Goal: Task Accomplishment & Management: Manage account settings

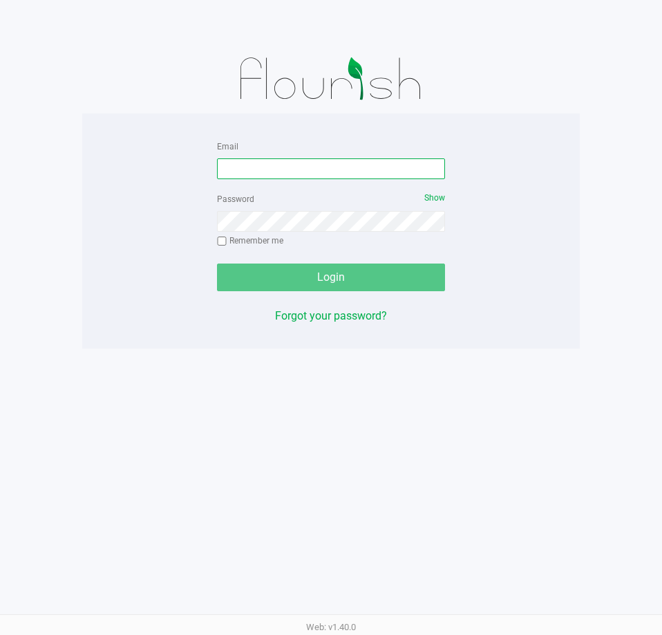
click at [271, 171] on input "Email" at bounding box center [331, 168] width 228 height 21
type input "[EMAIL_ADDRESS][DOMAIN_NAME]"
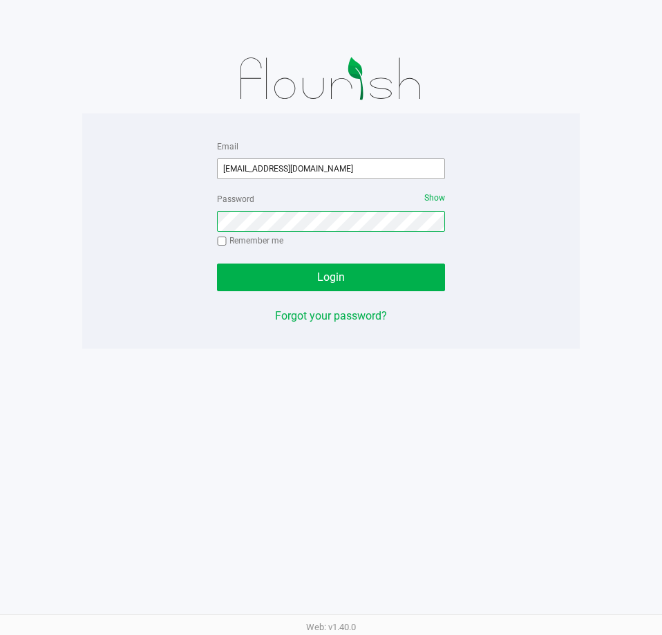
click at [217, 263] on button "Login" at bounding box center [331, 277] width 228 height 28
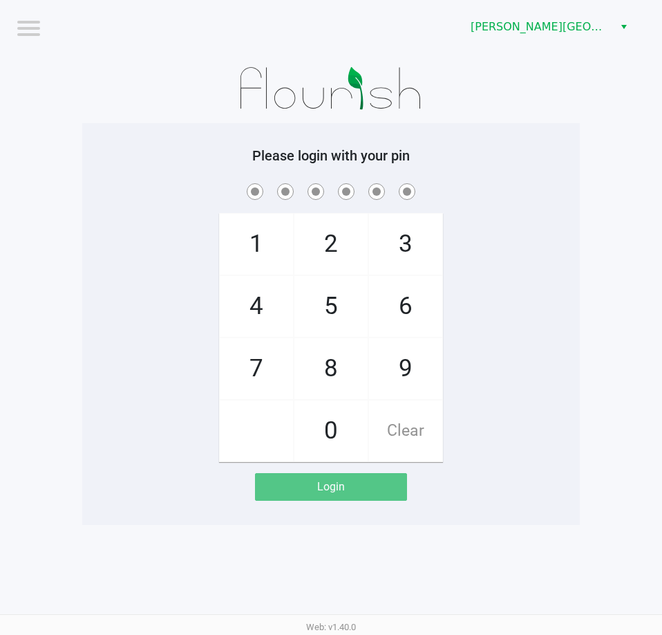
click at [407, 362] on span "9" at bounding box center [405, 368] width 73 height 61
checkbox input "true"
click at [324, 252] on span "2" at bounding box center [331, 244] width 73 height 61
checkbox input "true"
click at [394, 253] on span "3" at bounding box center [405, 244] width 73 height 61
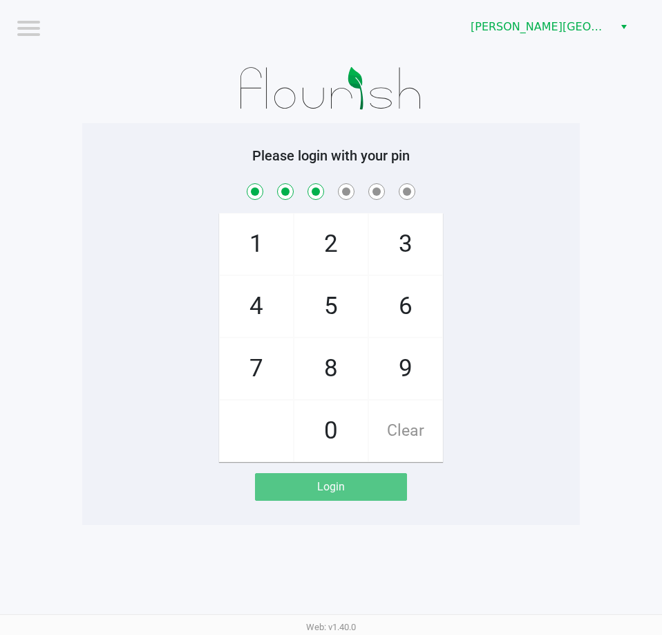
checkbox input "true"
click at [326, 375] on span "8" at bounding box center [331, 368] width 73 height 61
checkbox input "true"
click at [387, 376] on span "9" at bounding box center [405, 368] width 73 height 61
checkbox input "true"
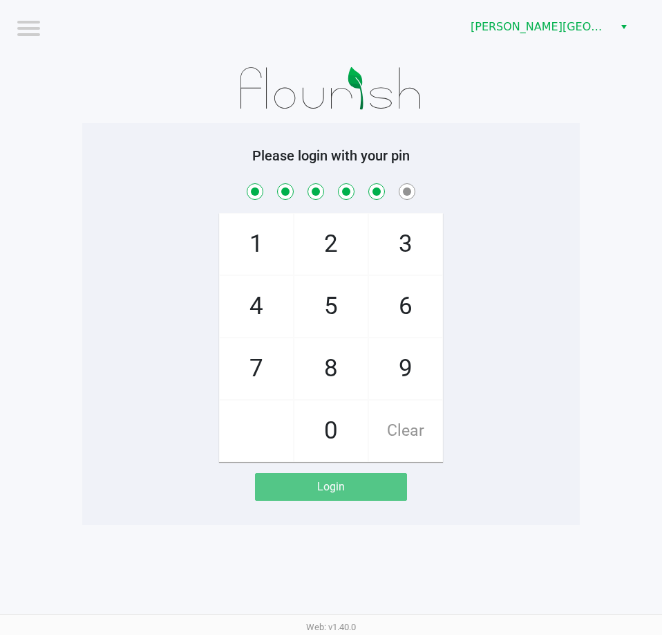
click at [333, 371] on span "8" at bounding box center [331, 368] width 73 height 61
checkbox input "true"
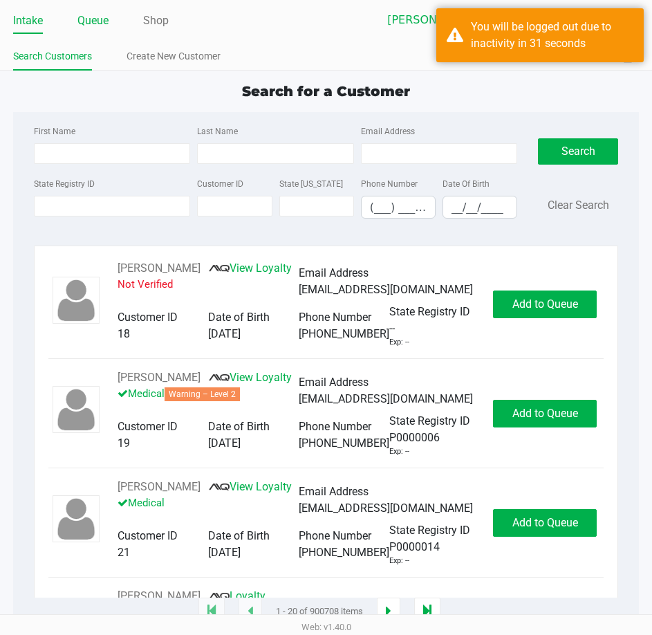
click at [84, 17] on link "Queue" at bounding box center [92, 20] width 31 height 19
click at [94, 21] on link "Queue" at bounding box center [92, 20] width 31 height 19
click at [467, 42] on div "You will be logged out due to inactivity in 31 seconds" at bounding box center [539, 35] width 207 height 54
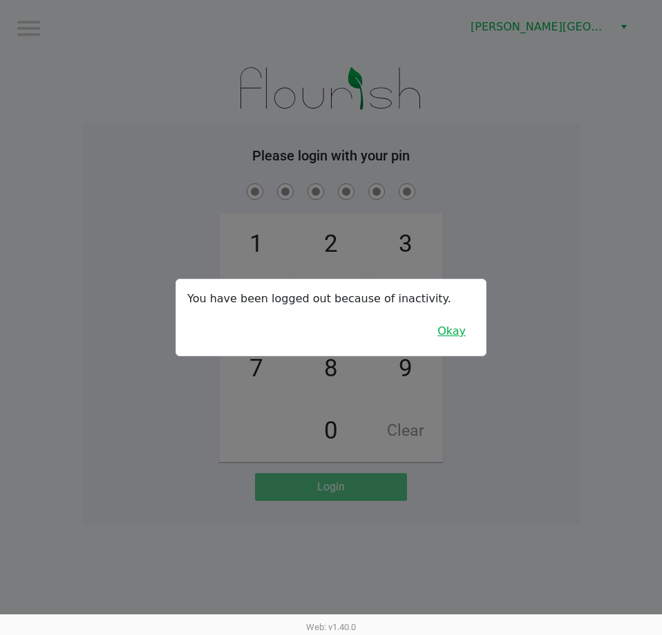
click at [452, 334] on button "Okay" at bounding box center [452, 331] width 46 height 26
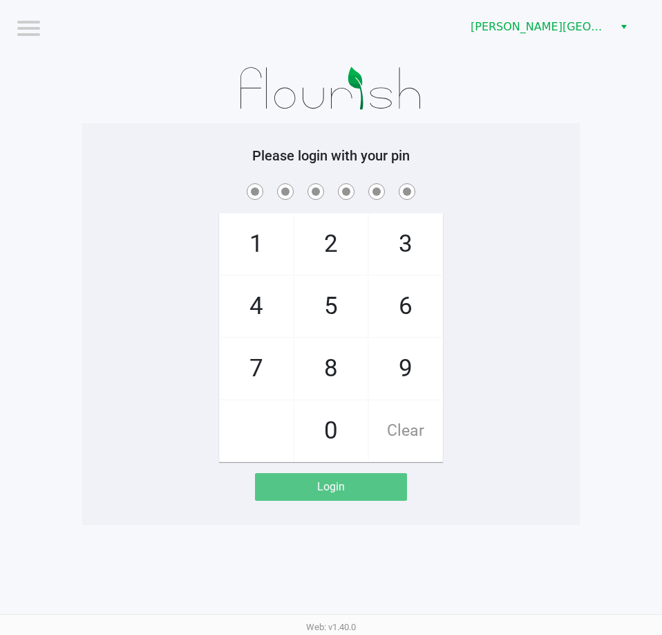
click at [400, 373] on span "9" at bounding box center [405, 368] width 73 height 61
checkbox input "true"
click at [326, 256] on span "2" at bounding box center [331, 244] width 73 height 61
checkbox input "true"
click at [386, 247] on span "3" at bounding box center [405, 244] width 73 height 61
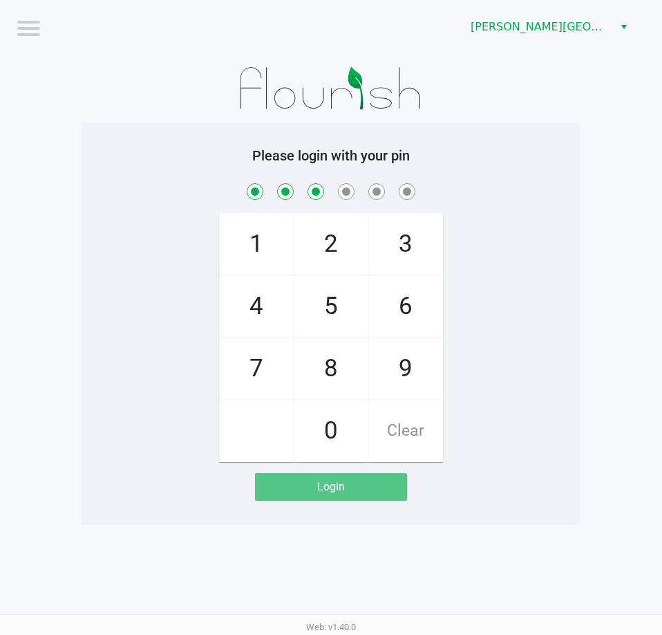
checkbox input "true"
drag, startPoint x: 333, startPoint y: 370, endPoint x: 353, endPoint y: 366, distance: 19.8
click at [333, 368] on span "8" at bounding box center [331, 368] width 73 height 61
checkbox input "true"
click at [393, 366] on span "9" at bounding box center [405, 368] width 73 height 61
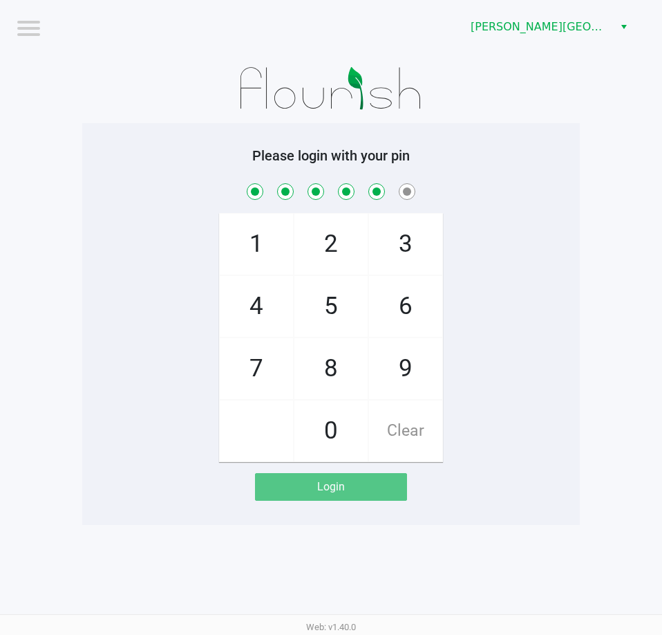
checkbox input "true"
click at [324, 377] on span "8" at bounding box center [331, 368] width 73 height 61
checkbox input "true"
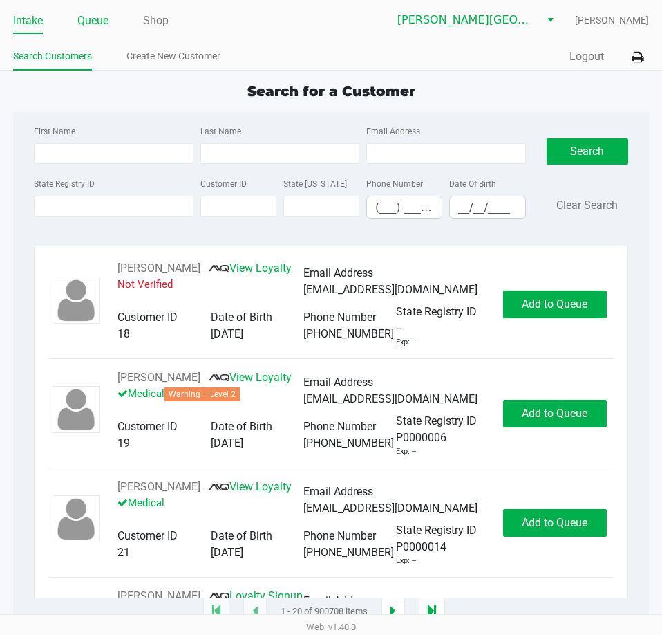
click at [91, 19] on link "Queue" at bounding box center [92, 20] width 31 height 19
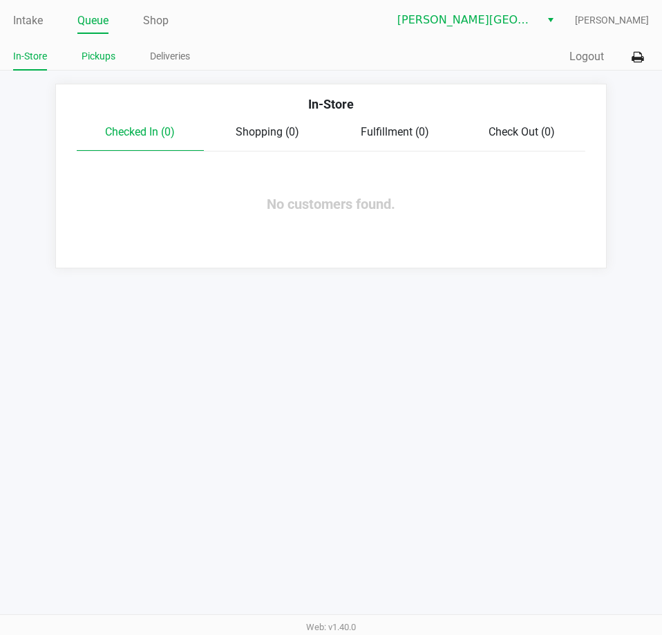
click at [102, 55] on link "Pickups" at bounding box center [99, 56] width 34 height 17
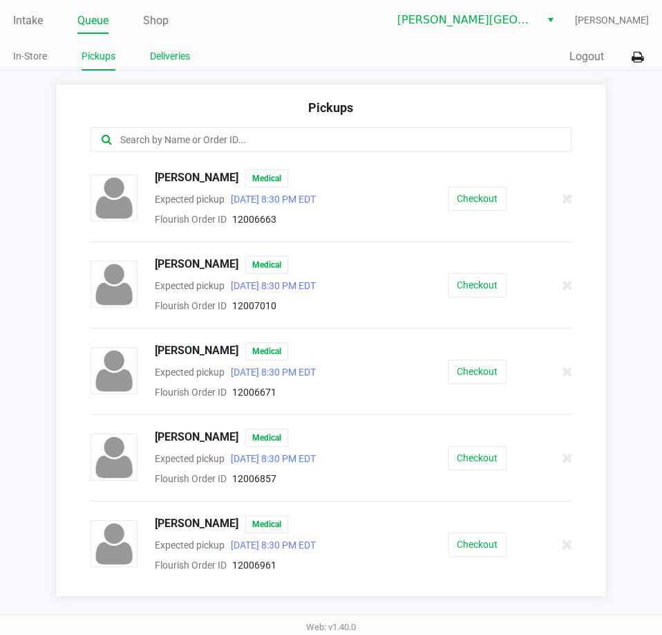
click at [174, 58] on link "Deliveries" at bounding box center [170, 56] width 40 height 17
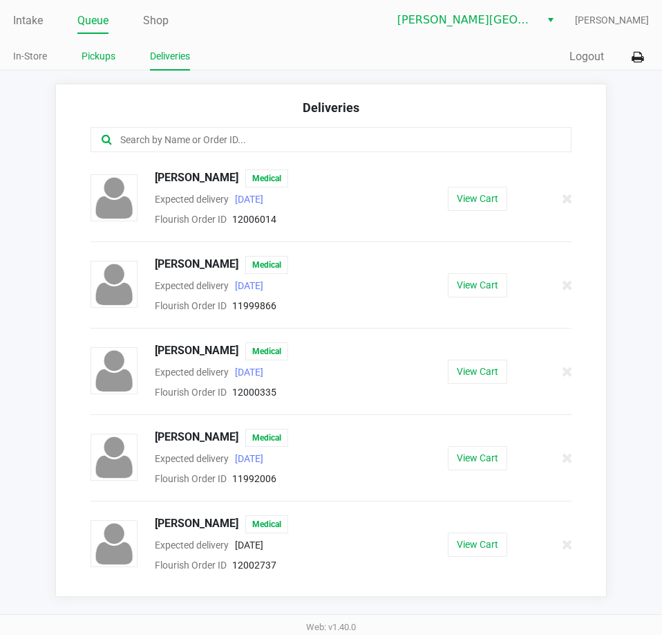
click at [101, 55] on link "Pickups" at bounding box center [99, 56] width 34 height 17
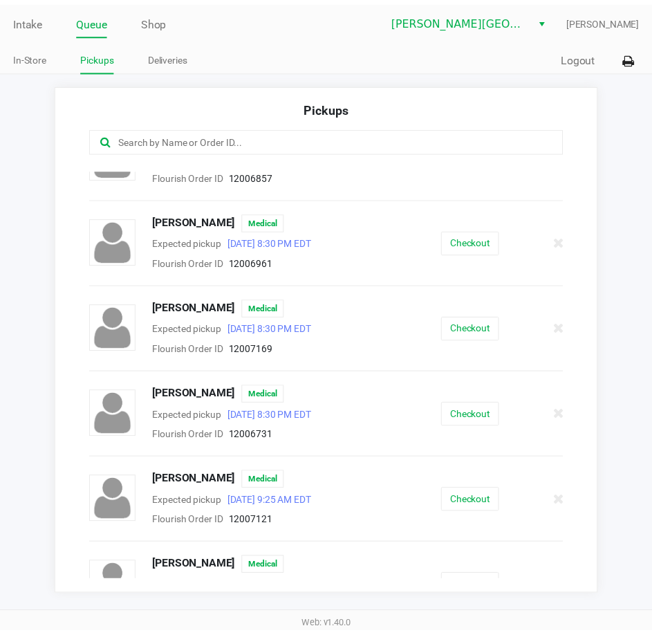
scroll to position [337, 0]
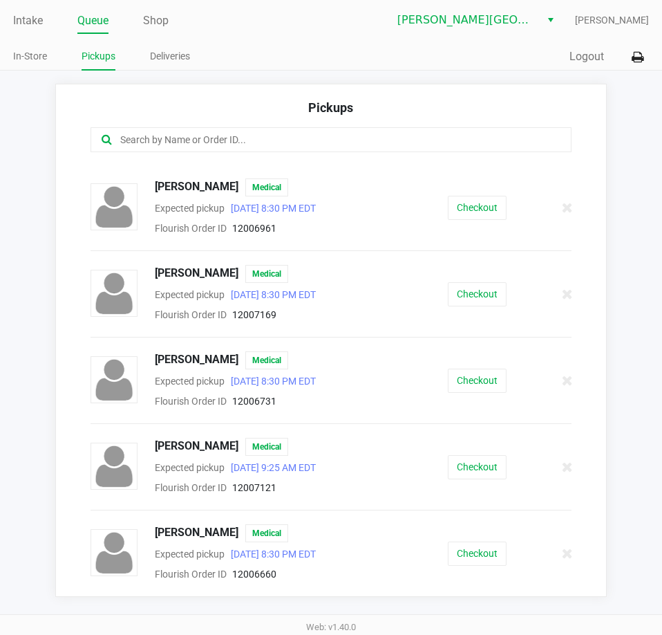
click at [82, 19] on link "Queue" at bounding box center [92, 20] width 31 height 19
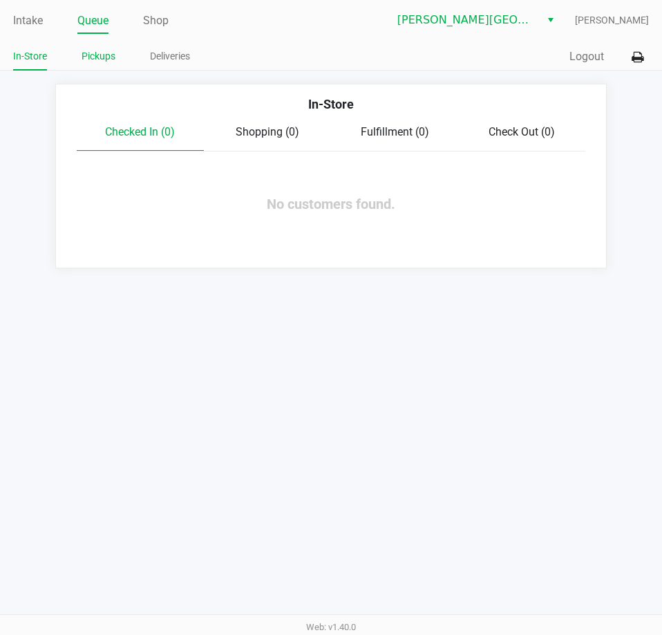
click at [94, 56] on link "Pickups" at bounding box center [99, 56] width 34 height 17
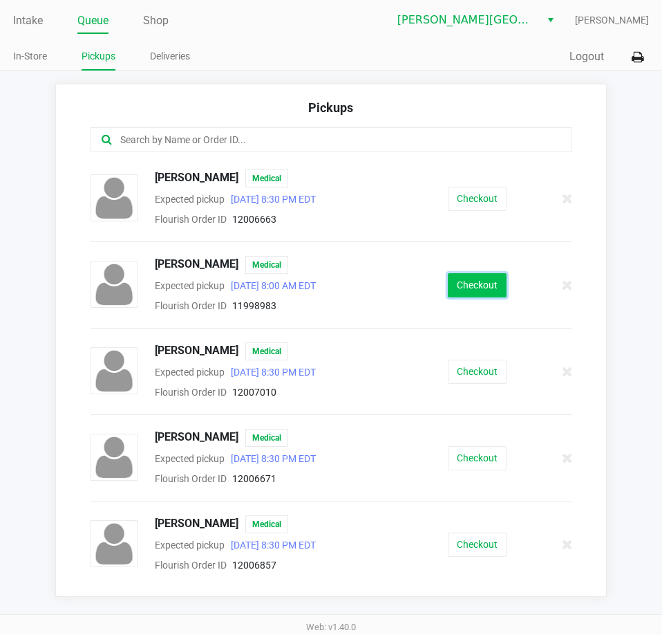
click at [458, 288] on button "Checkout" at bounding box center [477, 285] width 59 height 24
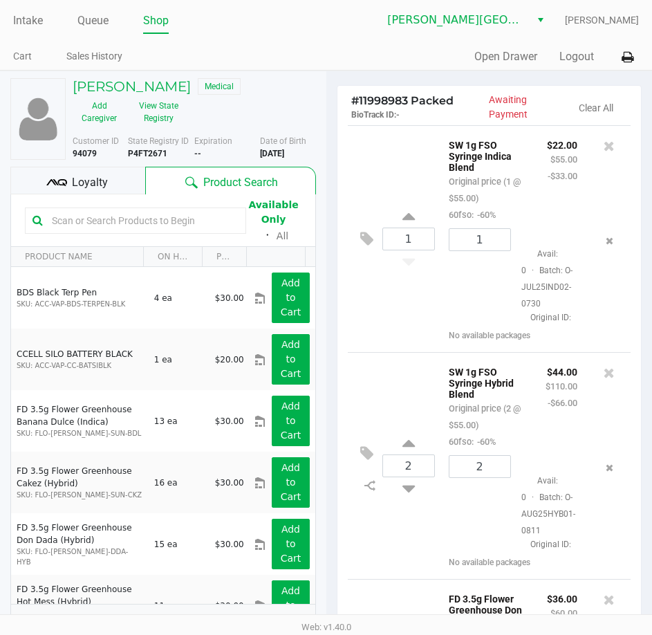
click at [86, 182] on span "Loyalty" at bounding box center [90, 182] width 36 height 17
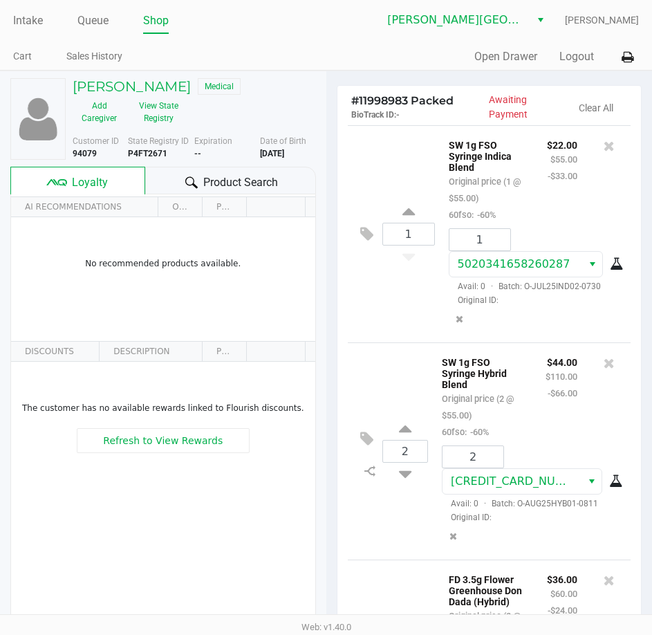
click at [91, 180] on span "Loyalty" at bounding box center [90, 182] width 36 height 17
click at [91, 183] on span "Loyalty" at bounding box center [90, 182] width 36 height 17
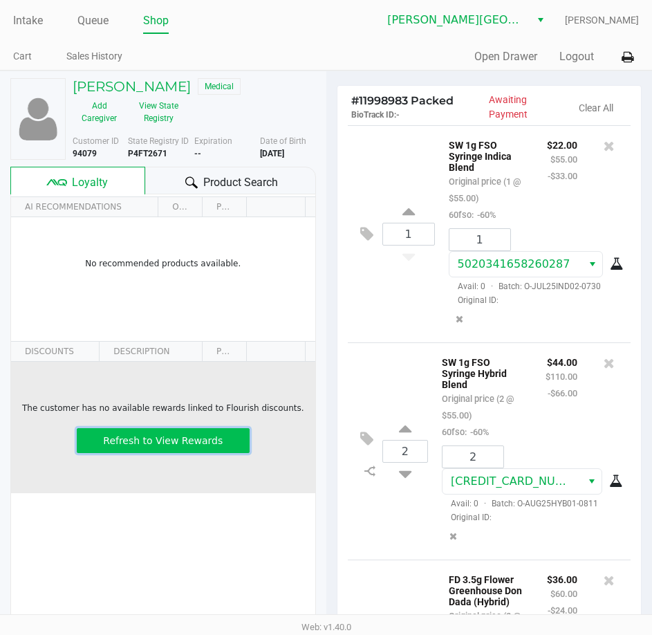
click at [161, 442] on span "Refresh to View Rewards" at bounding box center [163, 440] width 120 height 11
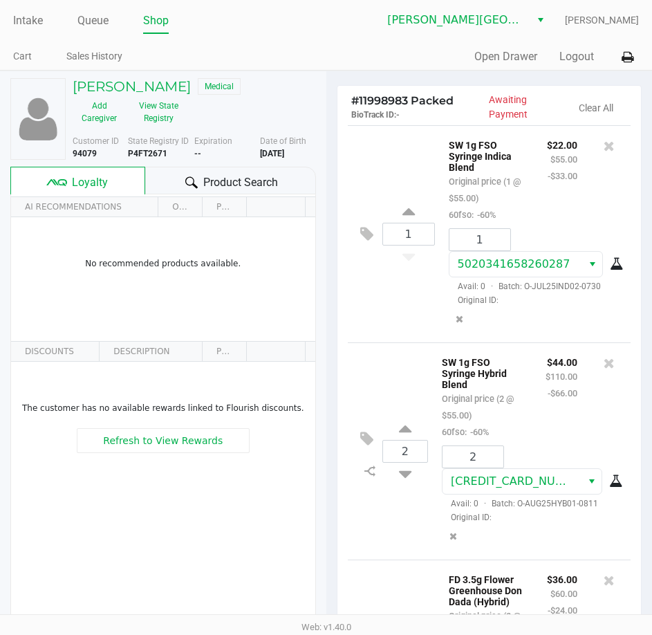
click at [86, 184] on span "Loyalty" at bounding box center [90, 182] width 36 height 17
click at [83, 180] on span "Loyalty" at bounding box center [90, 182] width 36 height 17
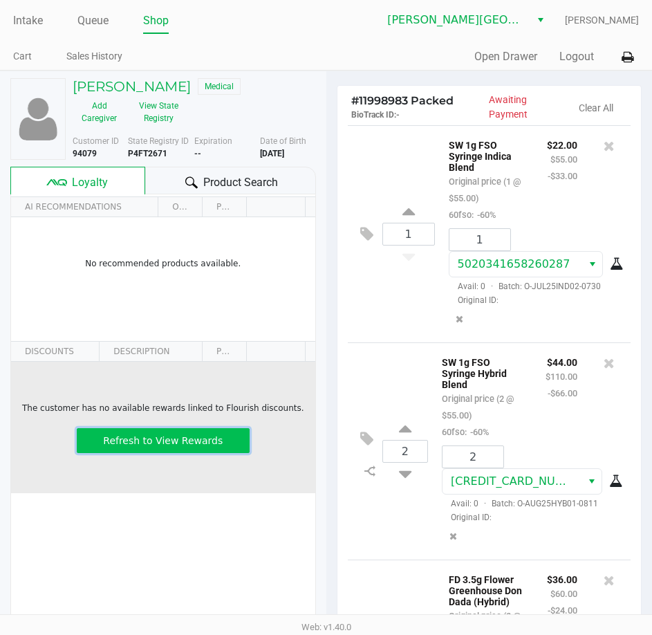
click at [159, 435] on span "Refresh to View Rewards" at bounding box center [163, 440] width 120 height 11
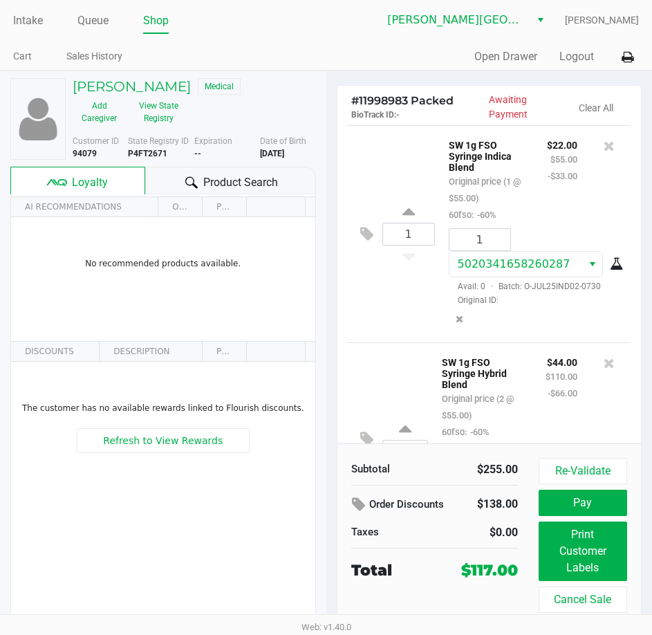
click at [84, 184] on span "Loyalty" at bounding box center [90, 182] width 36 height 17
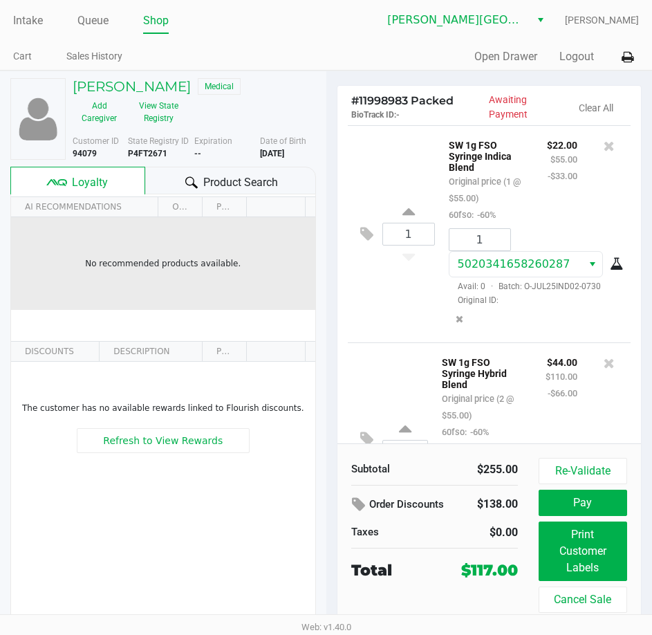
scroll to position [15, 0]
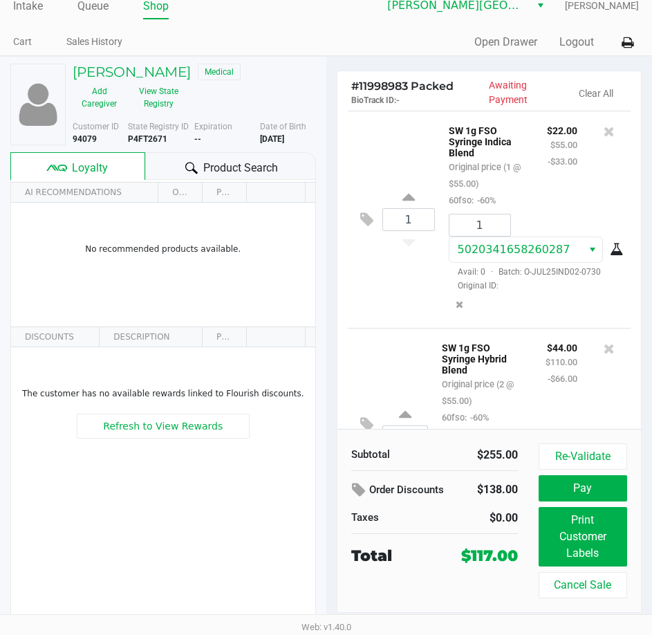
drag, startPoint x: 137, startPoint y: 264, endPoint x: 61, endPoint y: 482, distance: 230.7
click at [66, 485] on div "The customer has no available rewards linked to Flourish discounts. Refresh to …" at bounding box center [163, 451] width 304 height 208
click at [92, 164] on span "Loyalty" at bounding box center [90, 168] width 36 height 17
click at [61, 167] on icon at bounding box center [56, 168] width 21 height 21
click at [62, 167] on icon at bounding box center [56, 168] width 21 height 21
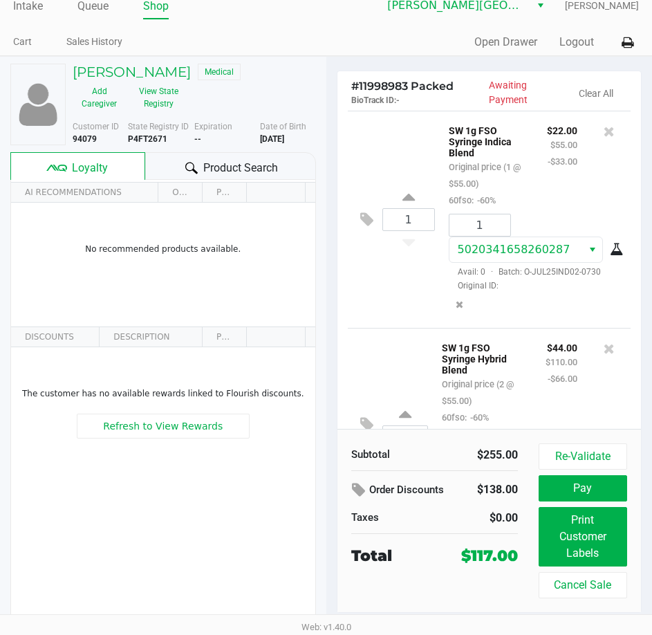
click at [62, 167] on icon at bounding box center [56, 168] width 21 height 21
click at [145, 73] on h5 "[PERSON_NAME]" at bounding box center [132, 72] width 118 height 17
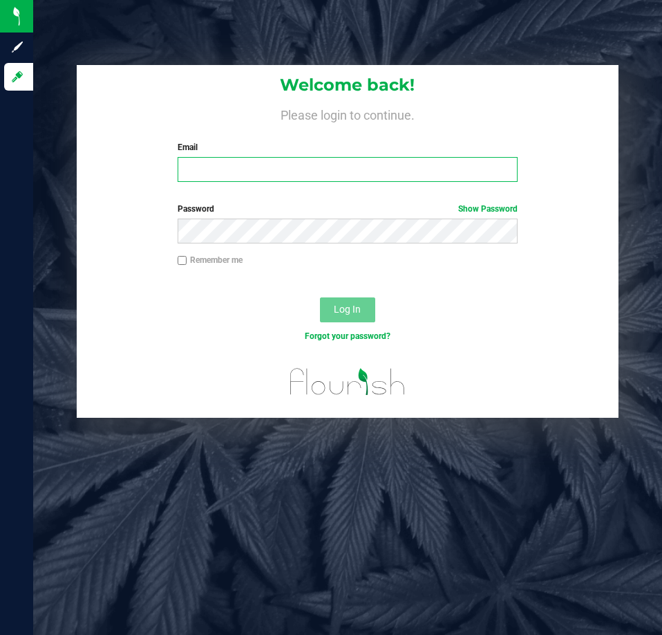
click at [187, 167] on input "Email" at bounding box center [348, 169] width 340 height 25
type input "[EMAIL_ADDRESS][DOMAIN_NAME]"
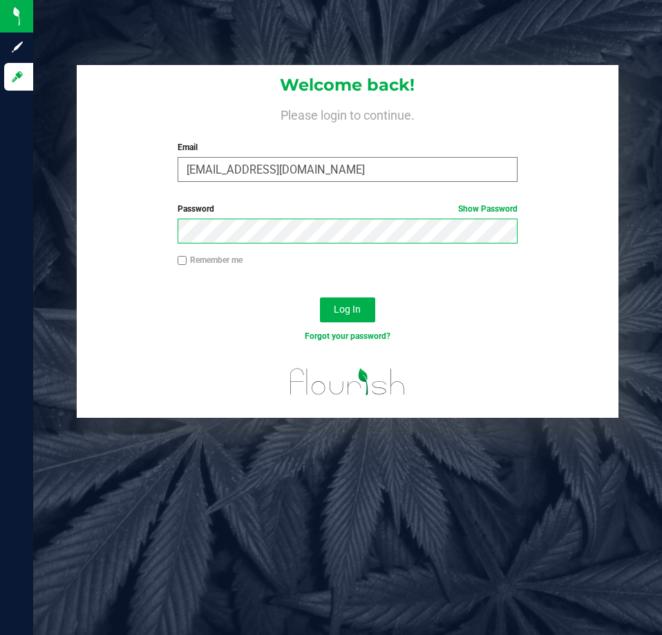
click at [320, 297] on button "Log In" at bounding box center [347, 309] width 55 height 25
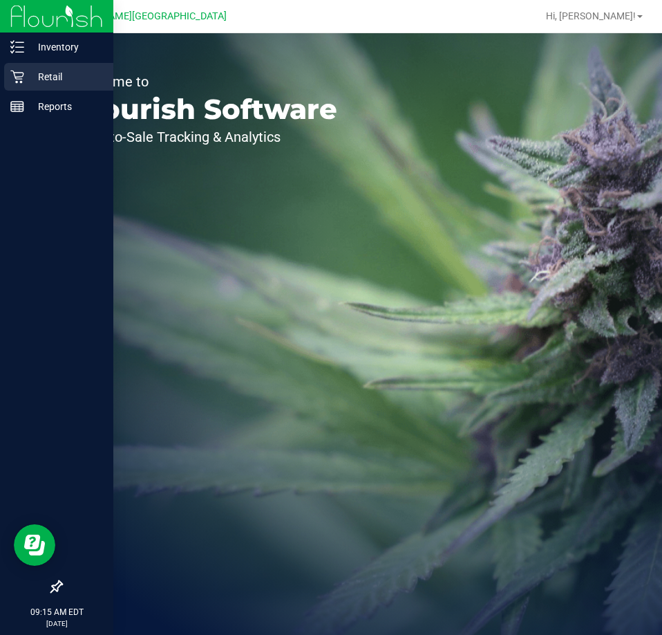
click at [43, 76] on p "Retail" at bounding box center [65, 76] width 83 height 17
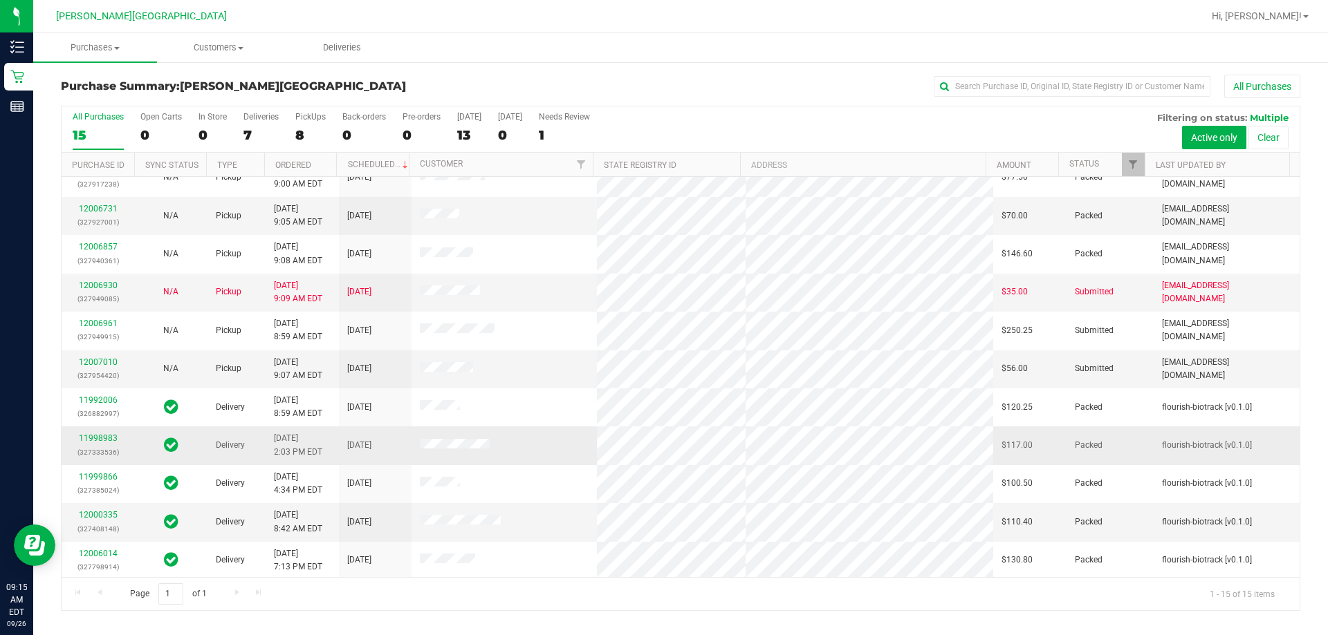
scroll to position [174, 0]
click at [262, 120] on div "Deliveries" at bounding box center [260, 117] width 35 height 10
click at [0, 0] on input "Deliveries 7" at bounding box center [0, 0] width 0 height 0
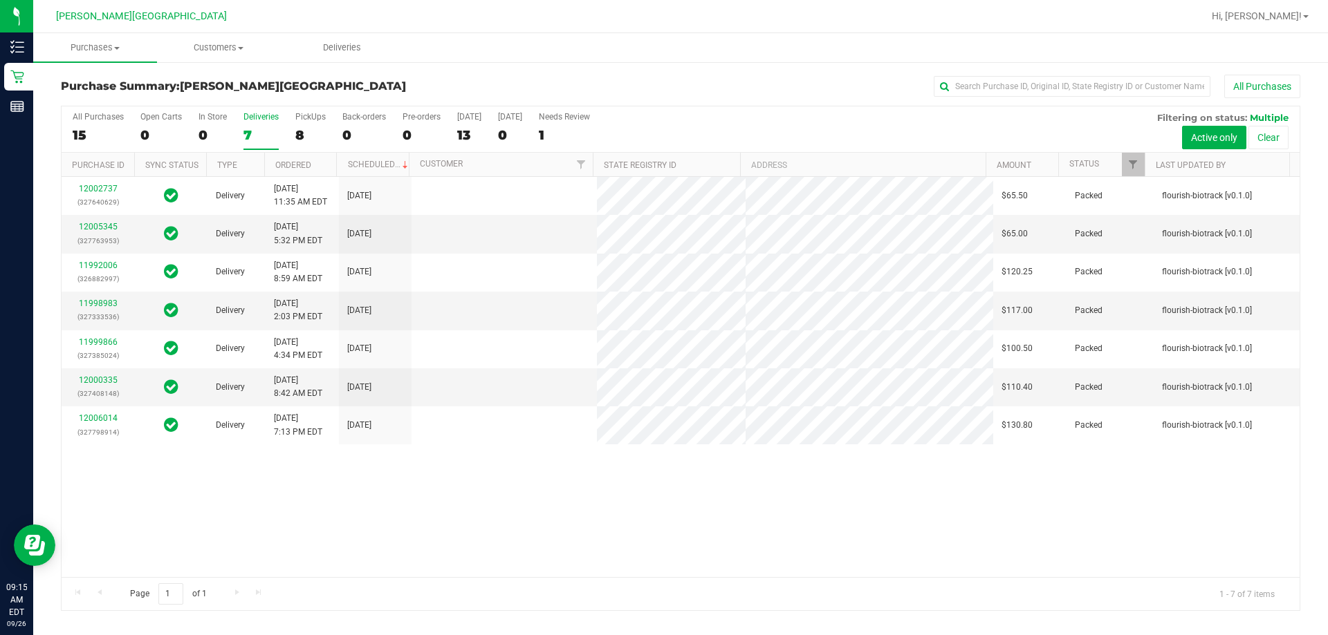
scroll to position [0, 0]
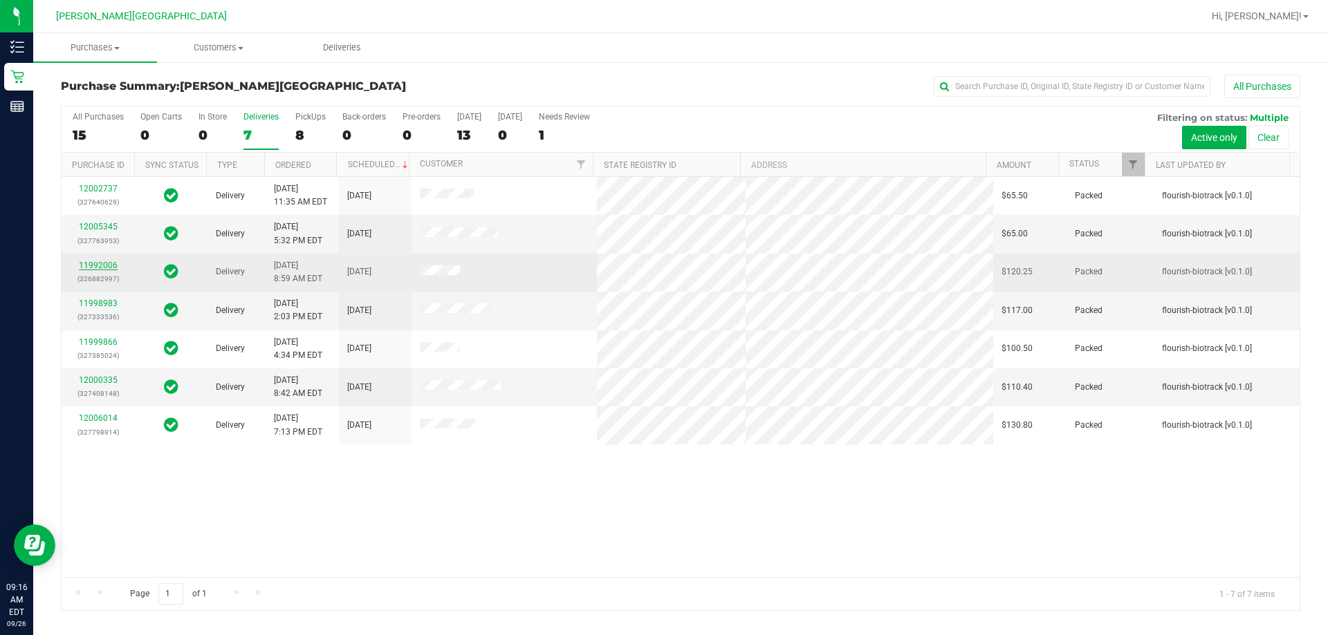
click at [91, 265] on link "11992006" at bounding box center [98, 266] width 39 height 10
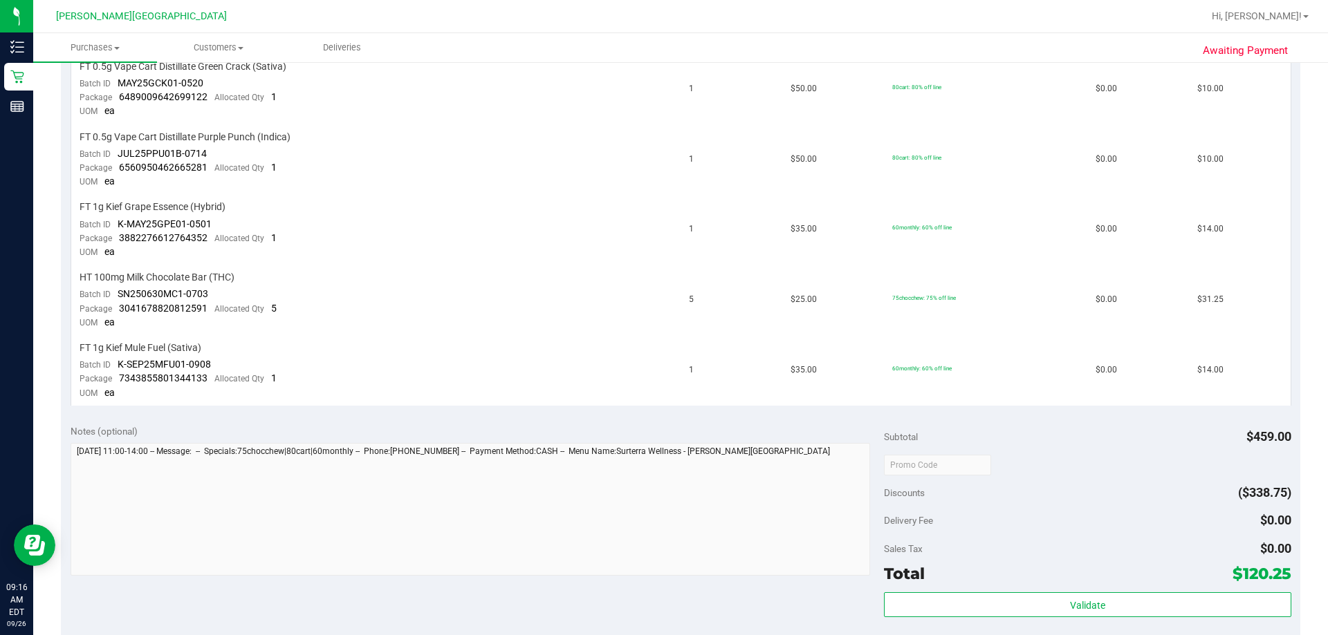
scroll to position [899, 0]
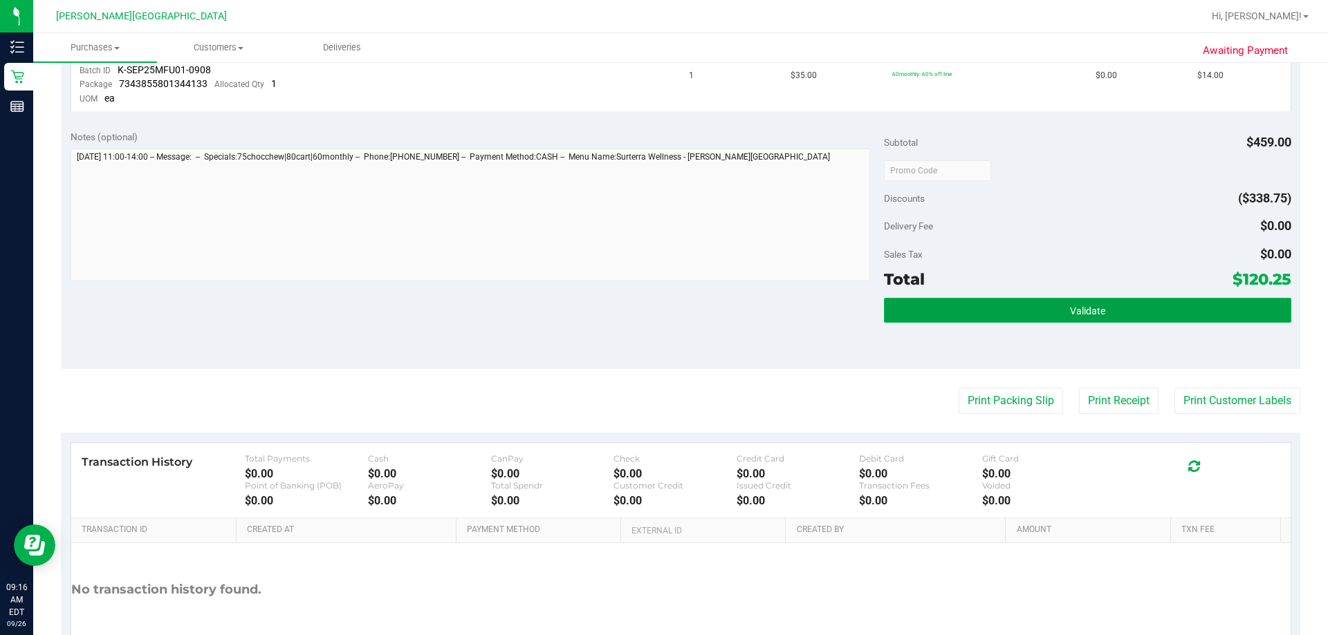
click at [662, 310] on span "Validate" at bounding box center [1087, 311] width 35 height 11
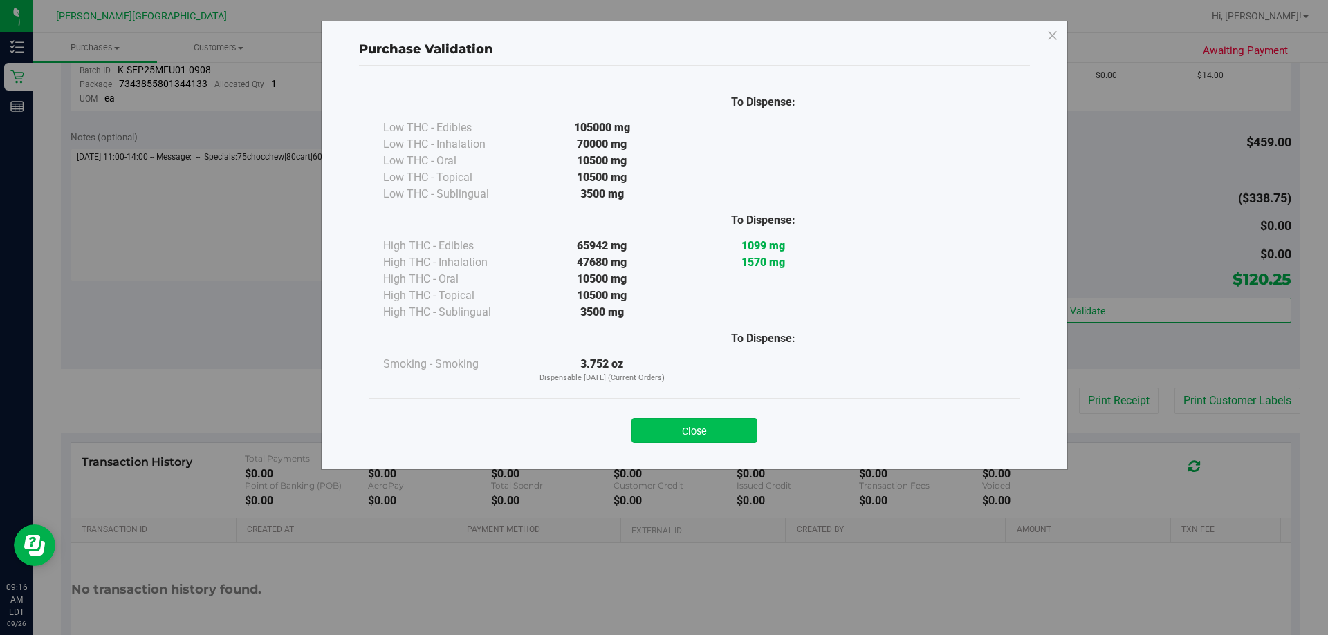
click at [662, 433] on button "Close" at bounding box center [694, 430] width 126 height 25
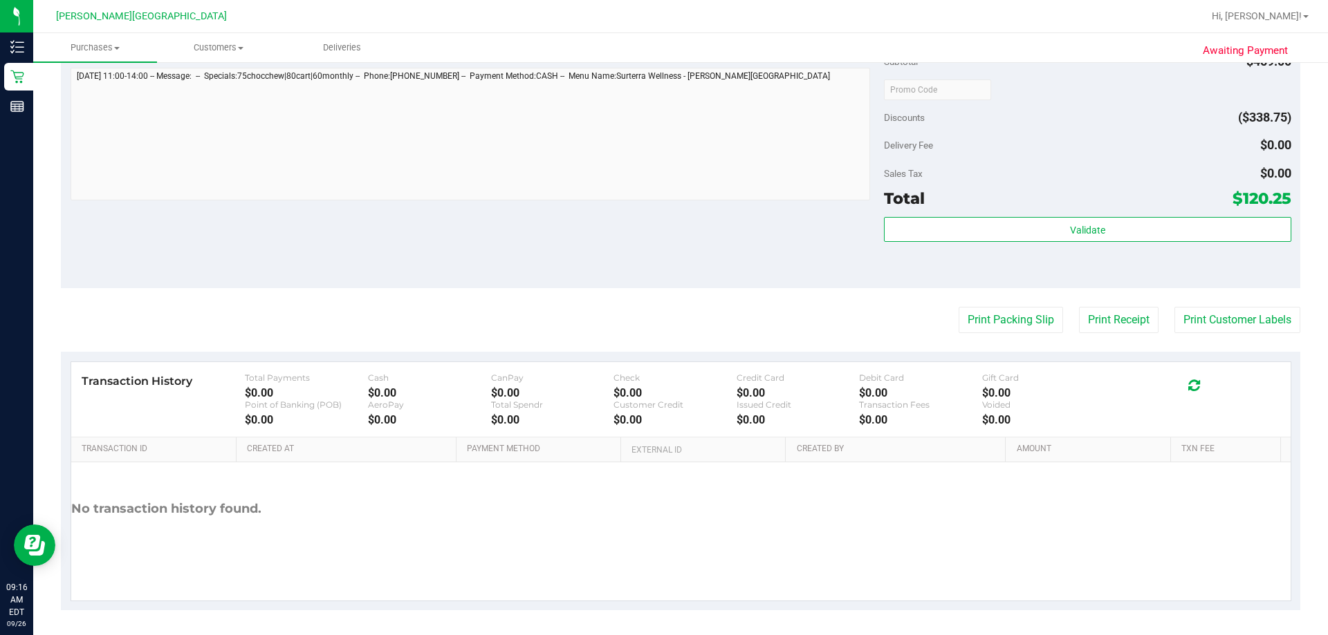
scroll to position [983, 0]
click at [662, 310] on button "Print Packing Slip" at bounding box center [1010, 317] width 104 height 26
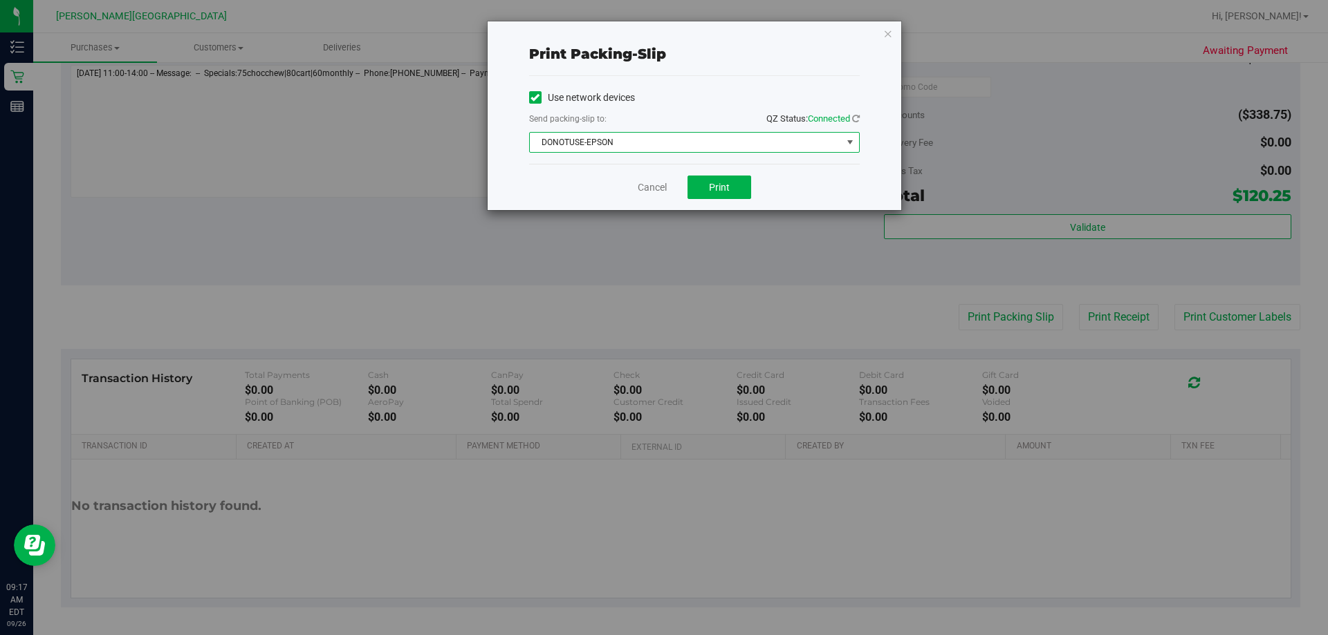
click at [662, 142] on span "DONOTUSE-EPSON" at bounding box center [686, 142] width 312 height 19
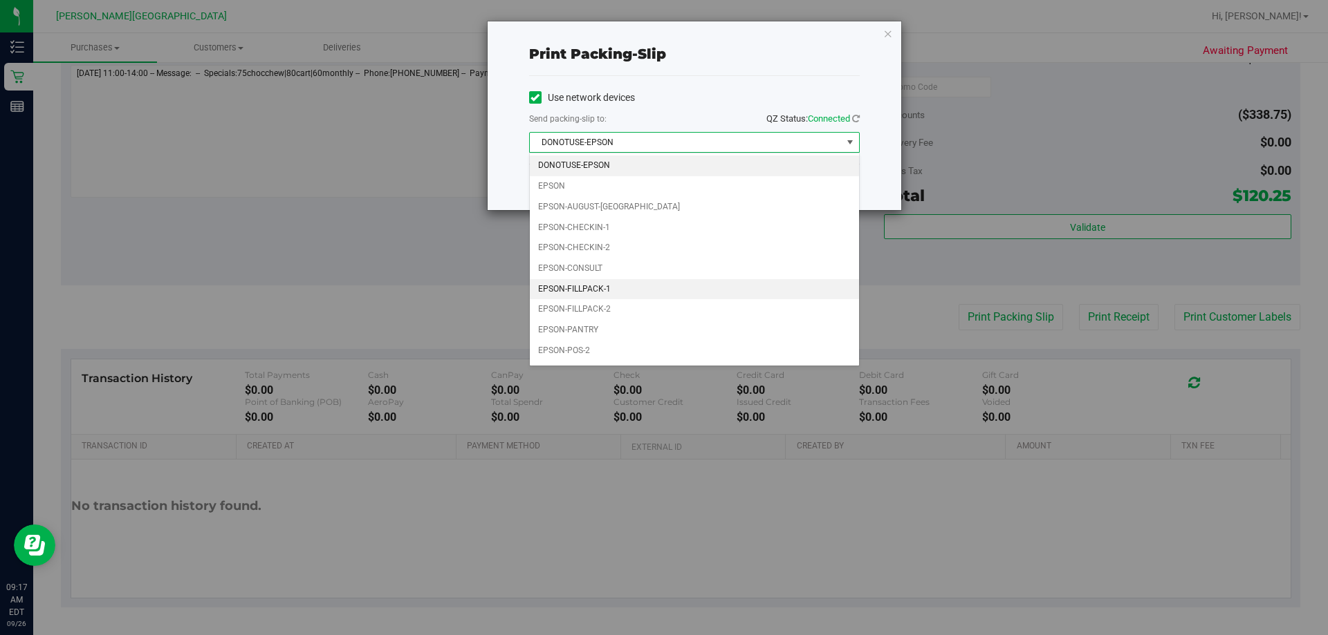
click at [609, 290] on li "EPSON-FILLPACK-1" at bounding box center [694, 289] width 329 height 21
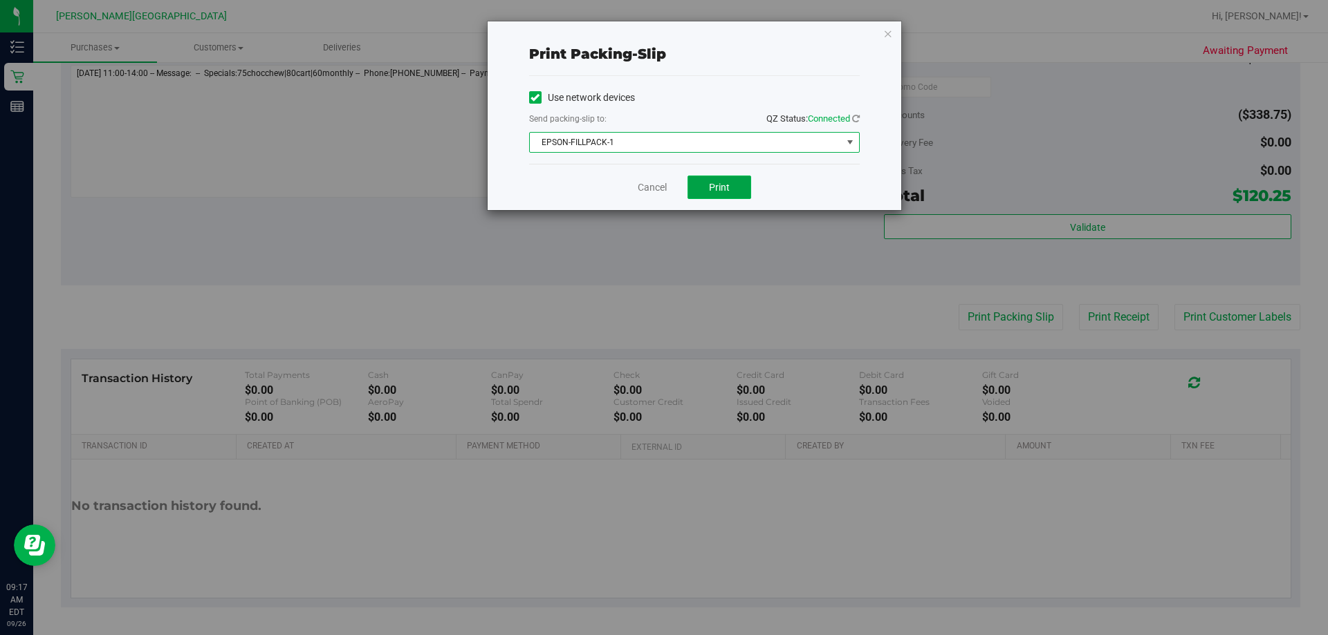
click at [662, 190] on span "Print" at bounding box center [719, 187] width 21 height 11
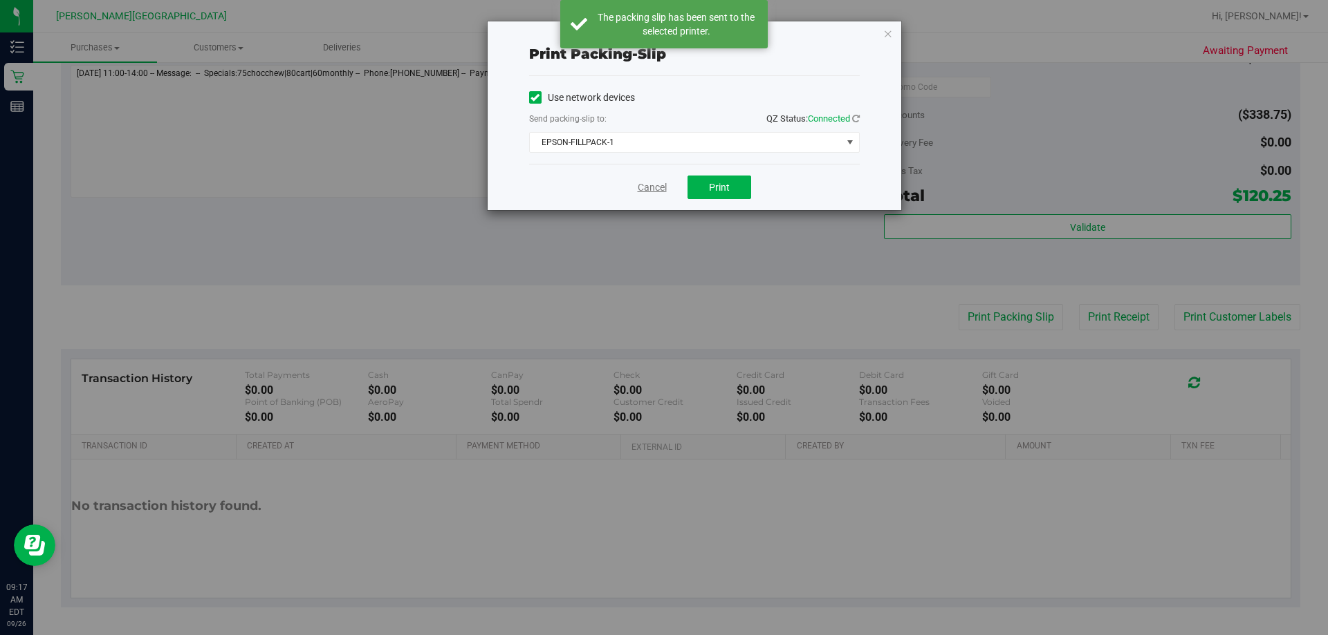
click at [653, 187] on link "Cancel" at bounding box center [651, 187] width 29 height 15
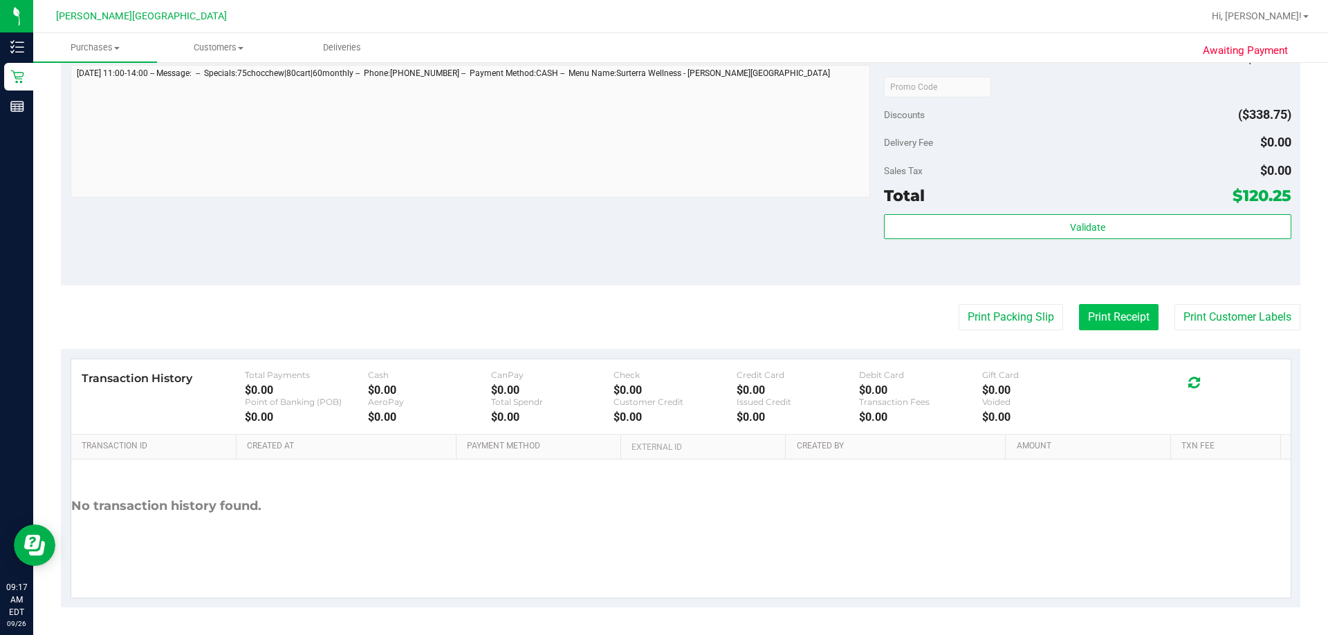
click at [662, 322] on button "Print Receipt" at bounding box center [1119, 317] width 80 height 26
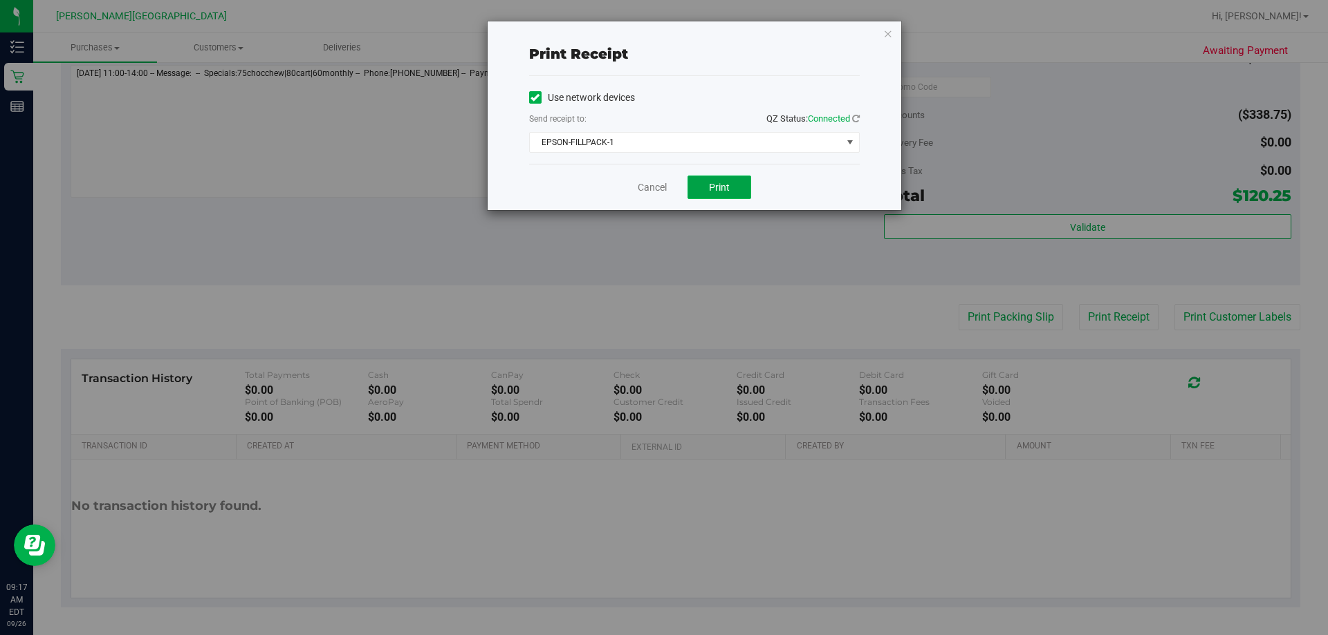
click at [662, 184] on span "Print" at bounding box center [719, 187] width 21 height 11
click at [662, 188] on span "Print" at bounding box center [719, 187] width 21 height 11
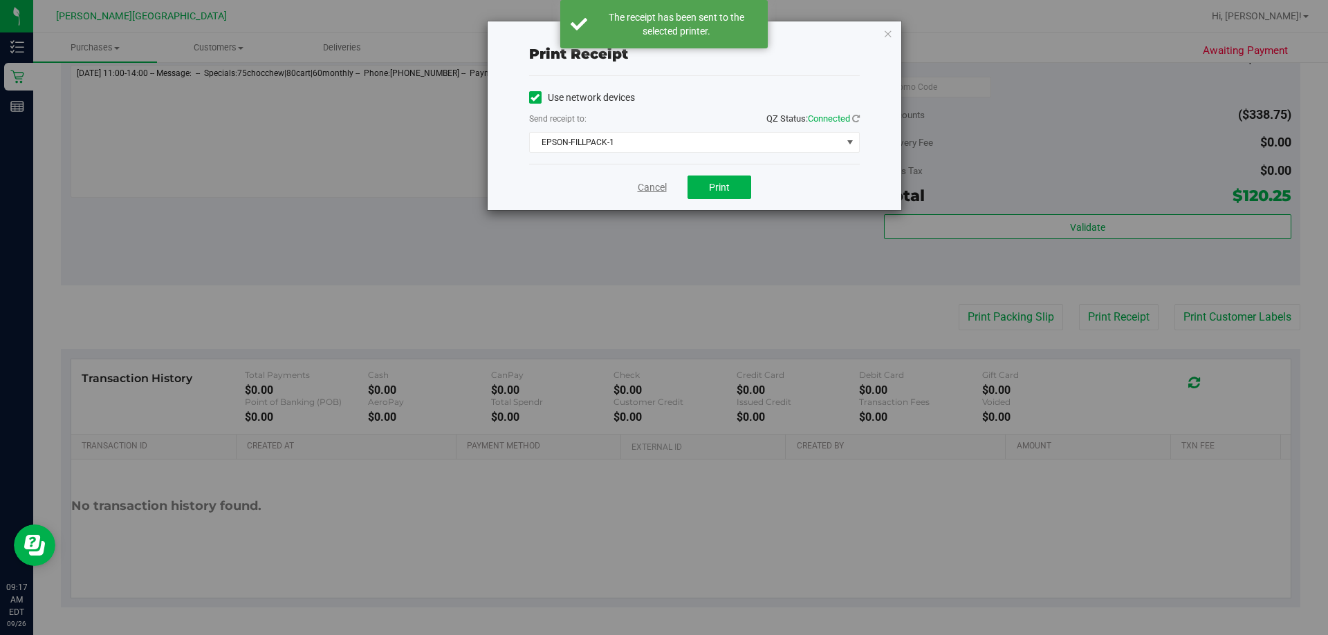
click at [653, 190] on link "Cancel" at bounding box center [651, 187] width 29 height 15
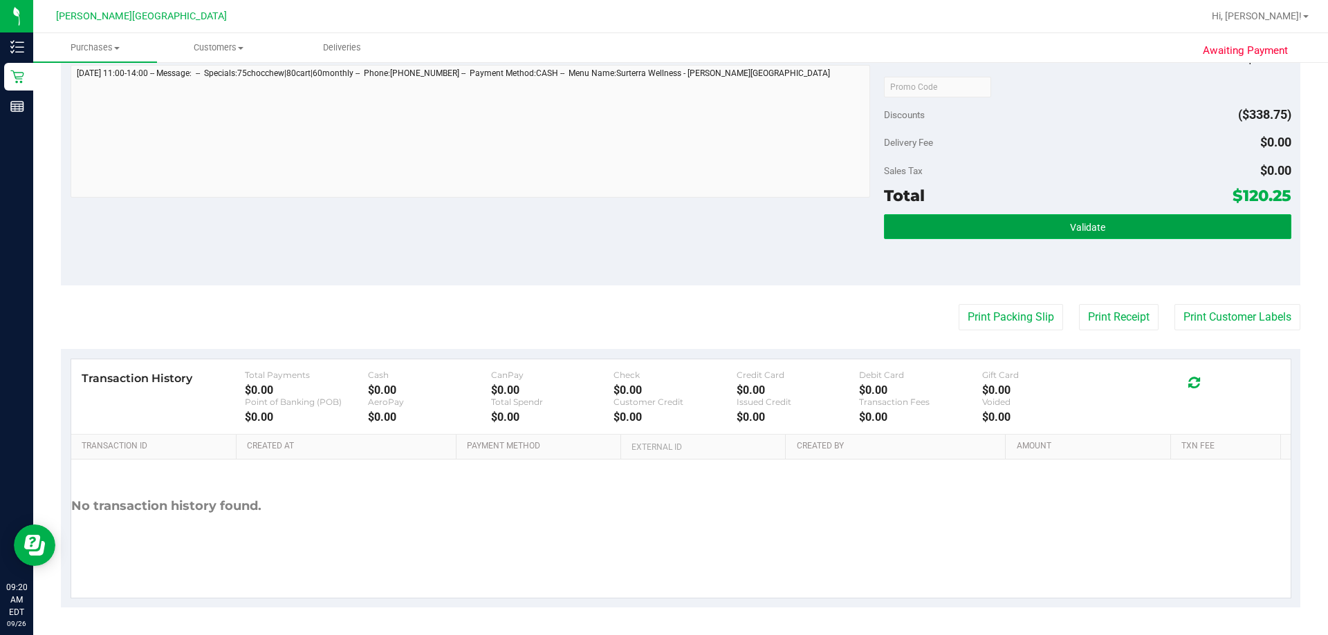
click at [662, 222] on span "Validate" at bounding box center [1087, 227] width 35 height 11
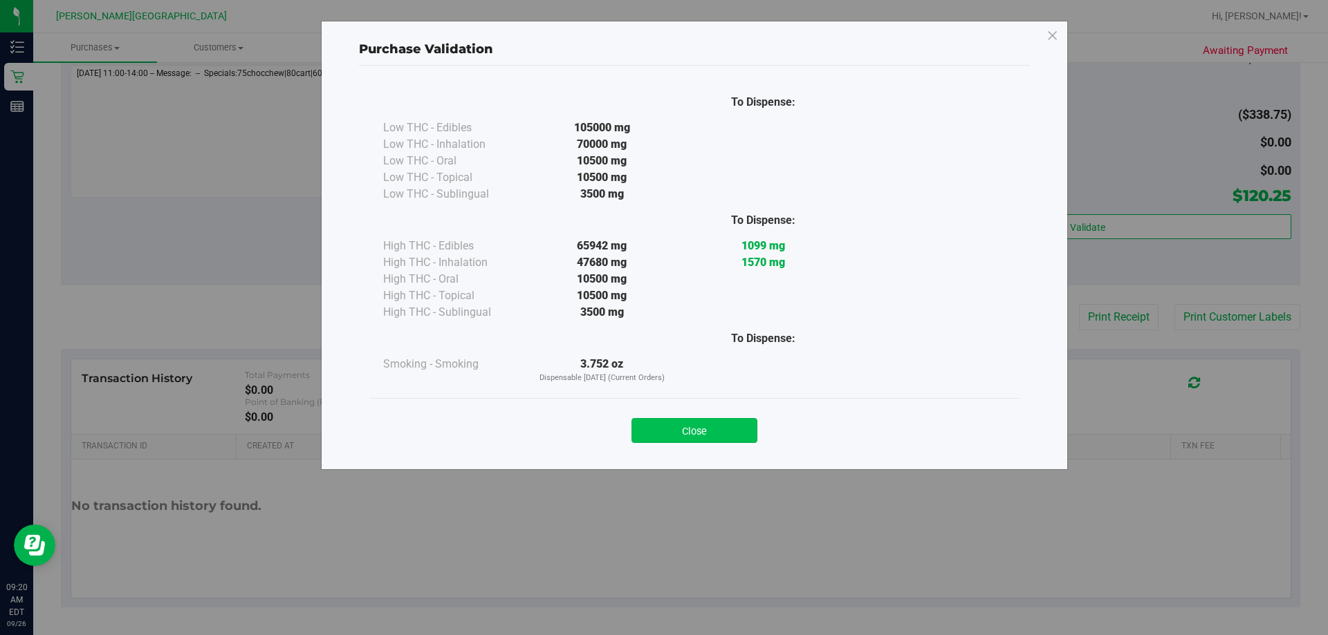
click at [662, 430] on button "Close" at bounding box center [694, 430] width 126 height 25
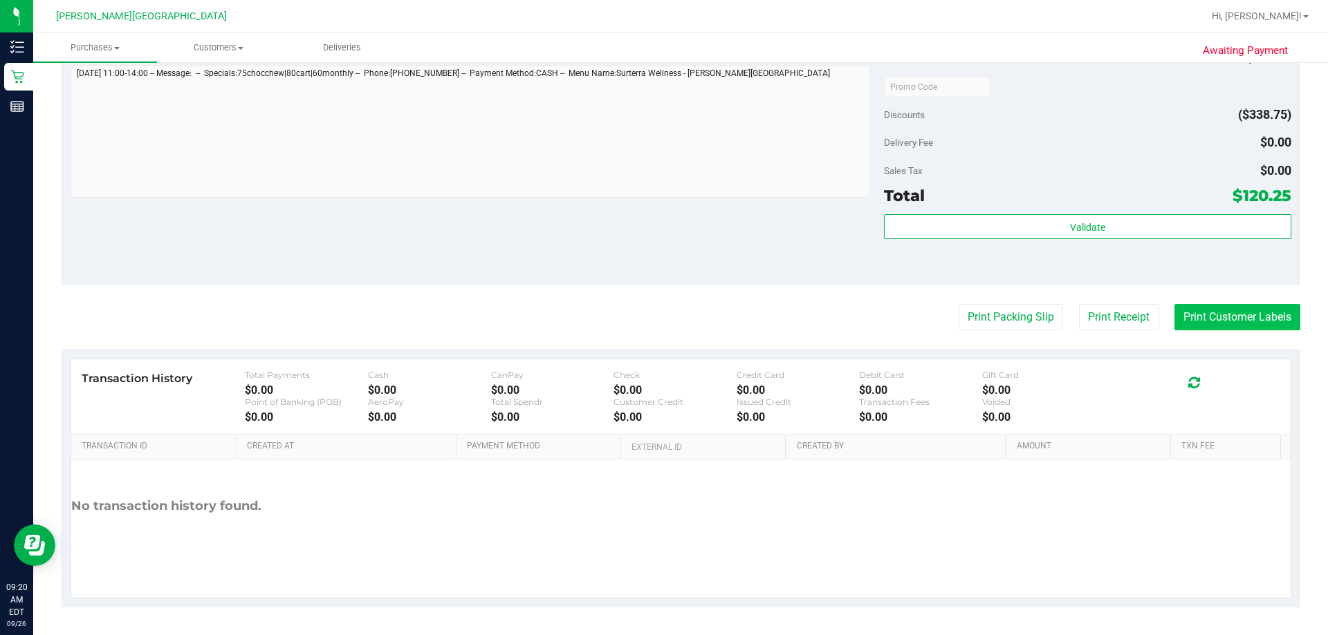
click at [662, 315] on button "Print Customer Labels" at bounding box center [1237, 317] width 126 height 26
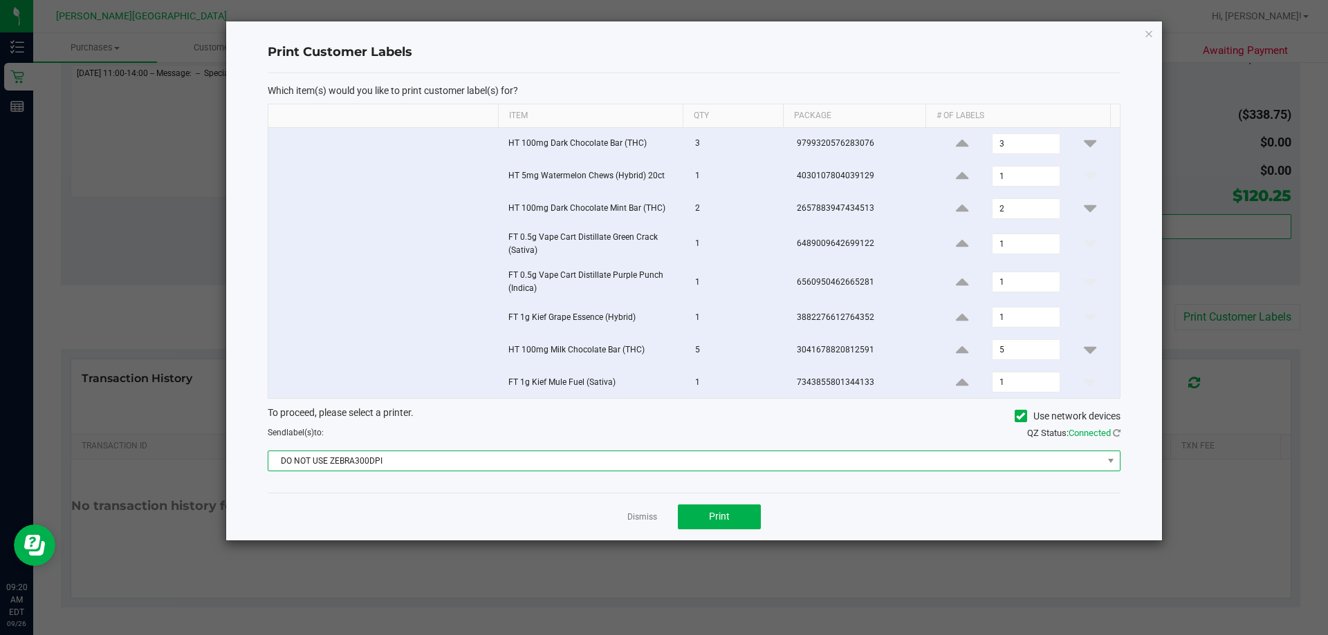
click at [662, 461] on span "DO NOT USE ZEBRA300DPI" at bounding box center [685, 460] width 834 height 19
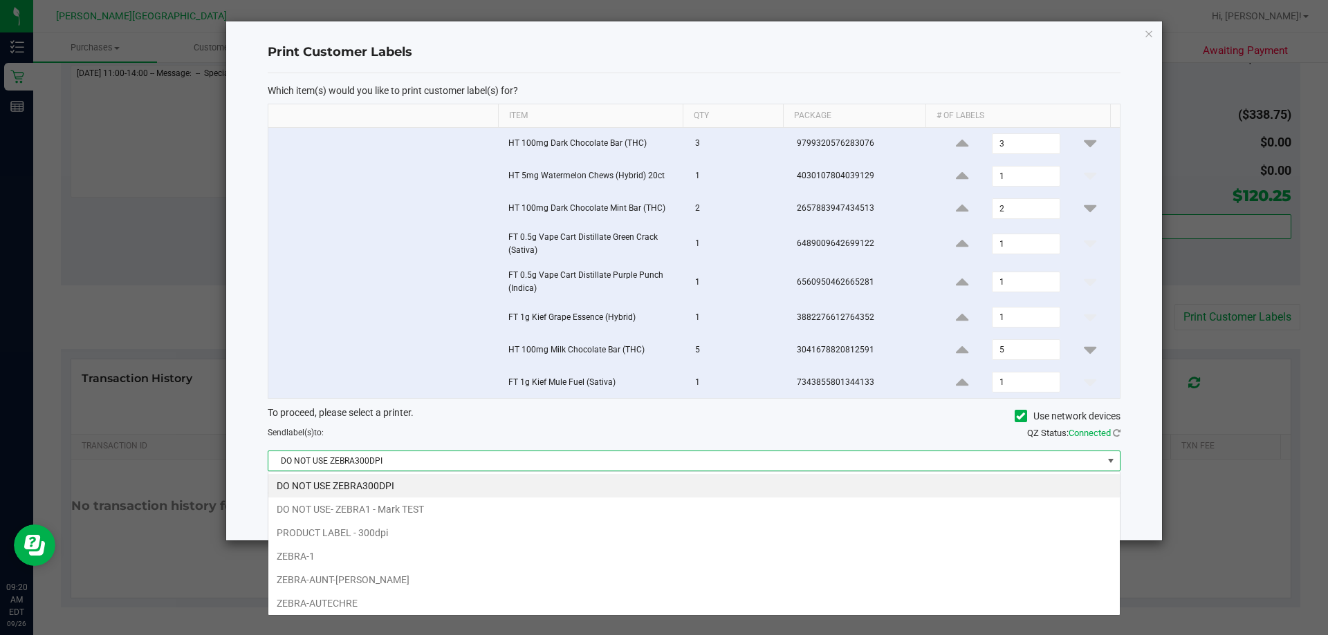
scroll to position [21, 852]
click at [360, 554] on li "ZEBRA-1" at bounding box center [693, 557] width 851 height 24
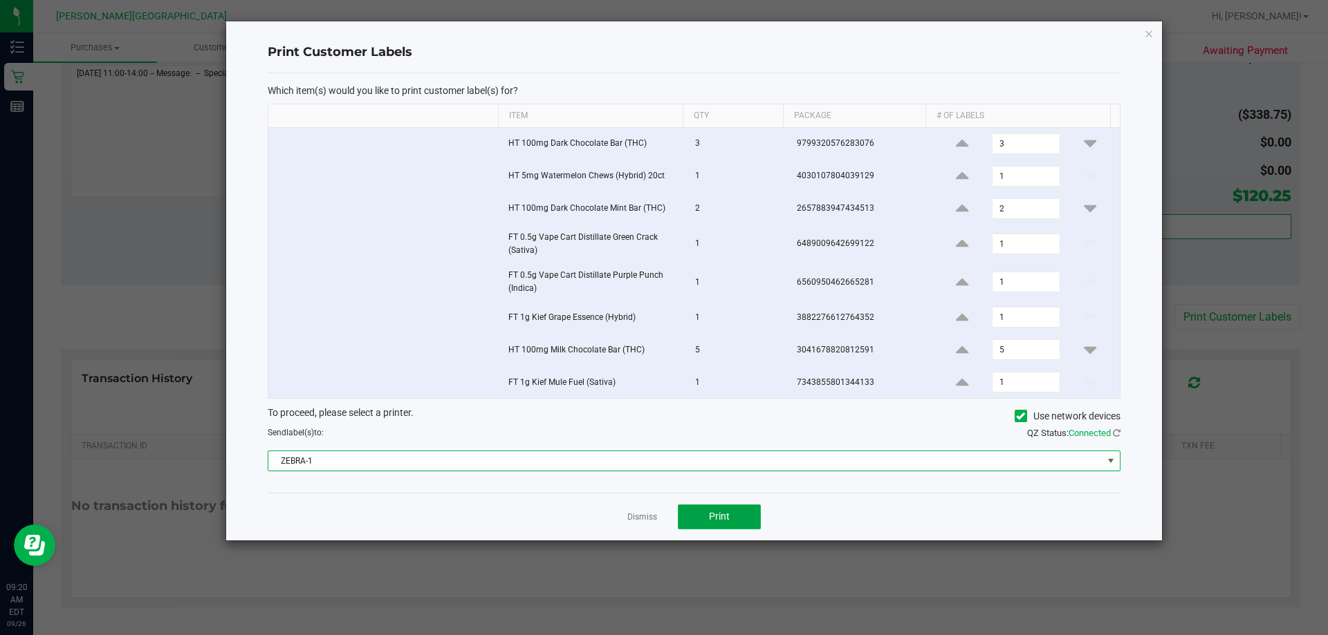
click at [662, 518] on button "Print" at bounding box center [719, 517] width 83 height 25
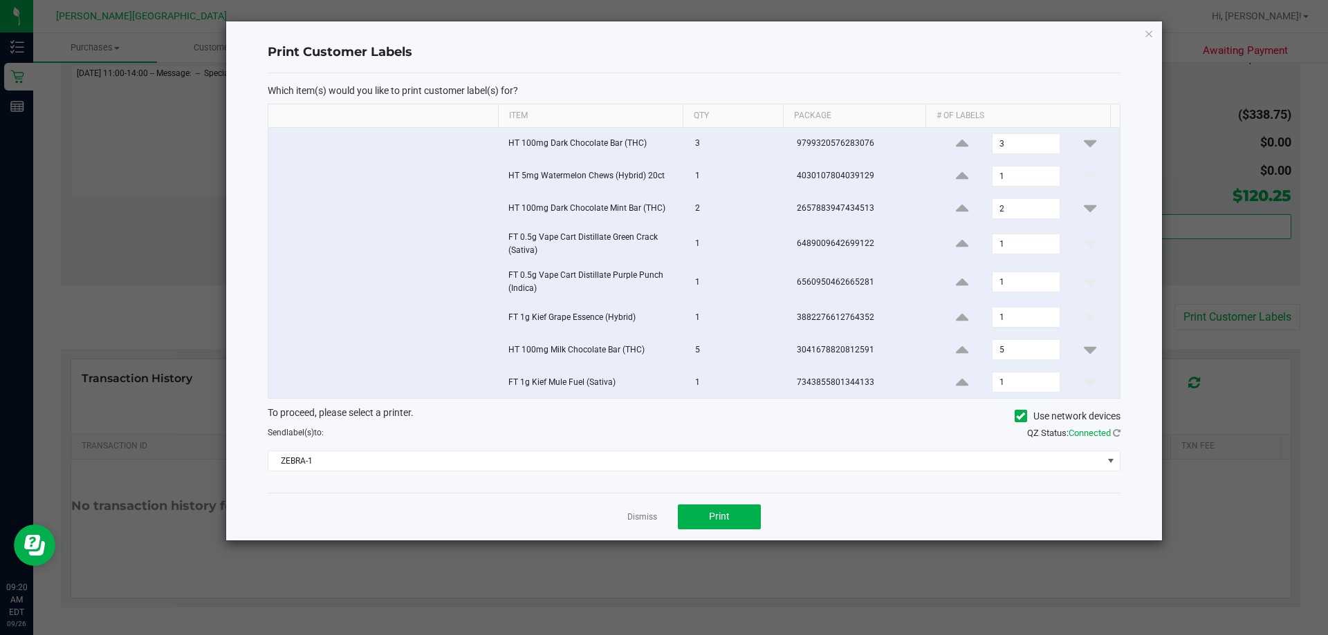
click at [642, 519] on link "Dismiss" at bounding box center [642, 518] width 30 height 12
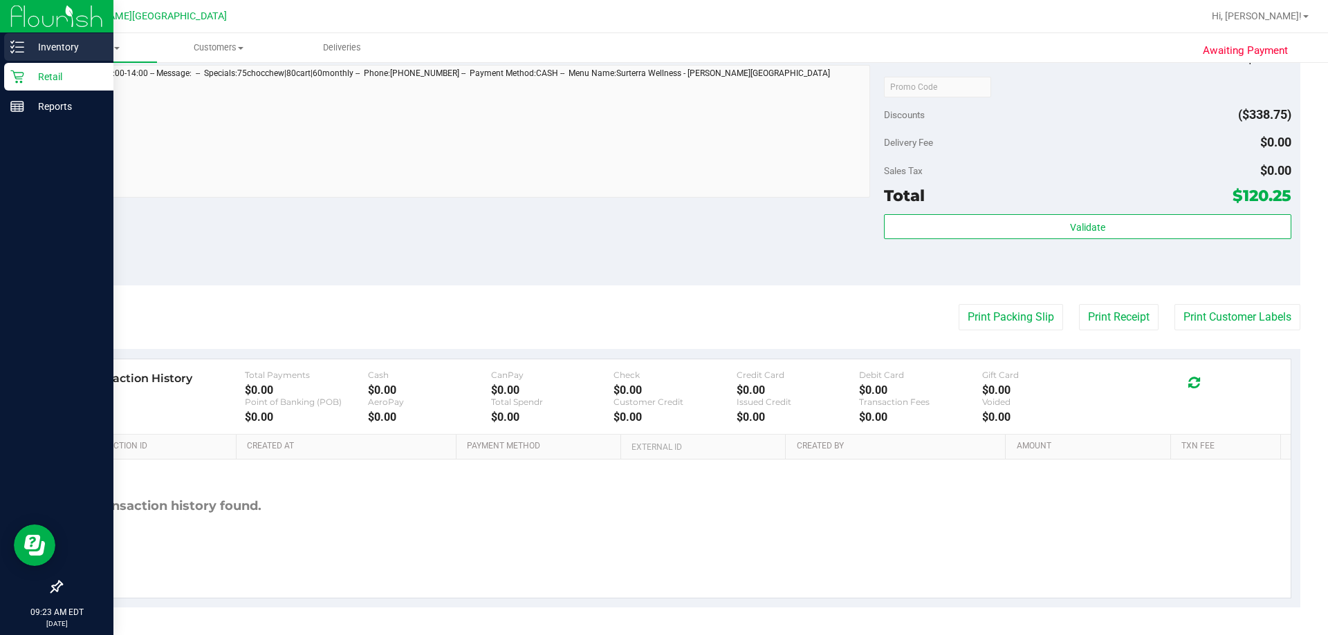
click at [55, 39] on p "Inventory" at bounding box center [65, 47] width 83 height 17
click at [62, 51] on p "Inventory" at bounding box center [65, 47] width 83 height 17
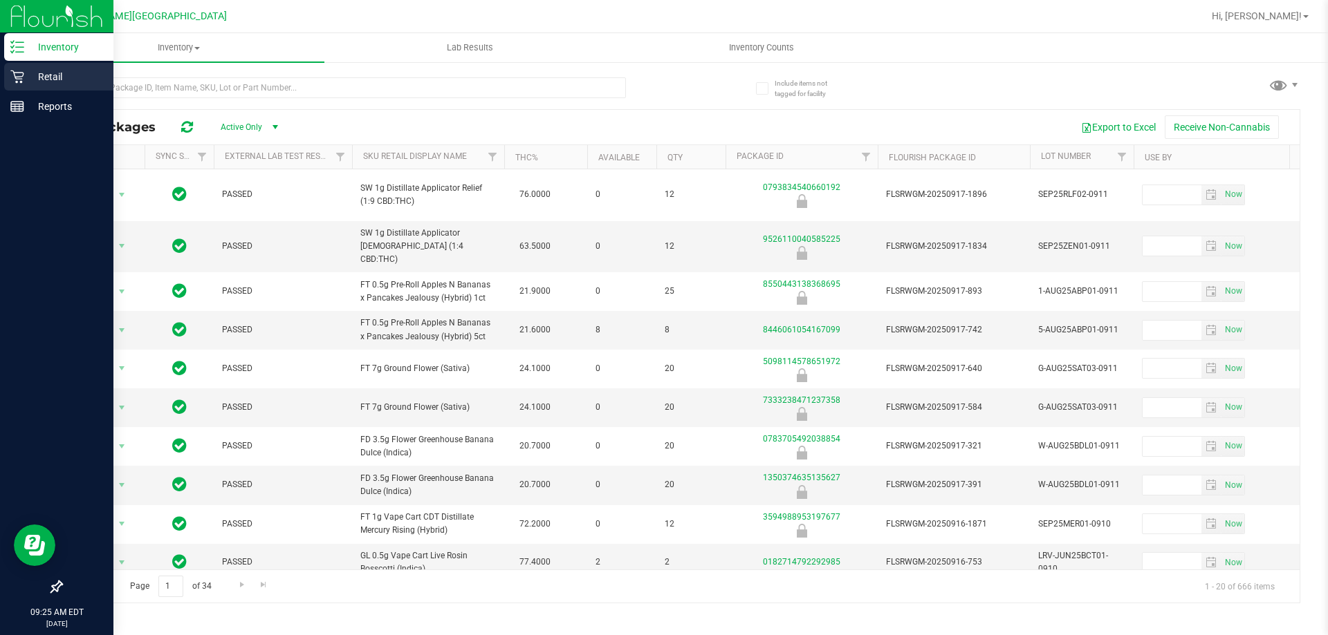
click at [36, 77] on p "Retail" at bounding box center [65, 76] width 83 height 17
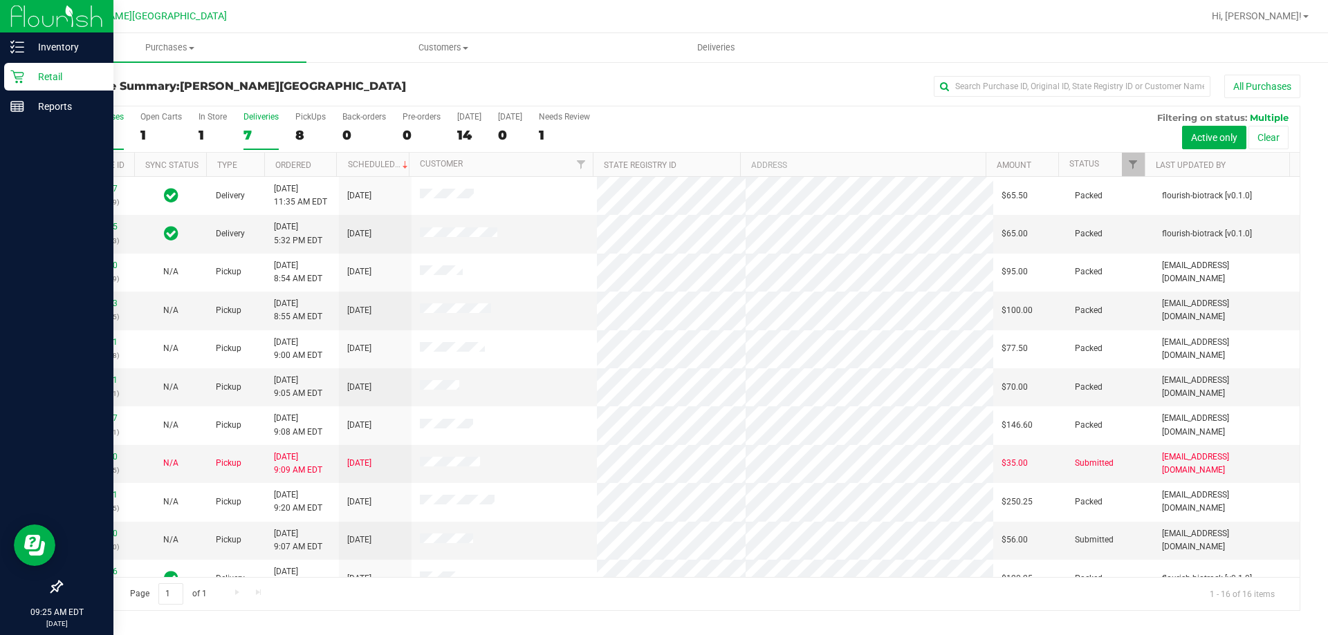
click at [261, 121] on div "Deliveries" at bounding box center [260, 117] width 35 height 10
click at [0, 0] on input "Deliveries 7" at bounding box center [0, 0] width 0 height 0
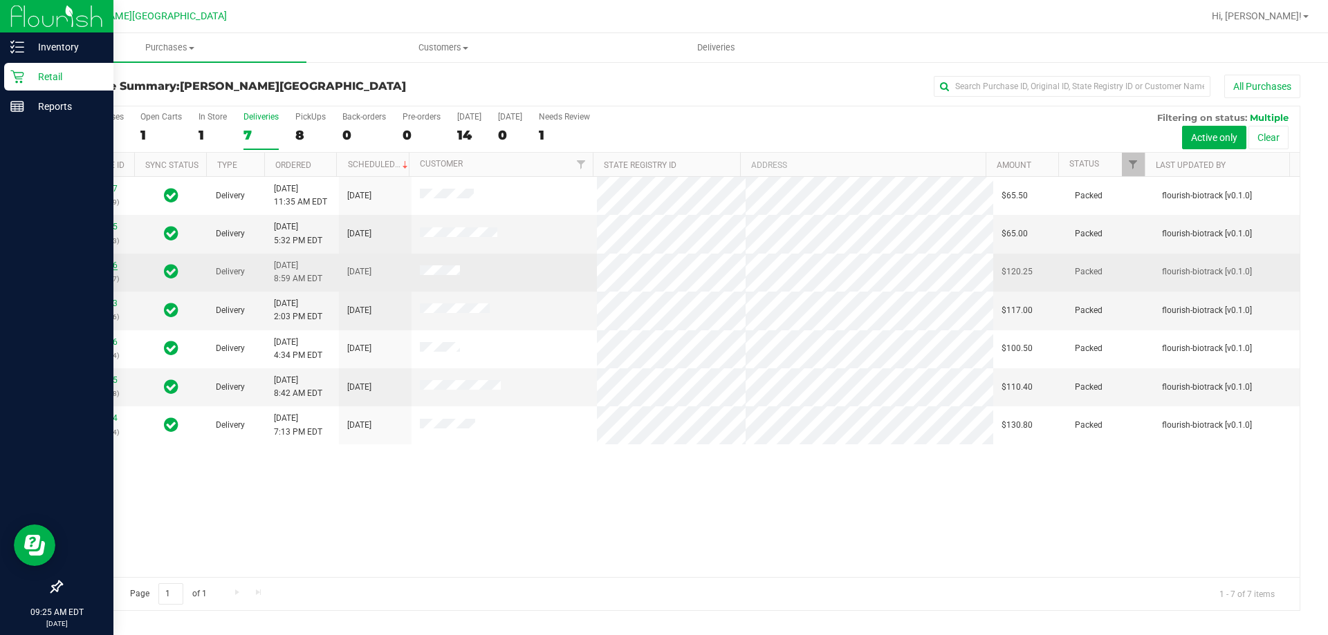
click at [95, 267] on link "11992006" at bounding box center [98, 266] width 39 height 10
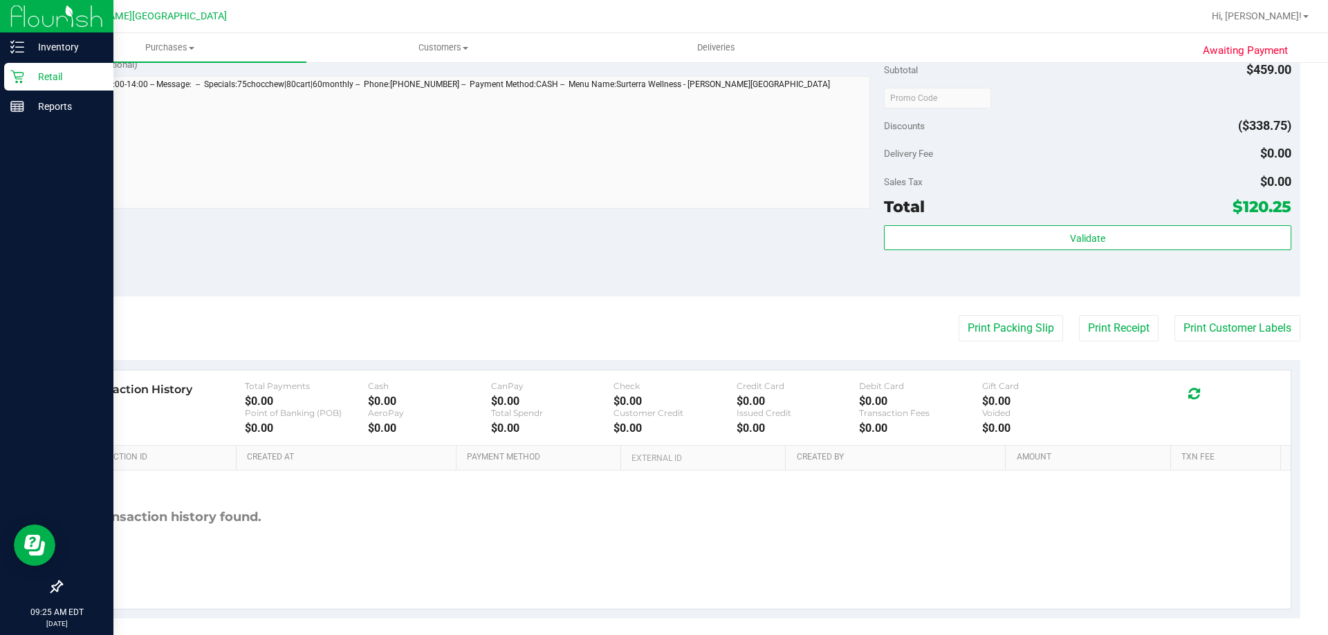
scroll to position [983, 0]
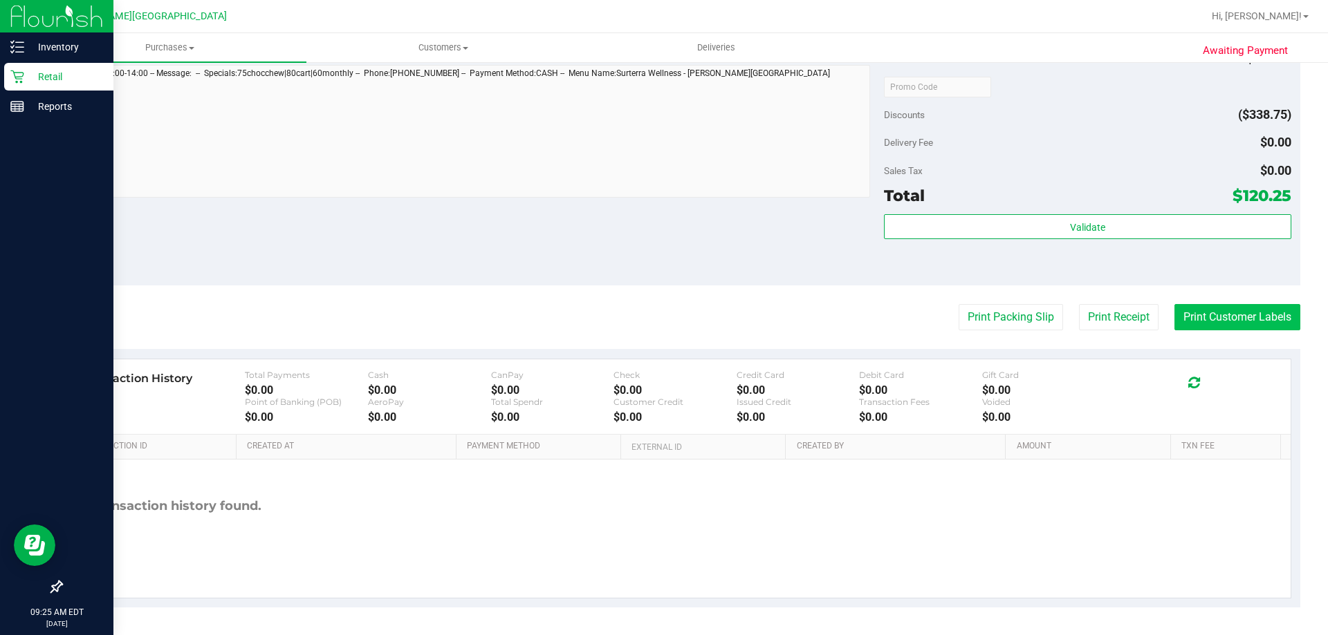
click at [662, 313] on button "Print Customer Labels" at bounding box center [1237, 317] width 126 height 26
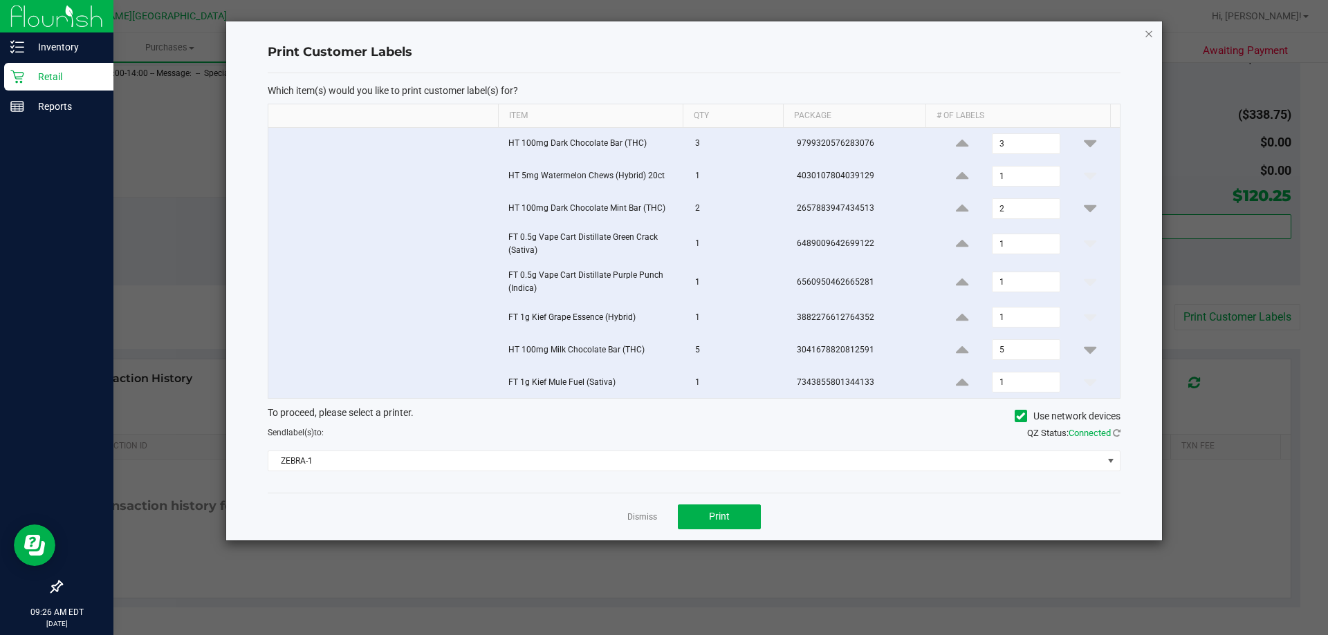
click at [662, 35] on icon "button" at bounding box center [1149, 33] width 10 height 17
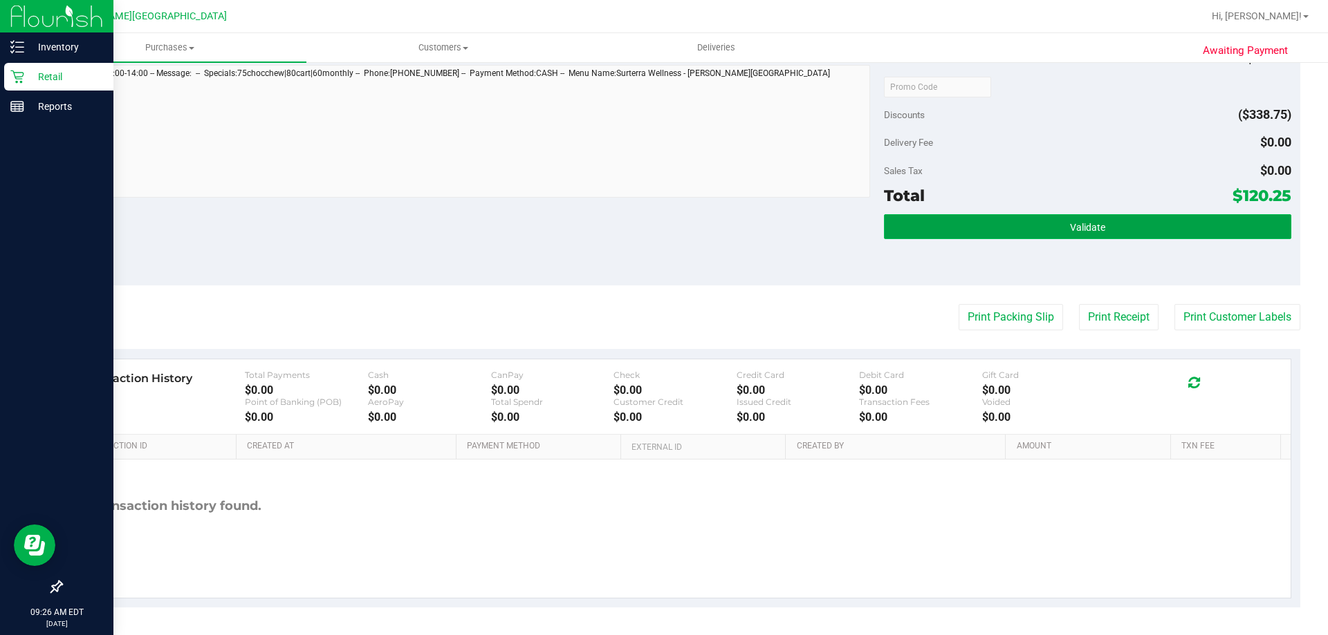
click at [662, 227] on button "Validate" at bounding box center [1087, 226] width 407 height 25
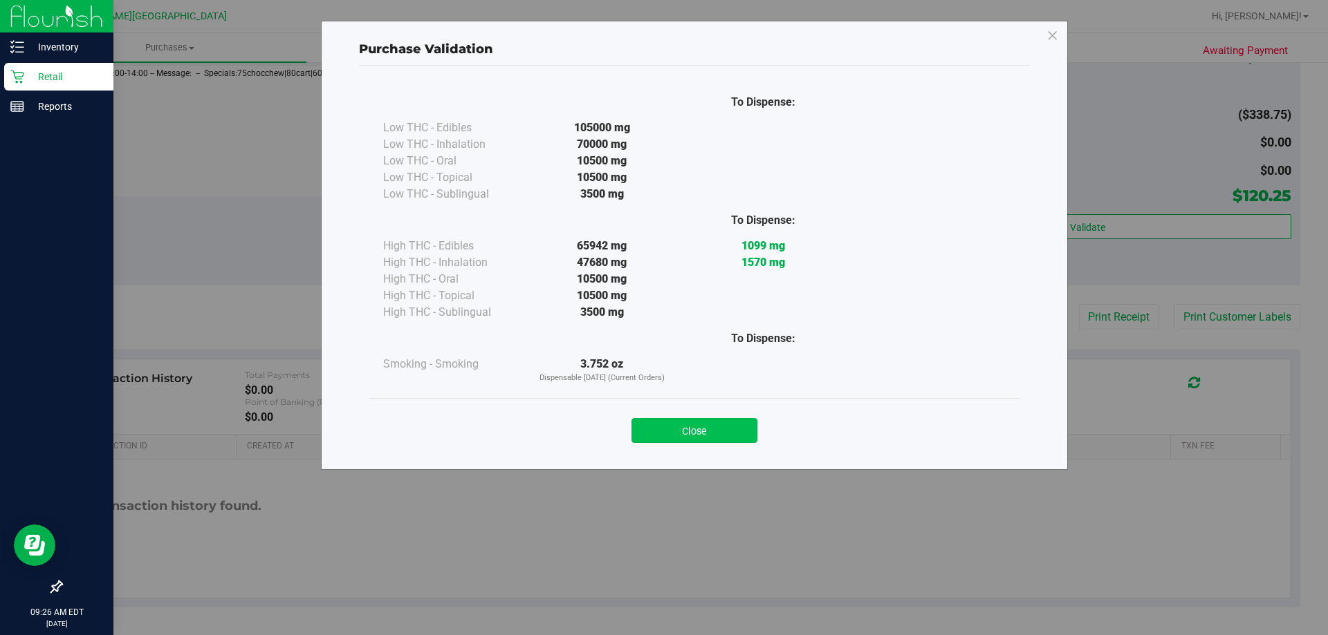
click at [662, 433] on button "Close" at bounding box center [694, 430] width 126 height 25
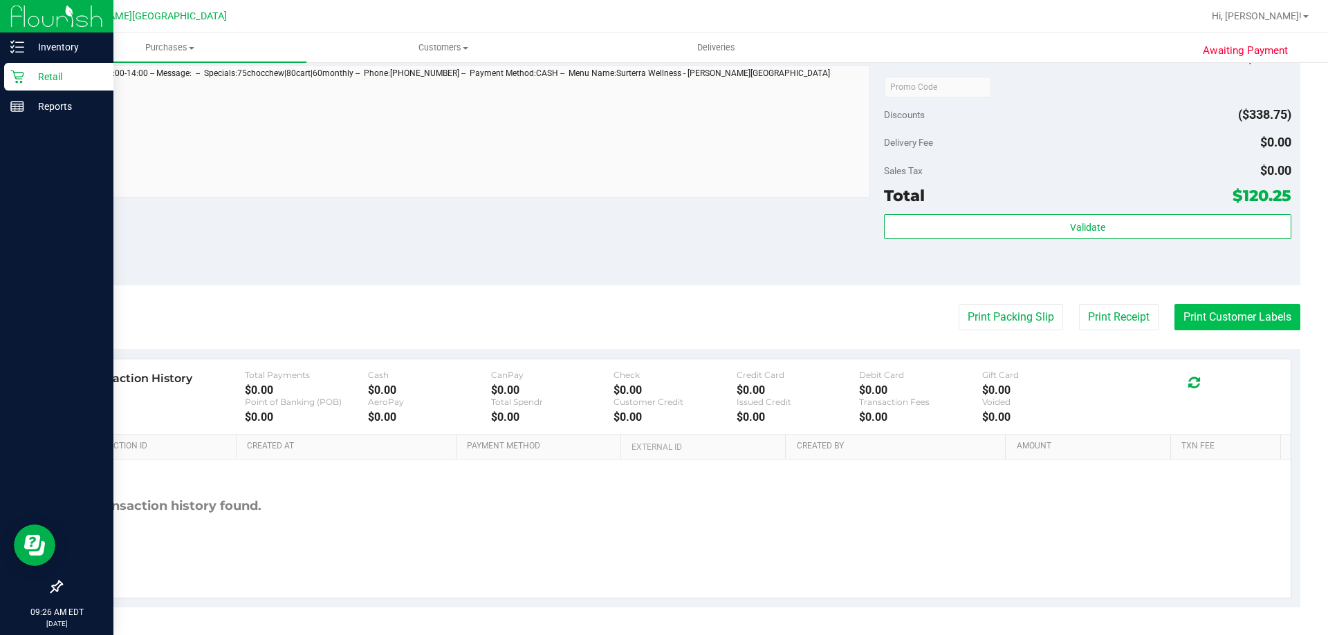
click at [662, 320] on button "Print Customer Labels" at bounding box center [1237, 317] width 126 height 26
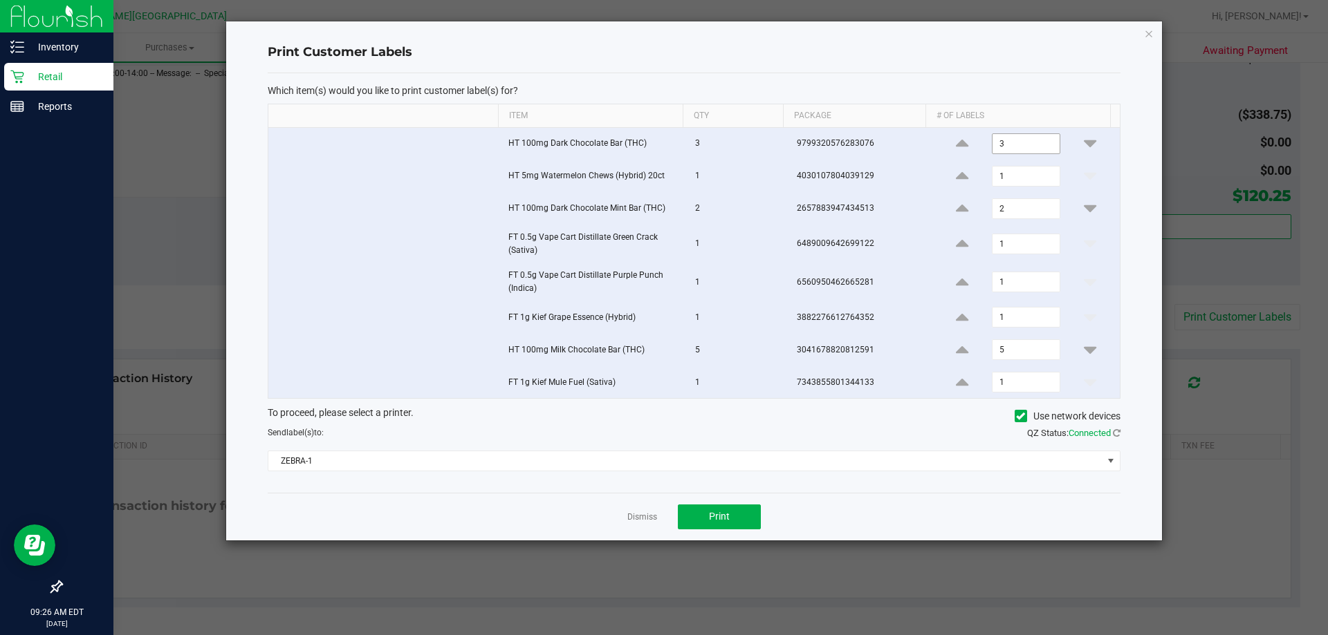
click at [662, 143] on input "3" at bounding box center [1025, 143] width 66 height 19
type input "1"
click at [662, 174] on input "1" at bounding box center [1025, 176] width 66 height 19
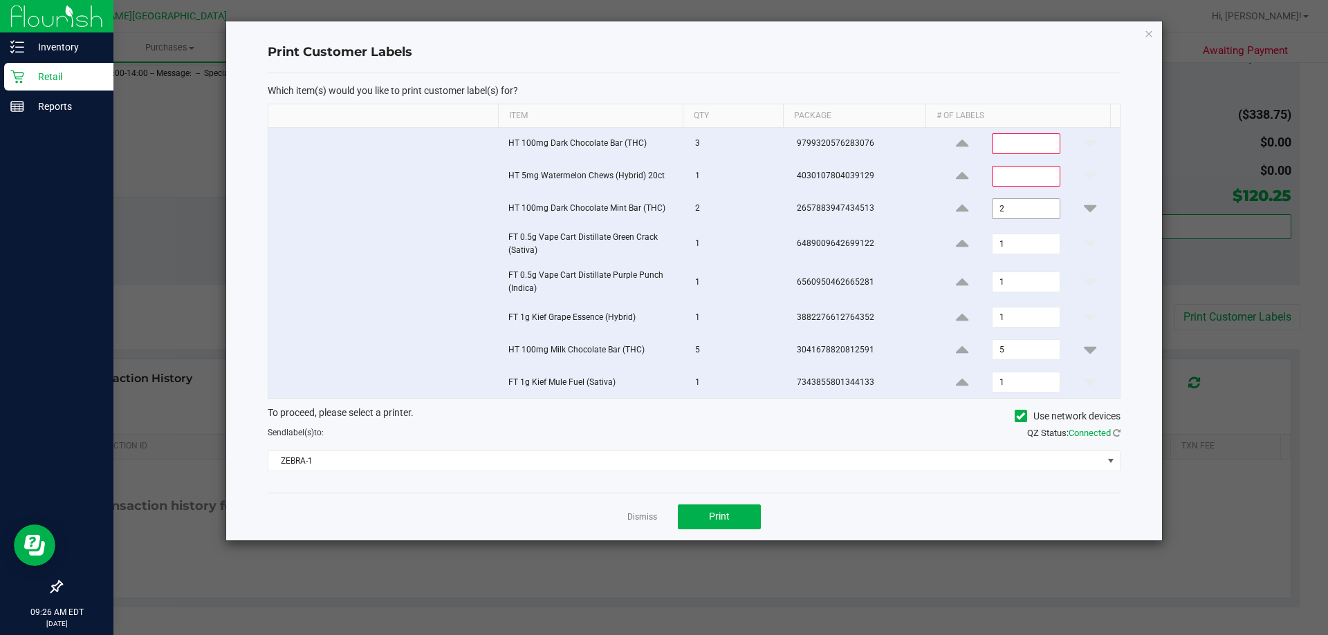
click at [662, 212] on input "2" at bounding box center [1025, 208] width 66 height 19
click at [662, 245] on input "1" at bounding box center [1025, 243] width 66 height 19
click at [662, 283] on input "1" at bounding box center [1025, 281] width 66 height 19
click at [662, 319] on input "1" at bounding box center [1025, 317] width 66 height 19
click at [662, 348] on input "5" at bounding box center [1025, 349] width 66 height 19
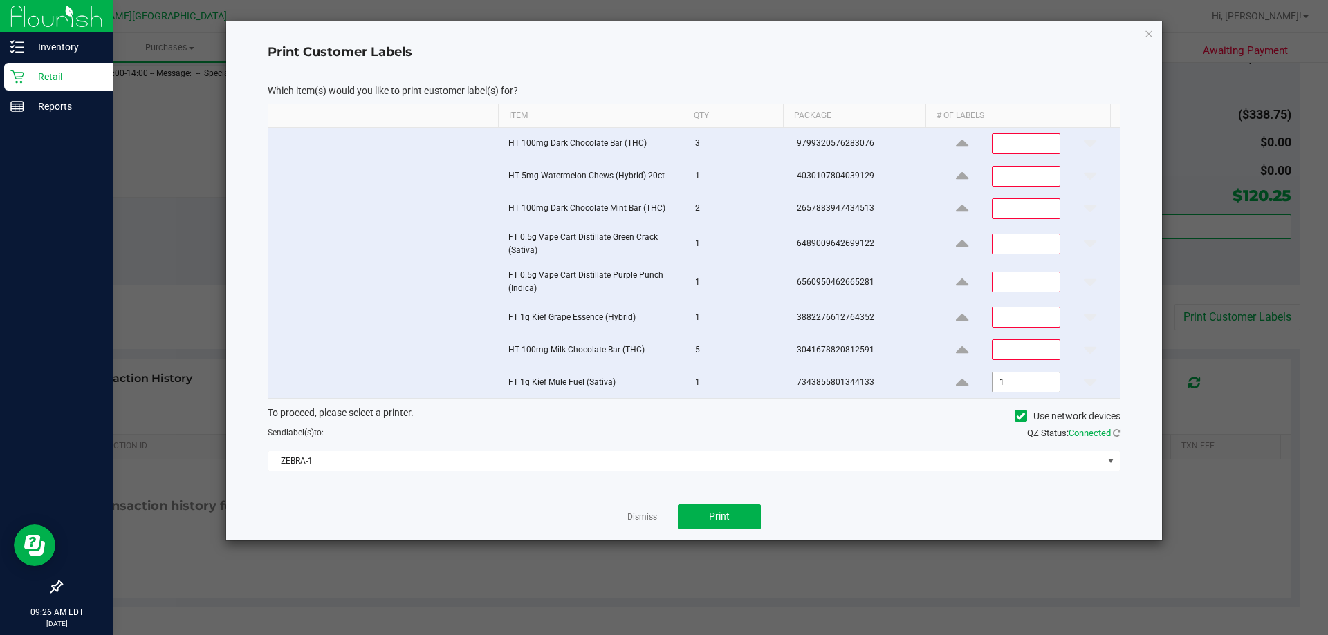
click at [662, 381] on input "1" at bounding box center [1025, 382] width 66 height 19
click at [662, 212] on input at bounding box center [1025, 208] width 66 height 19
type input "1"
click at [662, 520] on button "Print" at bounding box center [719, 517] width 83 height 25
click at [636, 520] on link "Dismiss" at bounding box center [642, 518] width 30 height 12
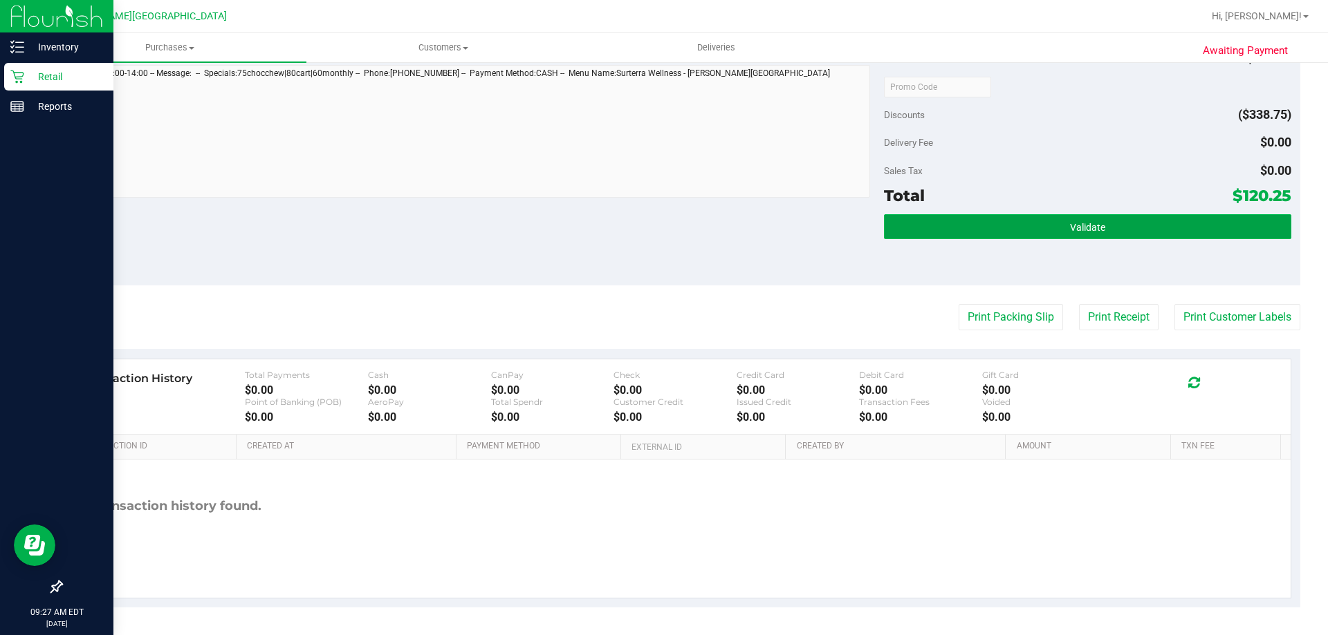
click at [662, 228] on span "Validate" at bounding box center [1087, 227] width 35 height 11
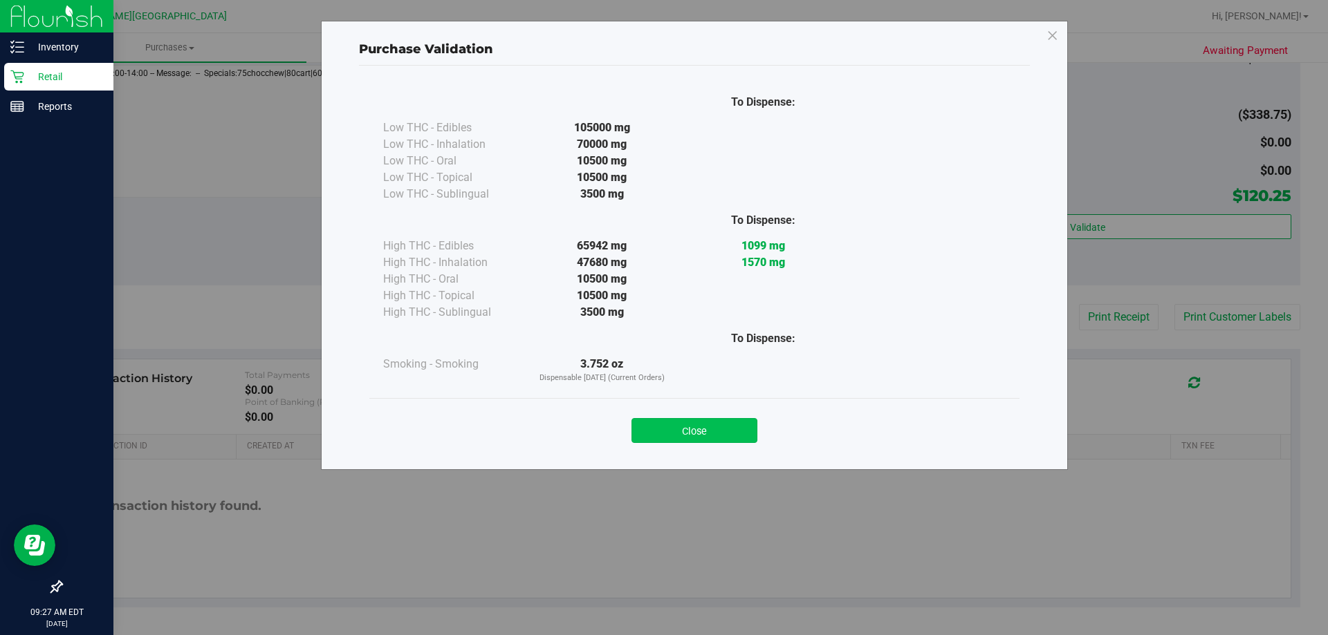
click at [662, 431] on button "Close" at bounding box center [694, 430] width 126 height 25
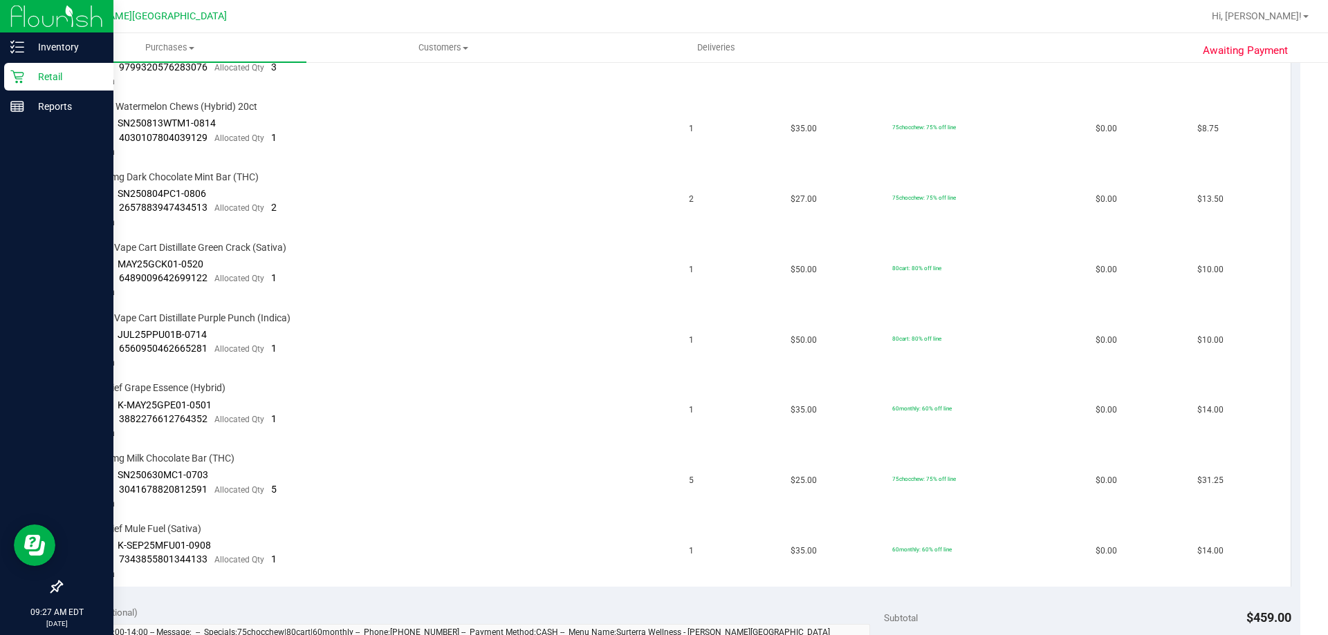
scroll to position [0, 0]
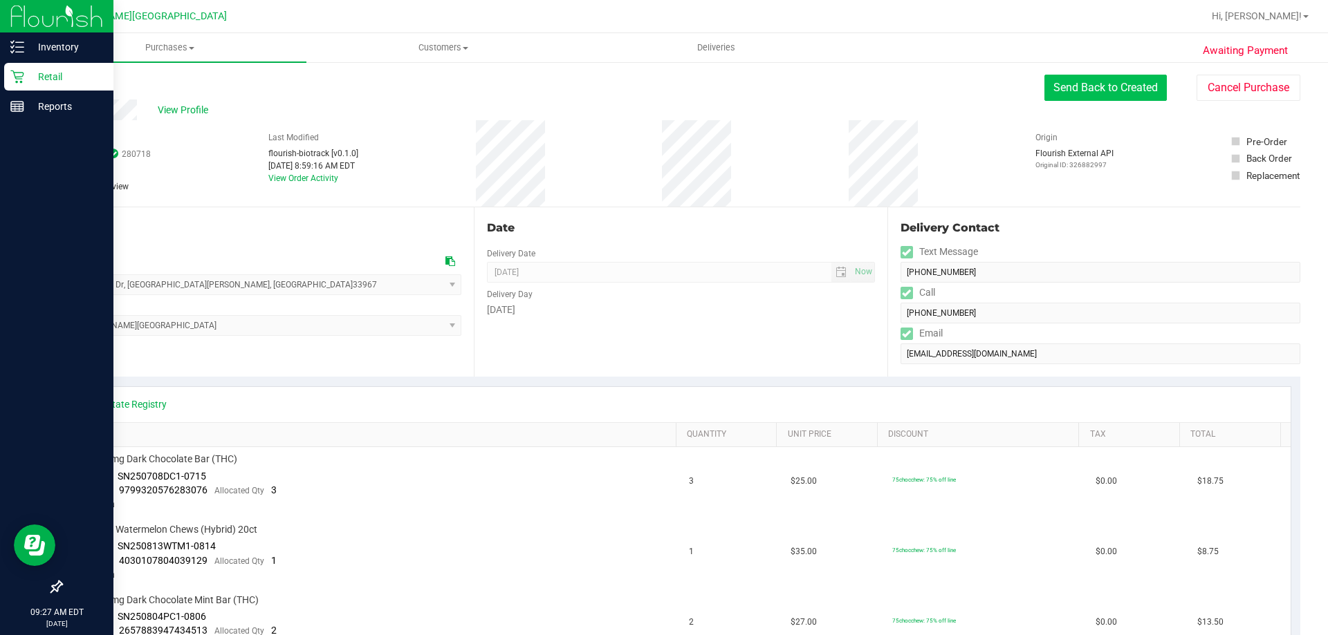
click at [662, 89] on button "Send Back to Created" at bounding box center [1105, 88] width 122 height 26
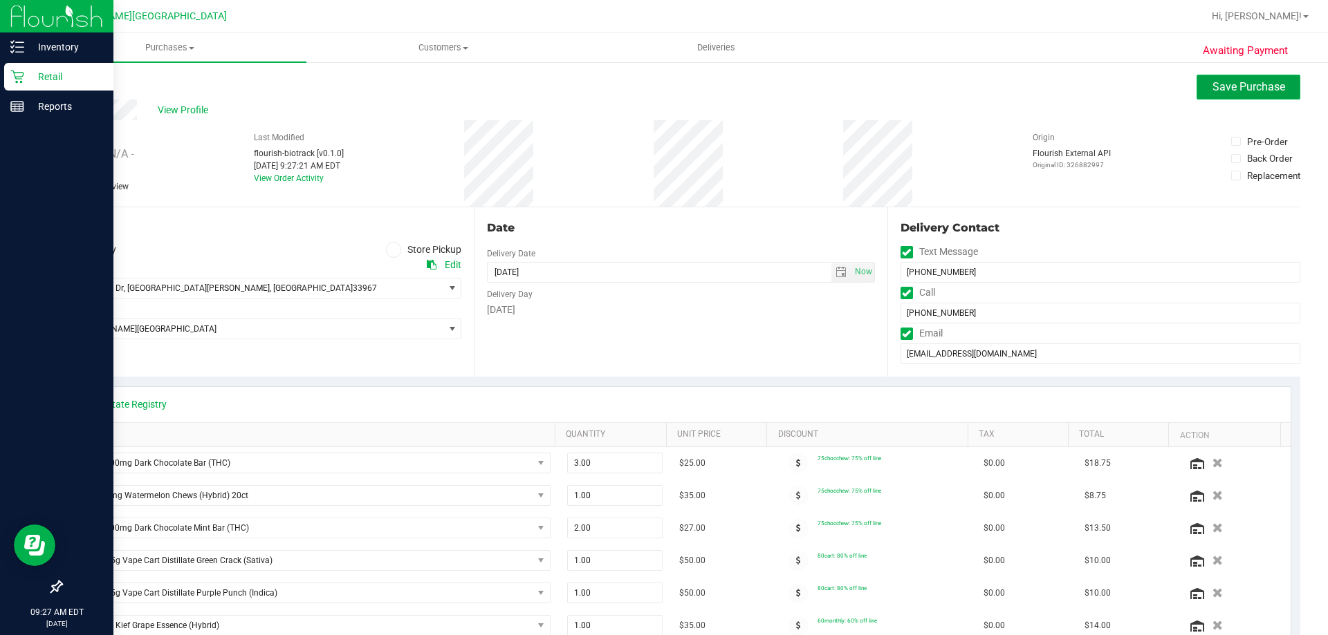
click at [662, 89] on span "Save Purchase" at bounding box center [1248, 86] width 73 height 13
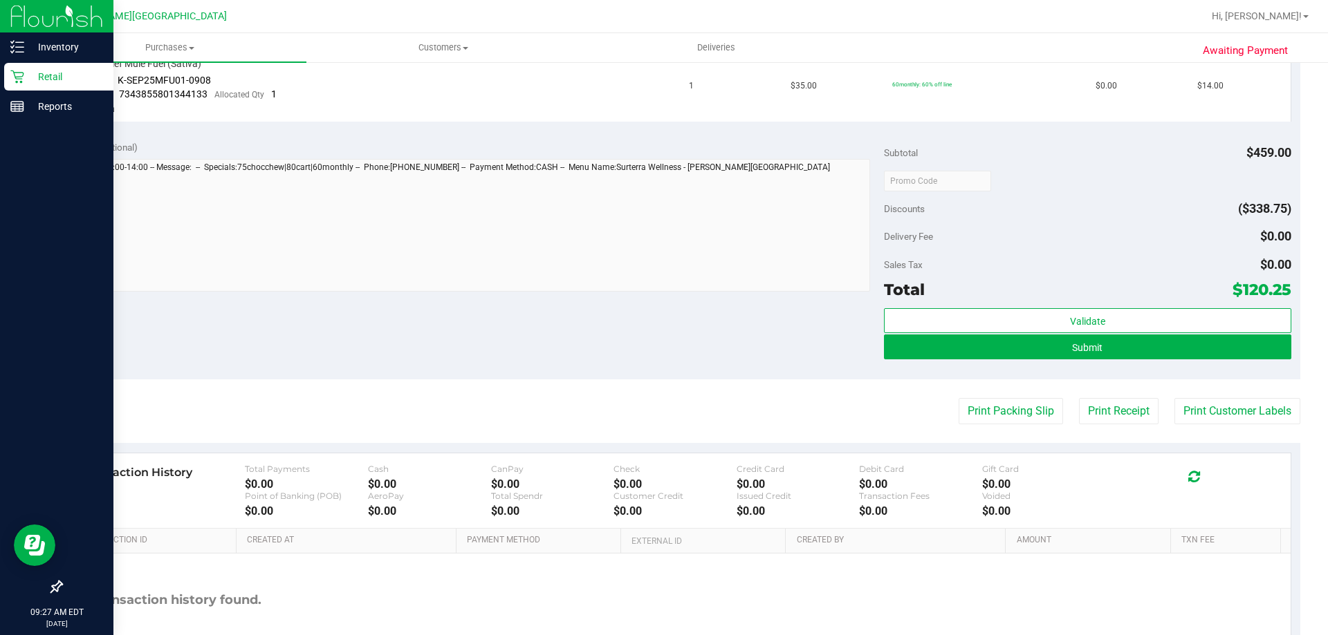
scroll to position [983, 0]
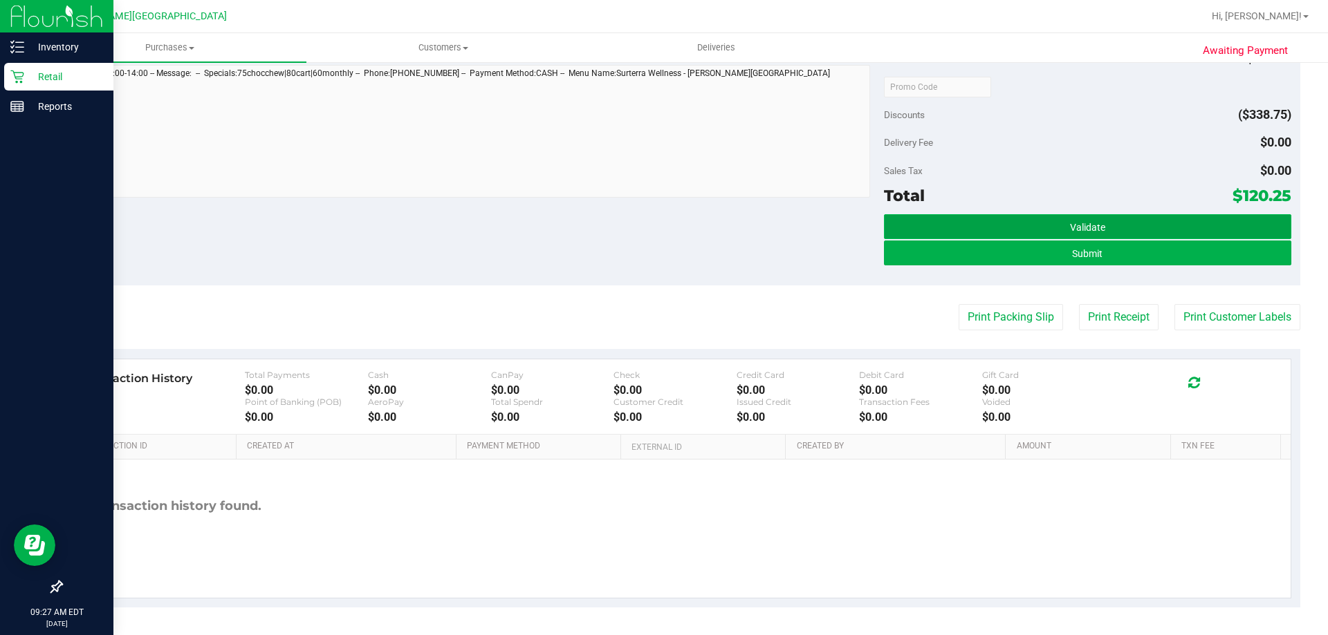
click at [662, 227] on span "Validate" at bounding box center [1087, 227] width 35 height 11
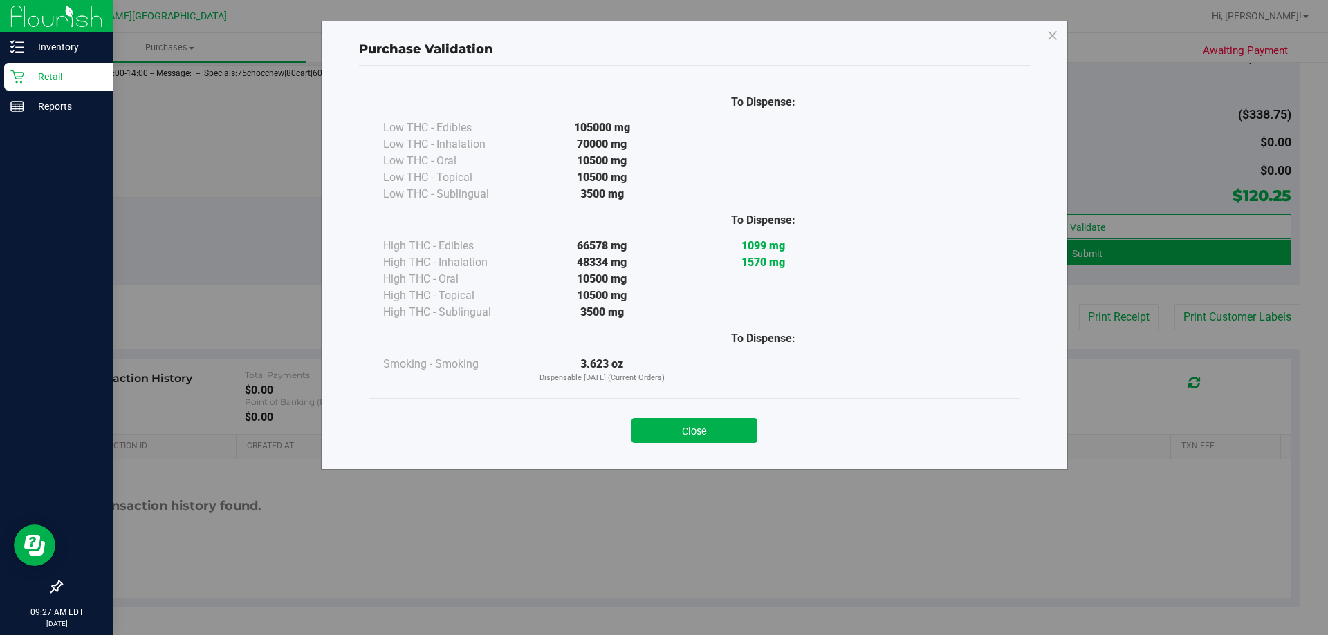
click at [652, 431] on button "Close" at bounding box center [694, 430] width 126 height 25
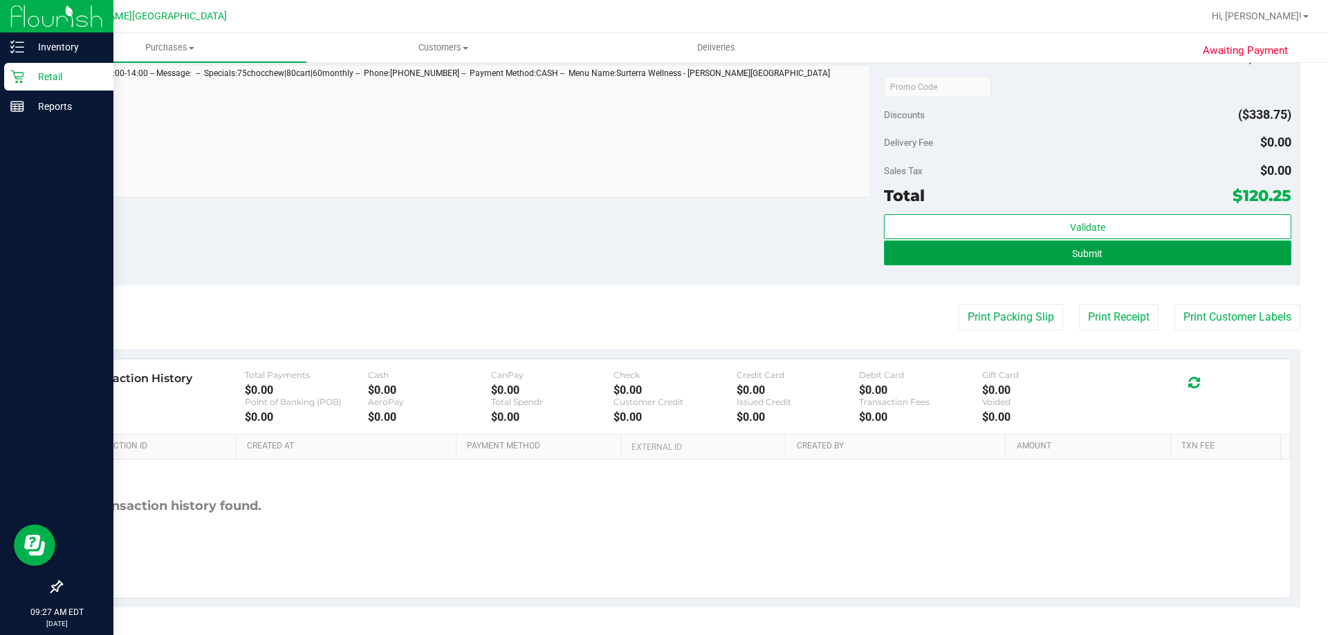
click at [662, 255] on button "Submit" at bounding box center [1087, 253] width 407 height 25
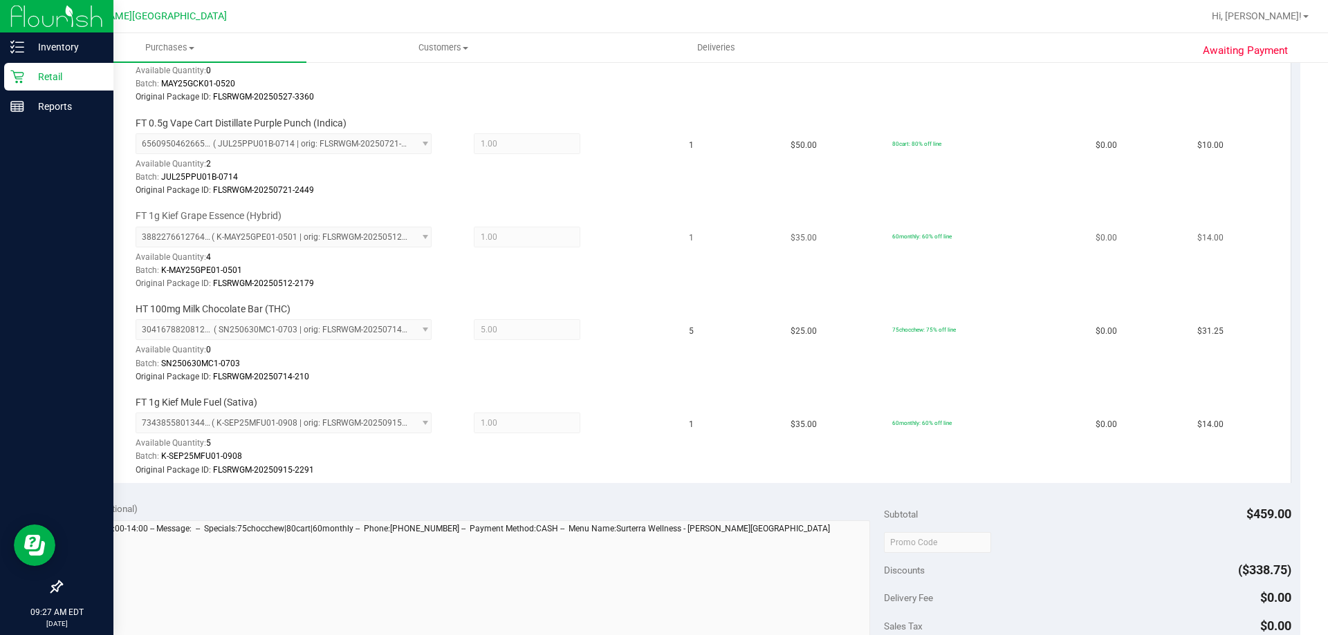
scroll to position [1106, 0]
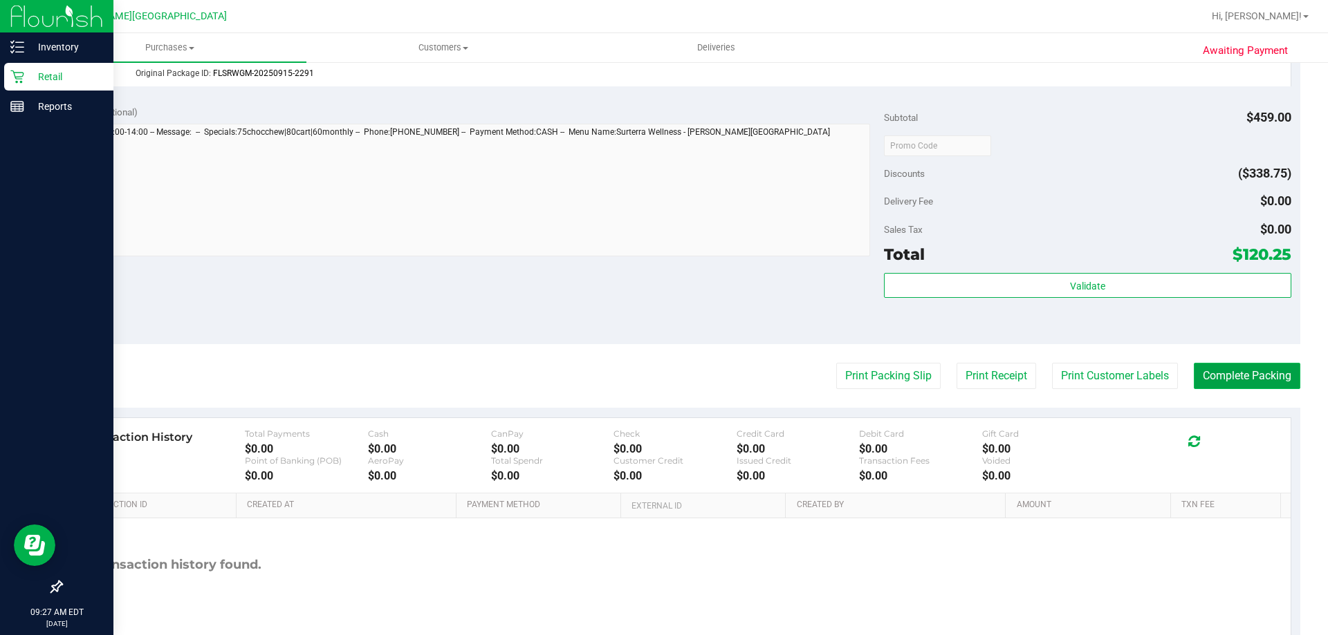
click at [662, 376] on button "Complete Packing" at bounding box center [1246, 376] width 106 height 26
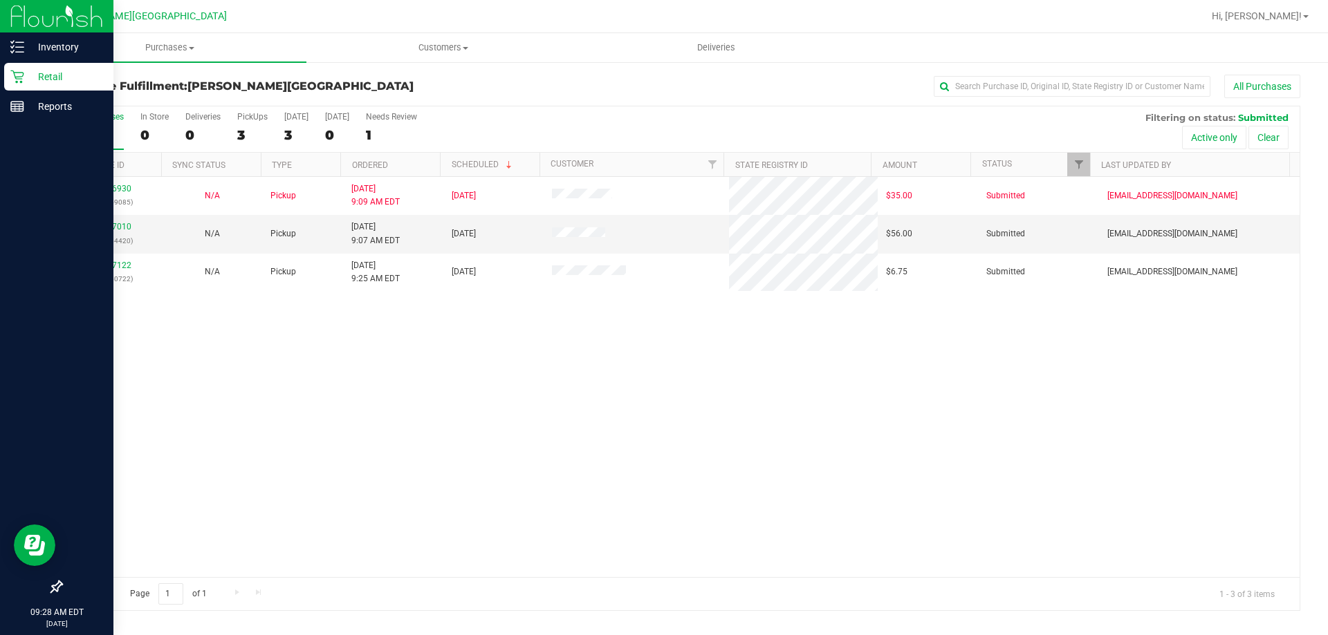
click at [46, 76] on p "Retail" at bounding box center [65, 76] width 83 height 17
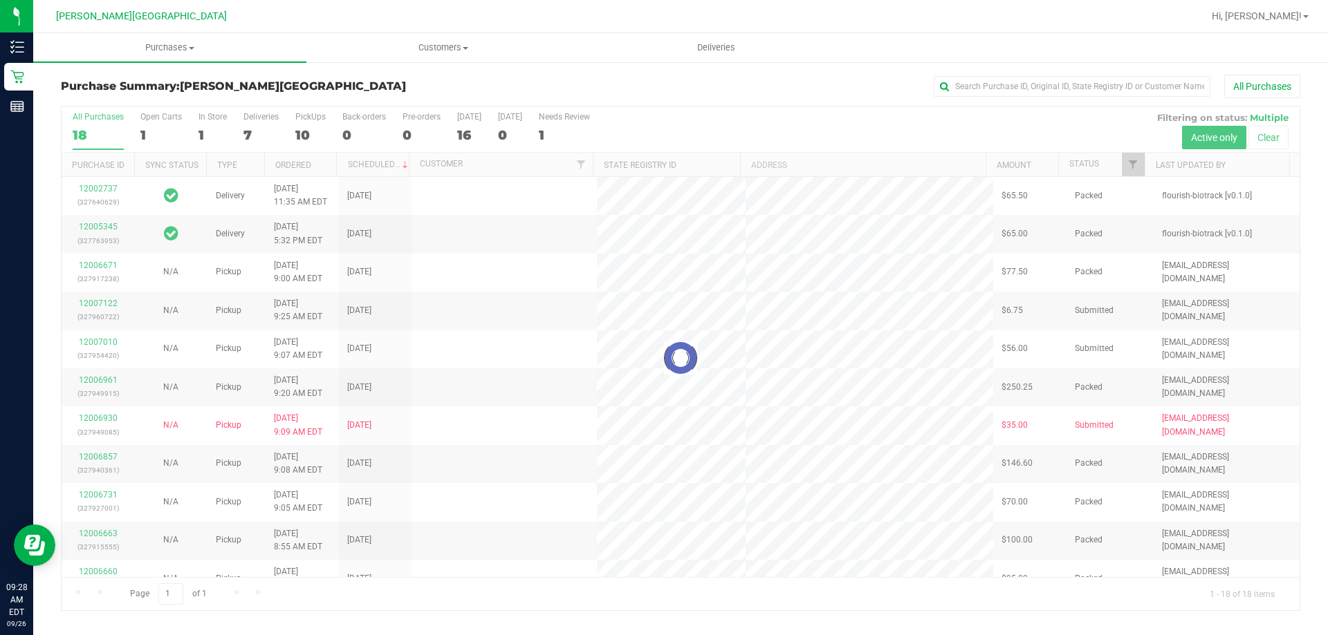
click at [254, 118] on div at bounding box center [681, 358] width 1238 height 504
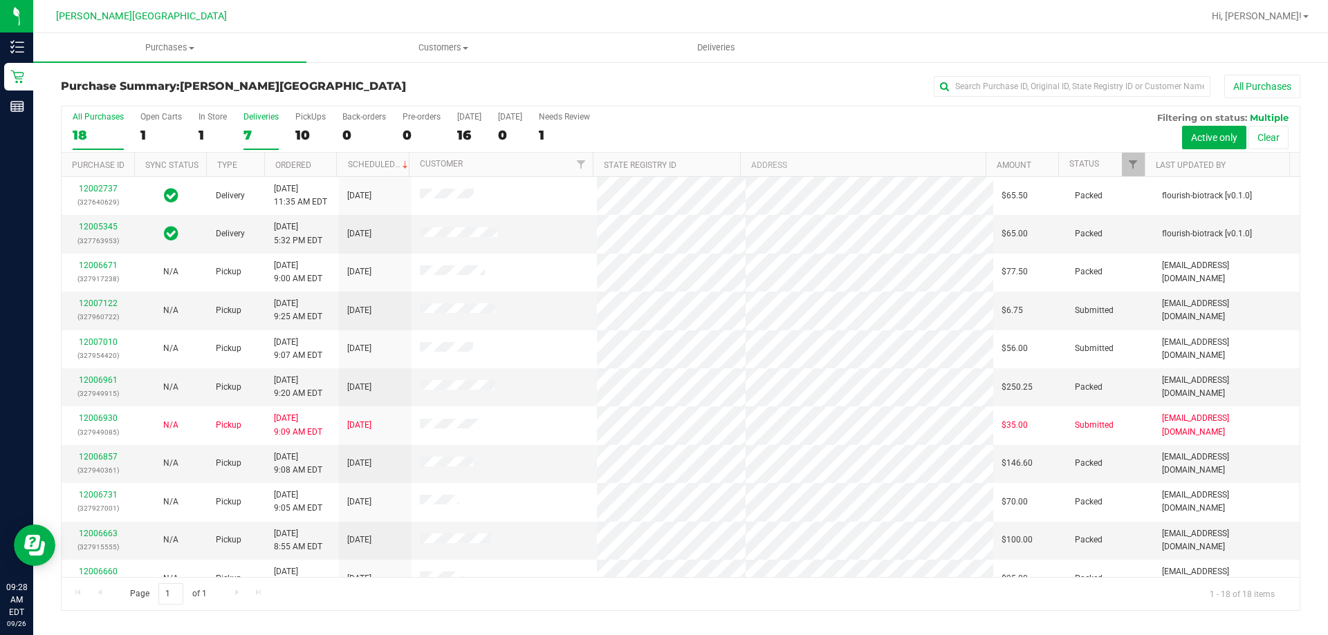
click at [253, 118] on div "Deliveries" at bounding box center [260, 117] width 35 height 10
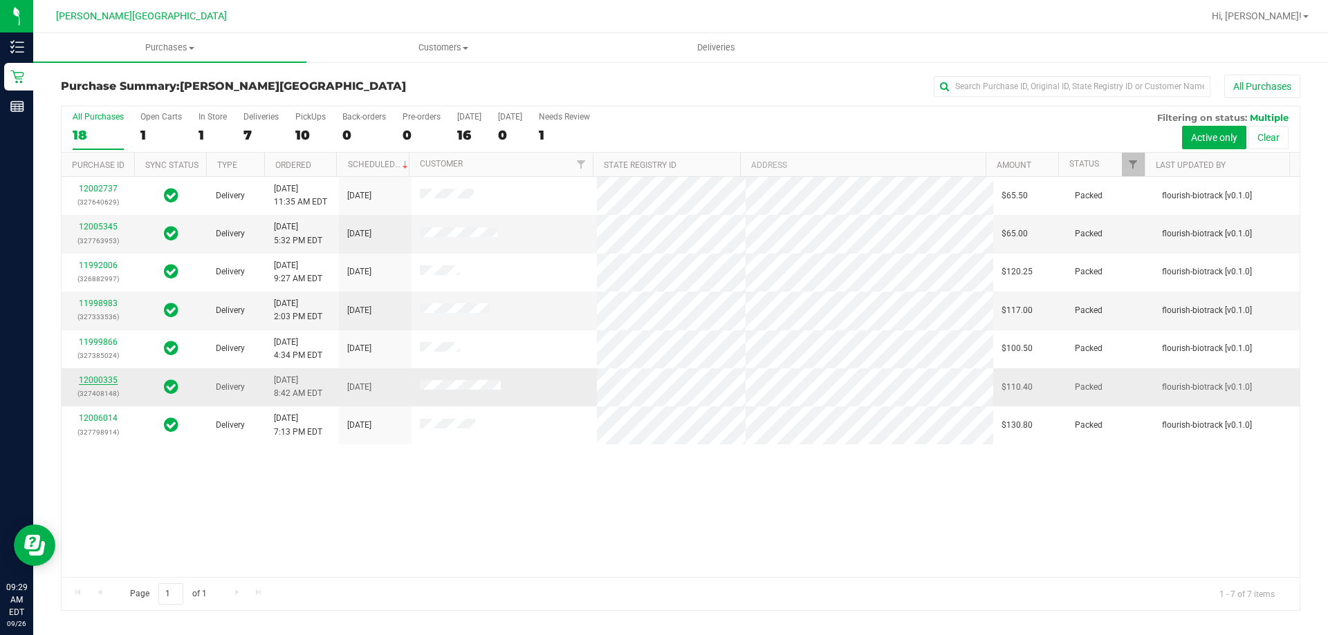
click at [108, 379] on link "12000335" at bounding box center [98, 380] width 39 height 10
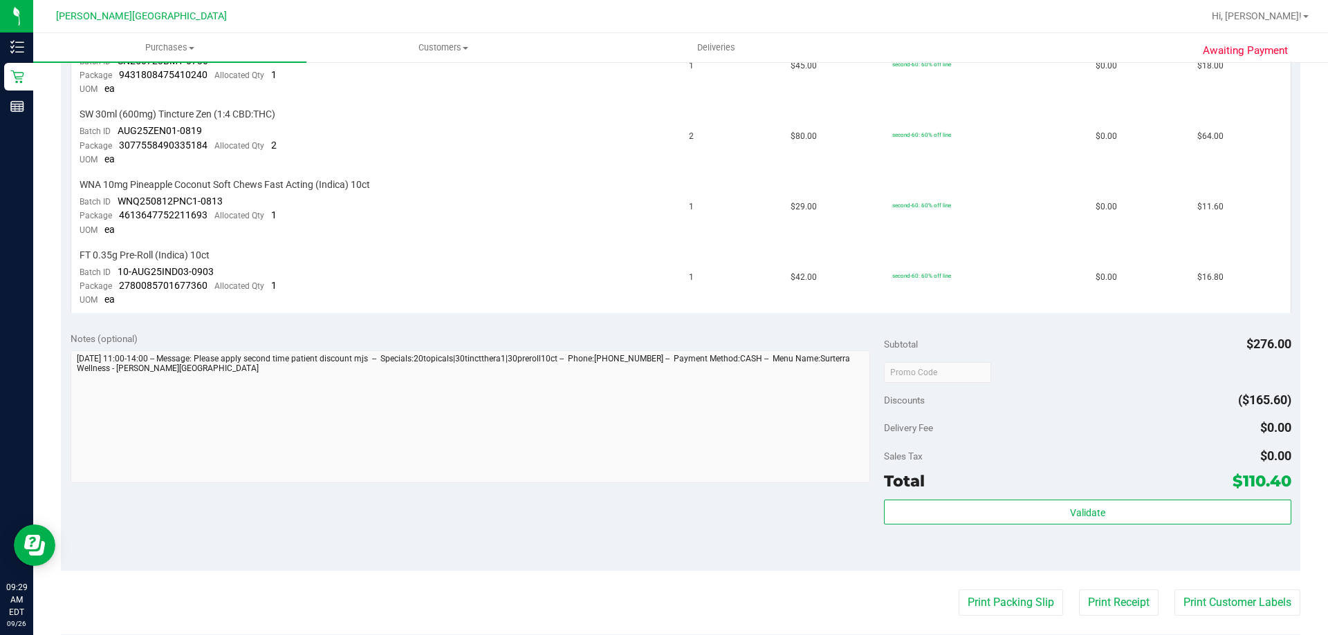
scroll to position [484, 0]
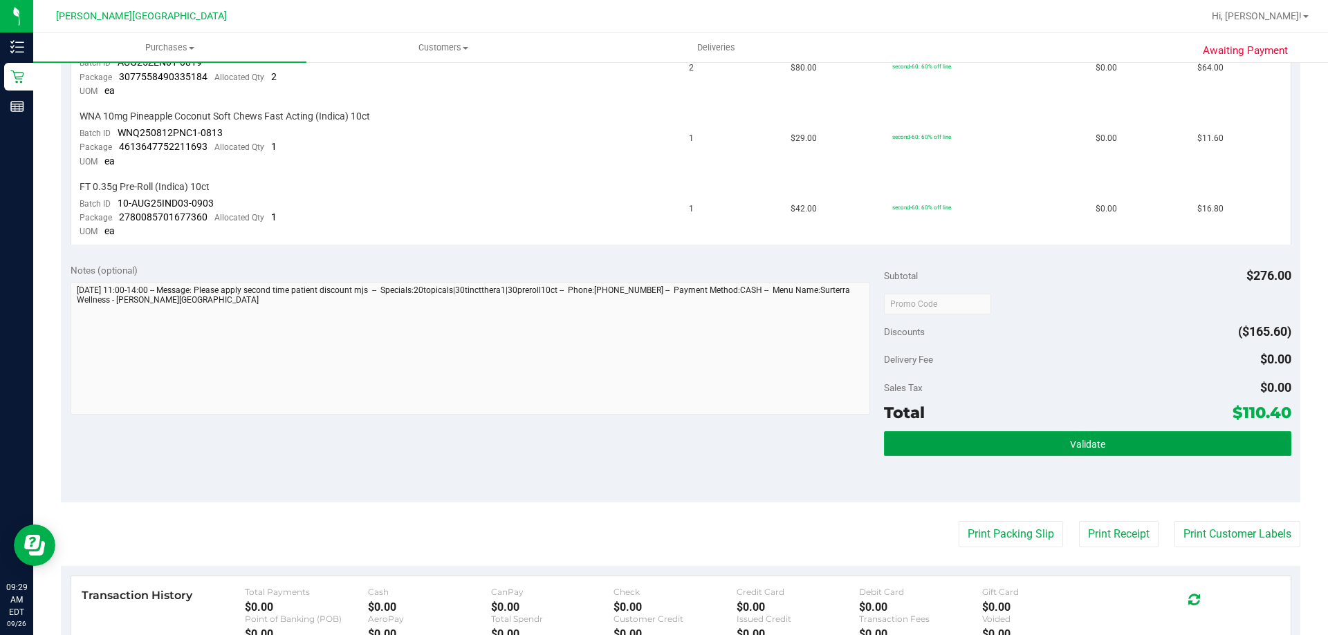
click at [662, 449] on button "Validate" at bounding box center [1087, 443] width 407 height 25
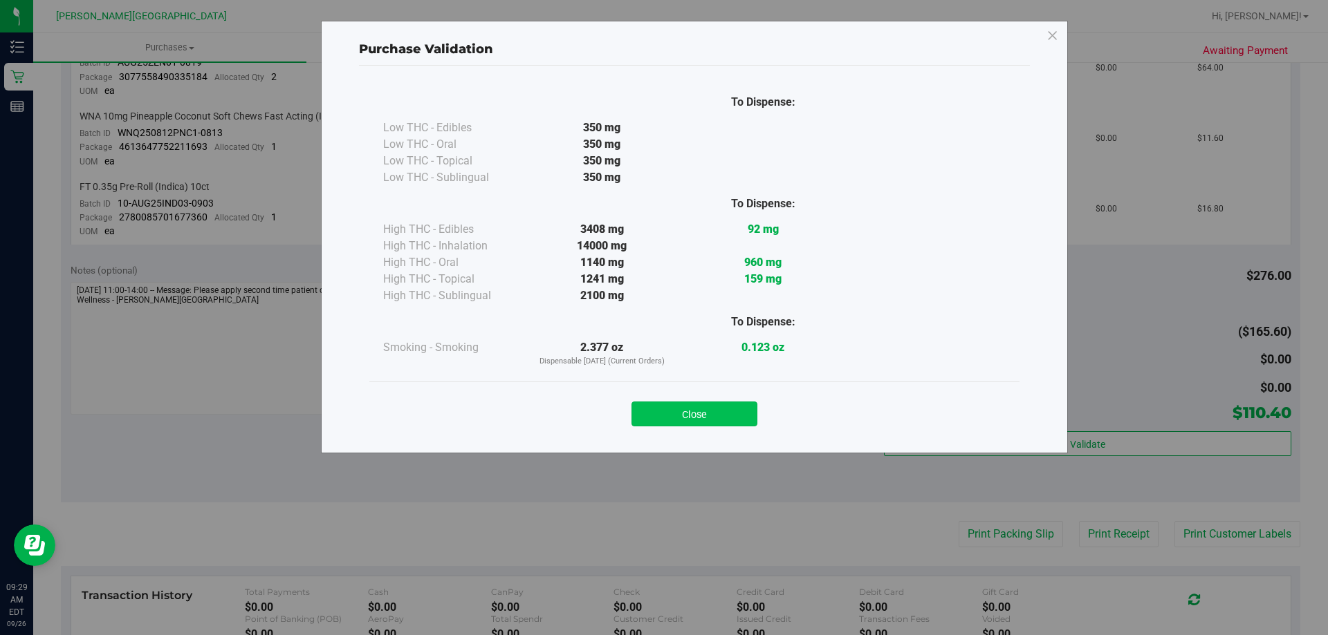
click at [662, 411] on button "Close" at bounding box center [694, 414] width 126 height 25
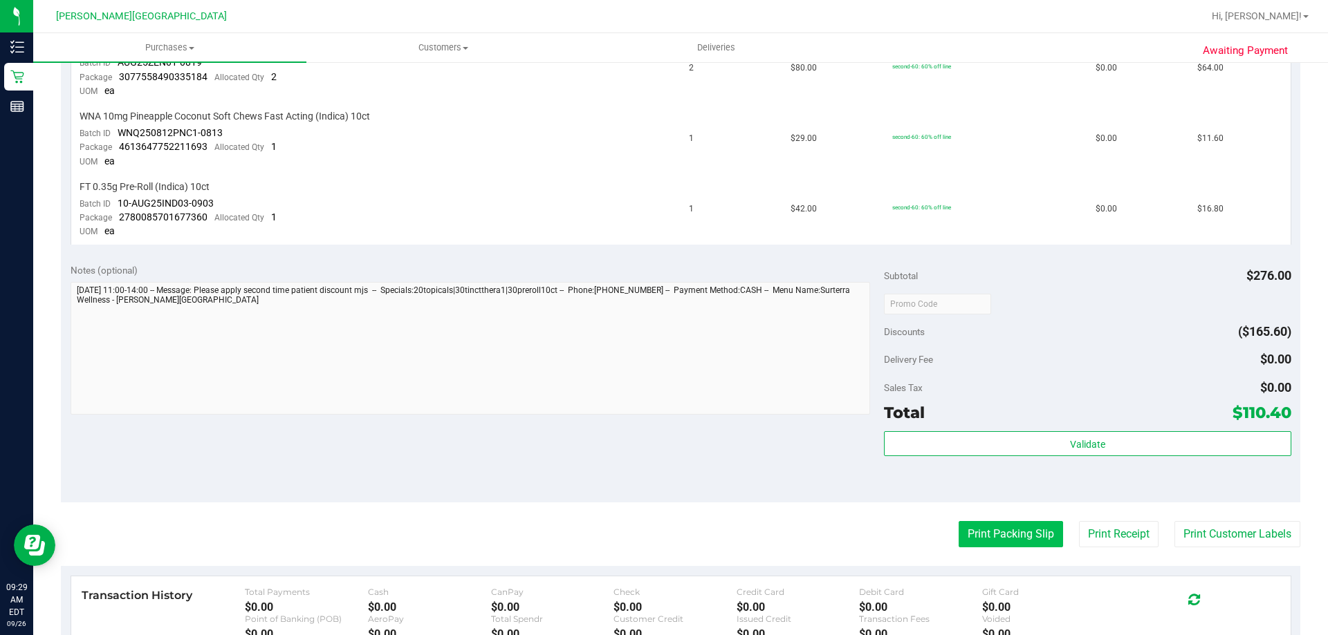
click at [662, 539] on button "Print Packing Slip" at bounding box center [1010, 534] width 104 height 26
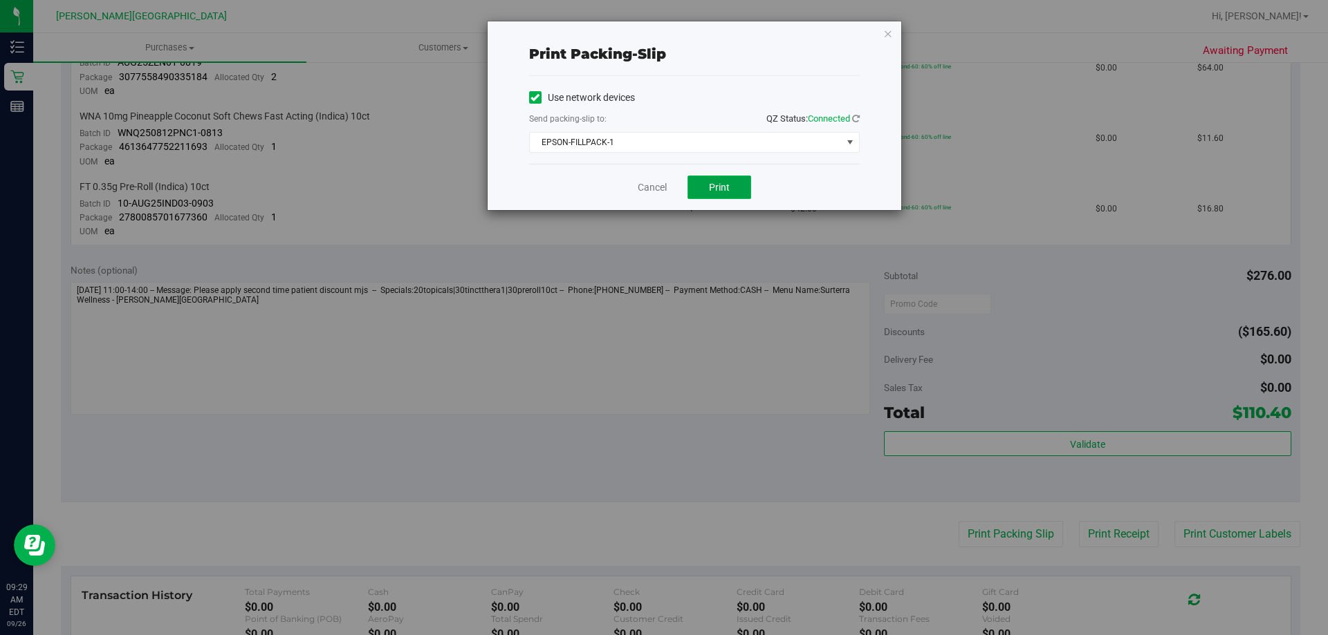
click at [662, 183] on button "Print" at bounding box center [719, 188] width 64 height 24
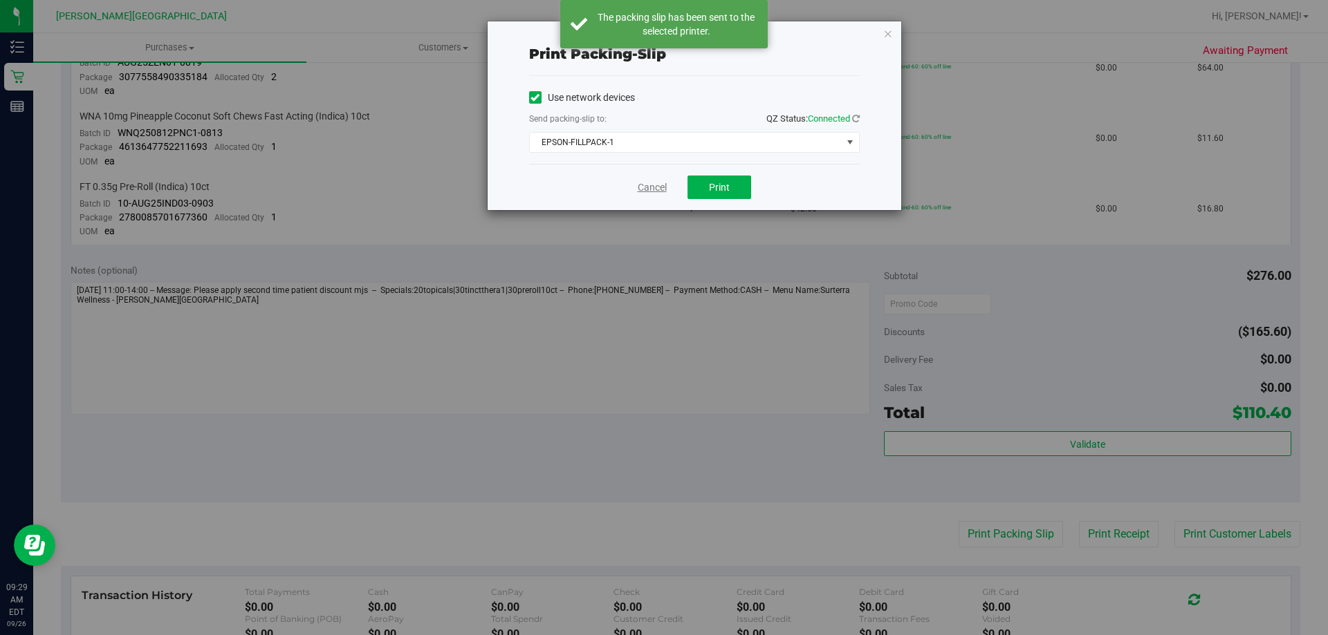
click at [643, 187] on link "Cancel" at bounding box center [651, 187] width 29 height 15
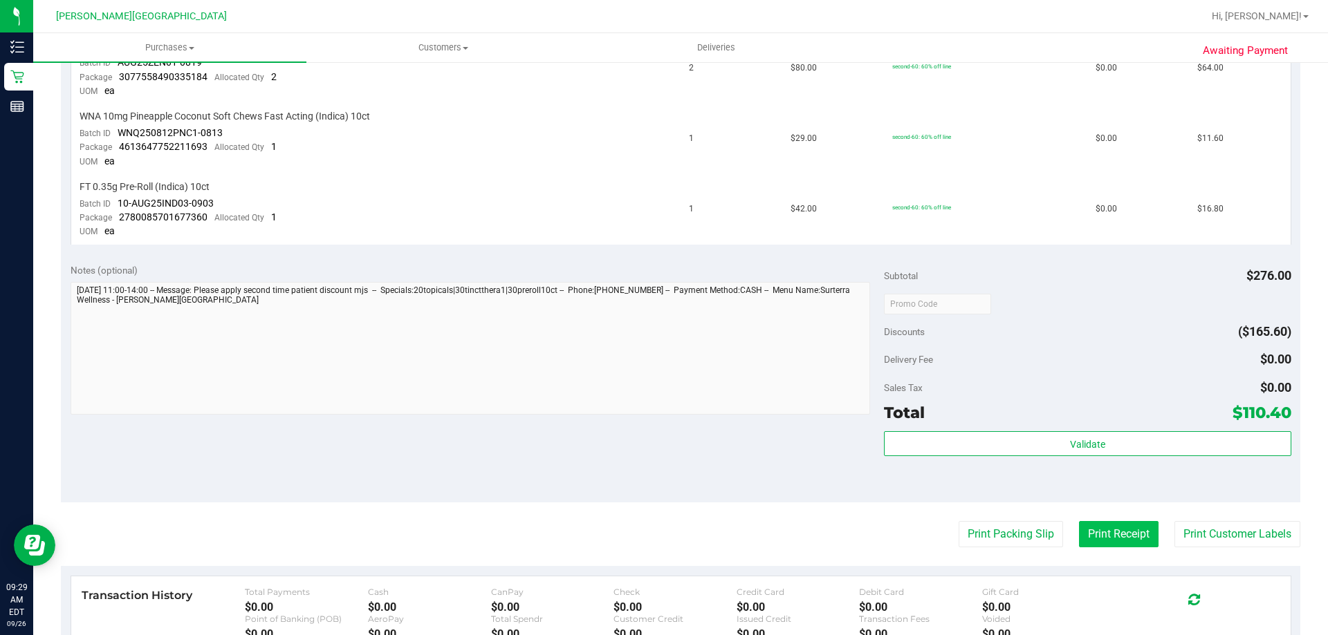
click at [662, 533] on button "Print Receipt" at bounding box center [1119, 534] width 80 height 26
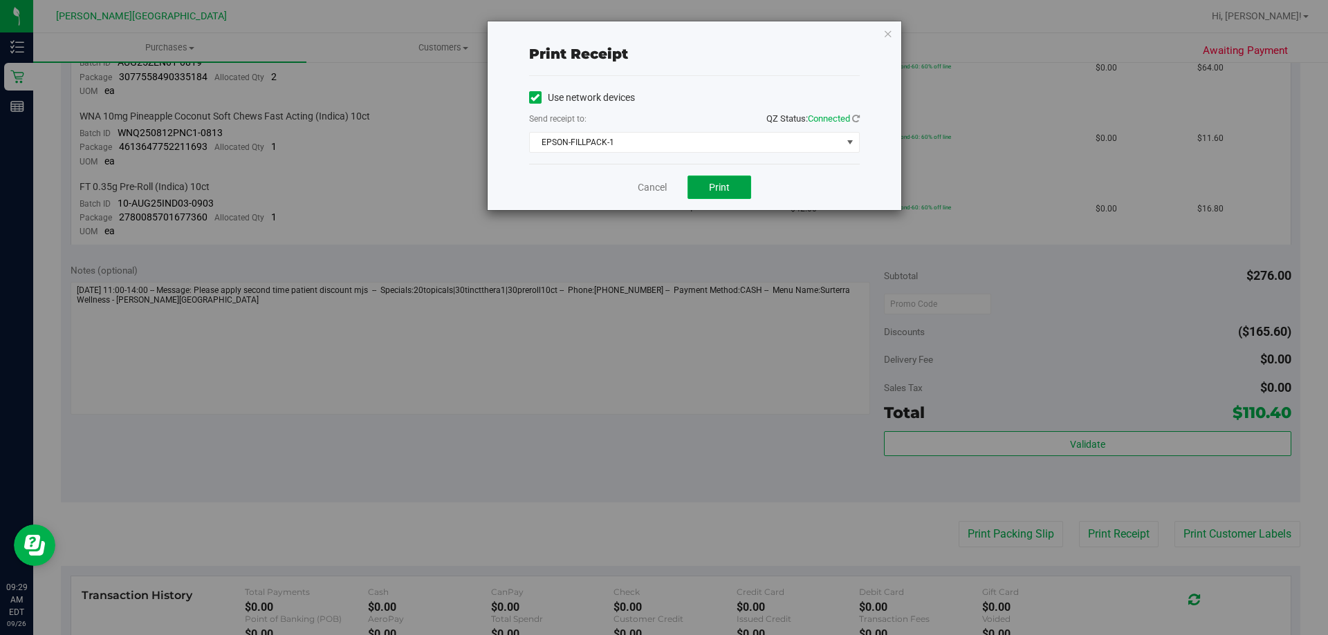
click at [662, 189] on button "Print" at bounding box center [719, 188] width 64 height 24
click at [662, 188] on span "Print" at bounding box center [719, 187] width 21 height 11
click at [646, 192] on link "Cancel" at bounding box center [651, 187] width 29 height 15
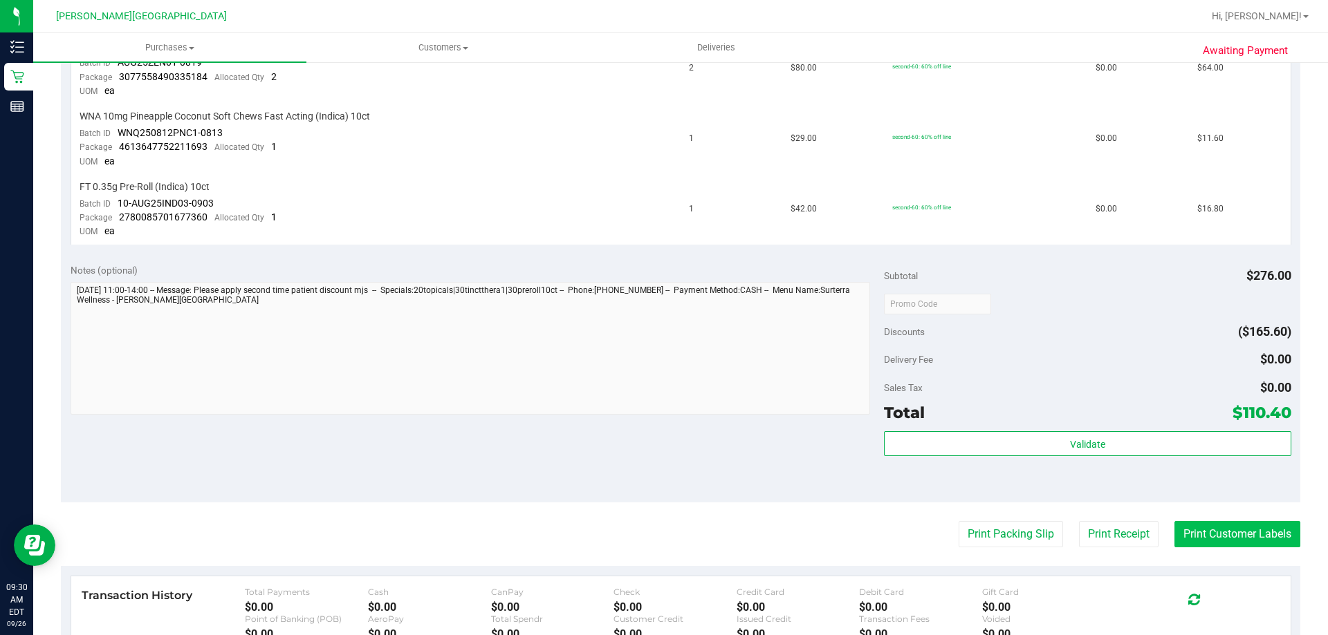
click at [662, 533] on button "Print Customer Labels" at bounding box center [1237, 534] width 126 height 26
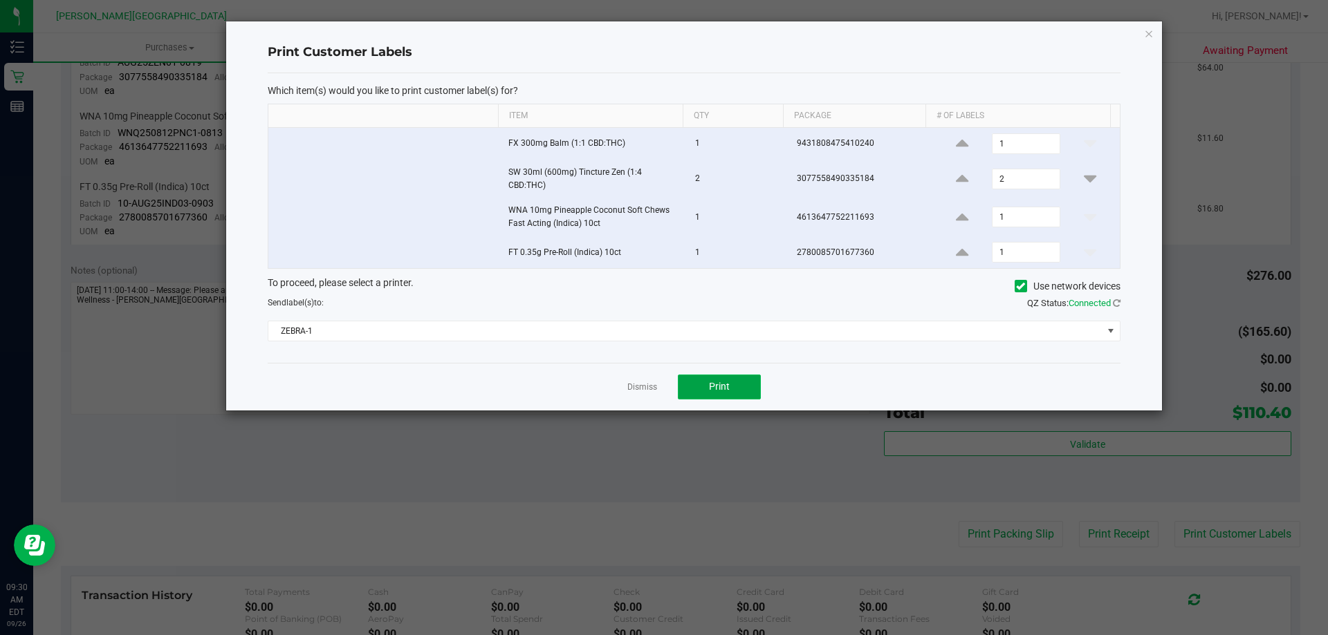
click at [662, 388] on button "Print" at bounding box center [719, 387] width 83 height 25
click at [646, 385] on link "Dismiss" at bounding box center [642, 388] width 30 height 12
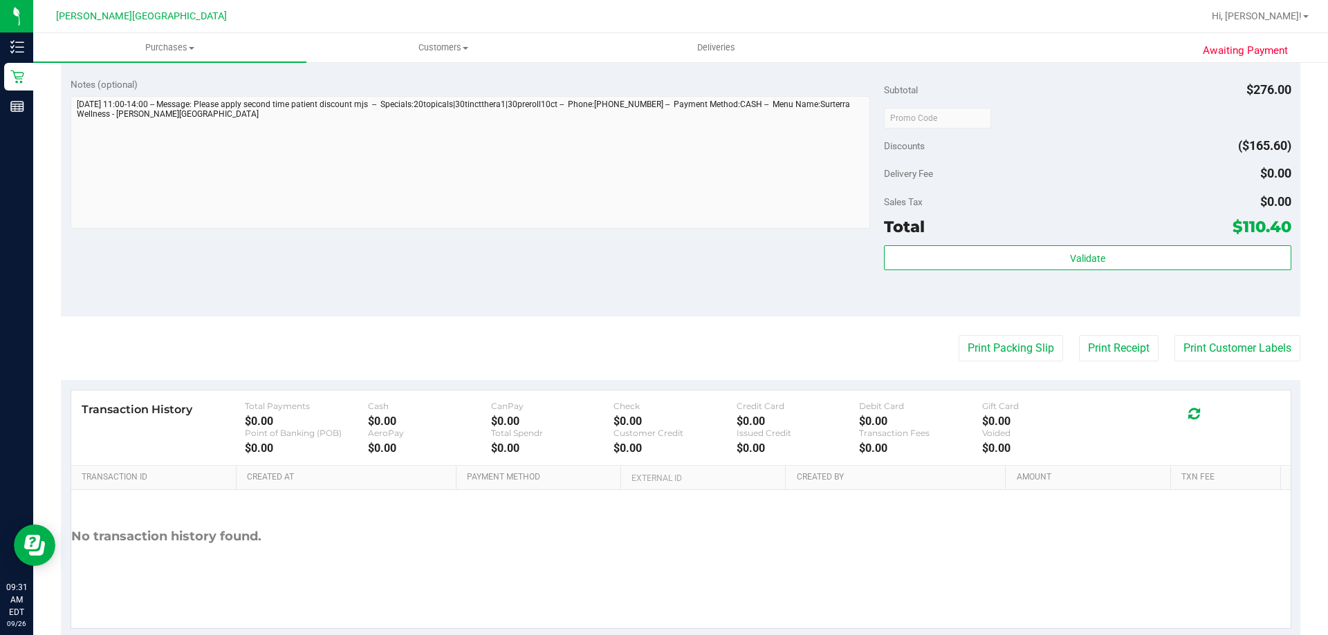
scroll to position [701, 0]
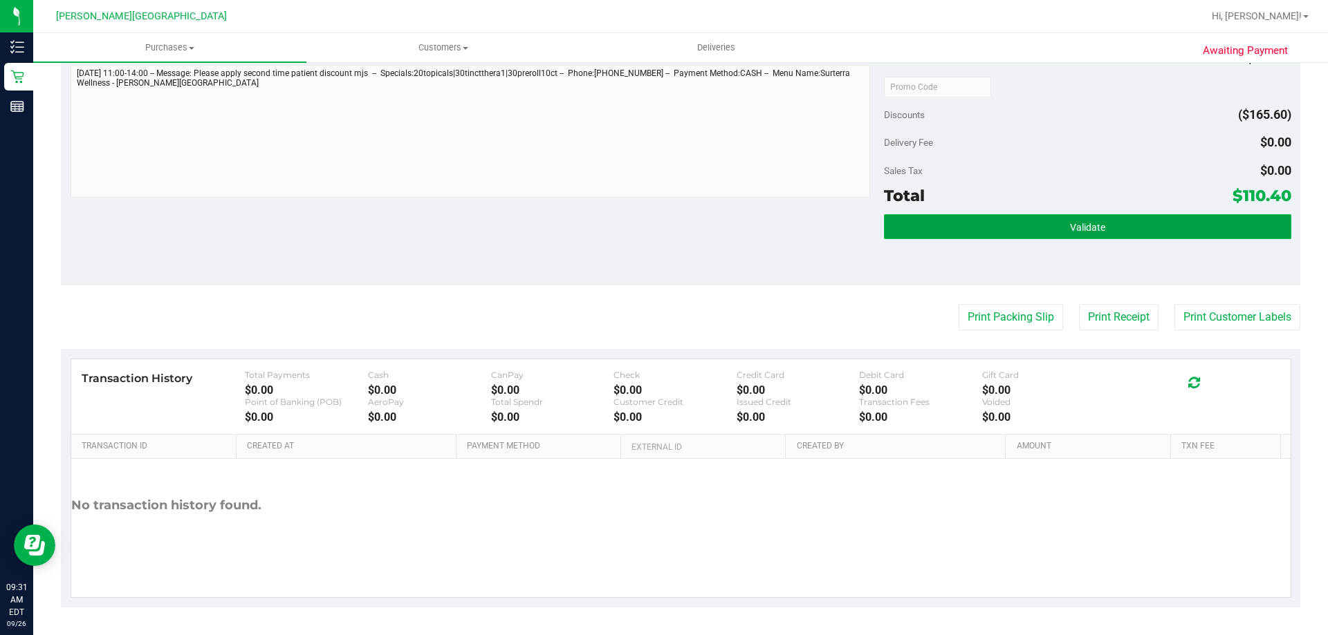
click at [662, 232] on button "Validate" at bounding box center [1087, 226] width 407 height 25
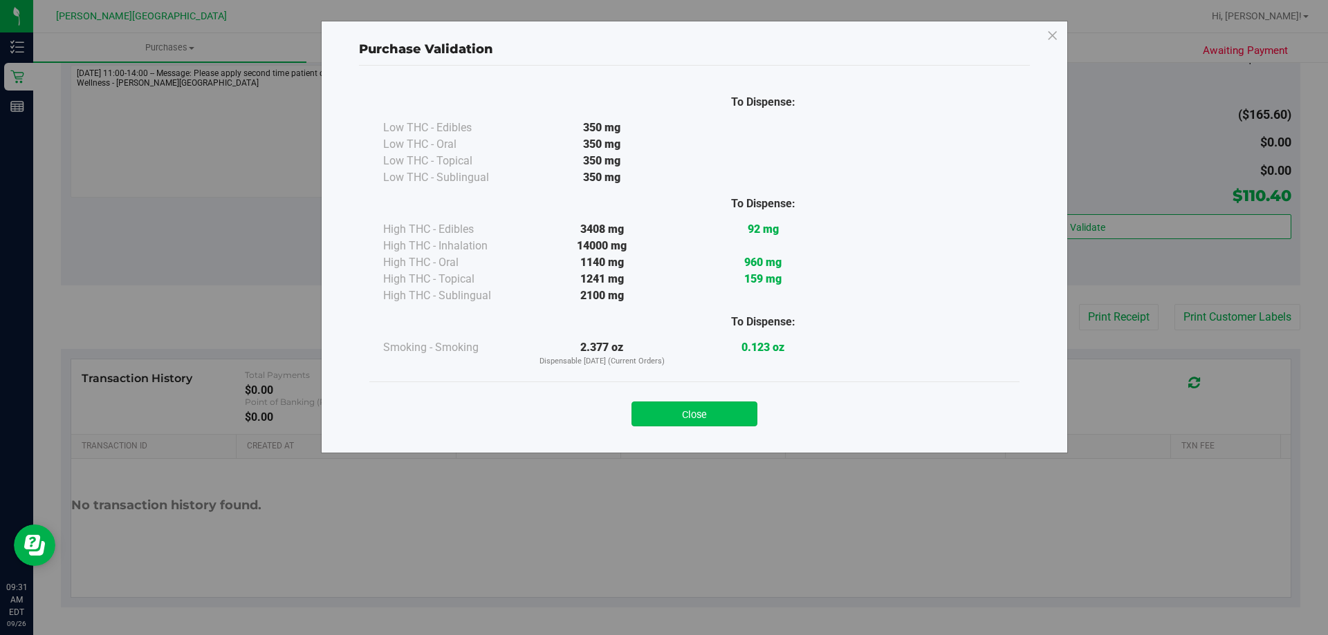
click at [662, 413] on button "Close" at bounding box center [694, 414] width 126 height 25
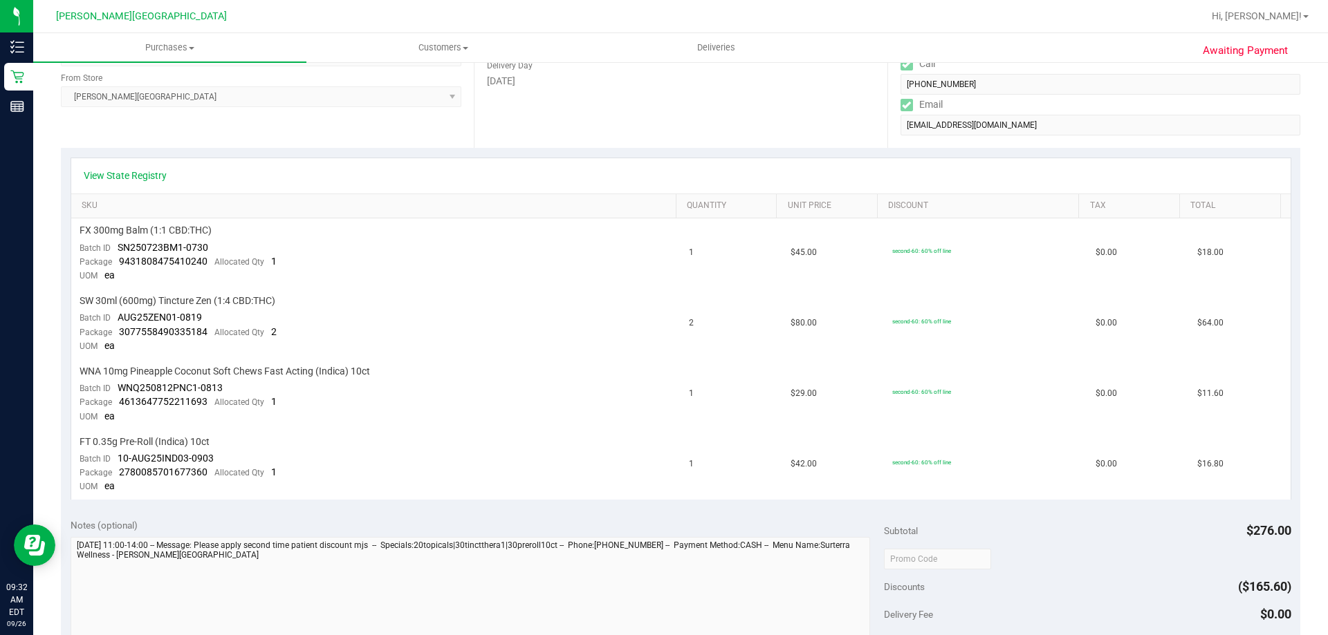
scroll to position [0, 0]
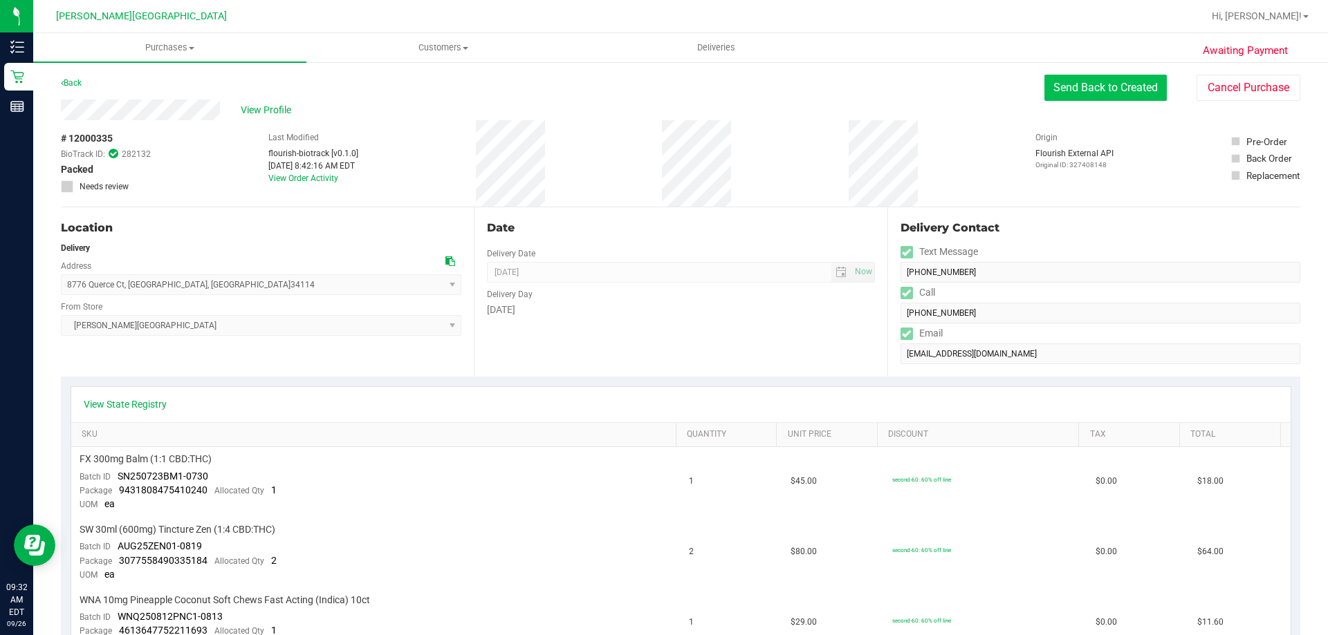
click at [662, 87] on button "Send Back to Created" at bounding box center [1105, 88] width 122 height 26
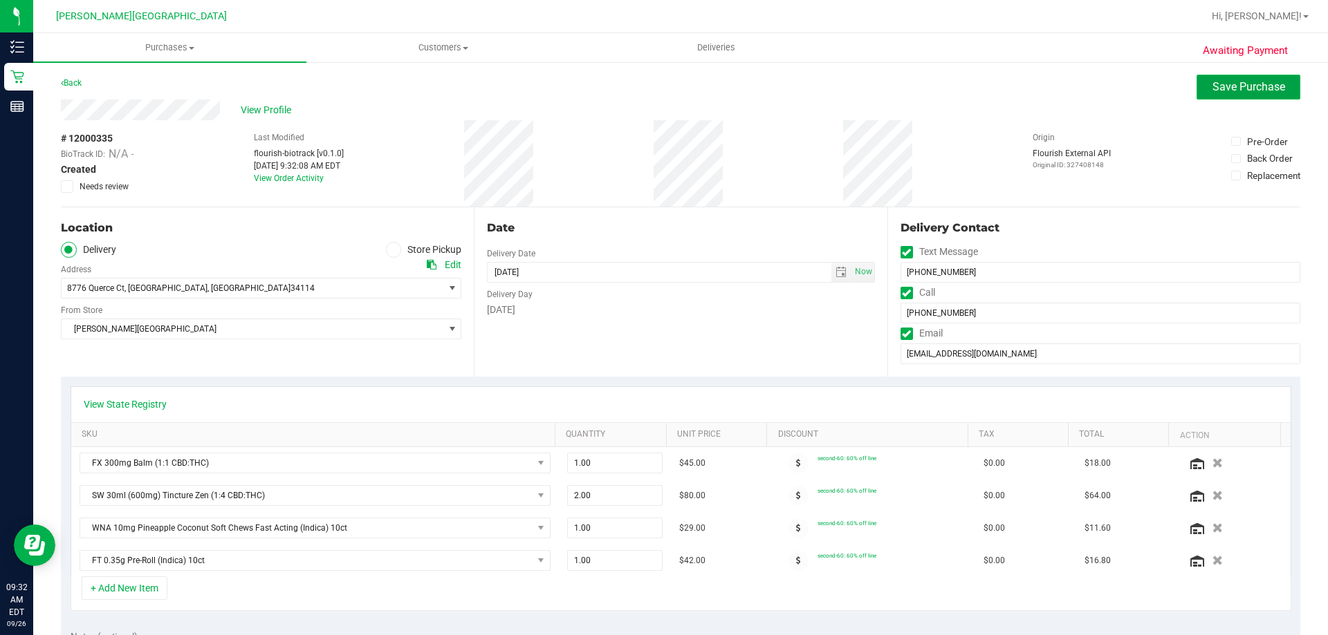
click at [662, 89] on span "Save Purchase" at bounding box center [1248, 86] width 73 height 13
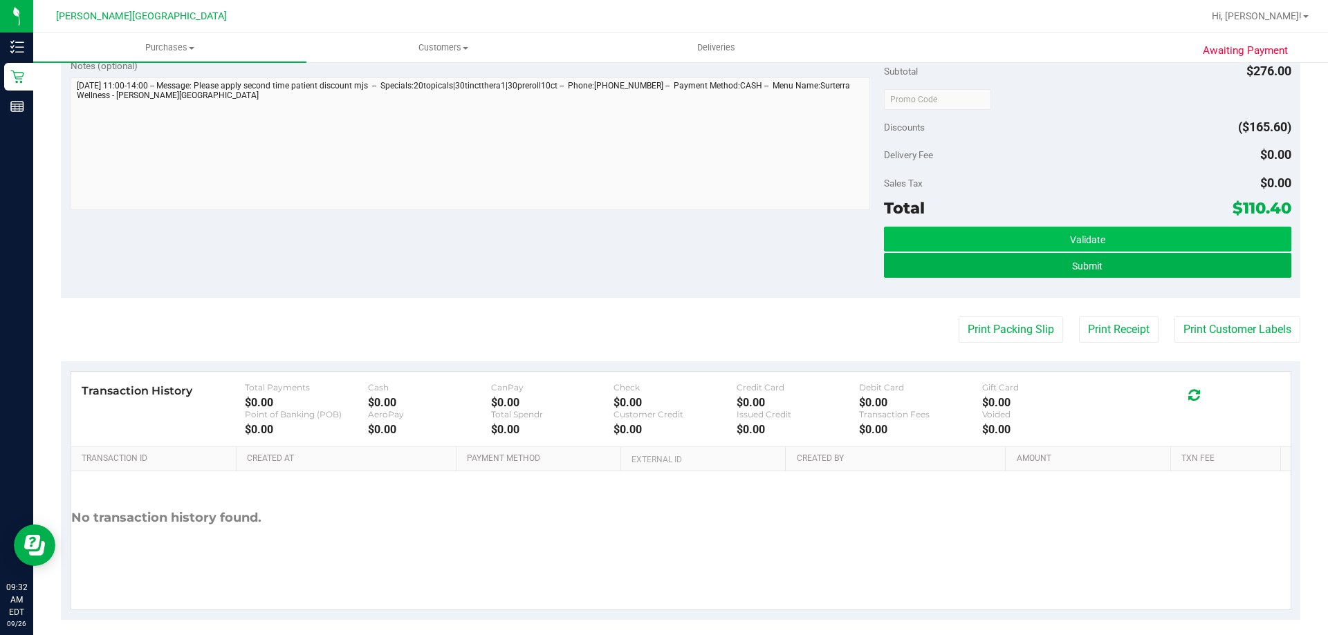
scroll to position [691, 0]
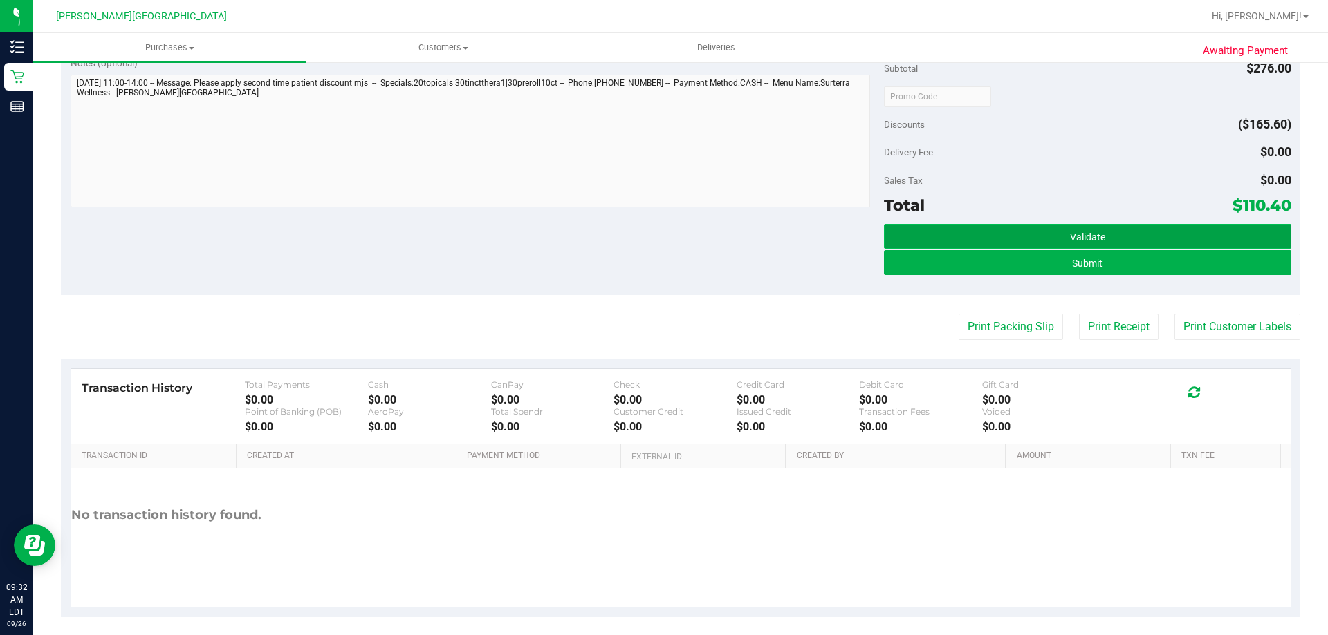
click at [662, 238] on button "Validate" at bounding box center [1087, 236] width 407 height 25
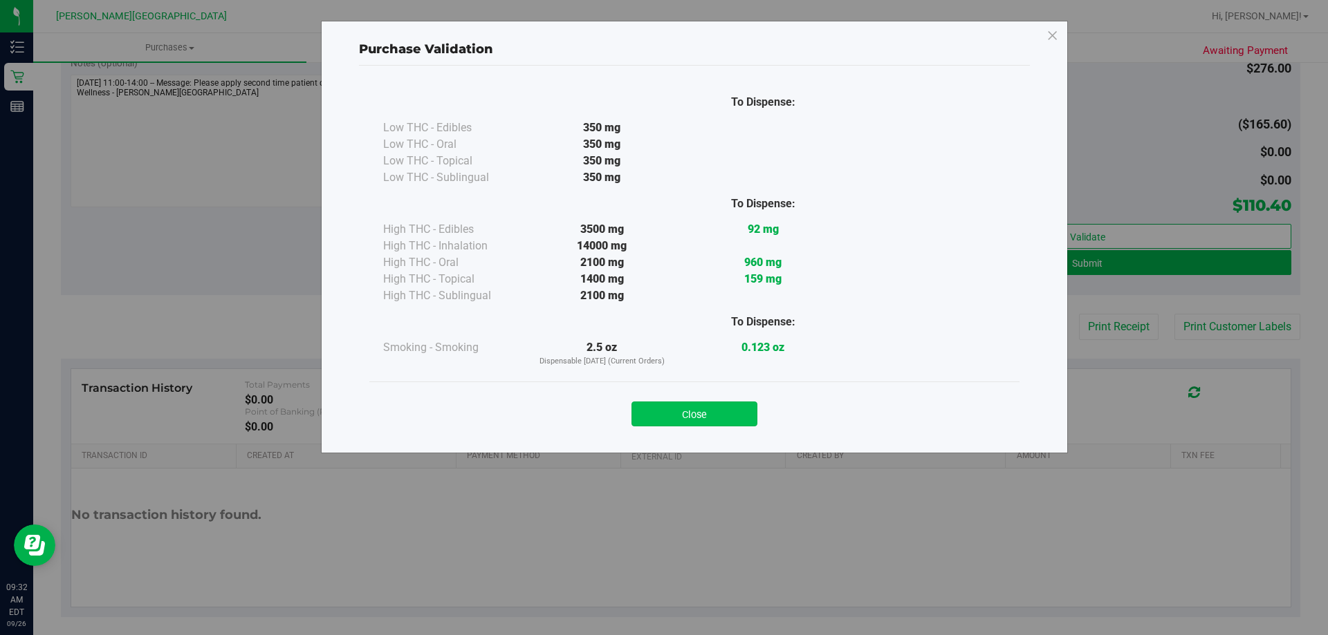
click at [662, 417] on button "Close" at bounding box center [694, 414] width 126 height 25
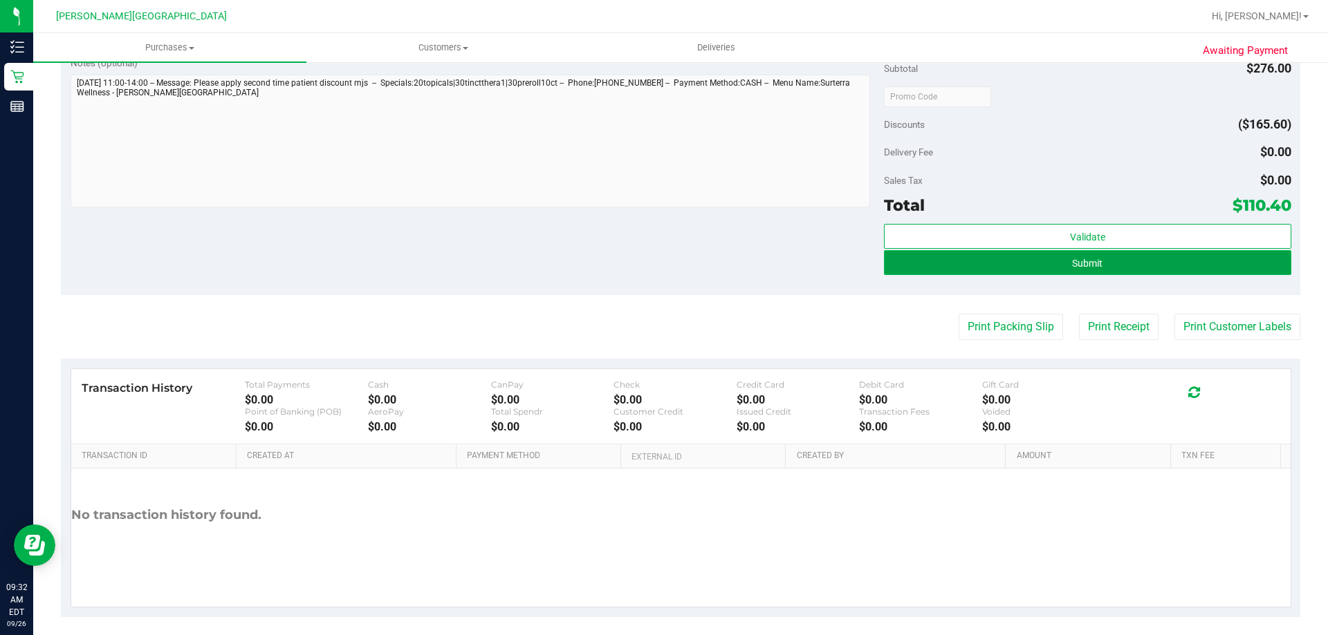
click at [662, 264] on span "Submit" at bounding box center [1087, 263] width 30 height 11
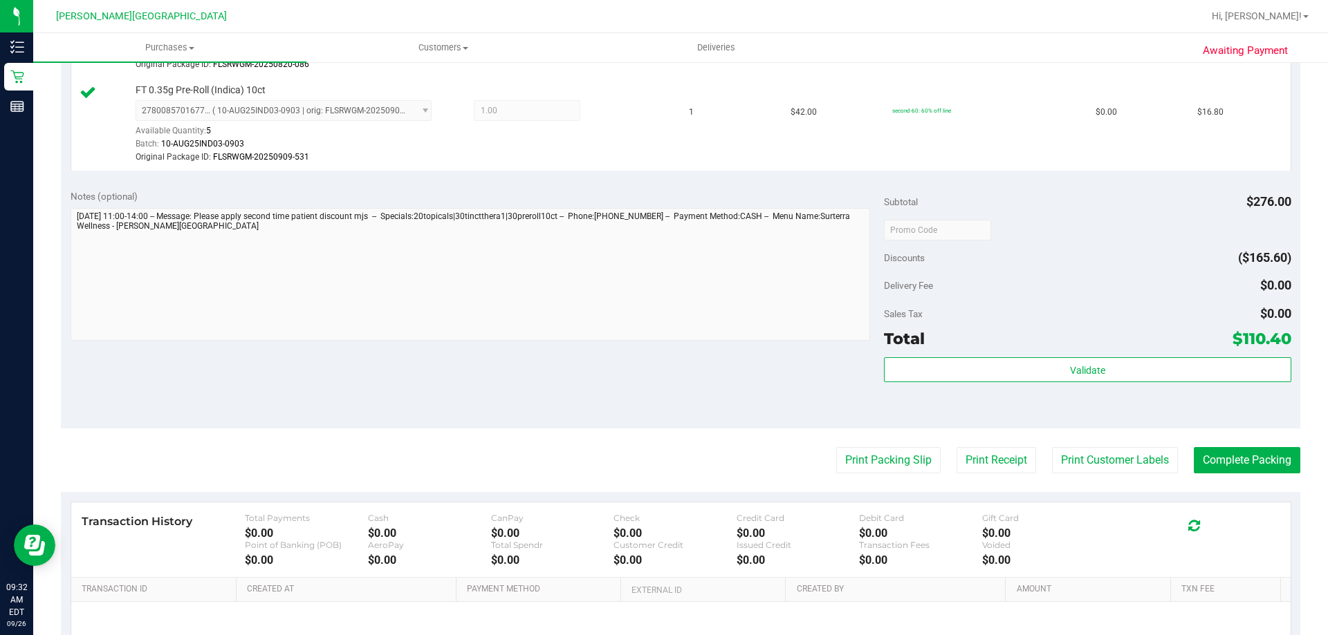
scroll to position [792, 0]
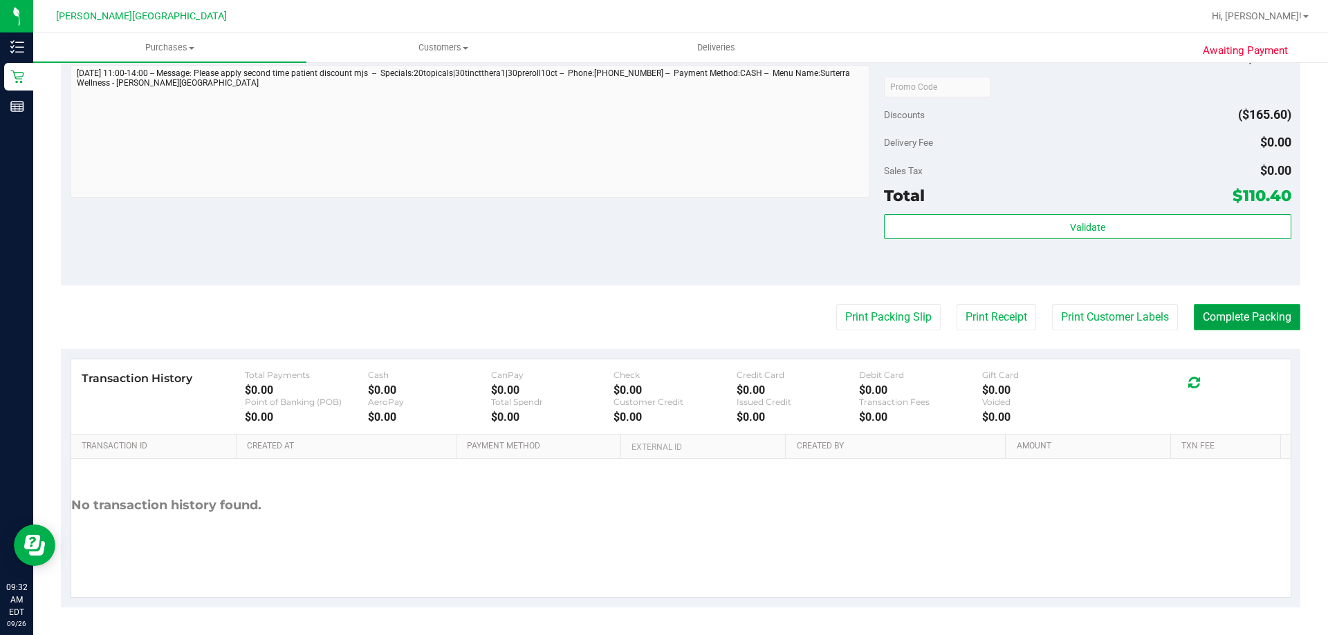
click at [662, 321] on button "Complete Packing" at bounding box center [1246, 317] width 106 height 26
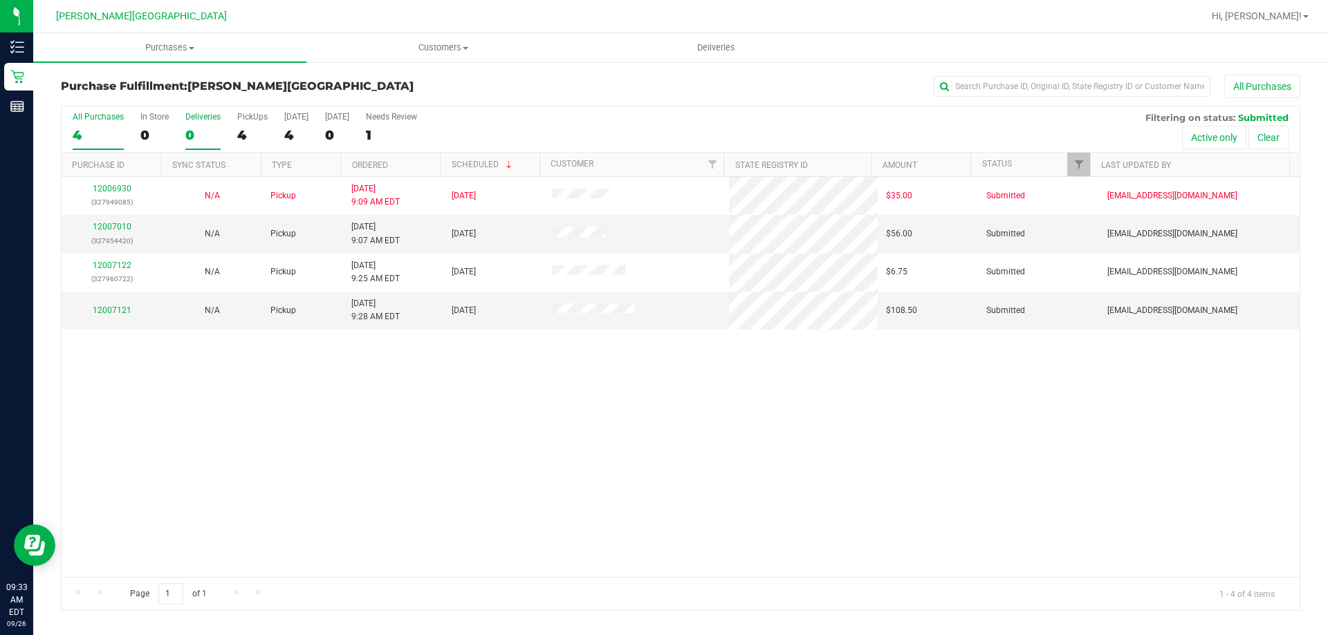
click at [194, 114] on div "Deliveries" at bounding box center [202, 117] width 35 height 10
click at [0, 0] on input "Deliveries 0" at bounding box center [0, 0] width 0 height 0
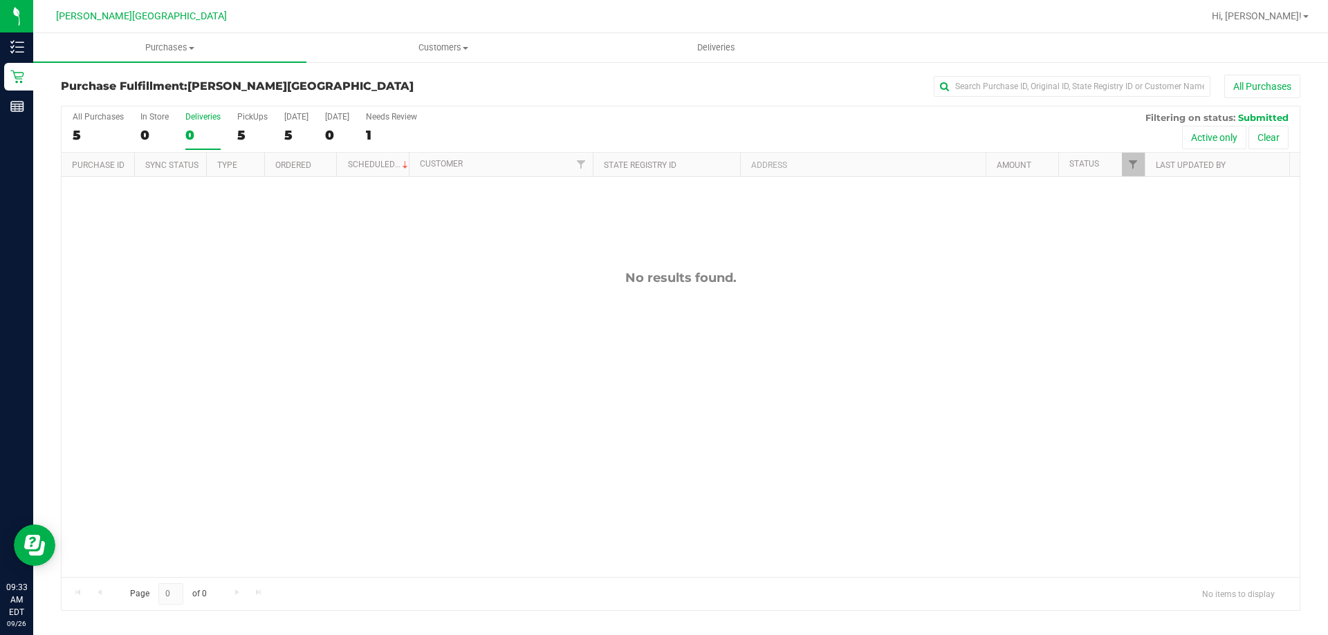
click at [35, 76] on div "Purchase Fulfillment: Bonita Springs WC All Purchases All Purchases 5 In Store …" at bounding box center [680, 343] width 1294 height 564
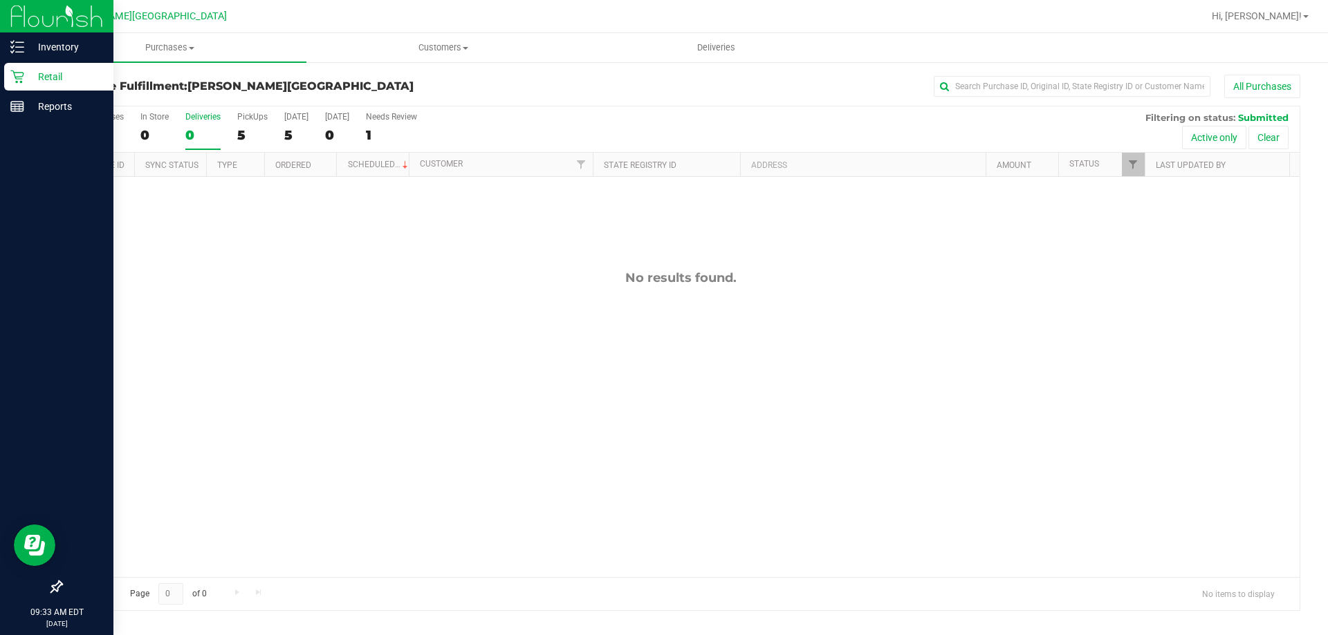
click at [22, 75] on icon at bounding box center [17, 77] width 14 height 14
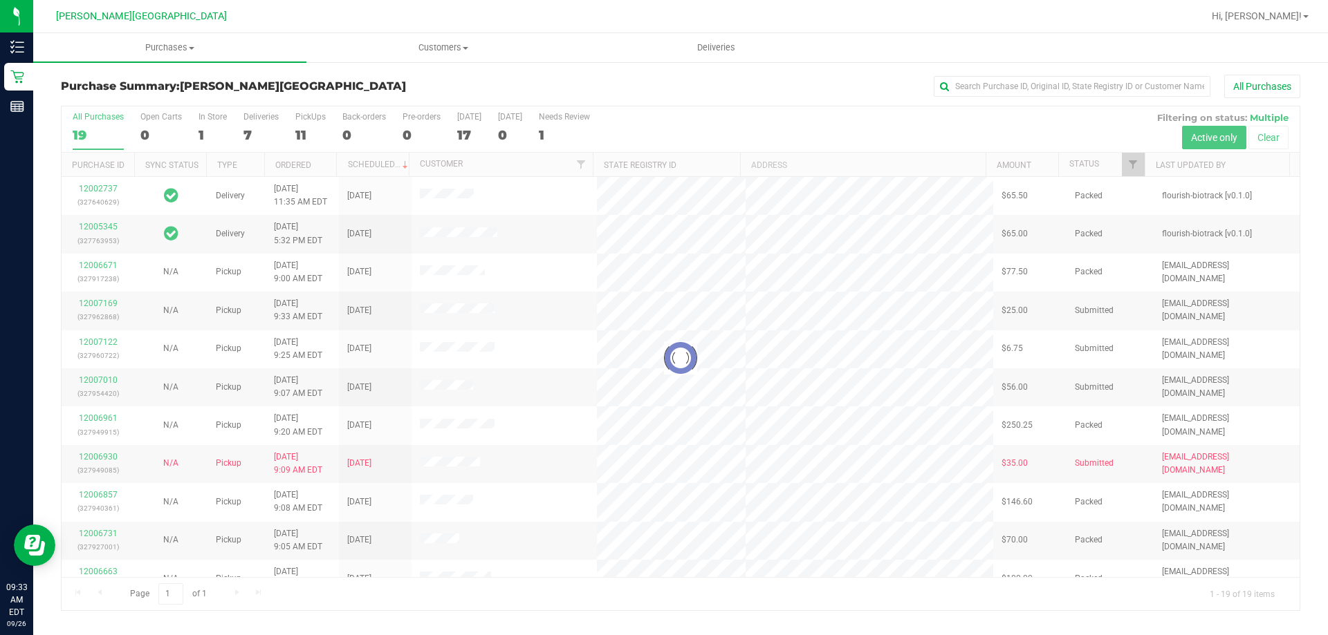
click at [254, 120] on div at bounding box center [681, 358] width 1238 height 504
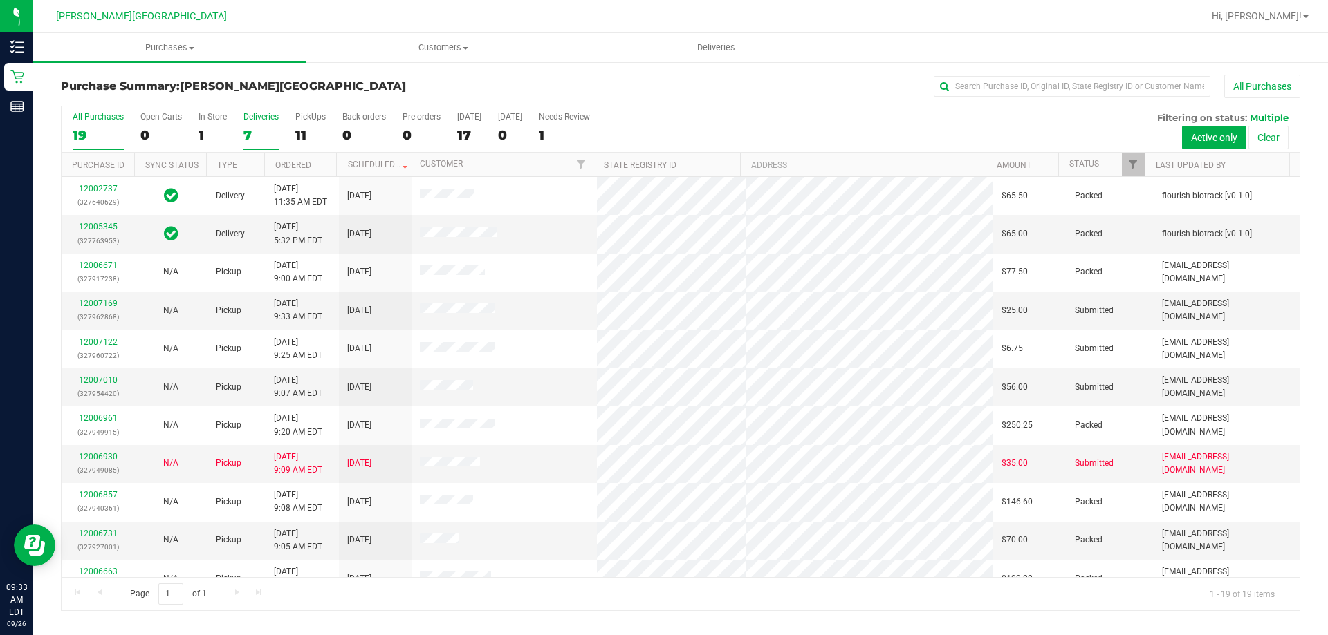
click at [249, 123] on label "Deliveries 7" at bounding box center [260, 131] width 35 height 38
click at [0, 0] on input "Deliveries 7" at bounding box center [0, 0] width 0 height 0
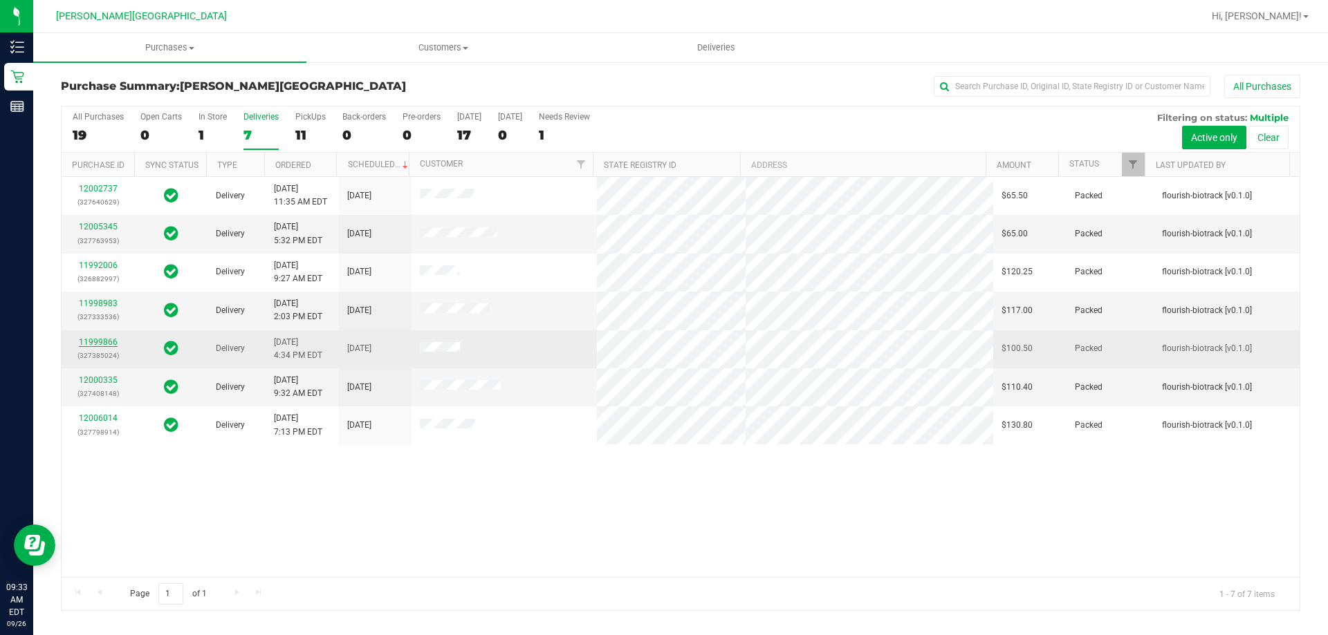
click at [88, 344] on link "11999866" at bounding box center [98, 342] width 39 height 10
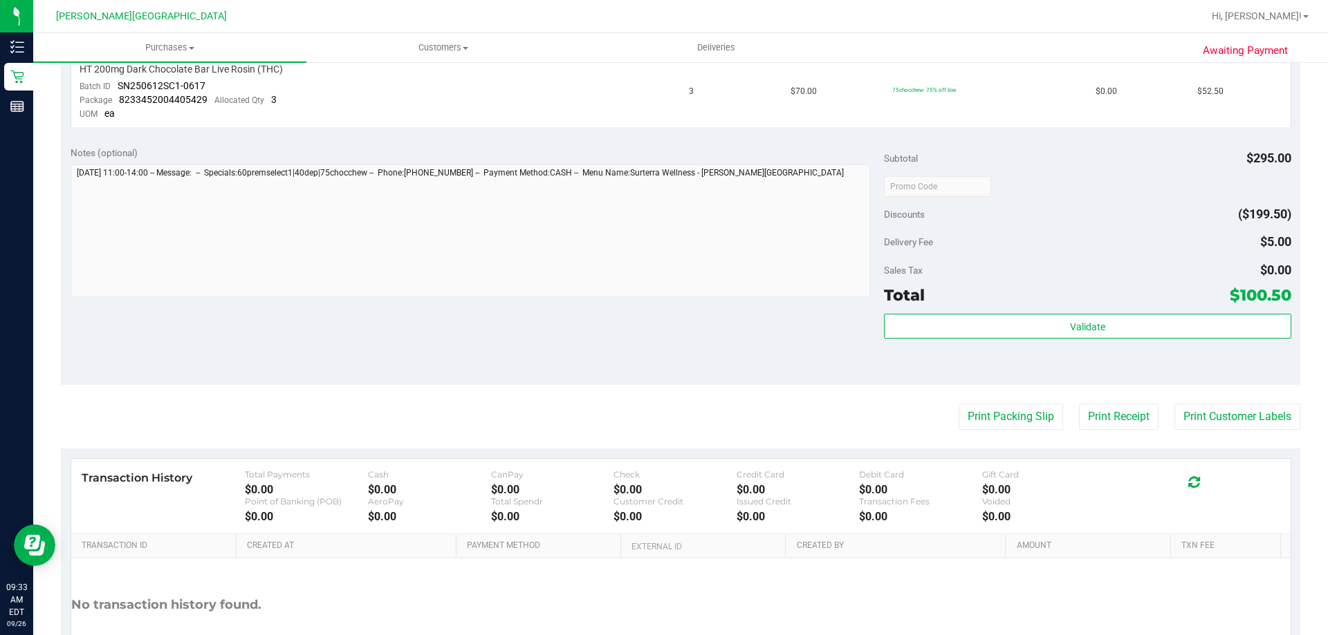
scroll to position [622, 0]
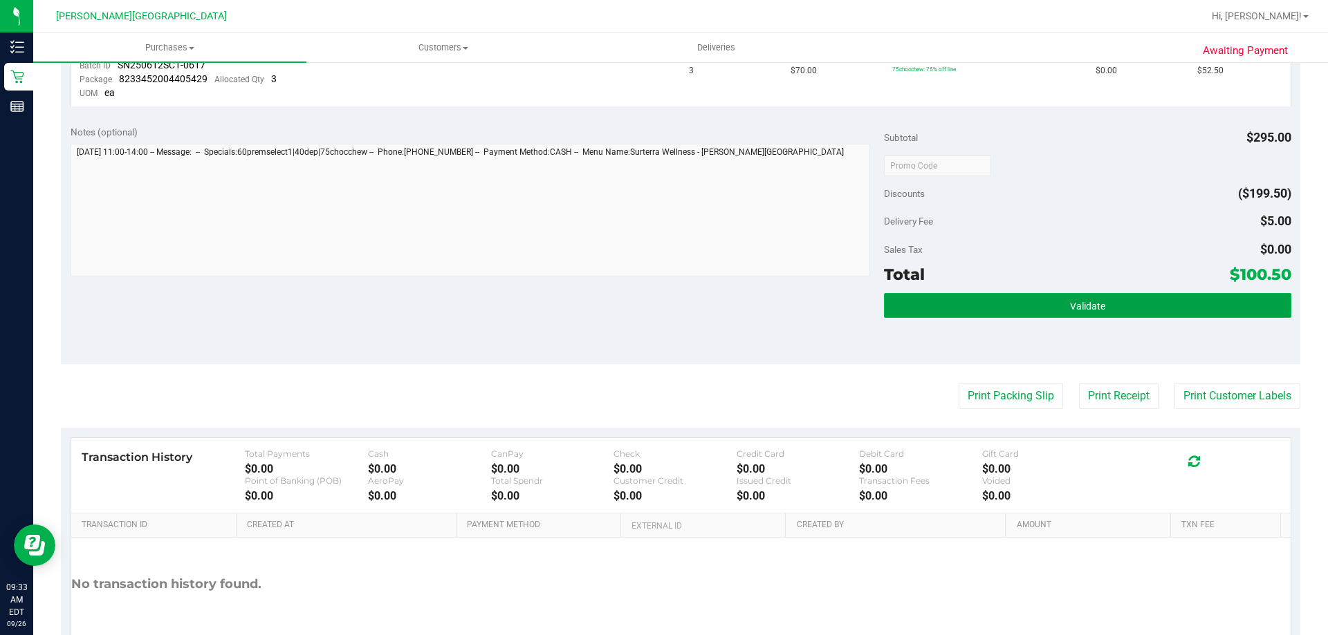
click at [662, 304] on button "Validate" at bounding box center [1087, 305] width 407 height 25
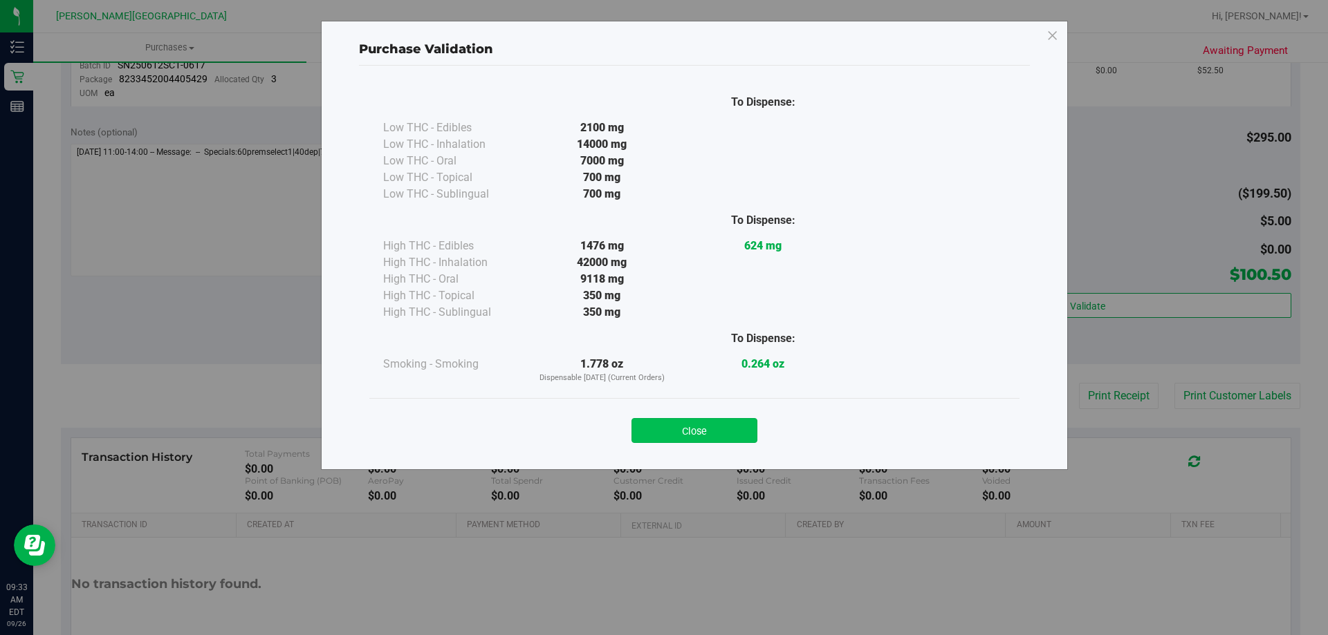
click at [662, 433] on button "Close" at bounding box center [694, 430] width 126 height 25
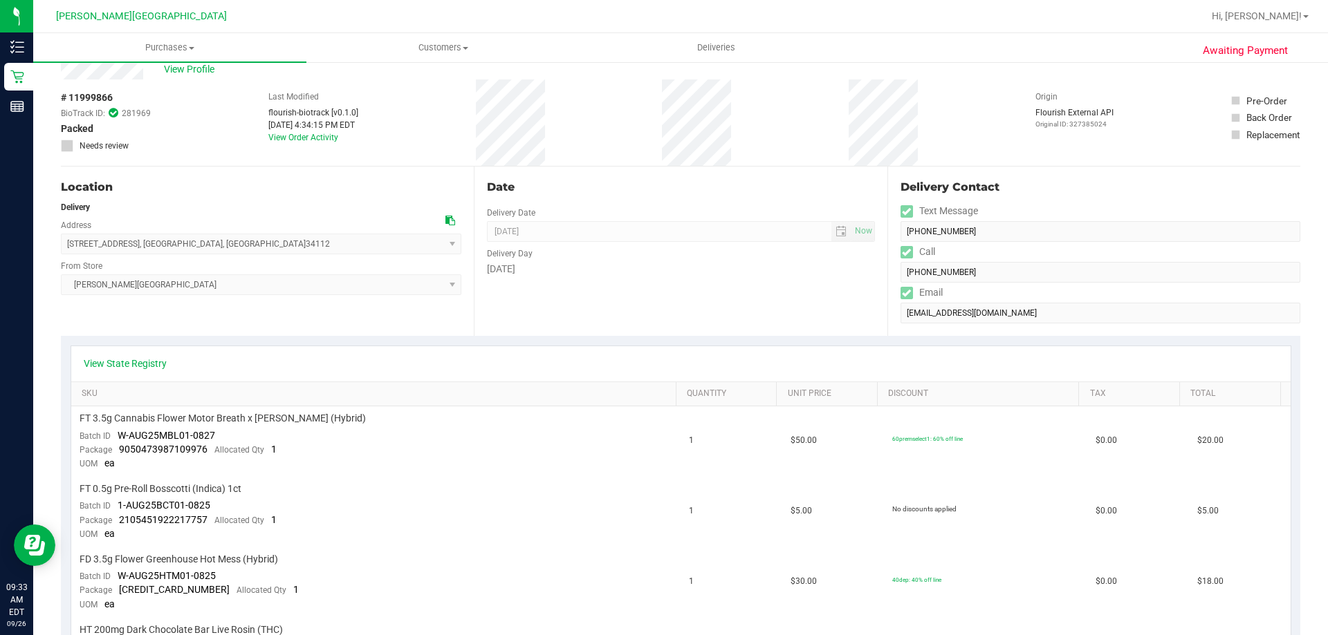
scroll to position [0, 0]
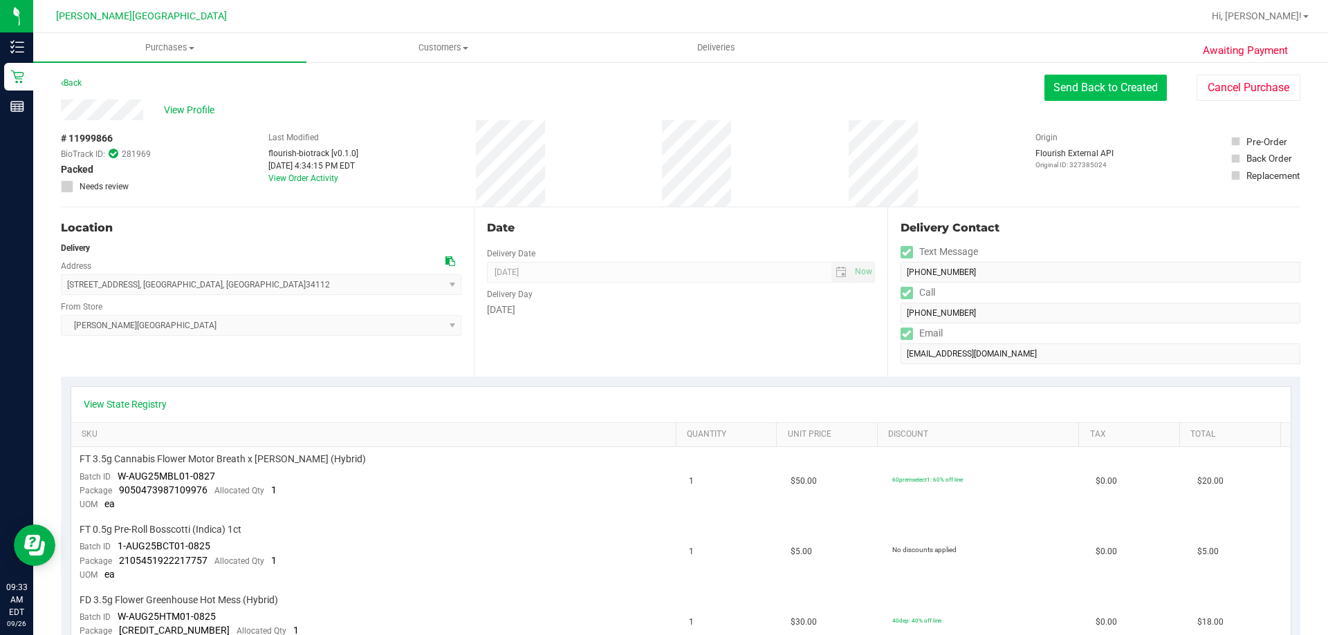
click at [662, 93] on button "Send Back to Created" at bounding box center [1105, 88] width 122 height 26
click at [662, 82] on button "Send Back to Created" at bounding box center [1105, 88] width 122 height 26
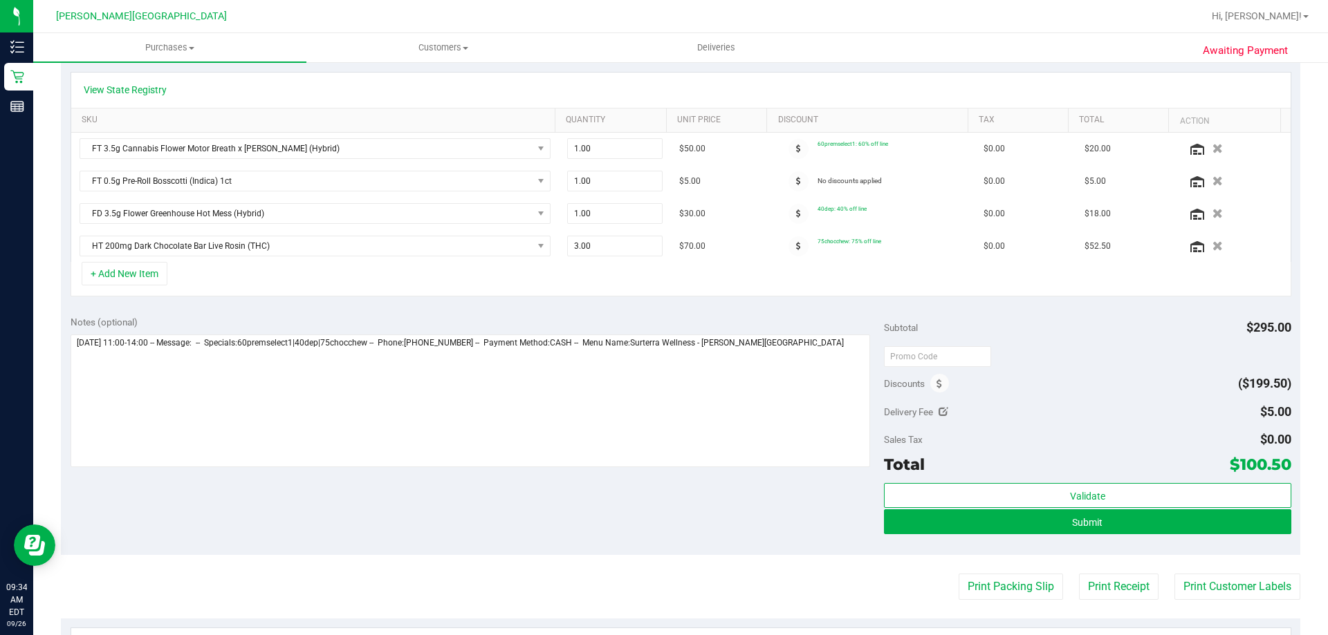
scroll to position [342, 0]
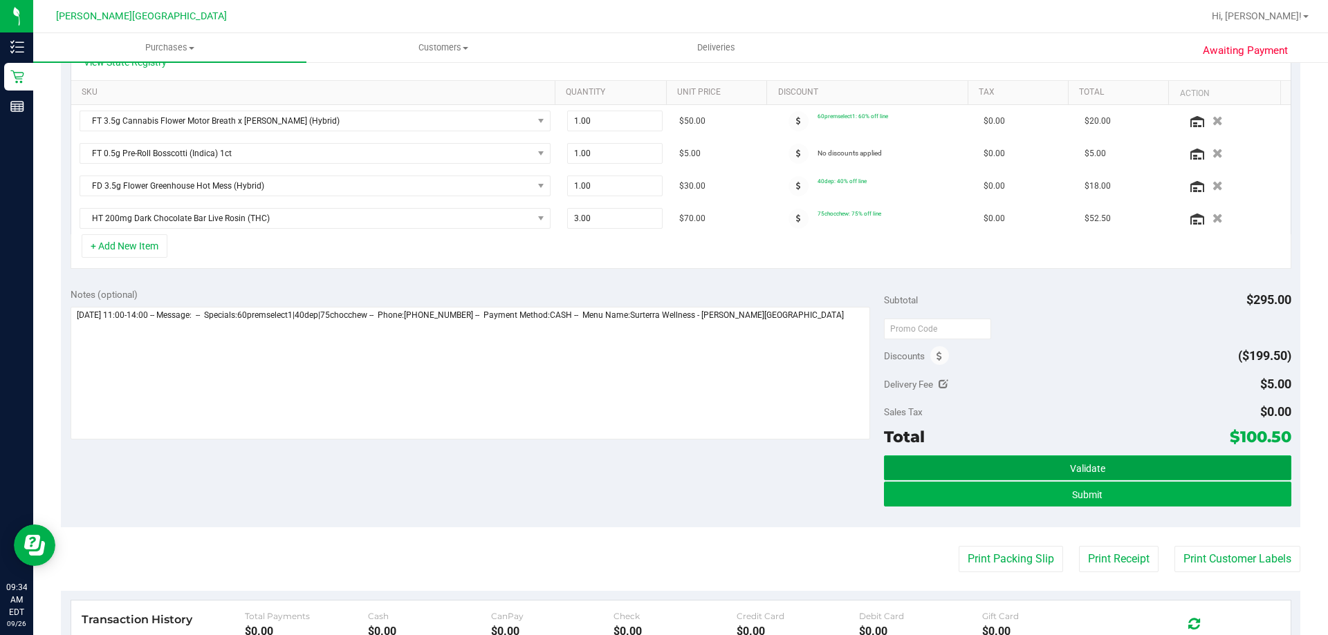
click at [662, 466] on span "Validate" at bounding box center [1087, 468] width 35 height 11
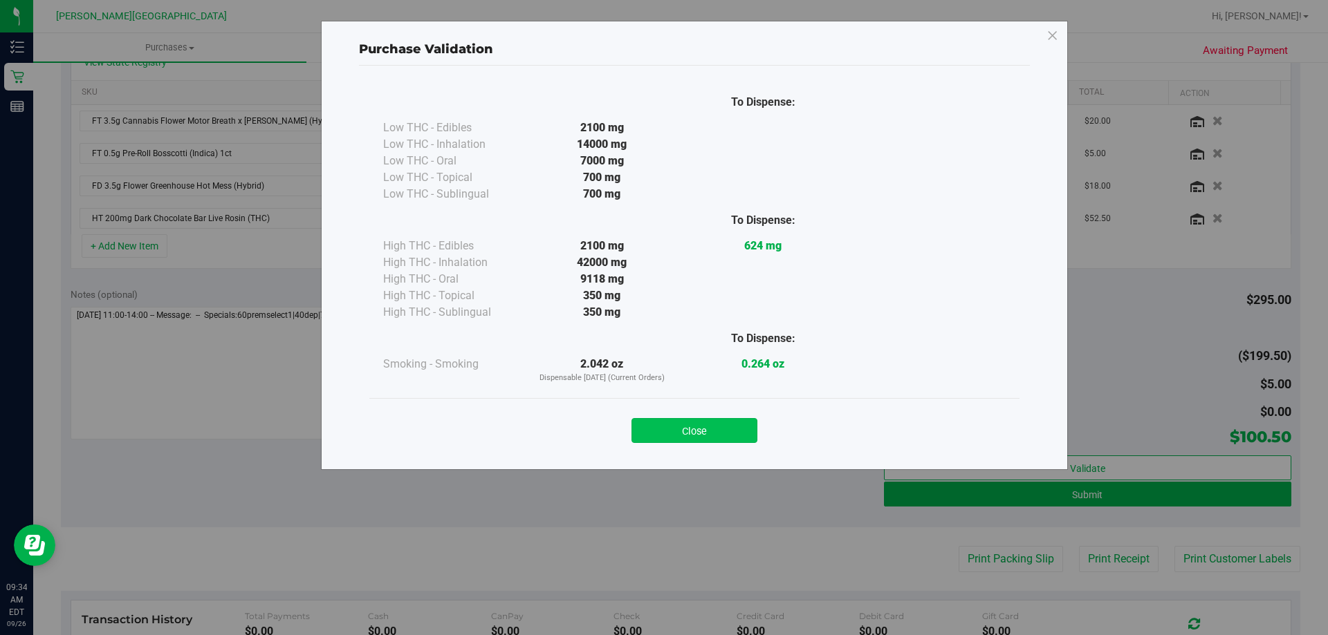
click at [662, 429] on button "Close" at bounding box center [694, 430] width 126 height 25
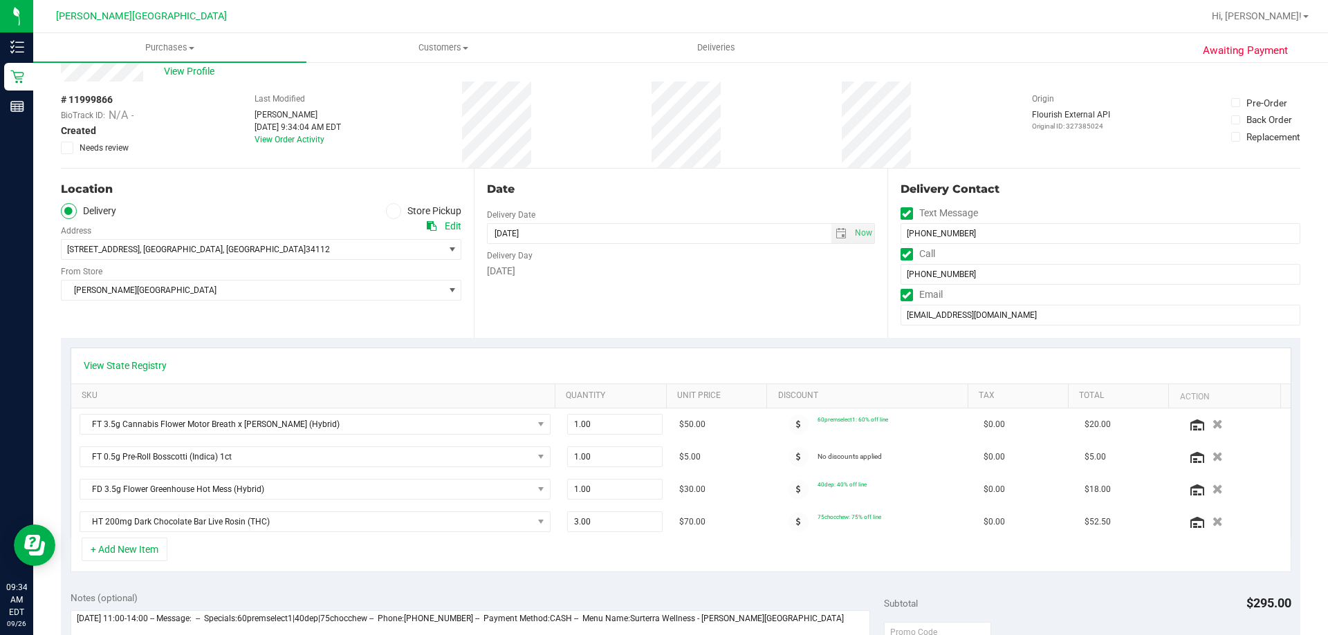
scroll to position [0, 0]
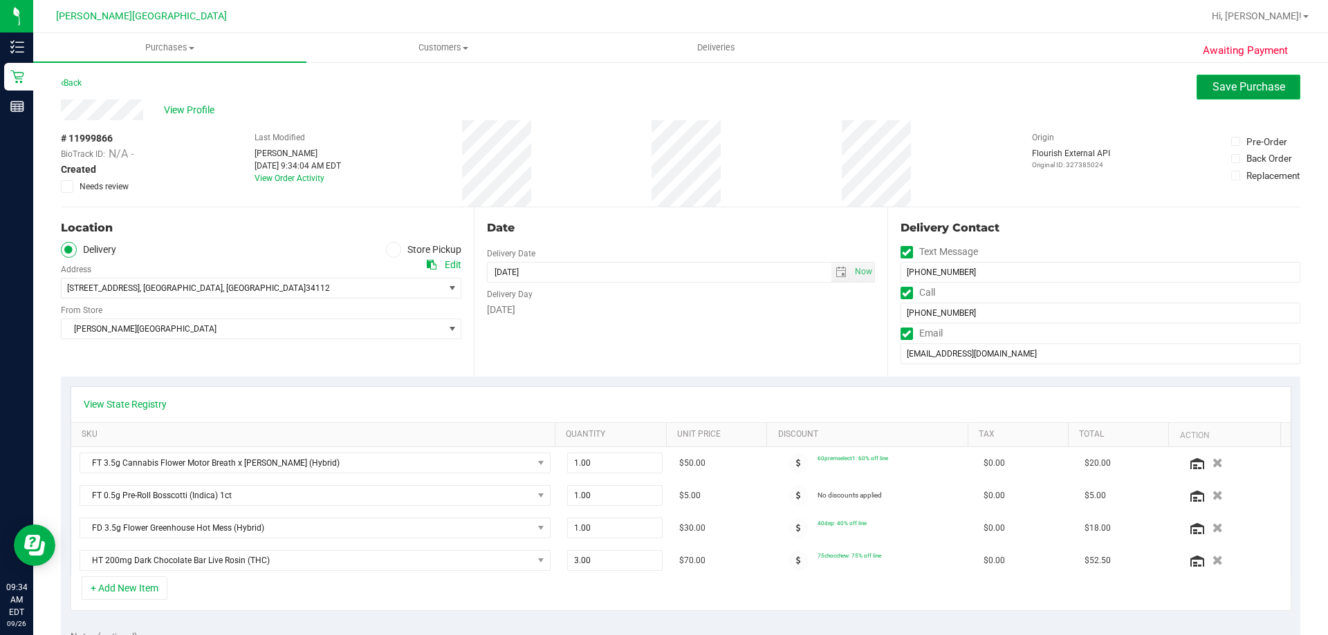
click at [662, 85] on span "Save Purchase" at bounding box center [1248, 86] width 73 height 13
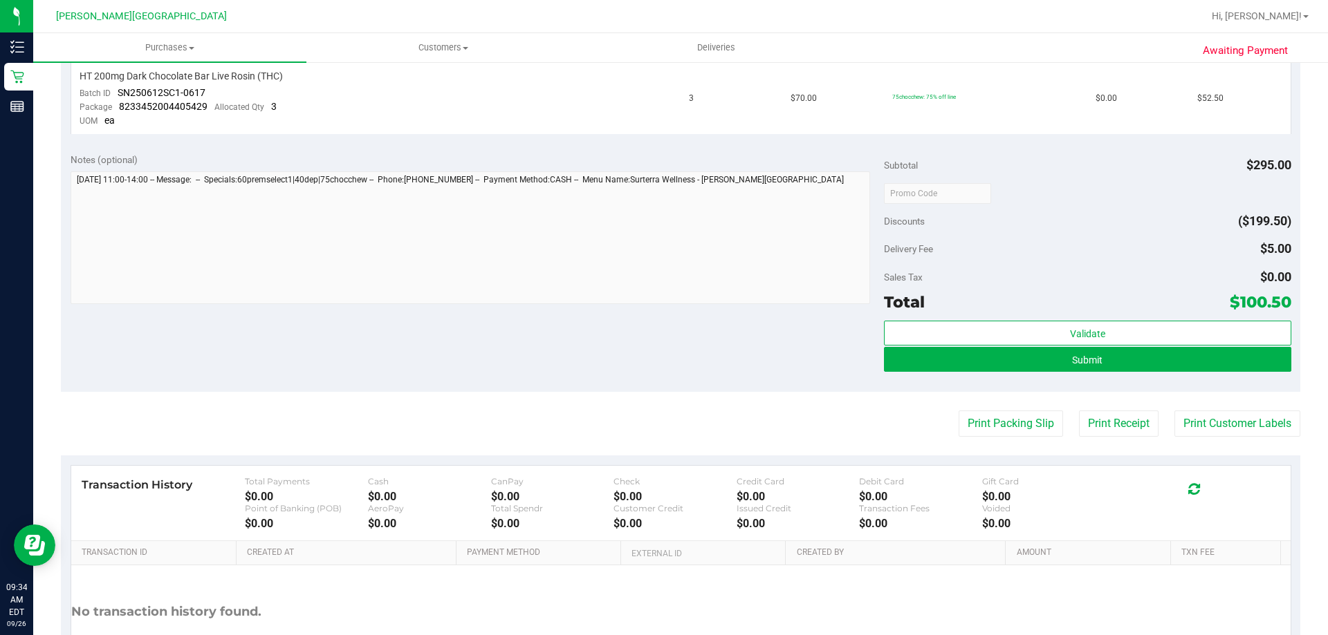
scroll to position [592, 0]
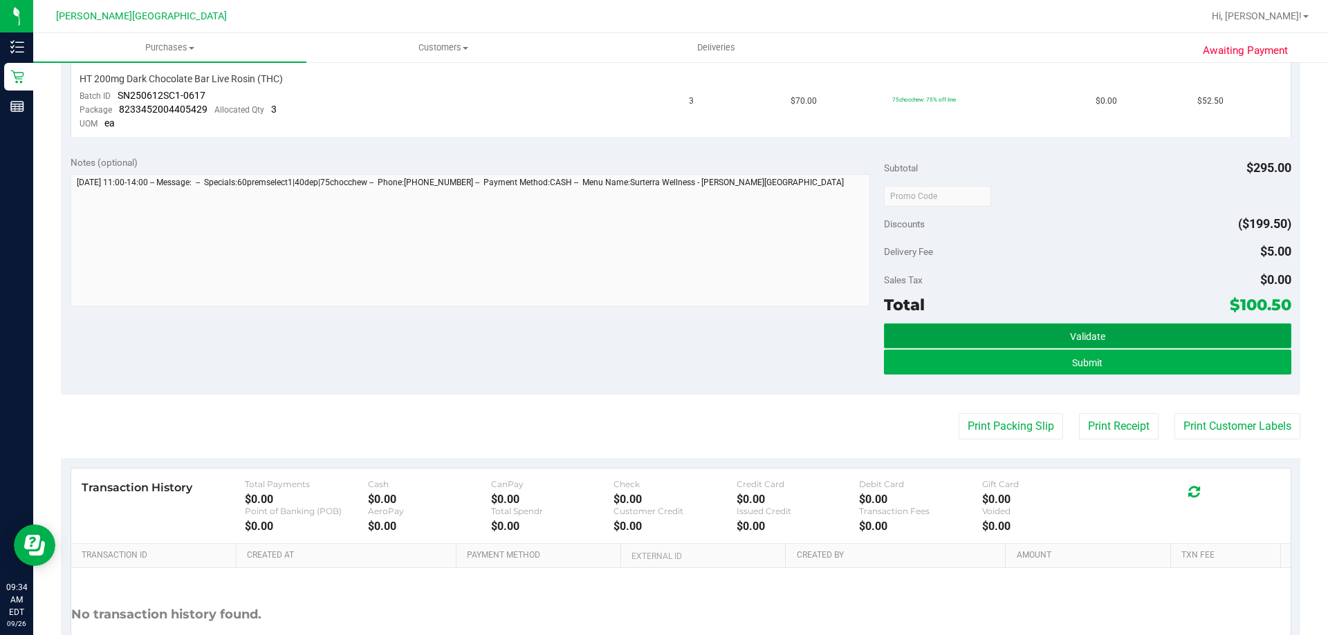
click at [662, 337] on button "Validate" at bounding box center [1087, 336] width 407 height 25
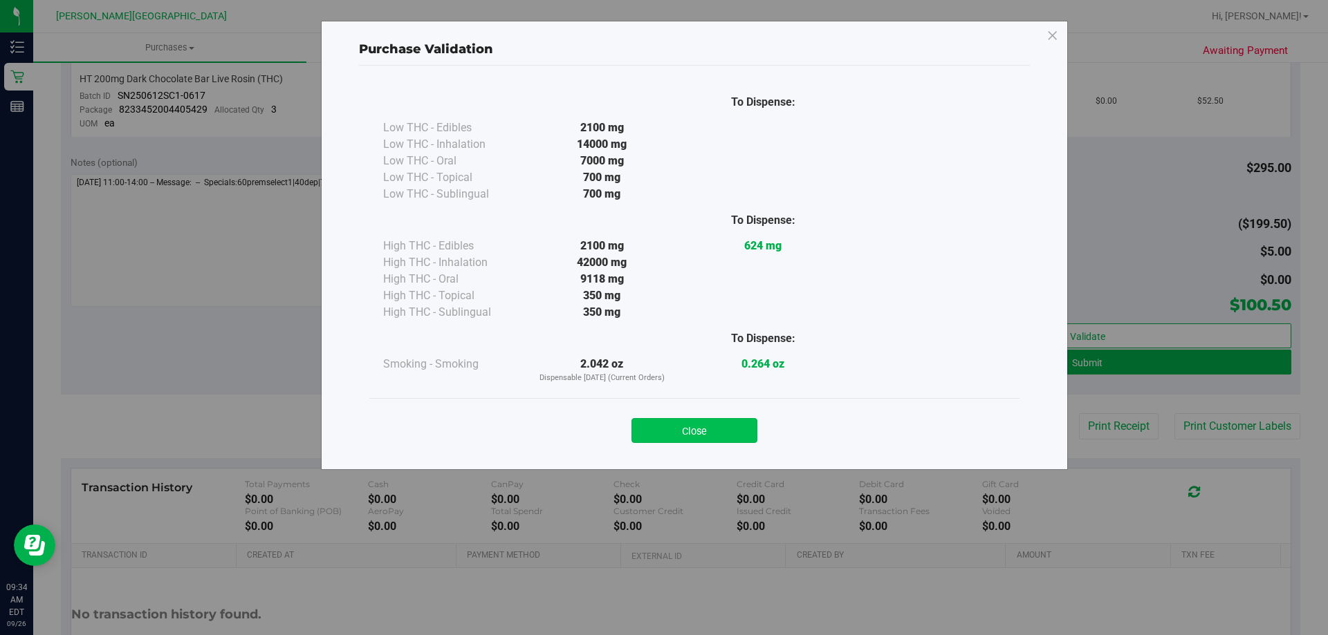
click at [662, 437] on button "Close" at bounding box center [694, 430] width 126 height 25
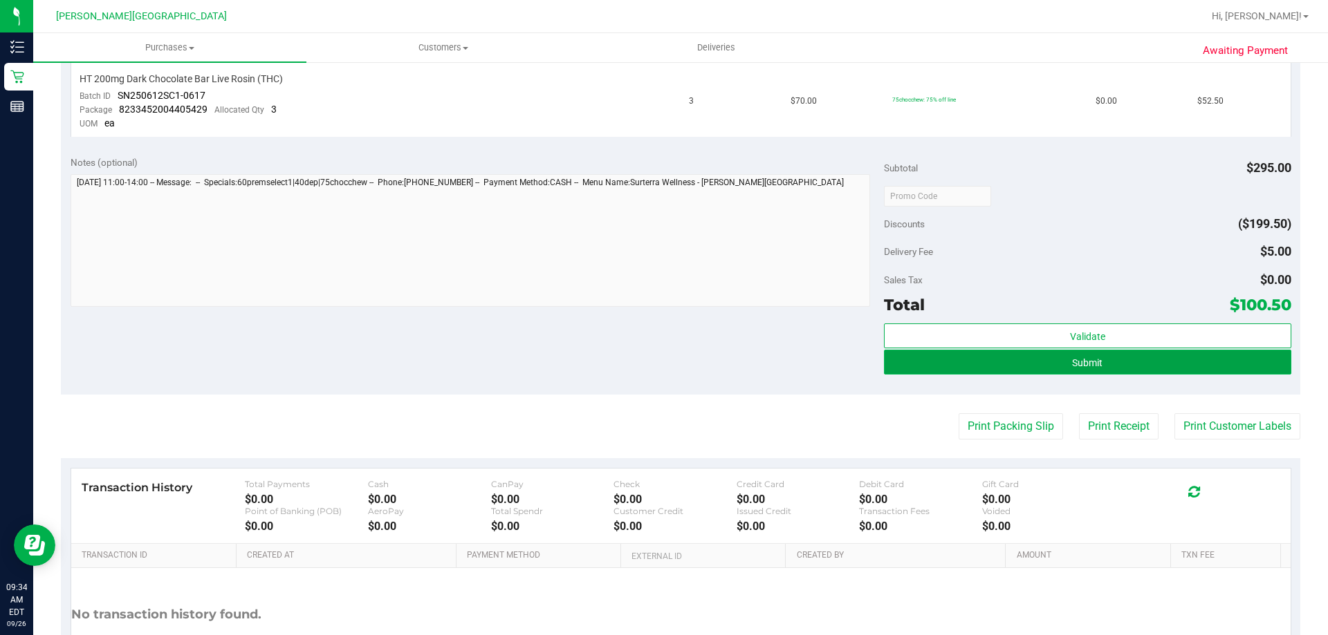
click at [662, 362] on button "Submit" at bounding box center [1087, 362] width 407 height 25
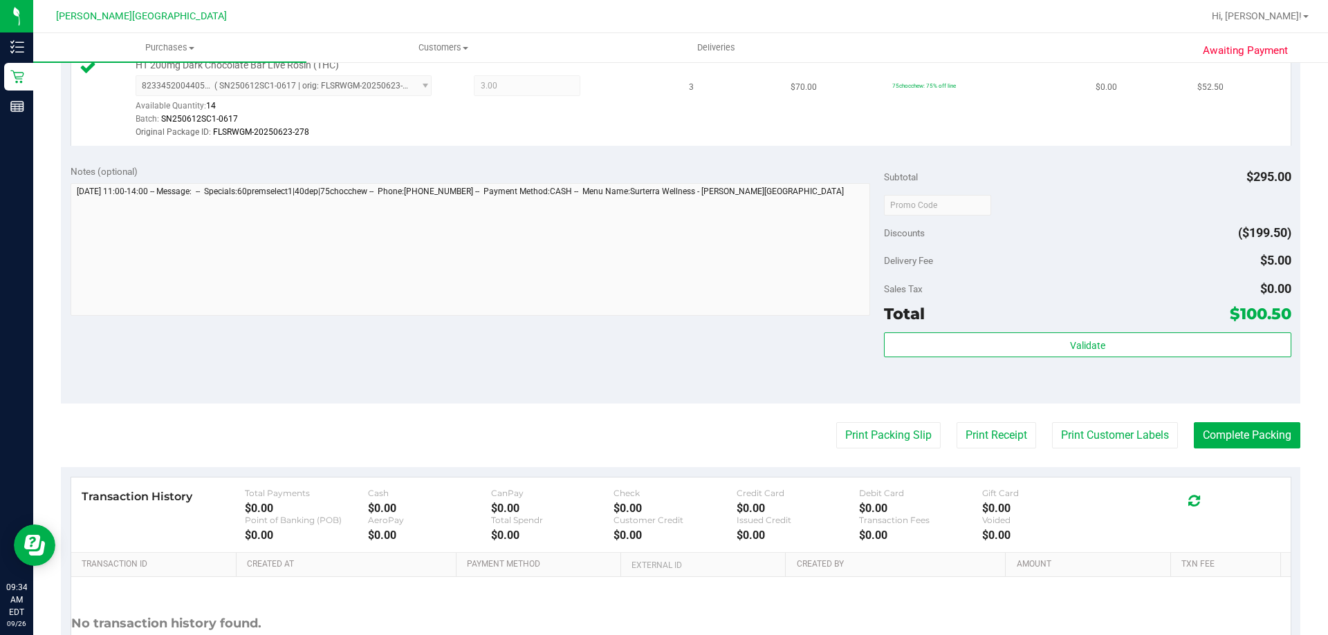
scroll to position [792, 0]
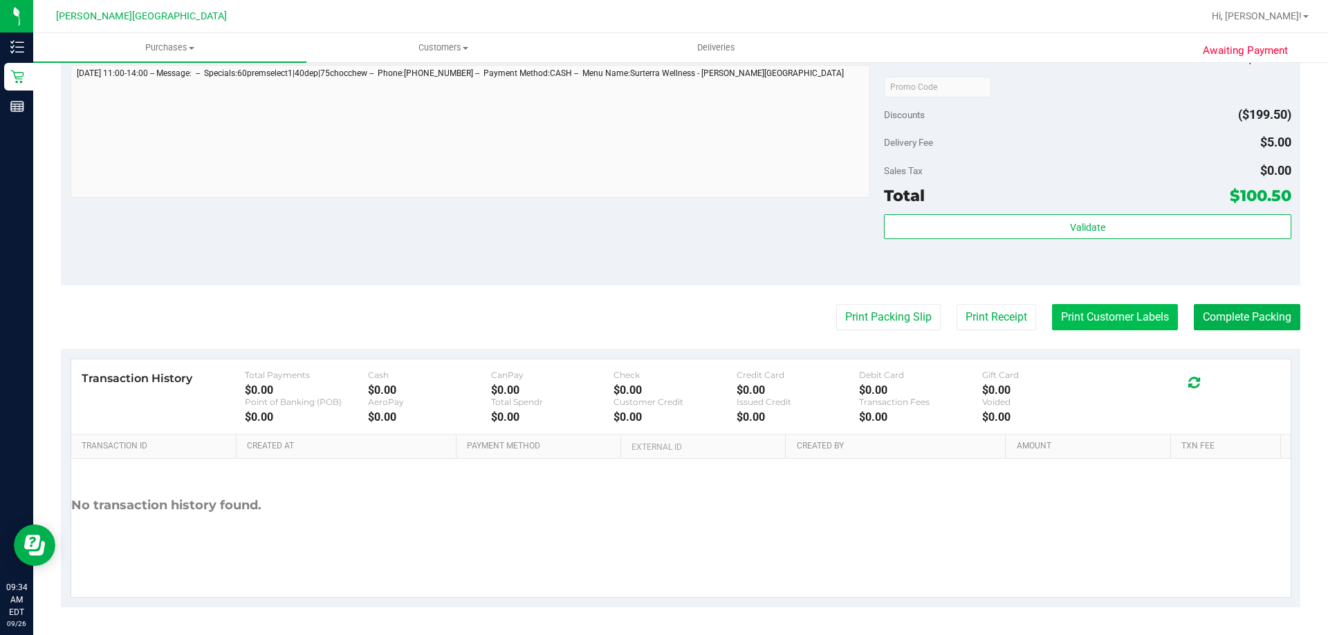
click at [662, 318] on button "Print Customer Labels" at bounding box center [1115, 317] width 126 height 26
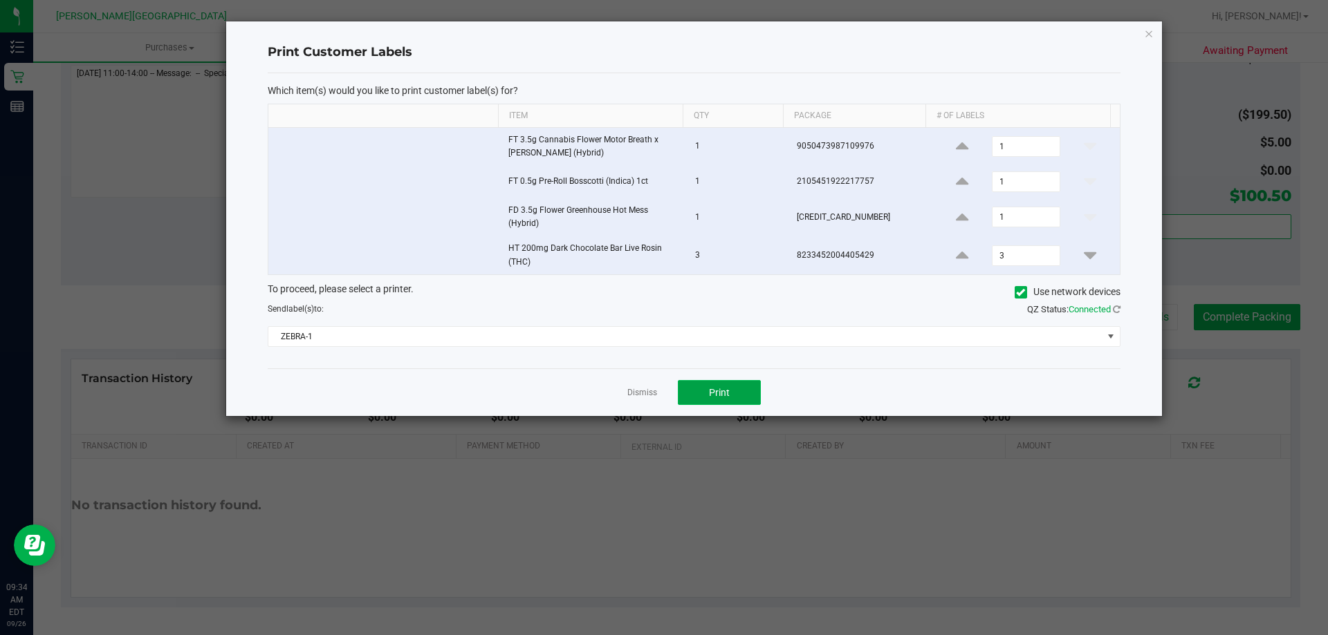
click at [662, 396] on button "Print" at bounding box center [719, 392] width 83 height 25
click at [633, 393] on link "Dismiss" at bounding box center [642, 393] width 30 height 12
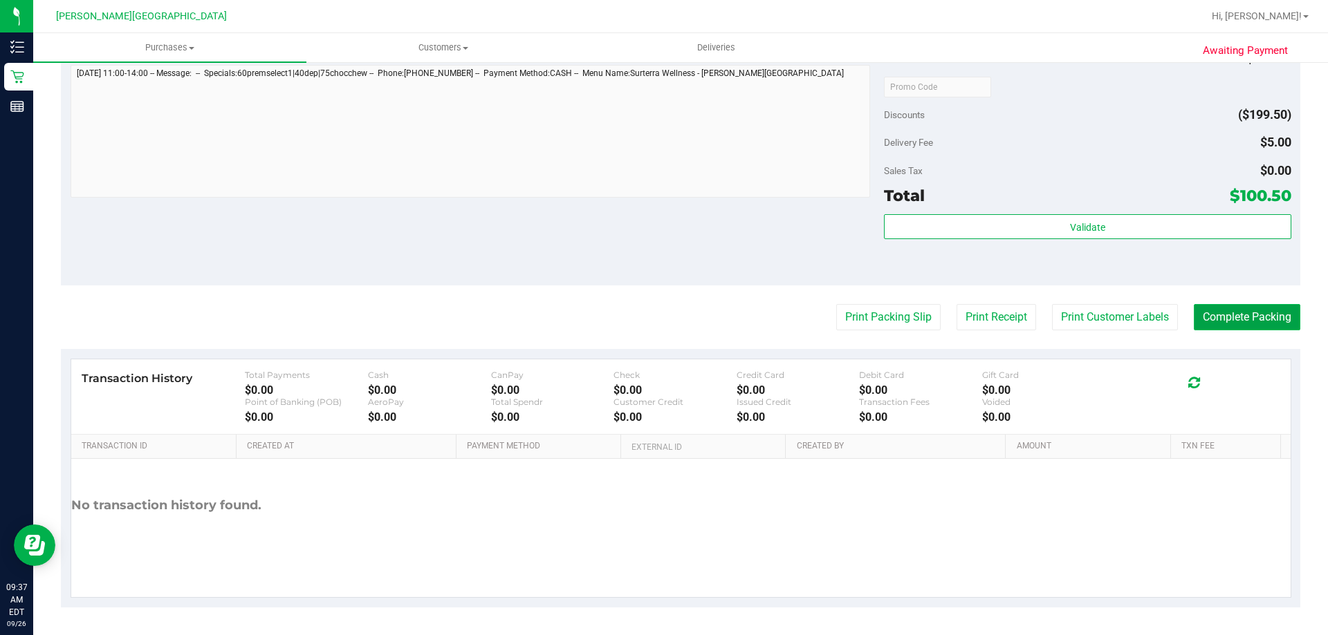
click at [662, 323] on button "Complete Packing" at bounding box center [1246, 317] width 106 height 26
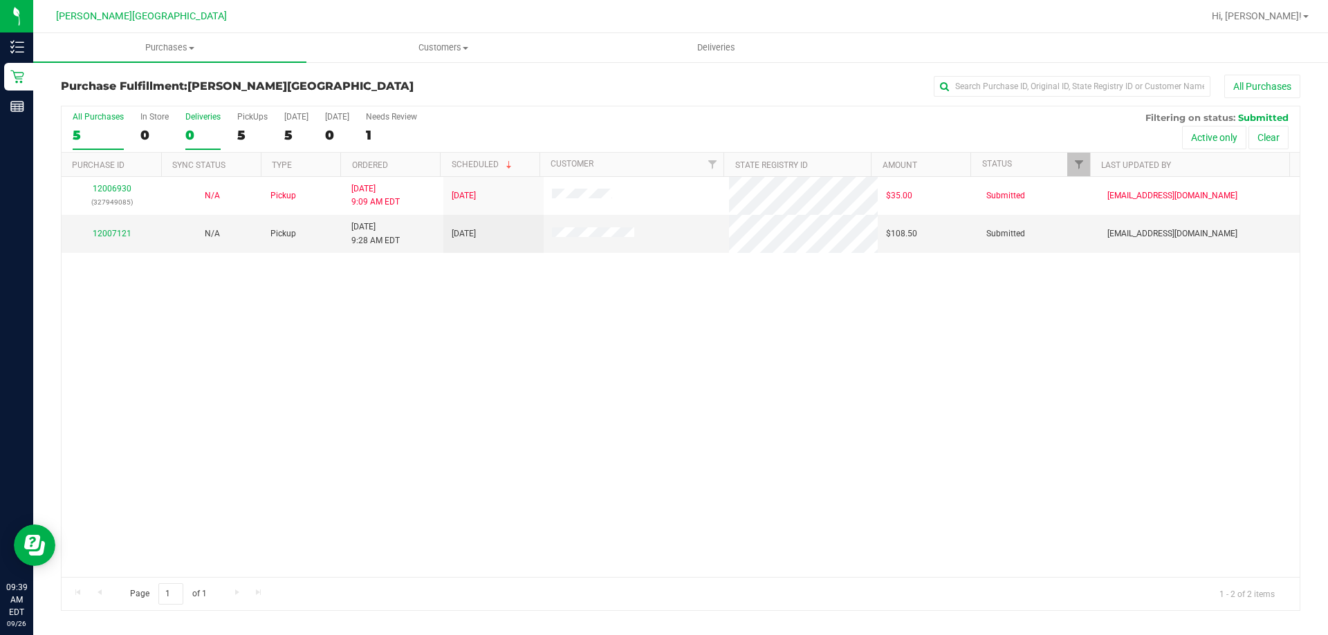
click at [210, 116] on div "Deliveries" at bounding box center [202, 117] width 35 height 10
click at [0, 0] on input "Deliveries 0" at bounding box center [0, 0] width 0 height 0
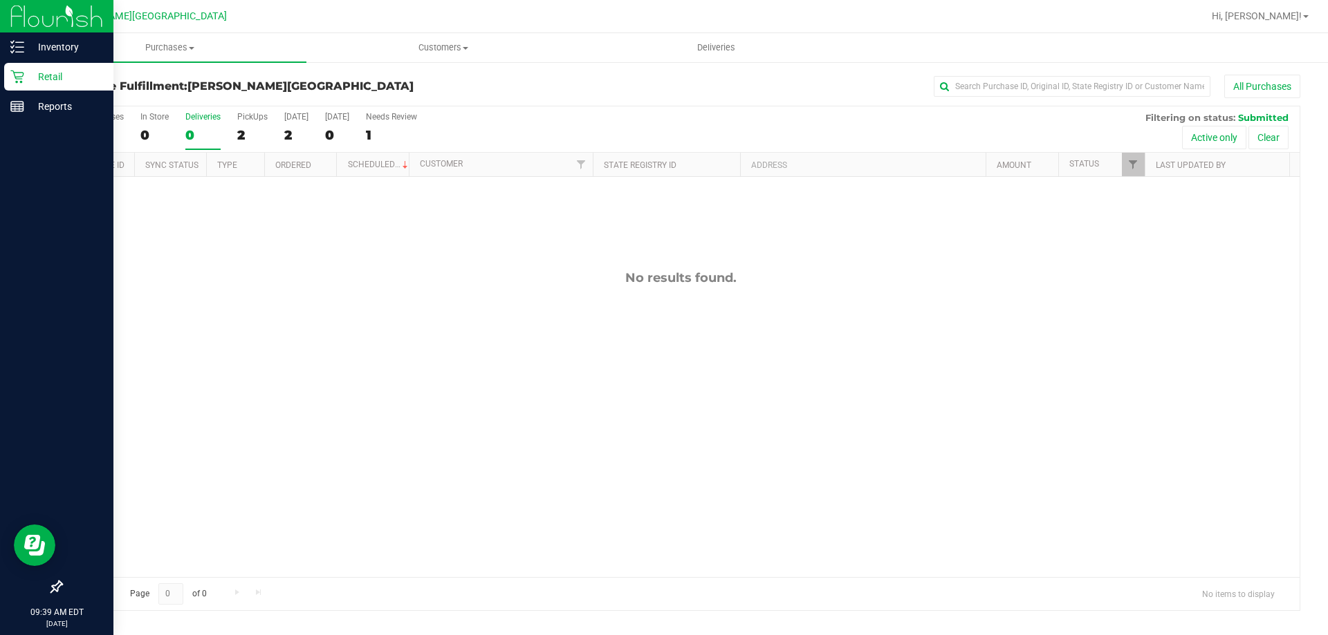
click at [59, 71] on p "Retail" at bounding box center [65, 76] width 83 height 17
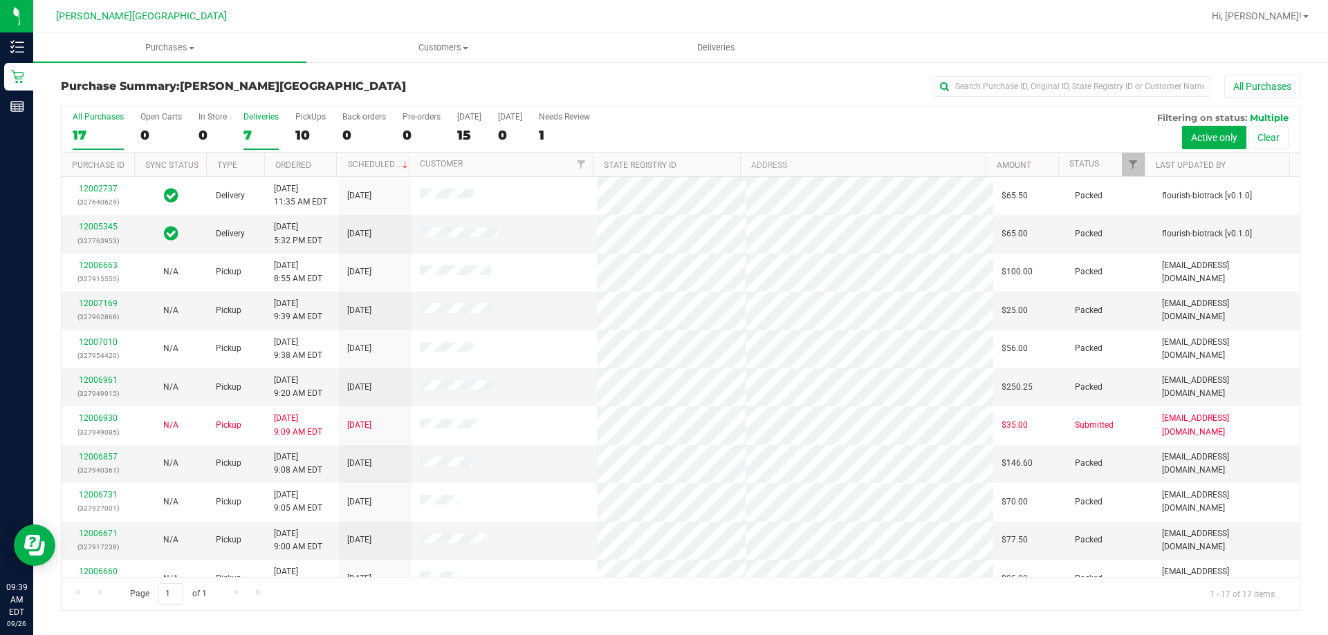
click at [248, 114] on div "Deliveries" at bounding box center [260, 117] width 35 height 10
click at [0, 0] on input "Deliveries 7" at bounding box center [0, 0] width 0 height 0
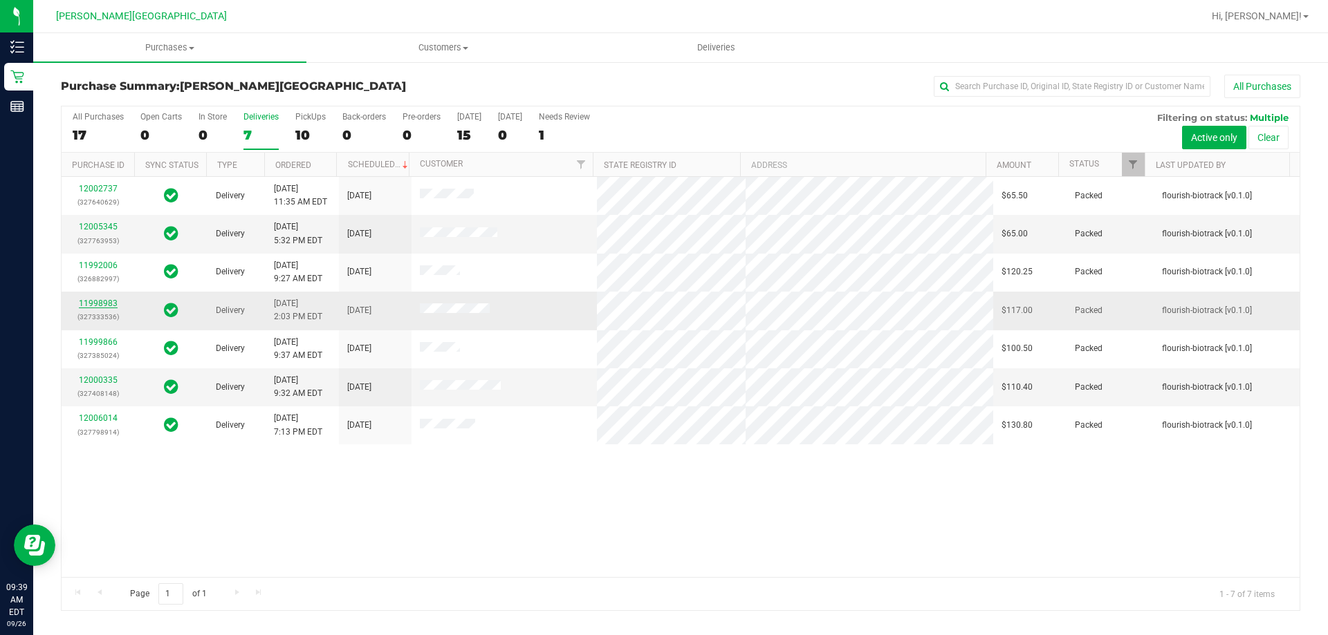
click at [98, 301] on link "11998983" at bounding box center [98, 304] width 39 height 10
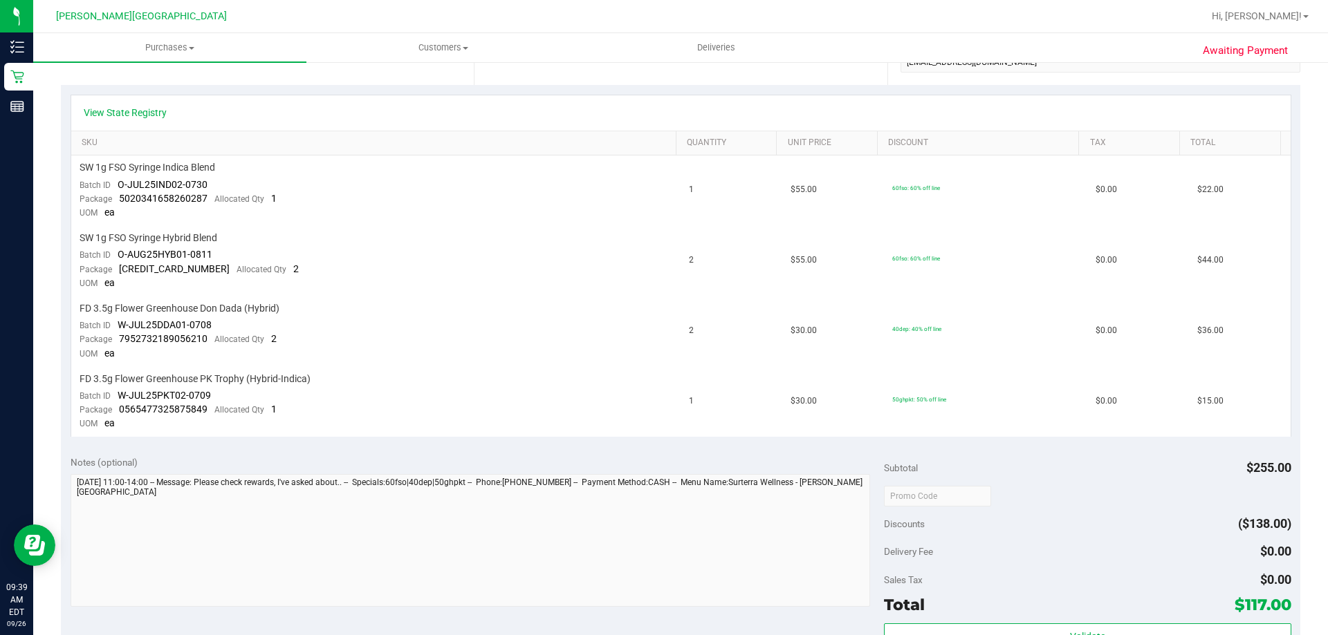
scroll to position [415, 0]
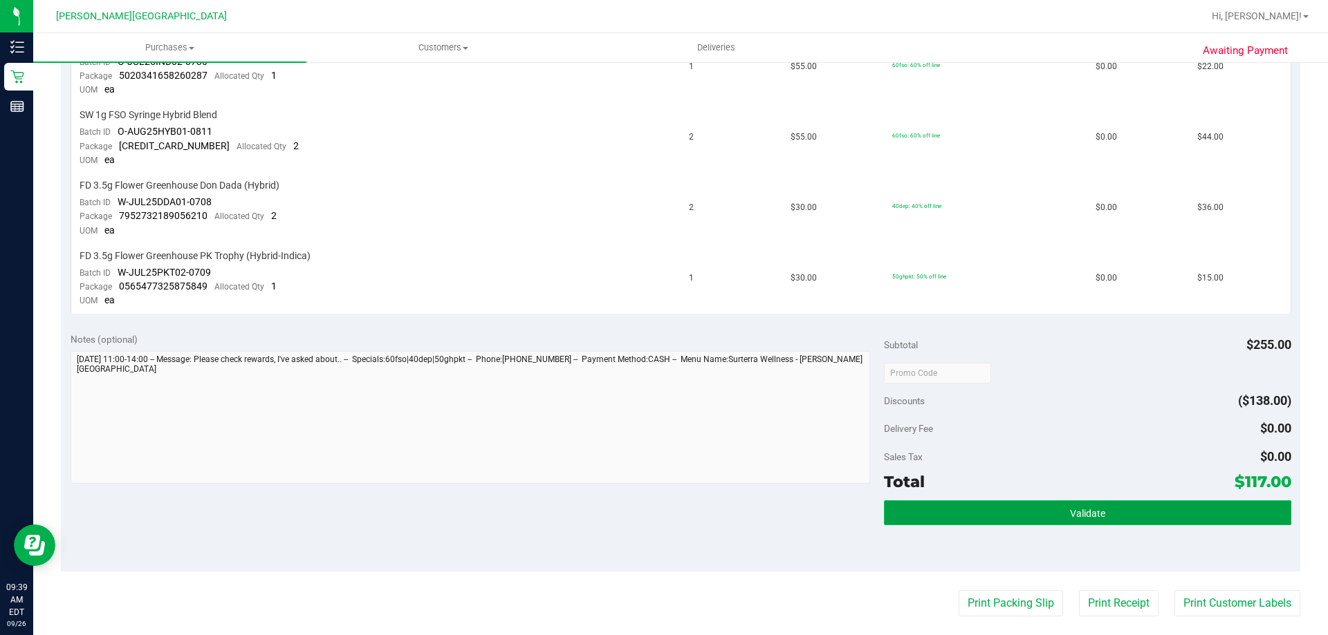
click at [662, 512] on button "Validate" at bounding box center [1087, 513] width 407 height 25
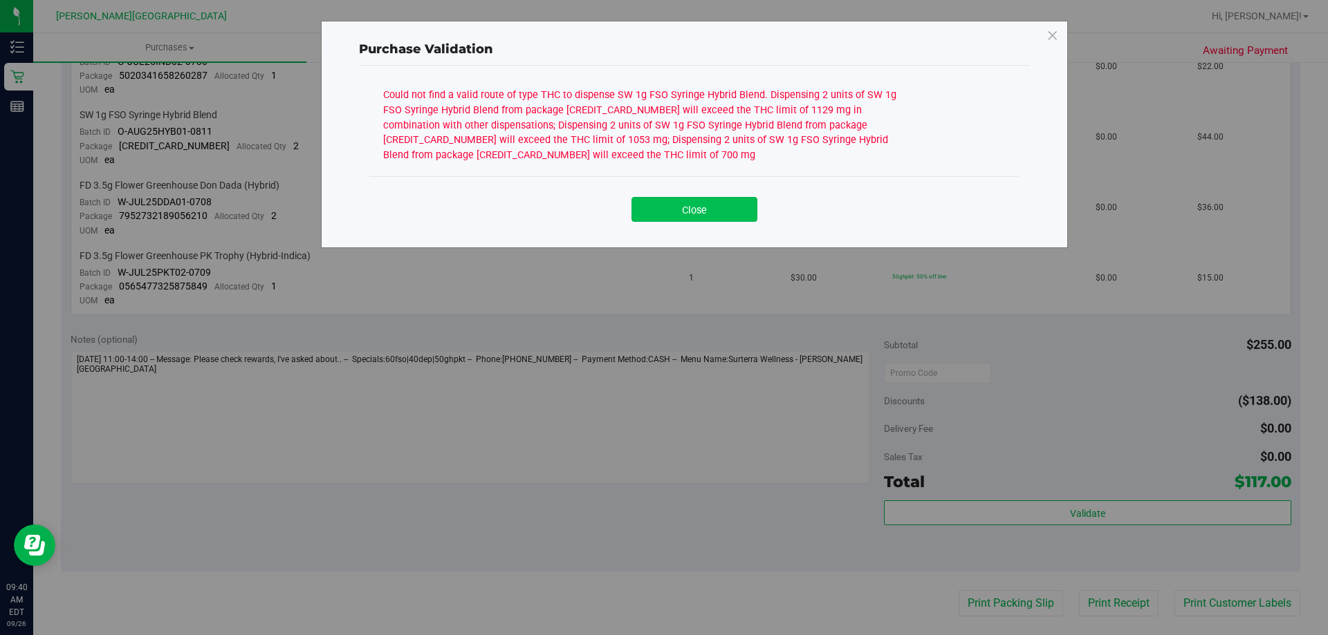
click at [662, 207] on button "Close" at bounding box center [694, 209] width 126 height 25
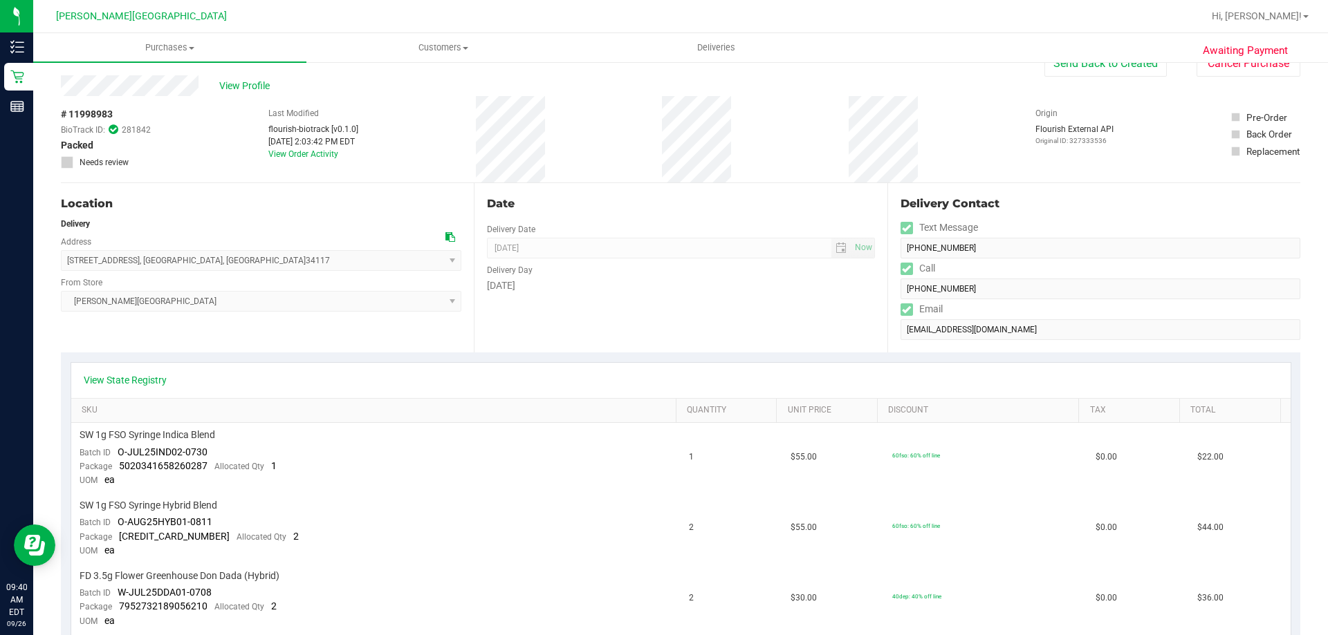
scroll to position [0, 0]
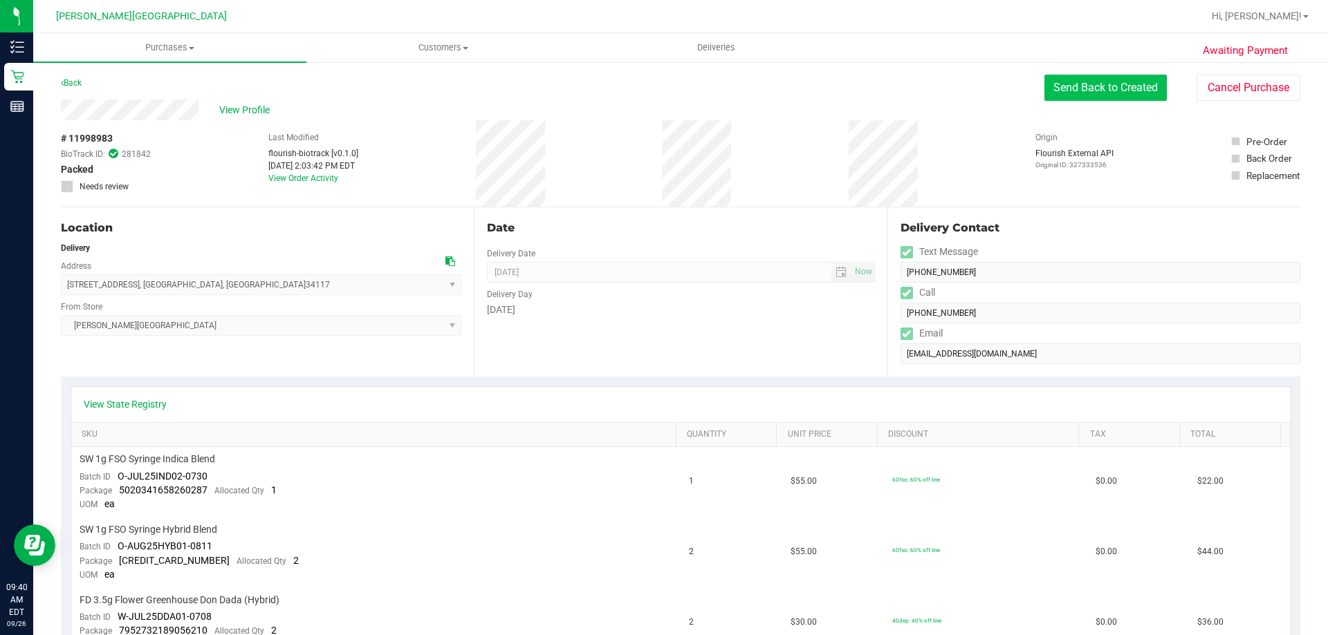
click at [662, 88] on button "Send Back to Created" at bounding box center [1105, 88] width 122 height 26
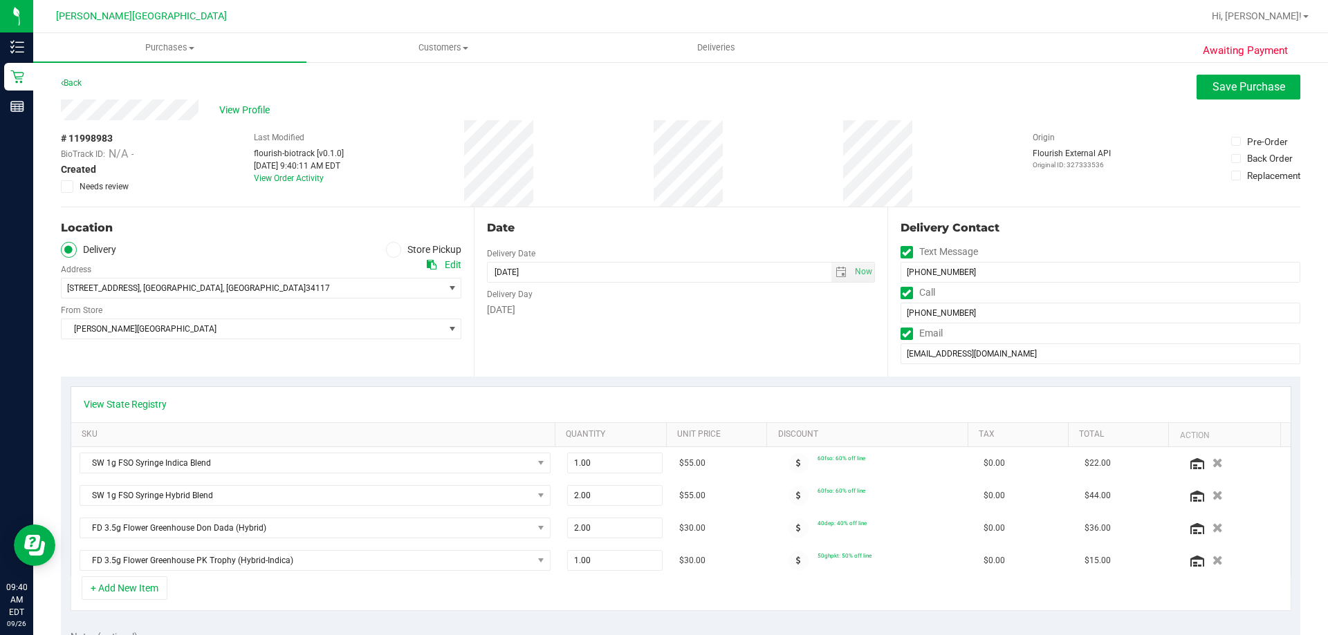
click at [394, 250] on span at bounding box center [394, 250] width 16 height 16
click at [0, 0] on input "Store Pickup" at bounding box center [0, 0] width 0 height 0
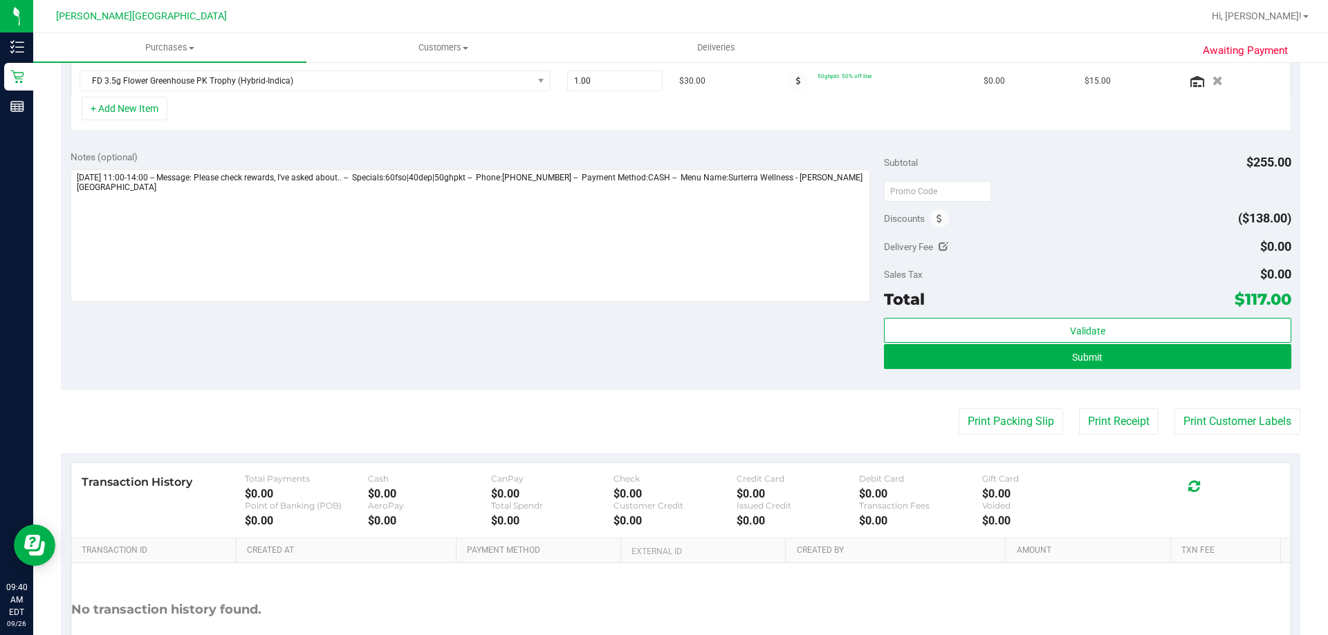
scroll to position [484, 0]
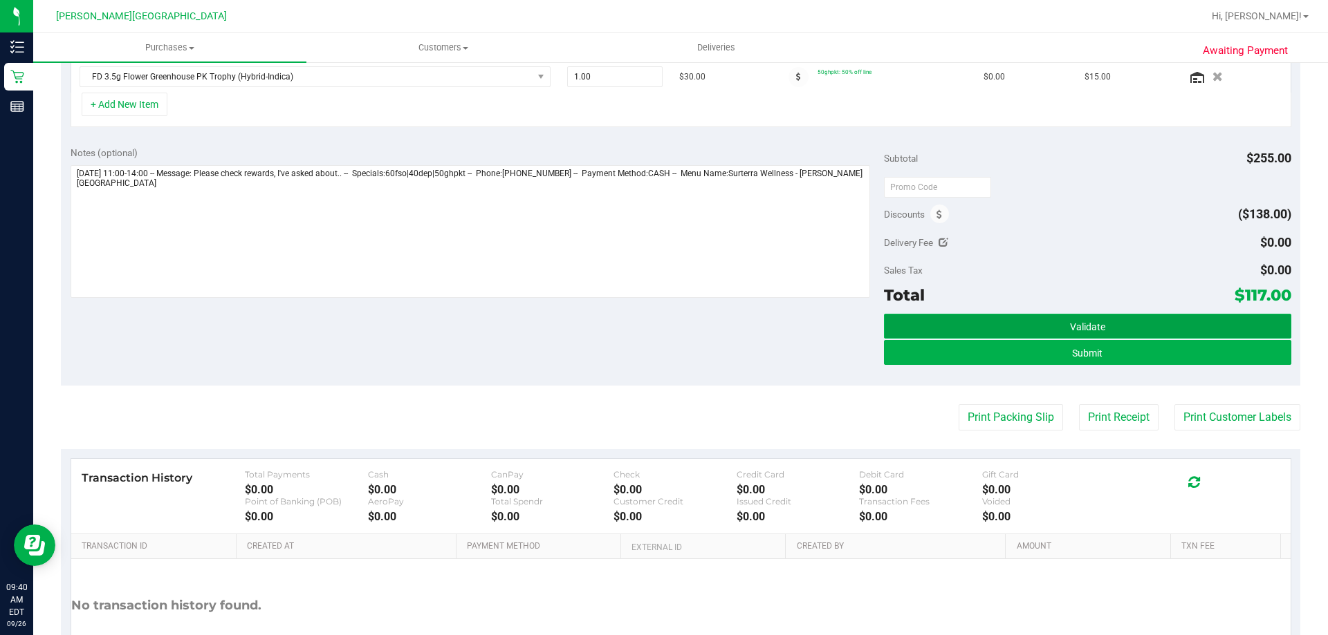
click at [662, 324] on button "Validate" at bounding box center [1087, 326] width 407 height 25
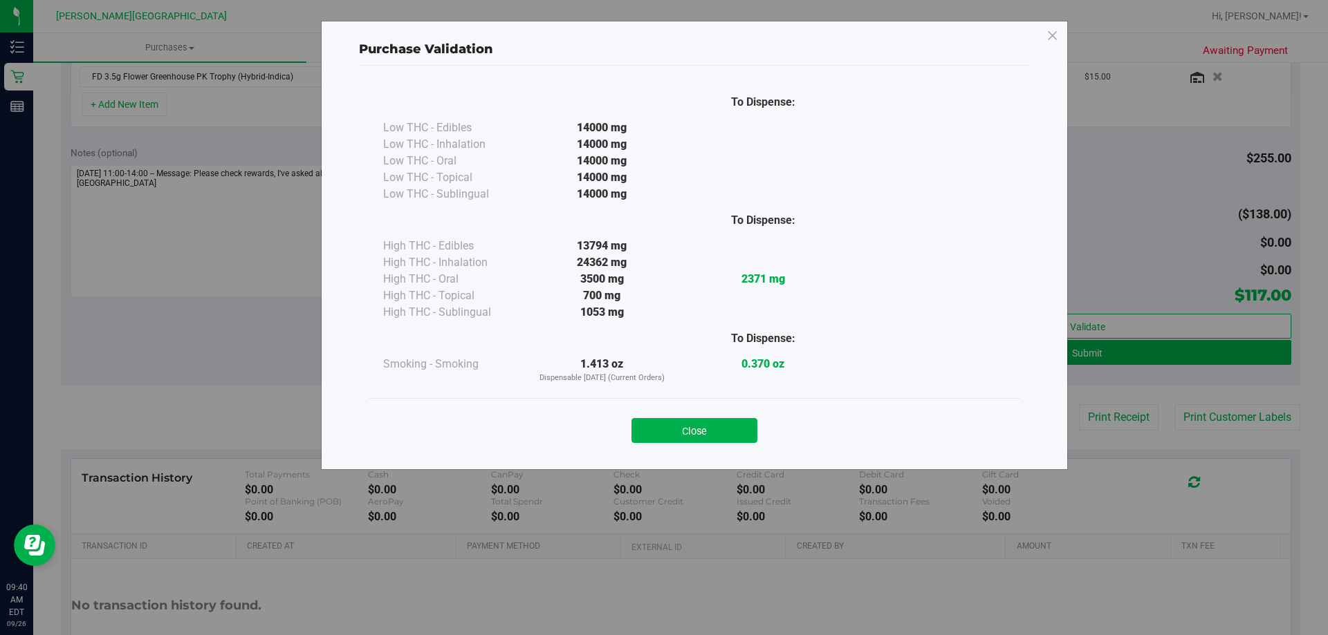
click at [662, 429] on button "Close" at bounding box center [694, 430] width 126 height 25
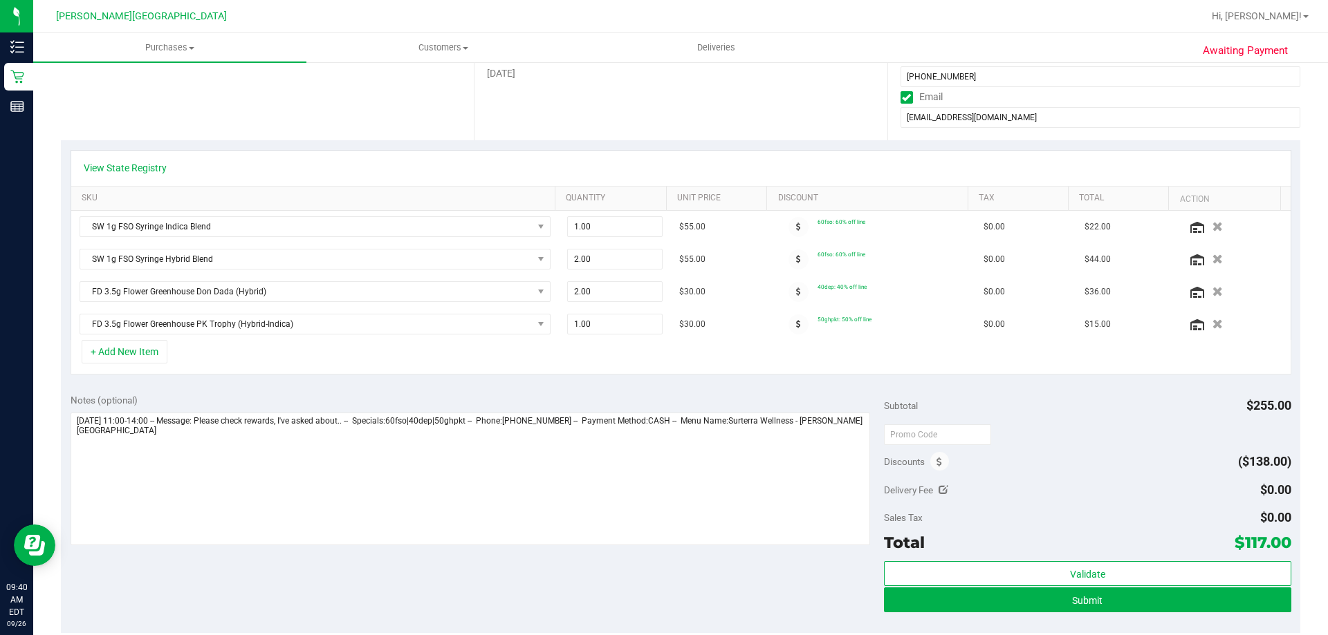
scroll to position [0, 0]
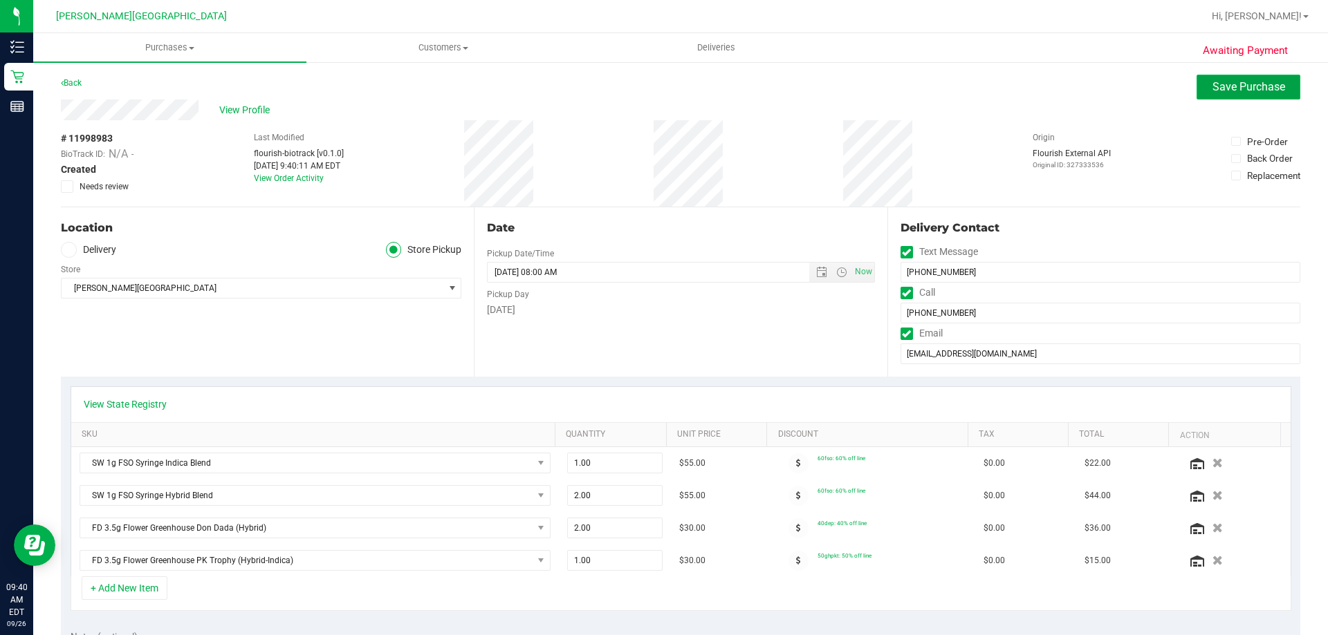
click at [662, 90] on span "Save Purchase" at bounding box center [1248, 86] width 73 height 13
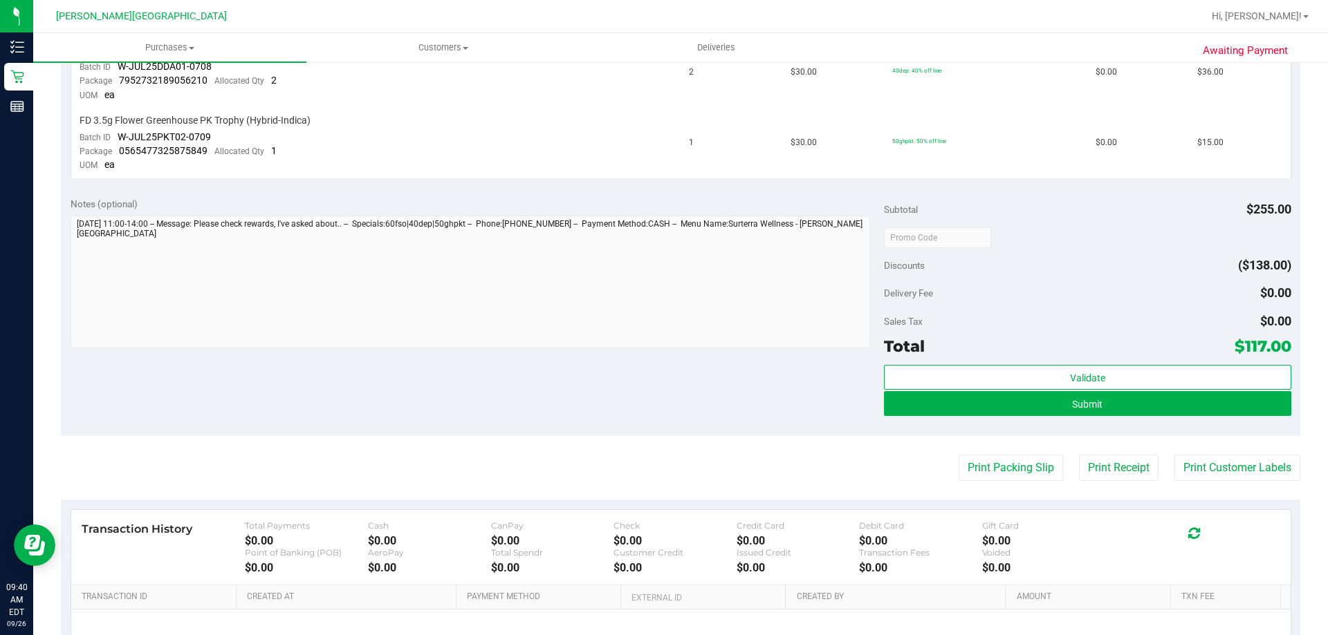
scroll to position [553, 0]
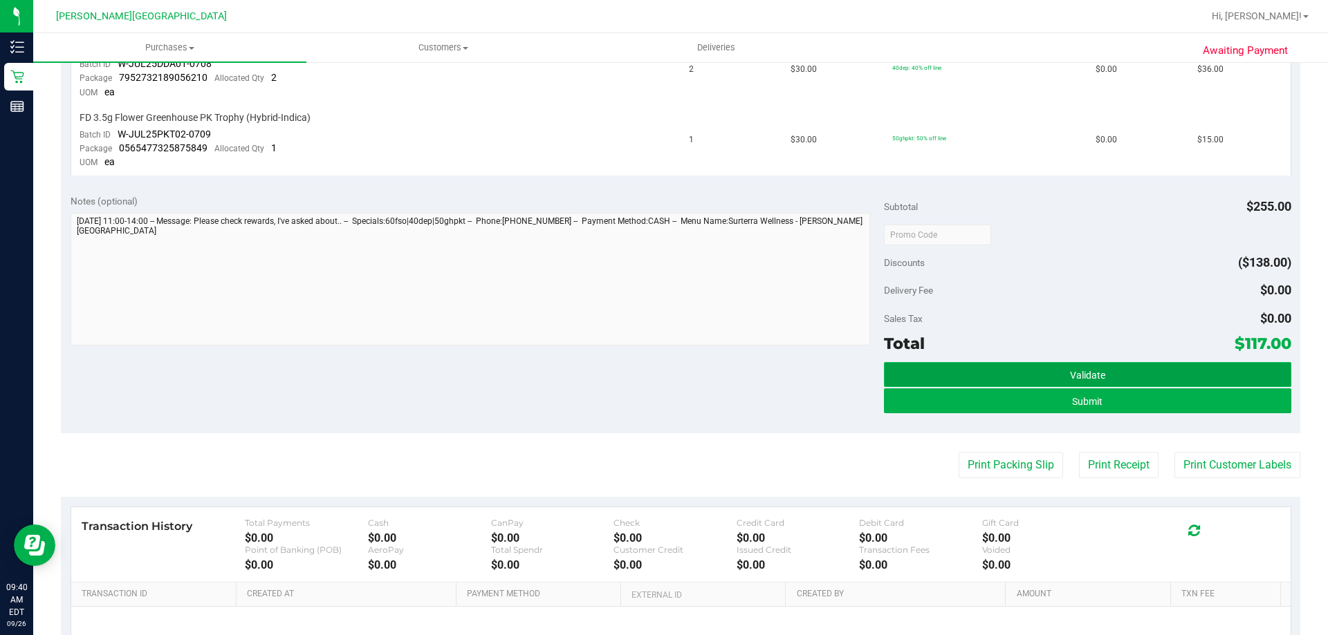
click at [662, 378] on button "Validate" at bounding box center [1087, 374] width 407 height 25
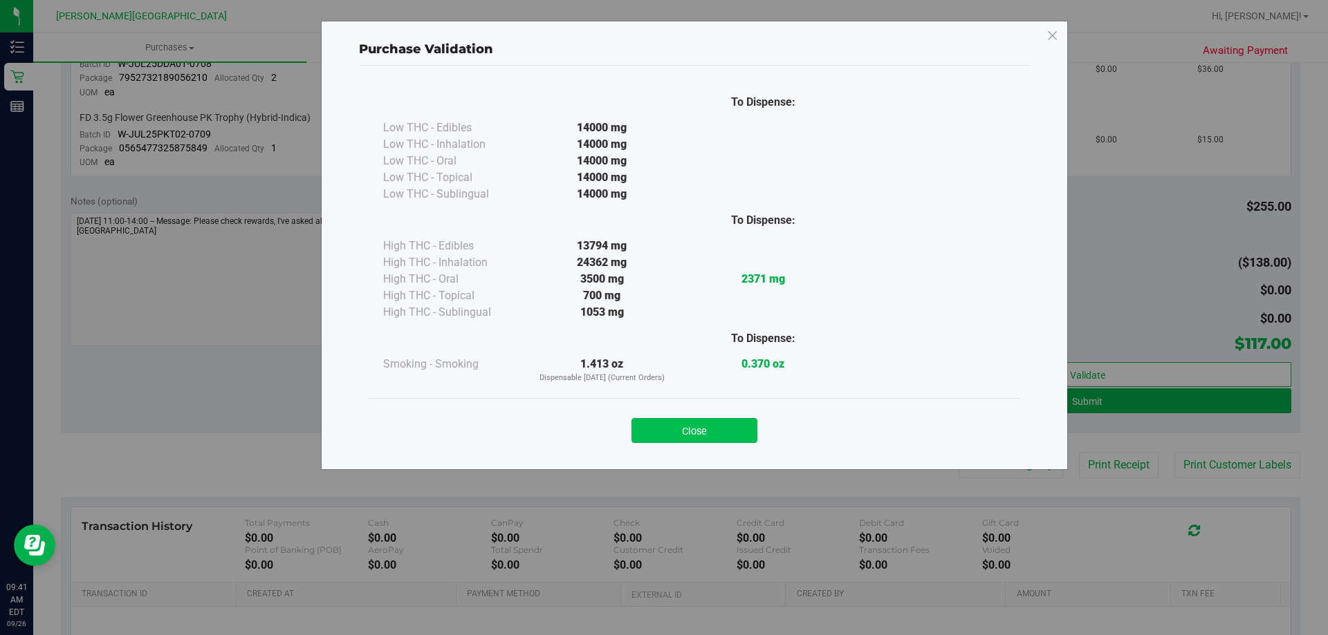
click at [662, 434] on button "Close" at bounding box center [694, 430] width 126 height 25
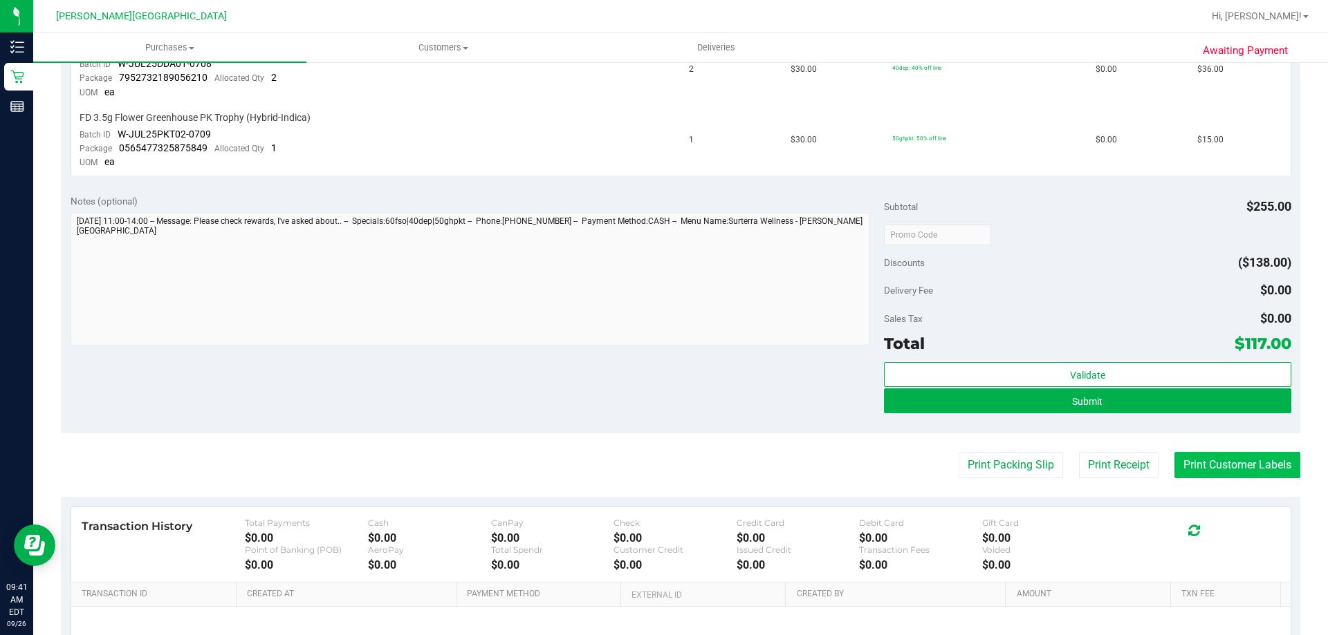
click at [662, 463] on button "Print Customer Labels" at bounding box center [1237, 465] width 126 height 26
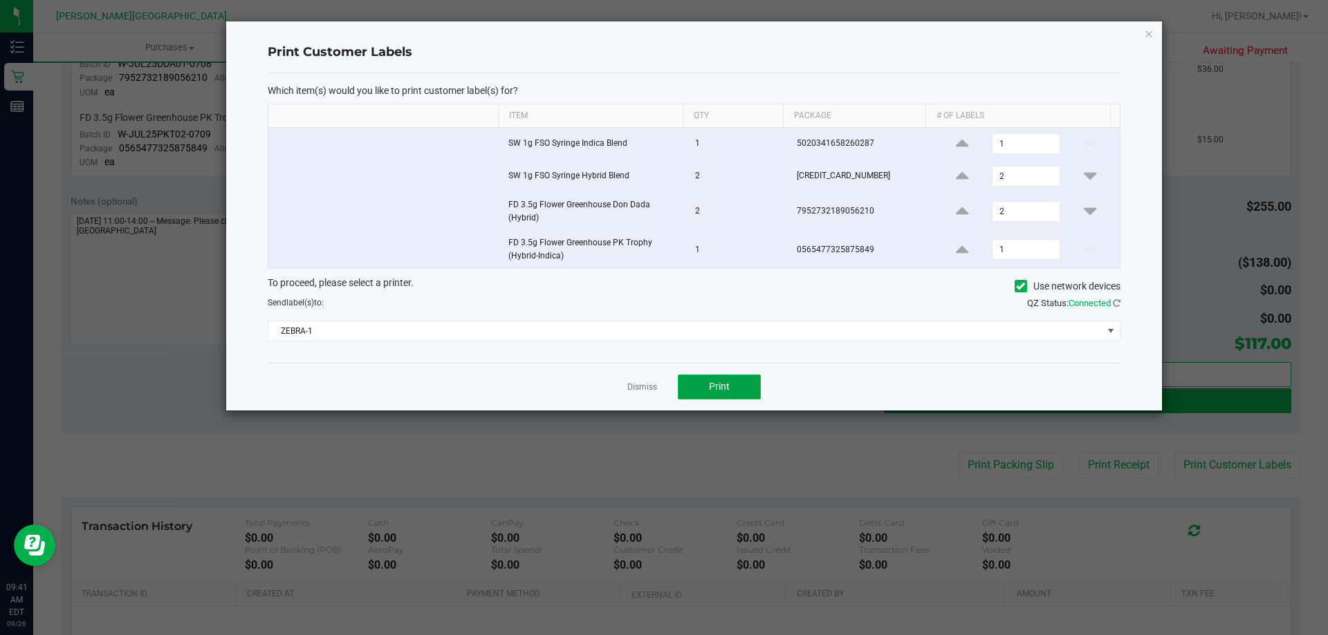
click at [662, 387] on button "Print" at bounding box center [719, 387] width 83 height 25
click at [646, 389] on link "Dismiss" at bounding box center [642, 388] width 30 height 12
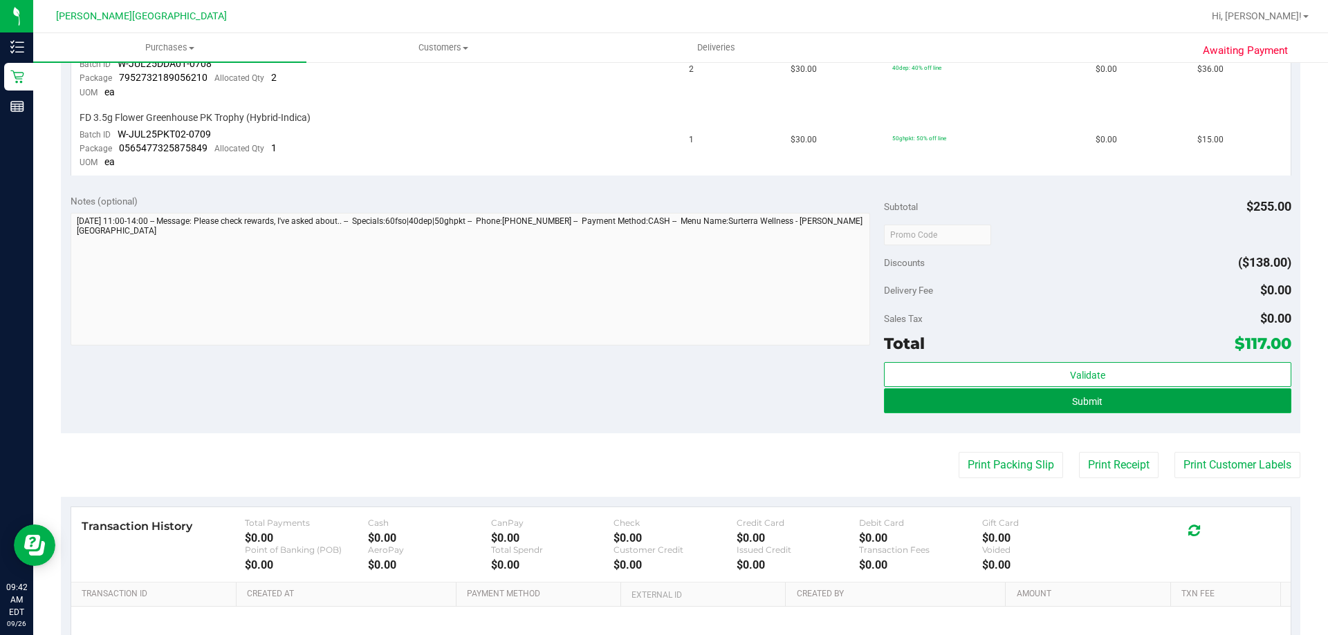
click at [662, 399] on span "Submit" at bounding box center [1087, 401] width 30 height 11
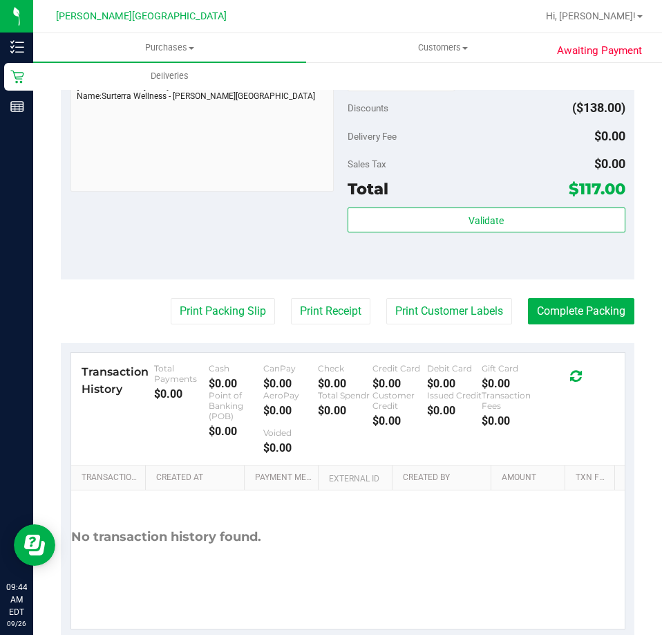
scroll to position [919, 0]
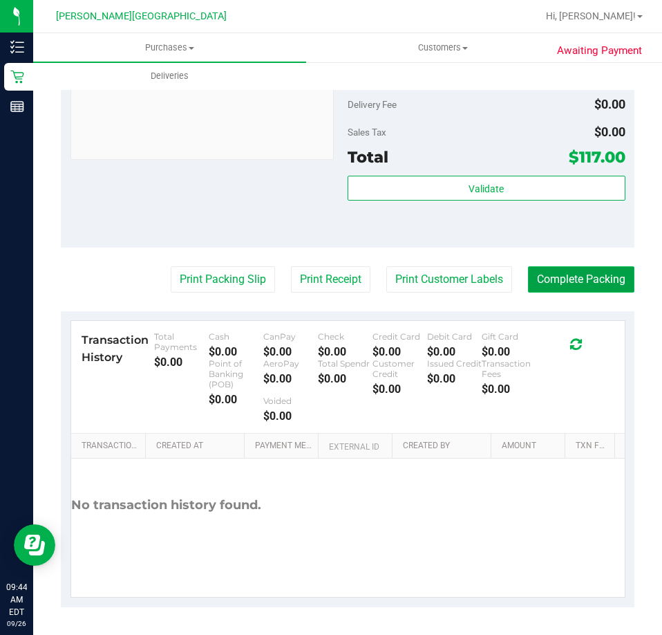
click at [577, 280] on button "Complete Packing" at bounding box center [581, 279] width 106 height 26
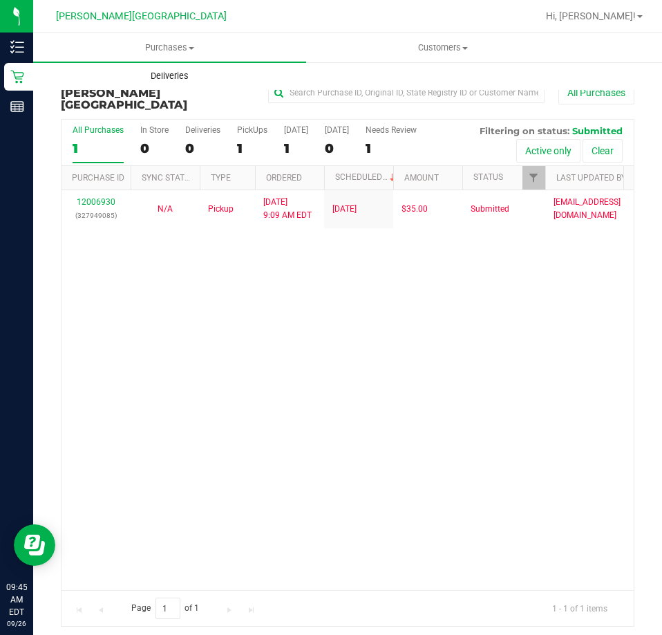
click at [174, 72] on span "Deliveries" at bounding box center [169, 76] width 75 height 12
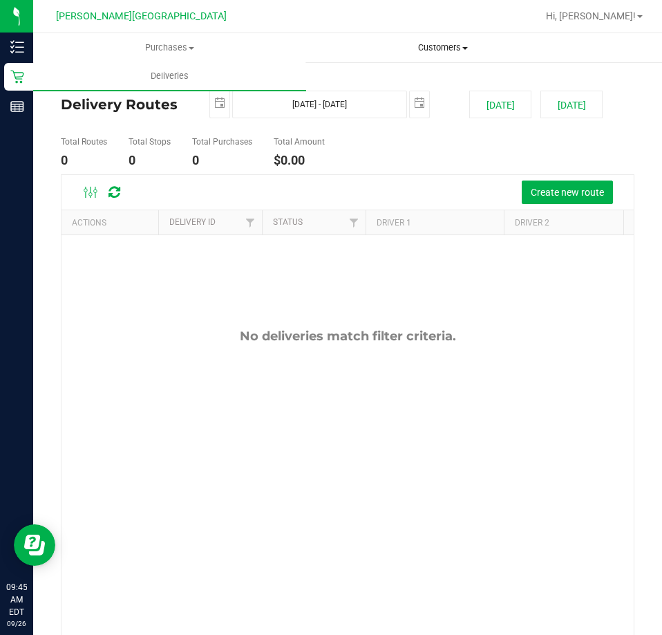
click at [445, 46] on span "Customers" at bounding box center [443, 47] width 272 height 12
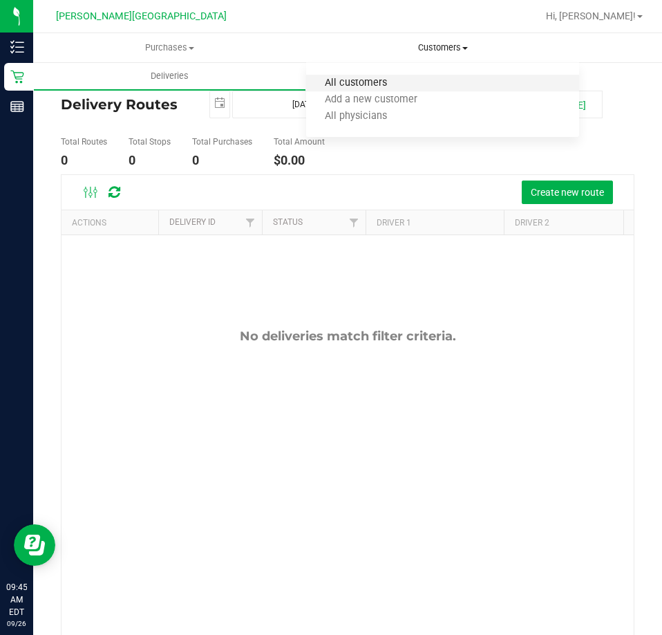
click at [357, 84] on span "All customers" at bounding box center [356, 83] width 100 height 12
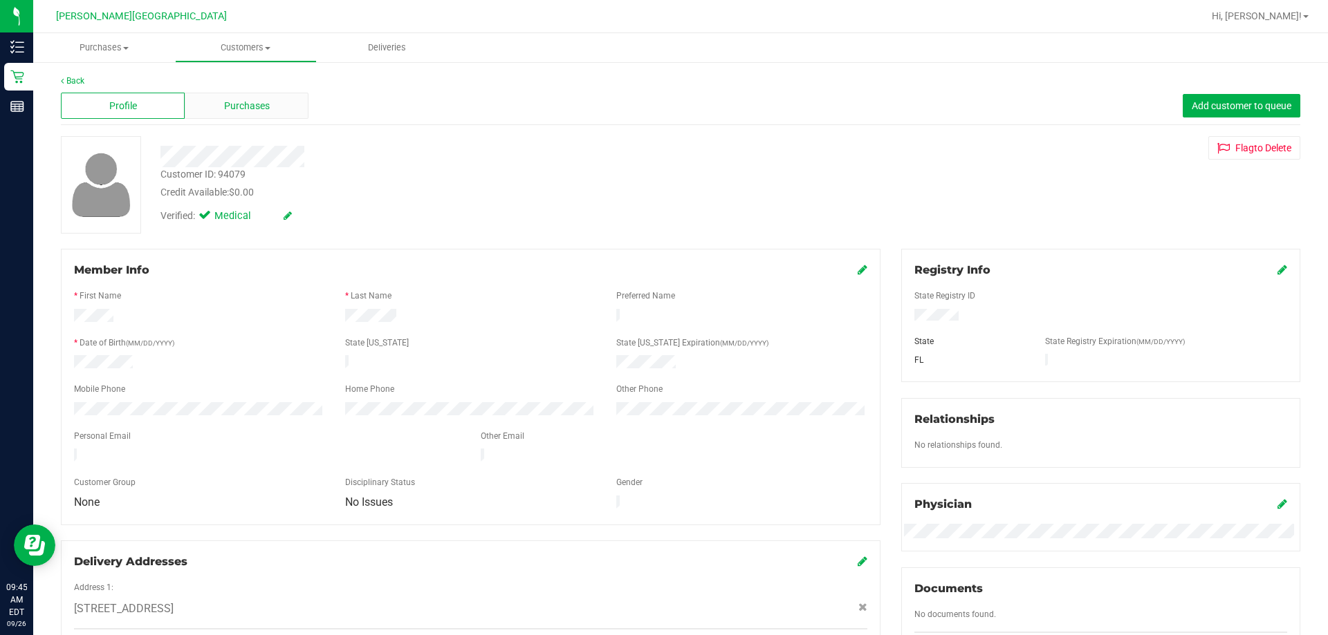
click at [271, 104] on div "Purchases" at bounding box center [247, 106] width 124 height 26
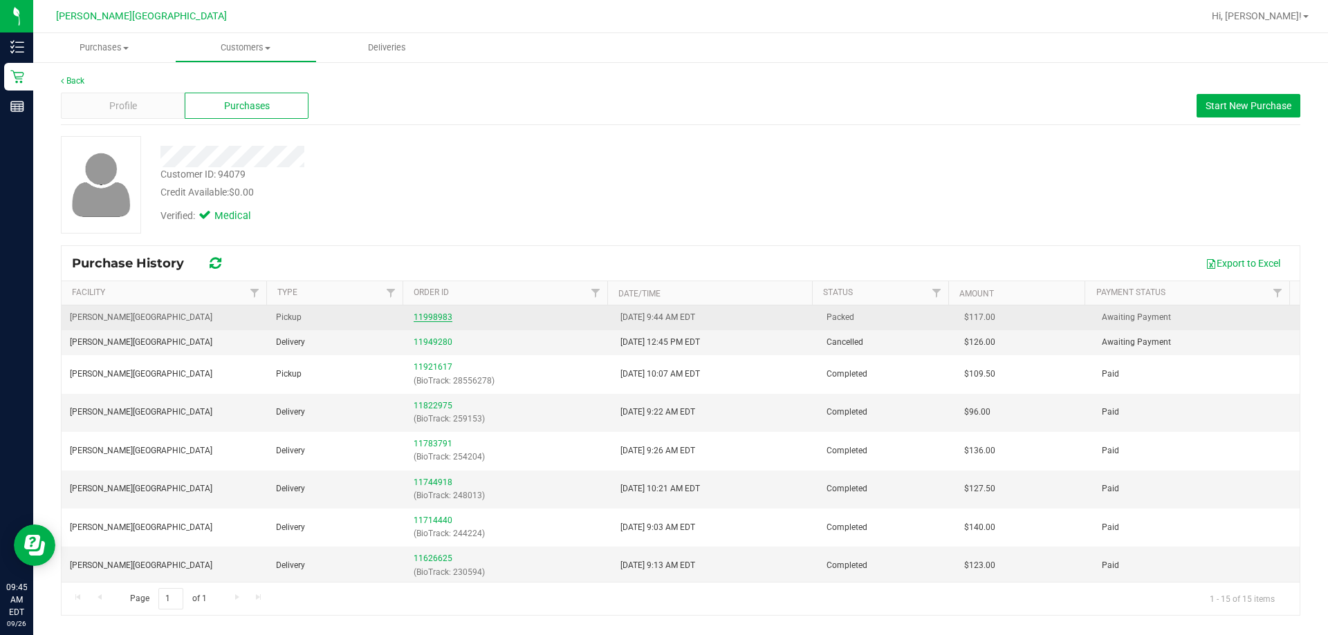
click at [422, 316] on link "11998983" at bounding box center [432, 318] width 39 height 10
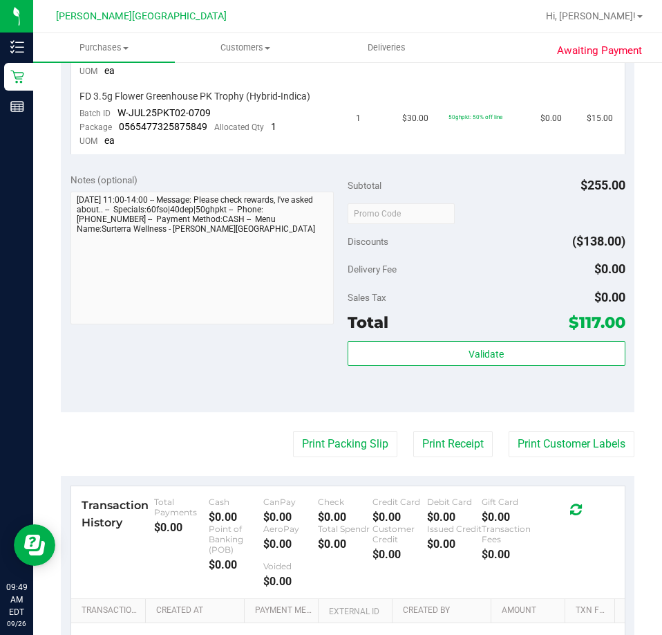
scroll to position [739, 0]
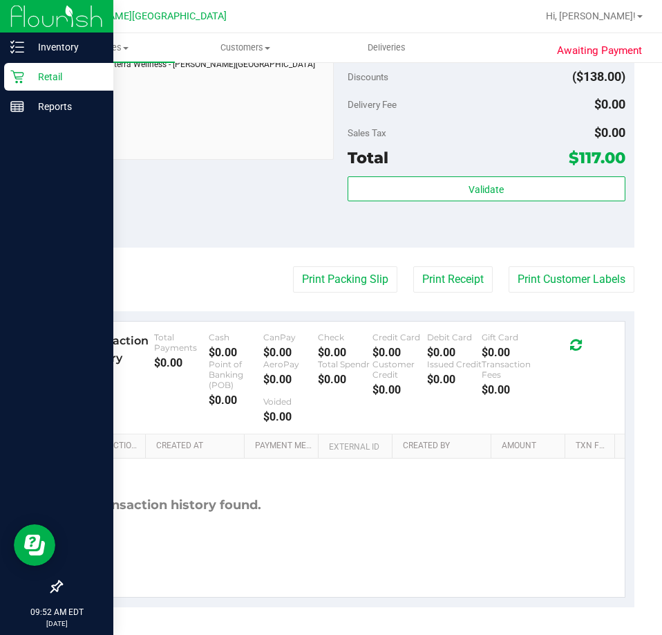
click at [47, 73] on p "Retail" at bounding box center [65, 76] width 83 height 17
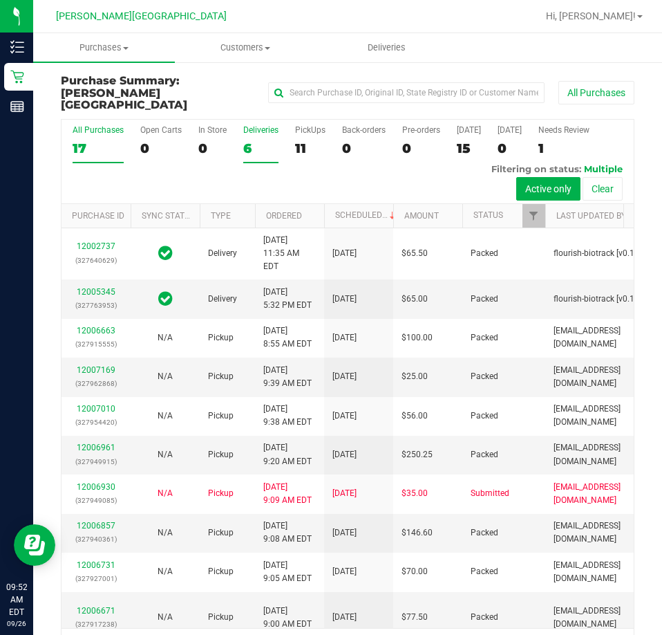
click at [250, 125] on div "Deliveries" at bounding box center [260, 130] width 35 height 10
click at [0, 0] on input "Deliveries 6" at bounding box center [0, 0] width 0 height 0
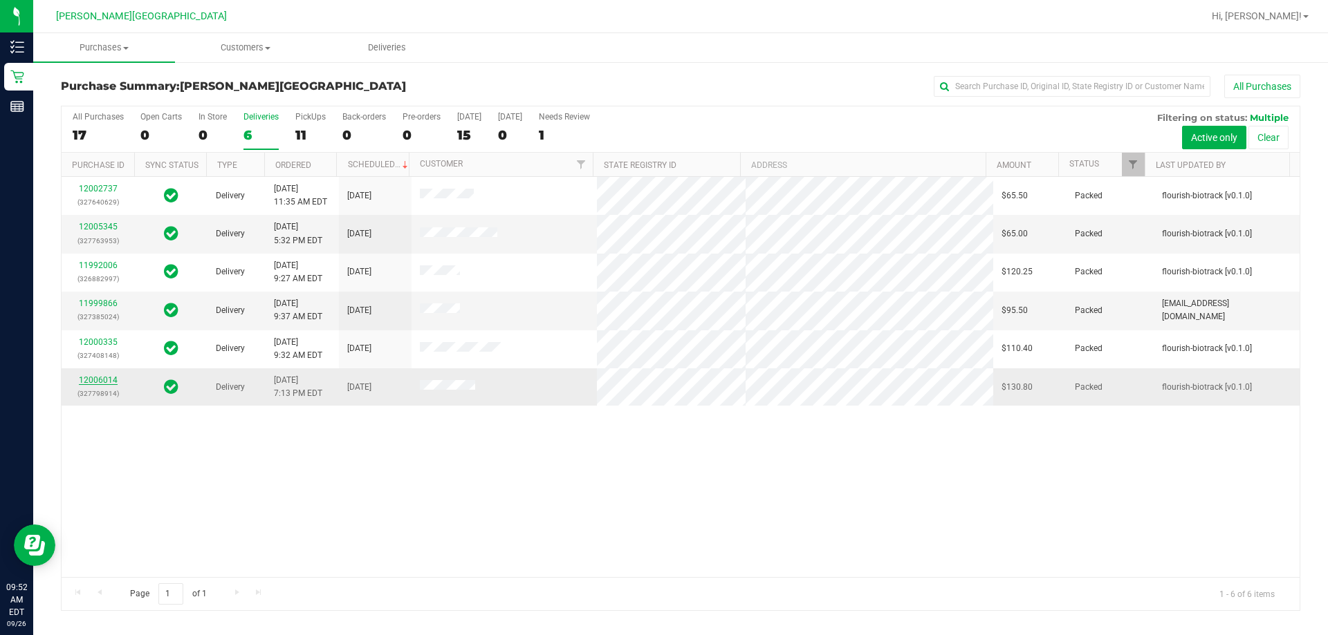
click at [99, 380] on link "12006014" at bounding box center [98, 380] width 39 height 10
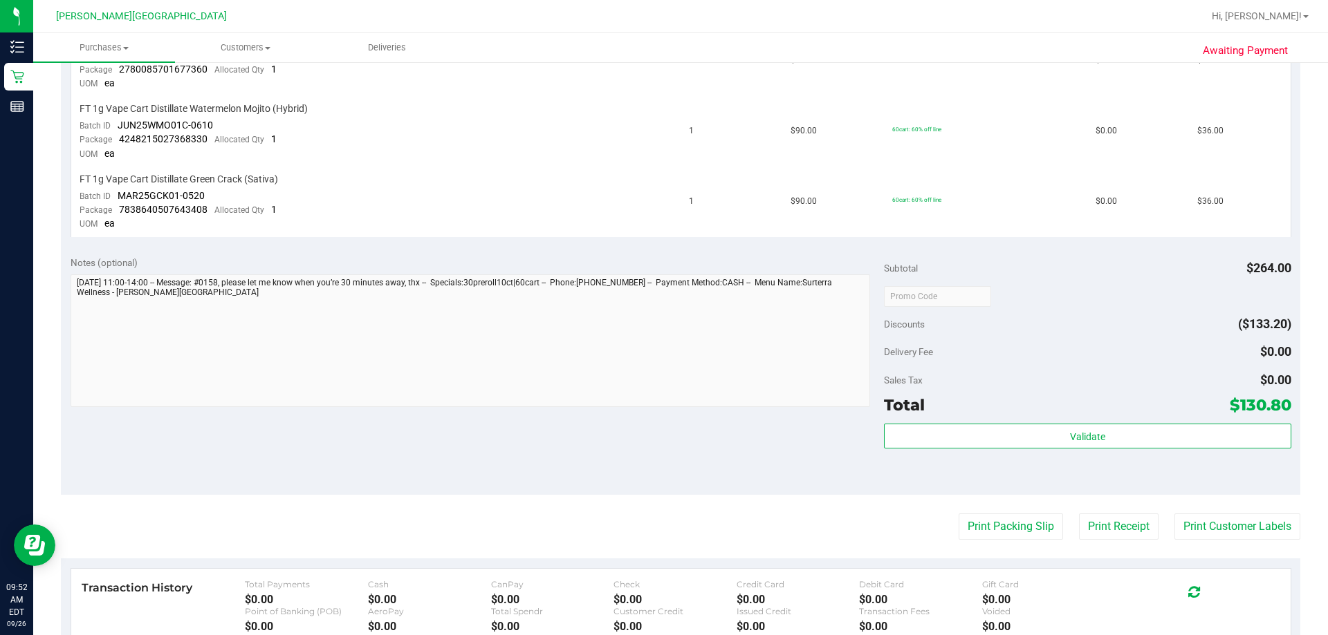
scroll to position [691, 0]
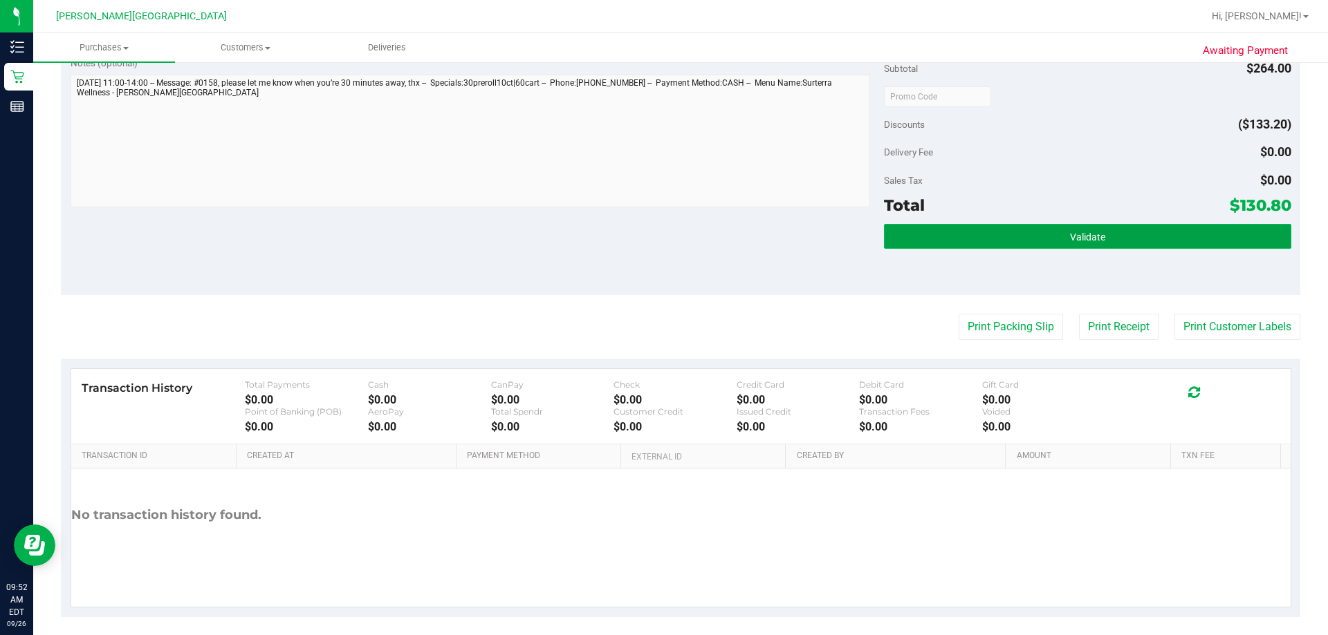
click at [662, 237] on button "Validate" at bounding box center [1087, 236] width 407 height 25
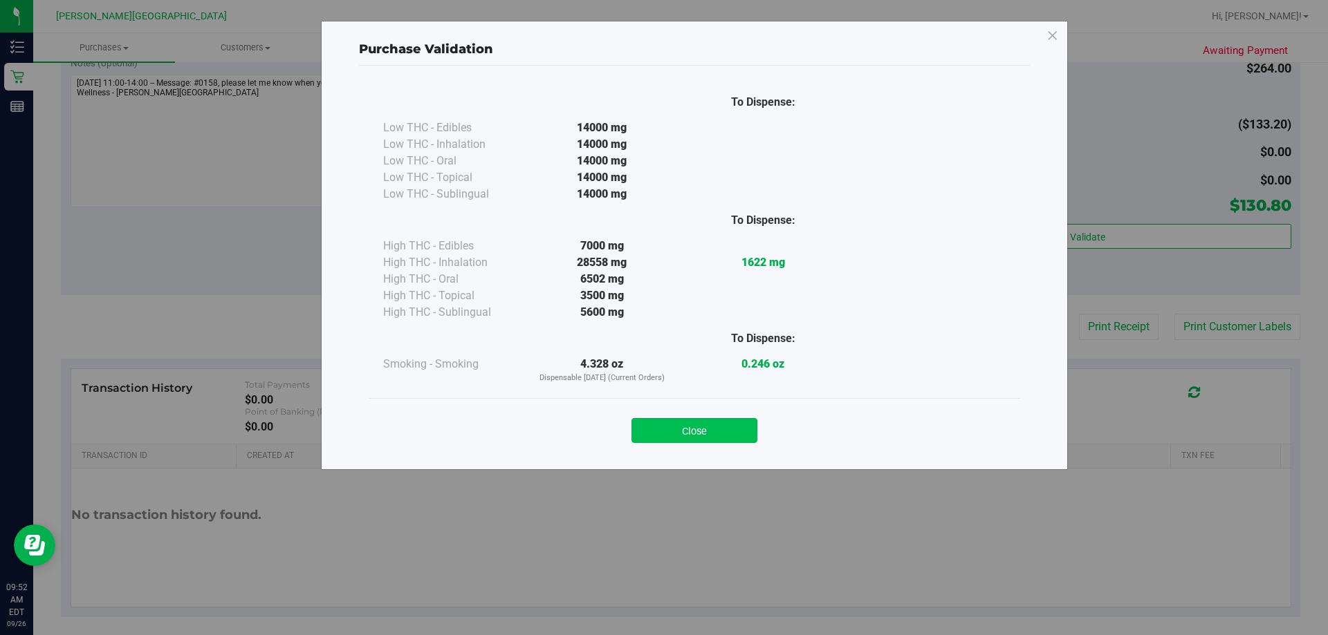
click at [660, 431] on button "Close" at bounding box center [694, 430] width 126 height 25
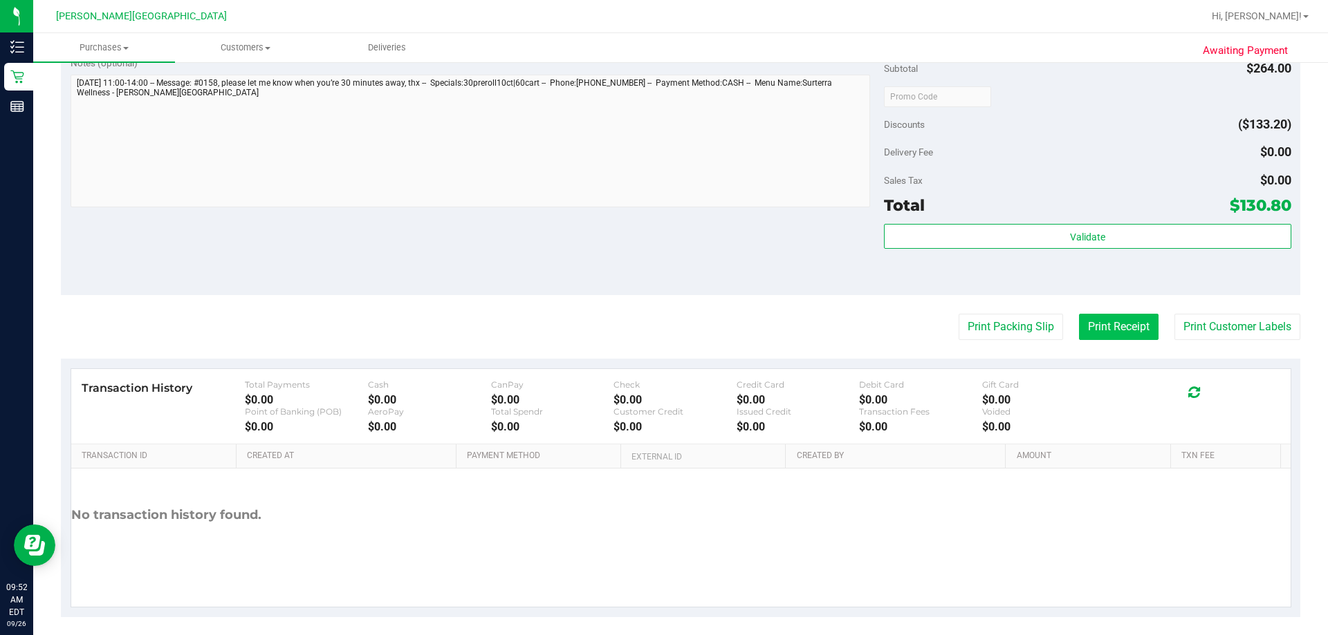
click at [662, 328] on button "Print Receipt" at bounding box center [1119, 327] width 80 height 26
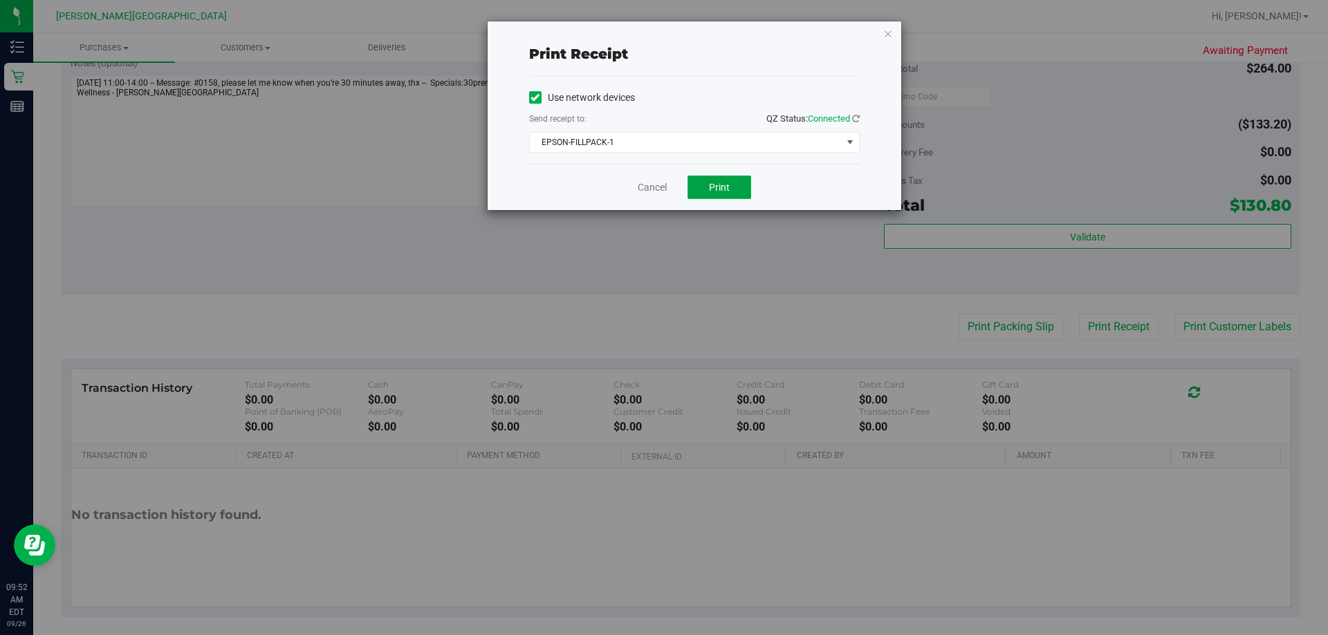
click at [662, 183] on button "Print" at bounding box center [719, 188] width 64 height 24
click at [662, 189] on span "Print" at bounding box center [719, 187] width 21 height 11
click at [644, 189] on link "Cancel" at bounding box center [651, 187] width 29 height 15
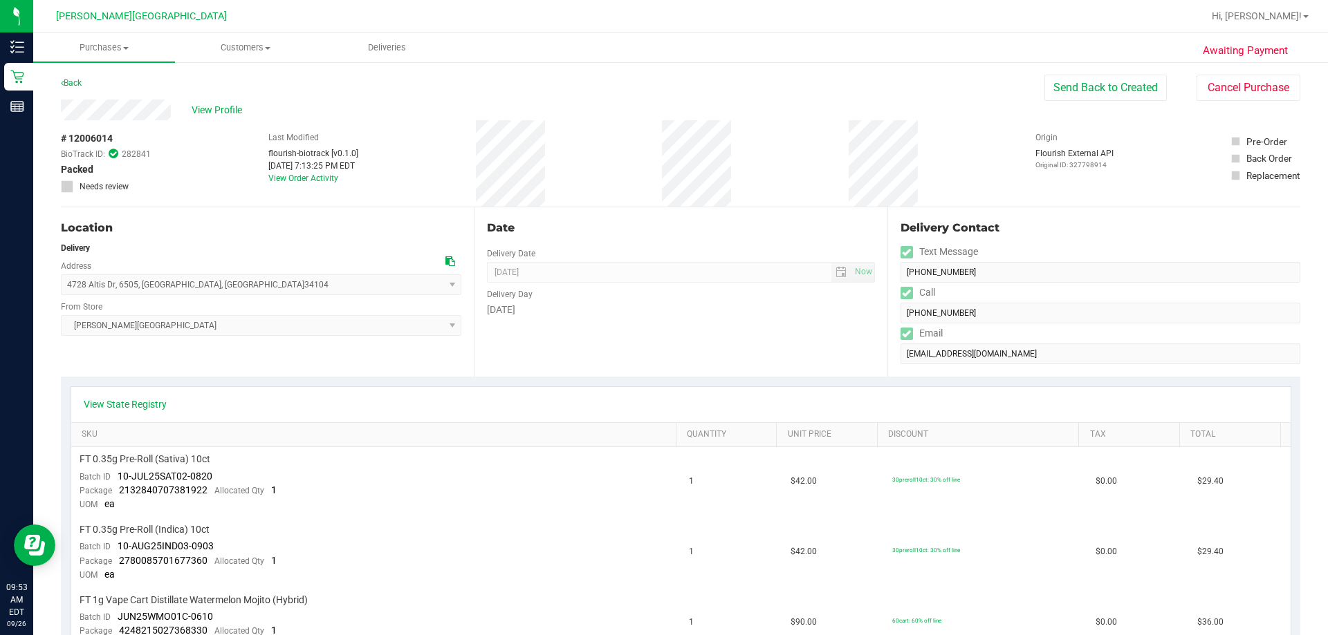
scroll to position [484, 0]
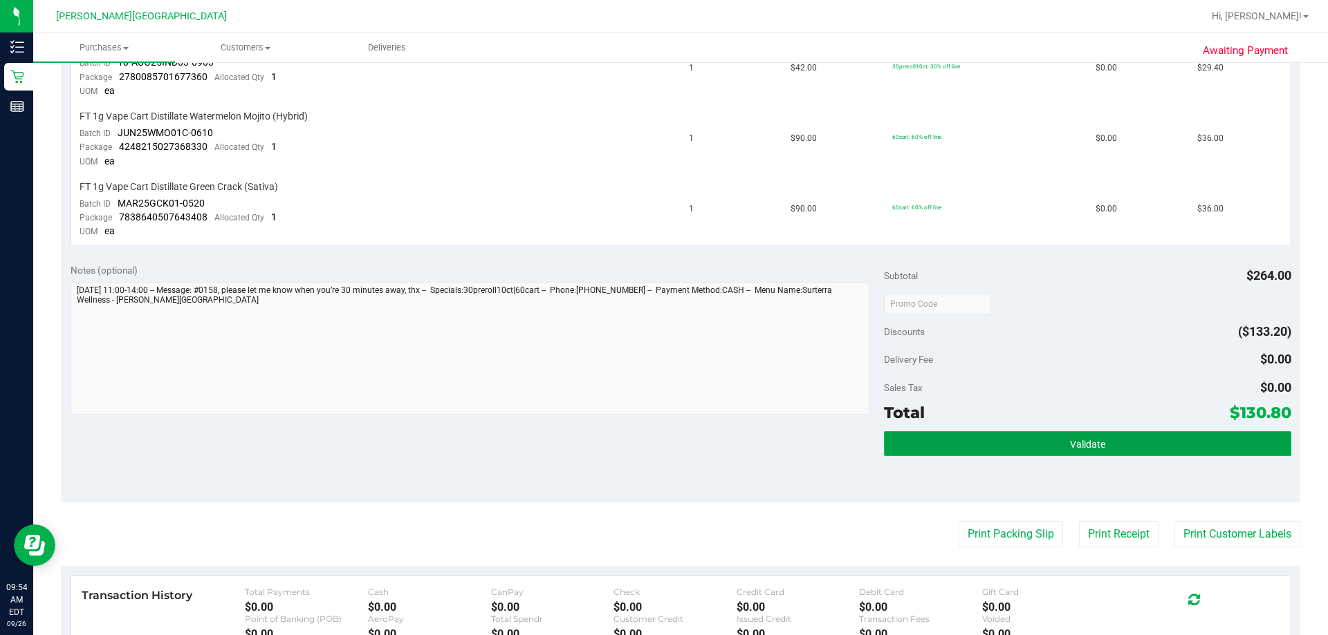
click at [662, 447] on button "Validate" at bounding box center [1087, 443] width 407 height 25
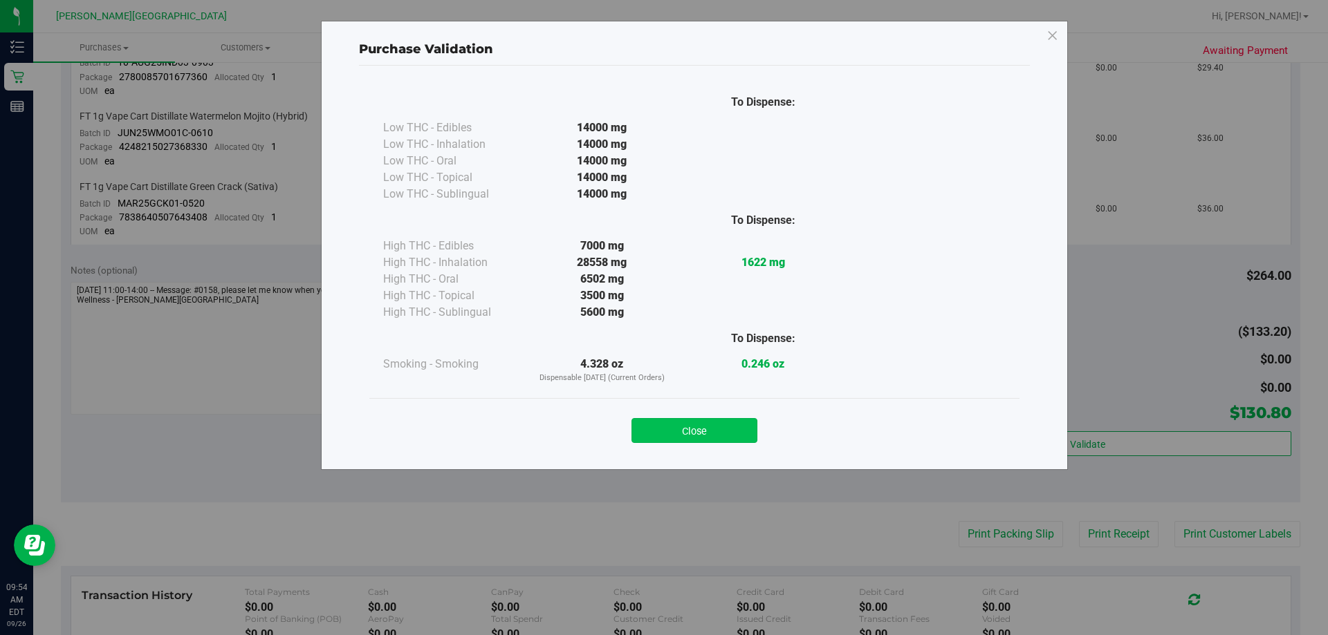
click at [662, 429] on button "Close" at bounding box center [694, 430] width 126 height 25
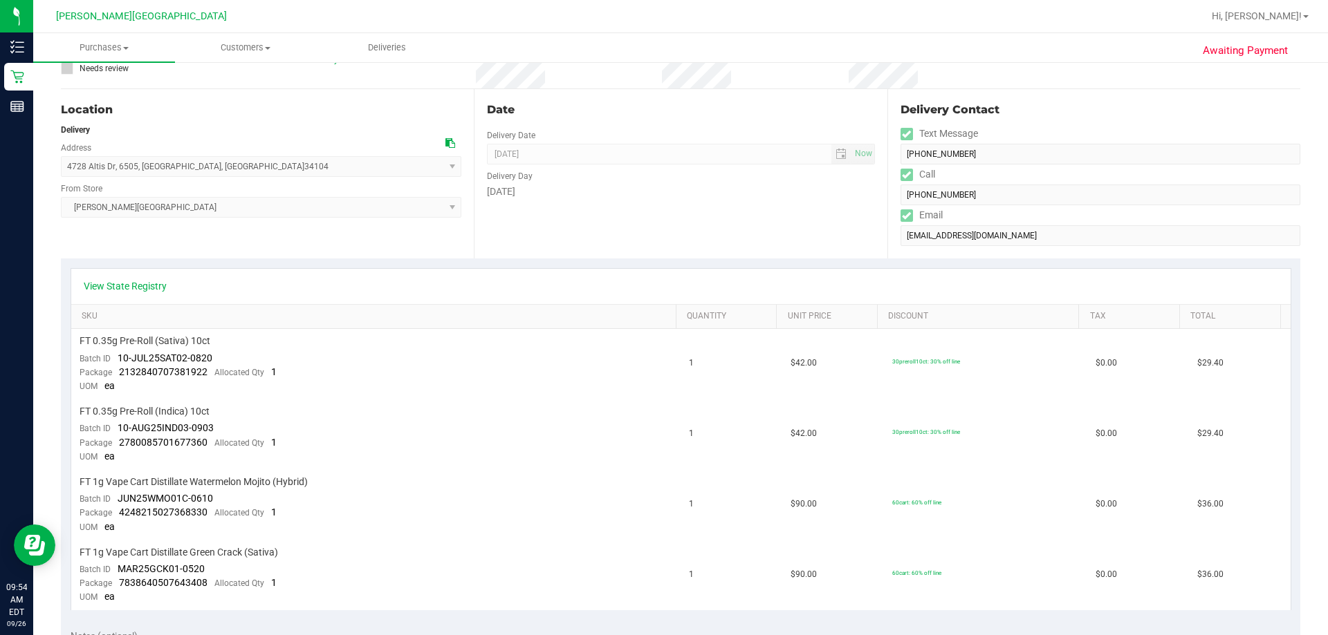
scroll to position [0, 0]
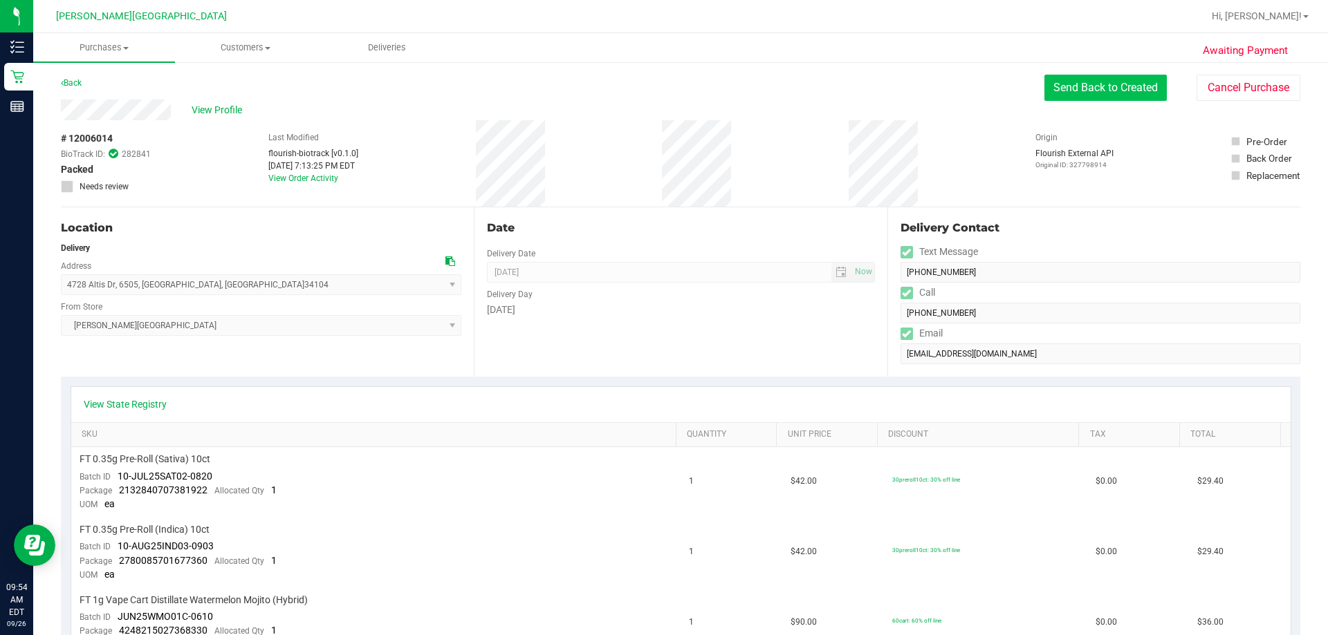
click at [662, 88] on button "Send Back to Created" at bounding box center [1105, 88] width 122 height 26
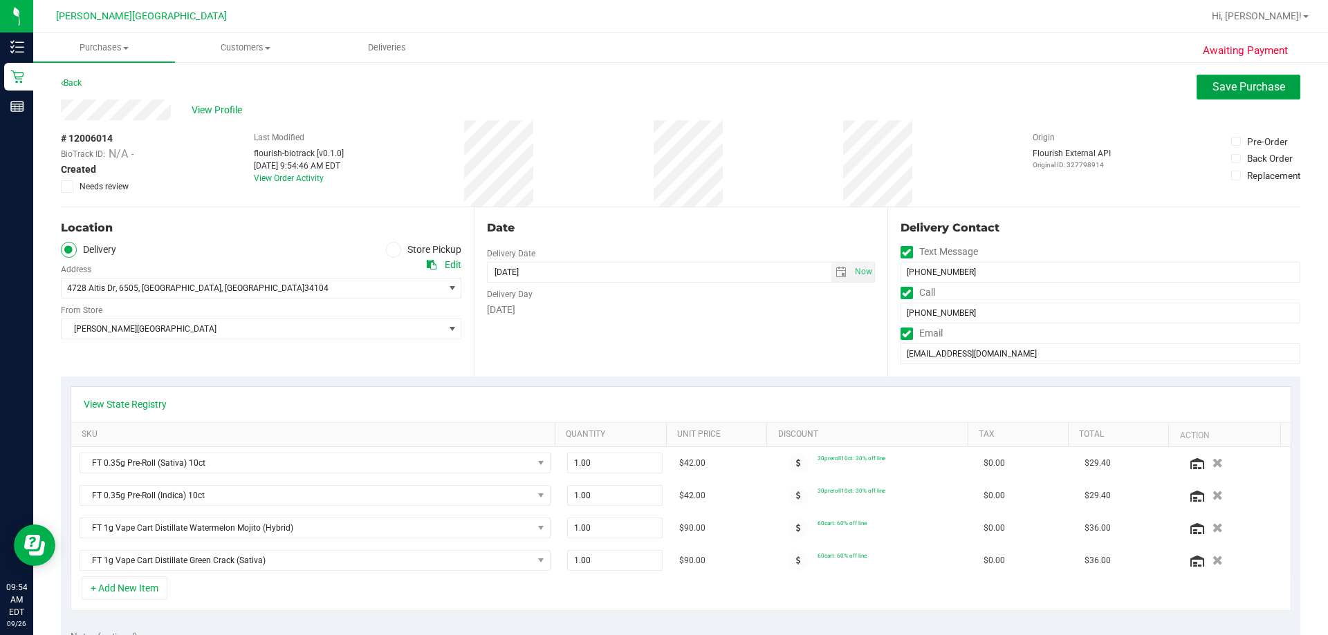
click at [662, 93] on button "Save Purchase" at bounding box center [1248, 87] width 104 height 25
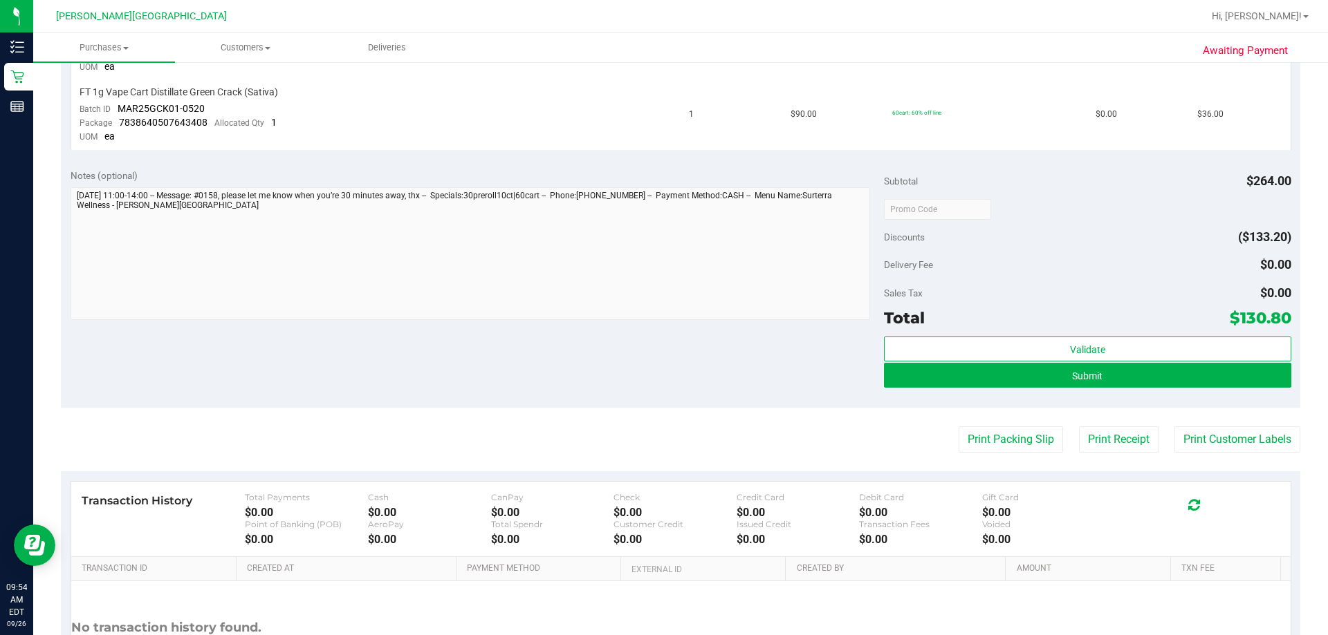
scroll to position [622, 0]
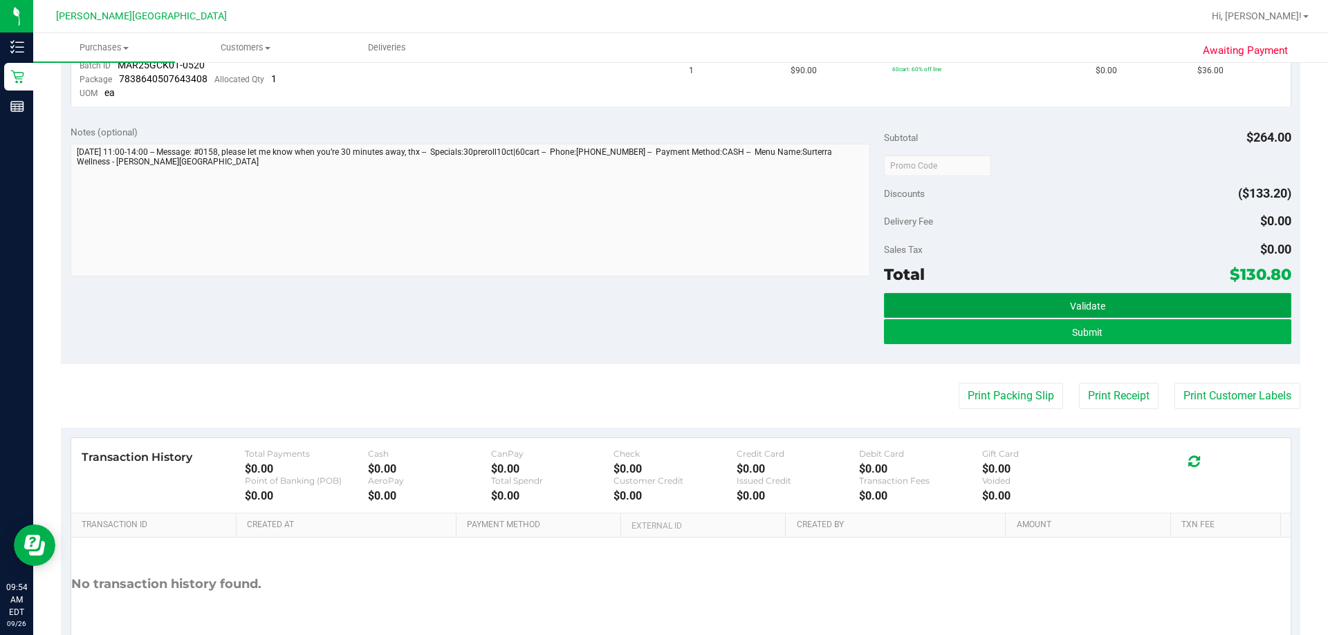
click at [662, 305] on button "Validate" at bounding box center [1087, 305] width 407 height 25
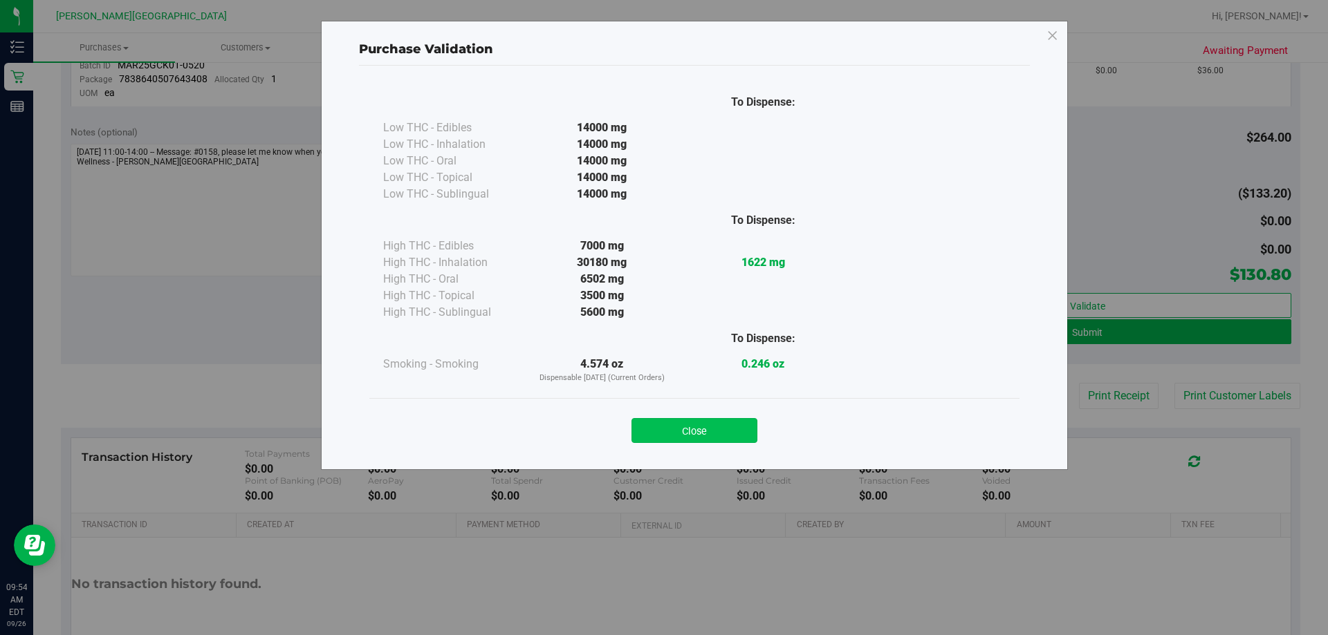
click at [662, 434] on button "Close" at bounding box center [694, 430] width 126 height 25
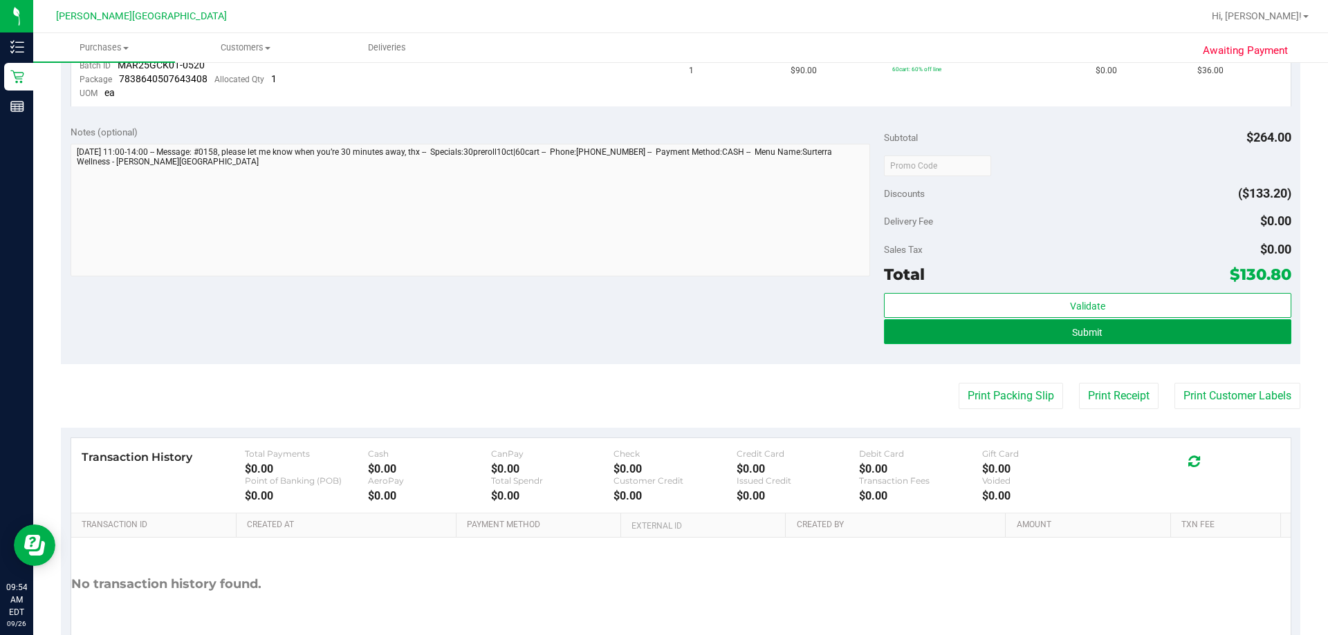
click at [662, 330] on span "Submit" at bounding box center [1087, 332] width 30 height 11
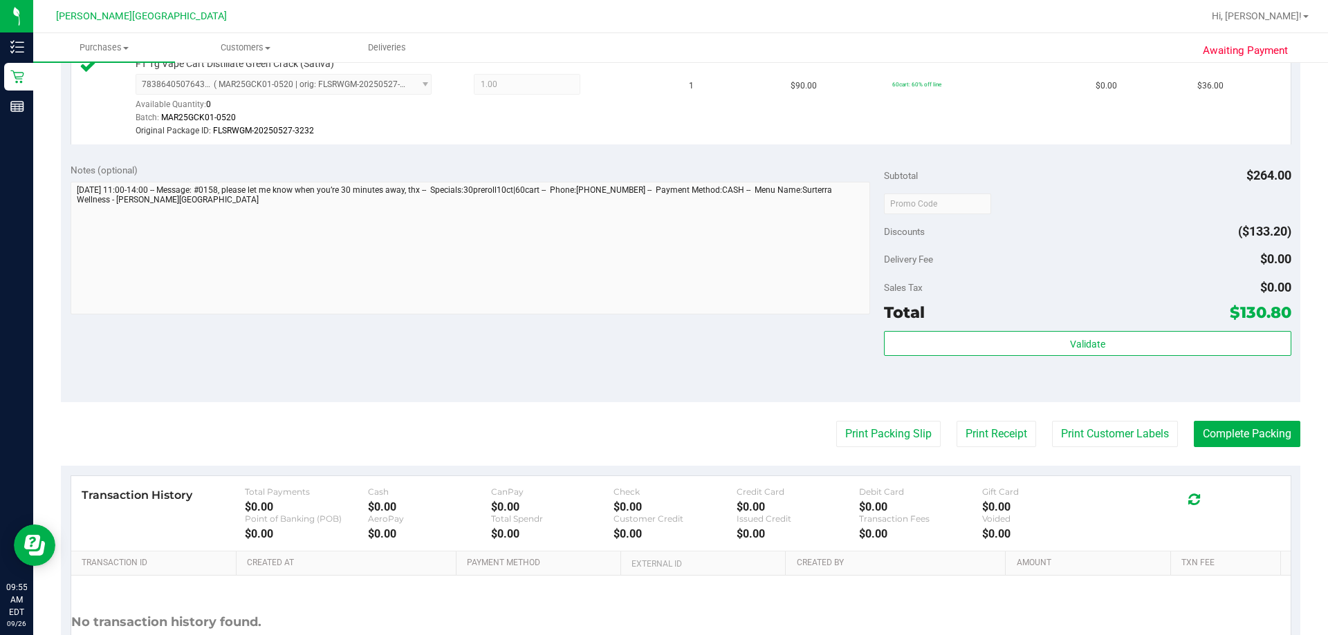
scroll to position [792, 0]
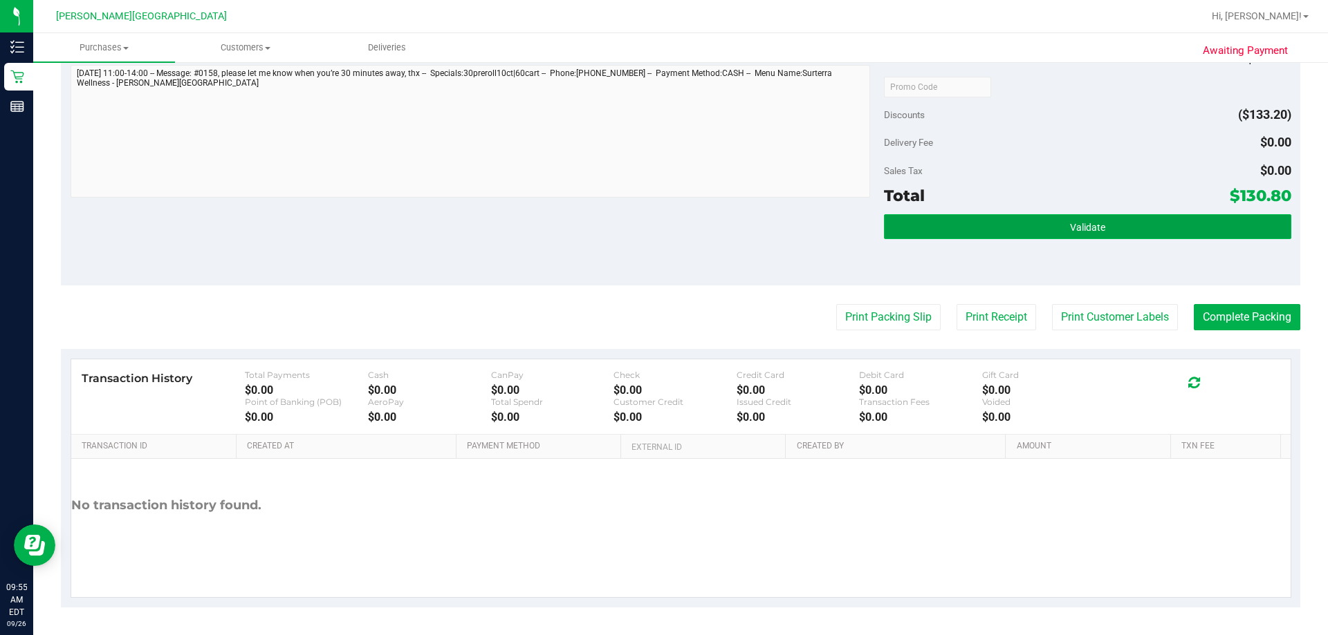
click at [662, 231] on button "Validate" at bounding box center [1087, 226] width 407 height 25
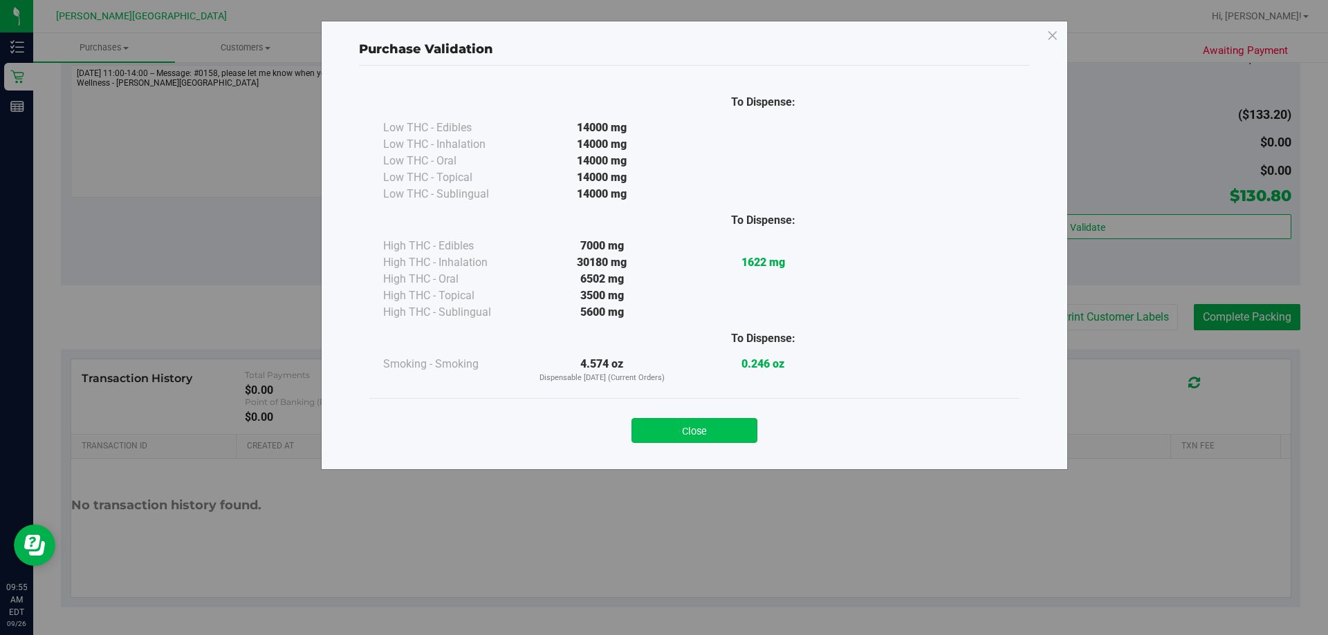
click at [662, 425] on button "Close" at bounding box center [694, 430] width 126 height 25
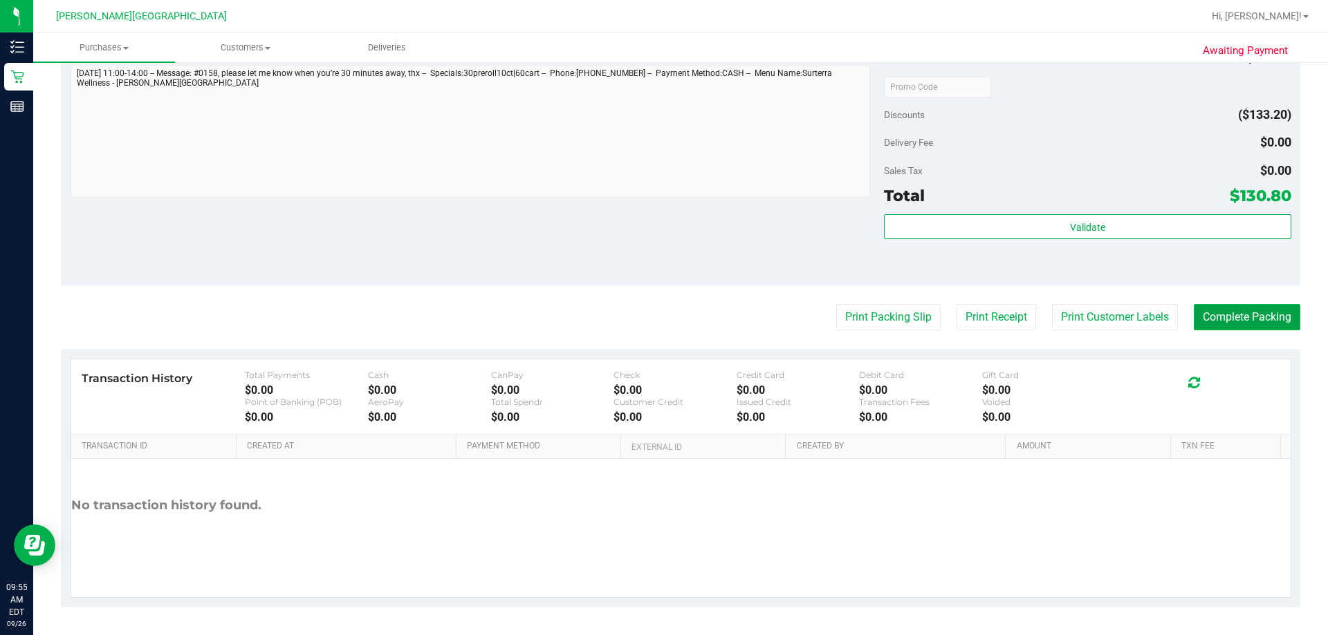
click at [662, 321] on button "Complete Packing" at bounding box center [1246, 317] width 106 height 26
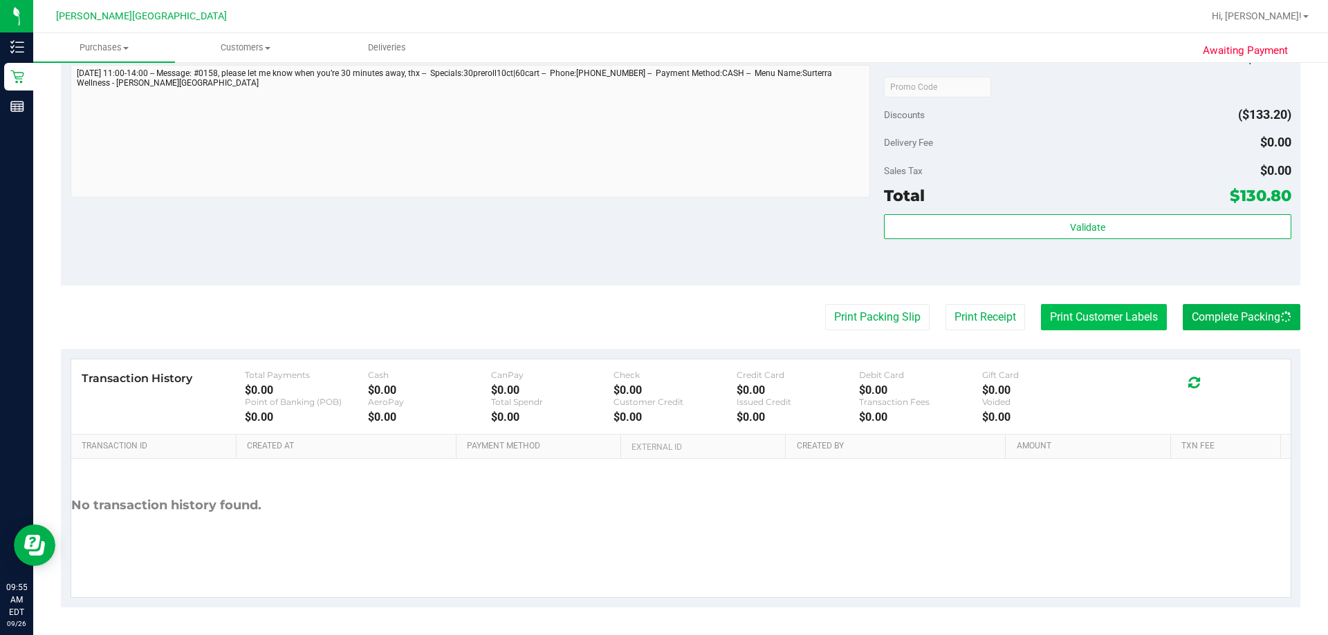
click at [662, 323] on button "Print Customer Labels" at bounding box center [1104, 317] width 126 height 26
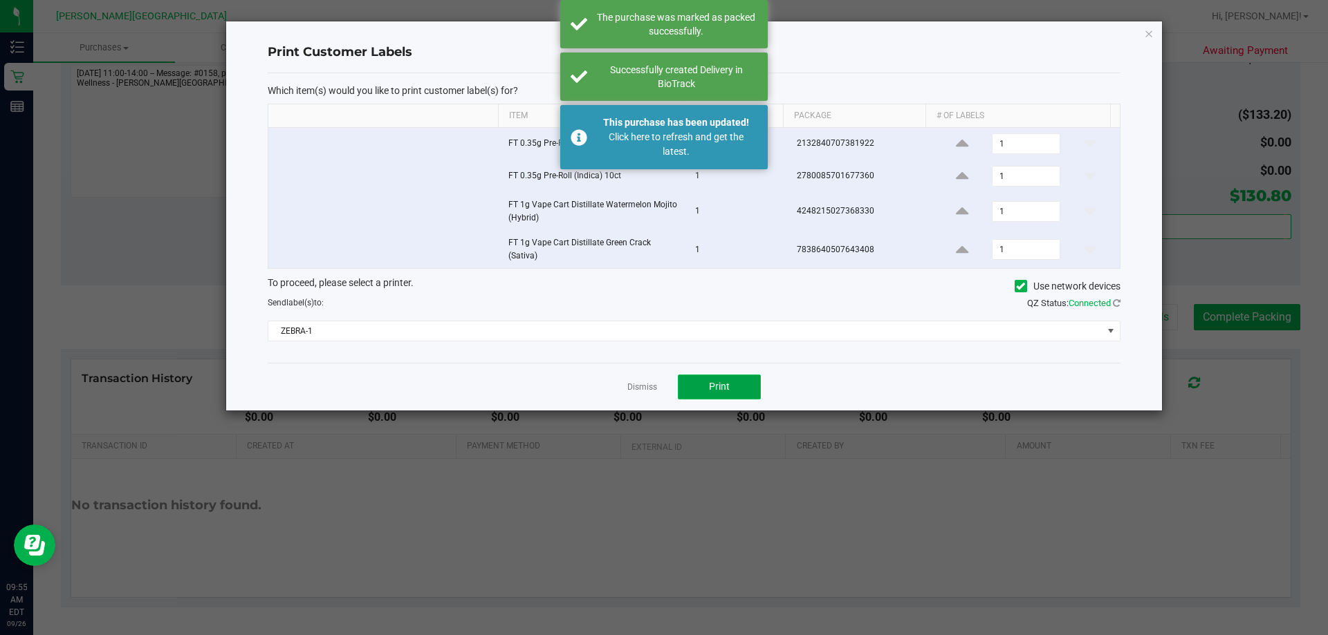
click at [662, 396] on button "Print" at bounding box center [719, 387] width 83 height 25
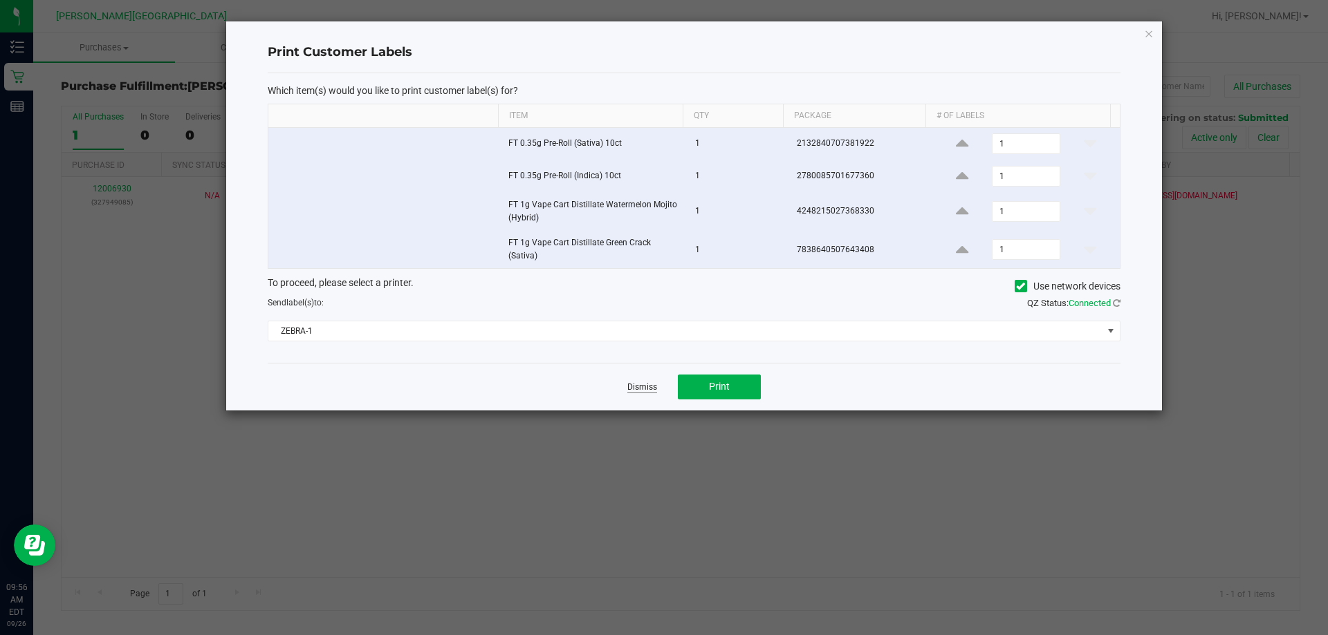
click at [640, 386] on link "Dismiss" at bounding box center [642, 388] width 30 height 12
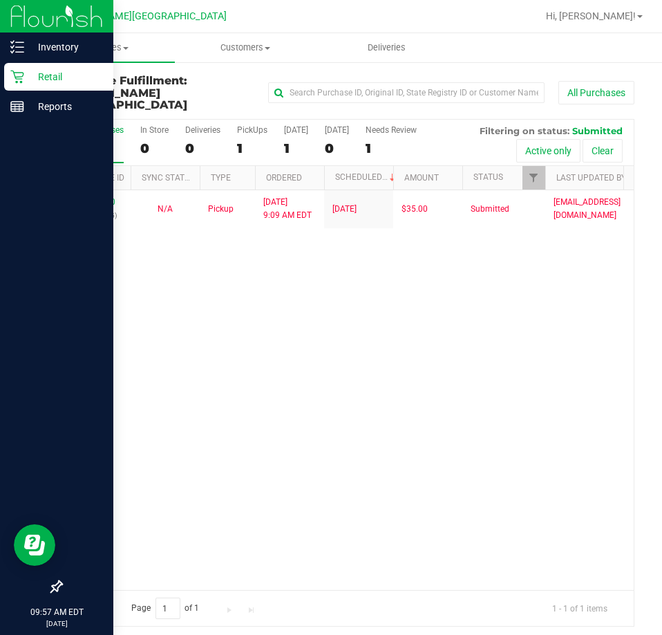
click at [46, 76] on p "Retail" at bounding box center [65, 76] width 83 height 17
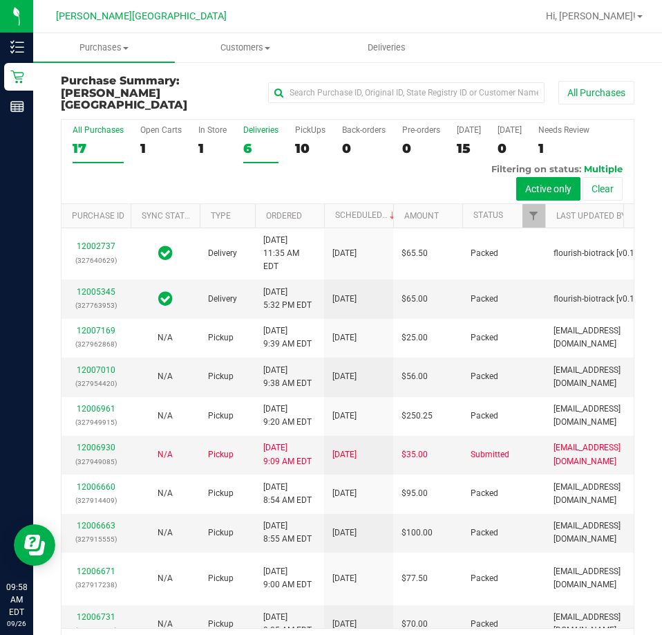
click at [255, 125] on div "Deliveries" at bounding box center [260, 130] width 35 height 10
click at [0, 0] on input "Deliveries 6" at bounding box center [0, 0] width 0 height 0
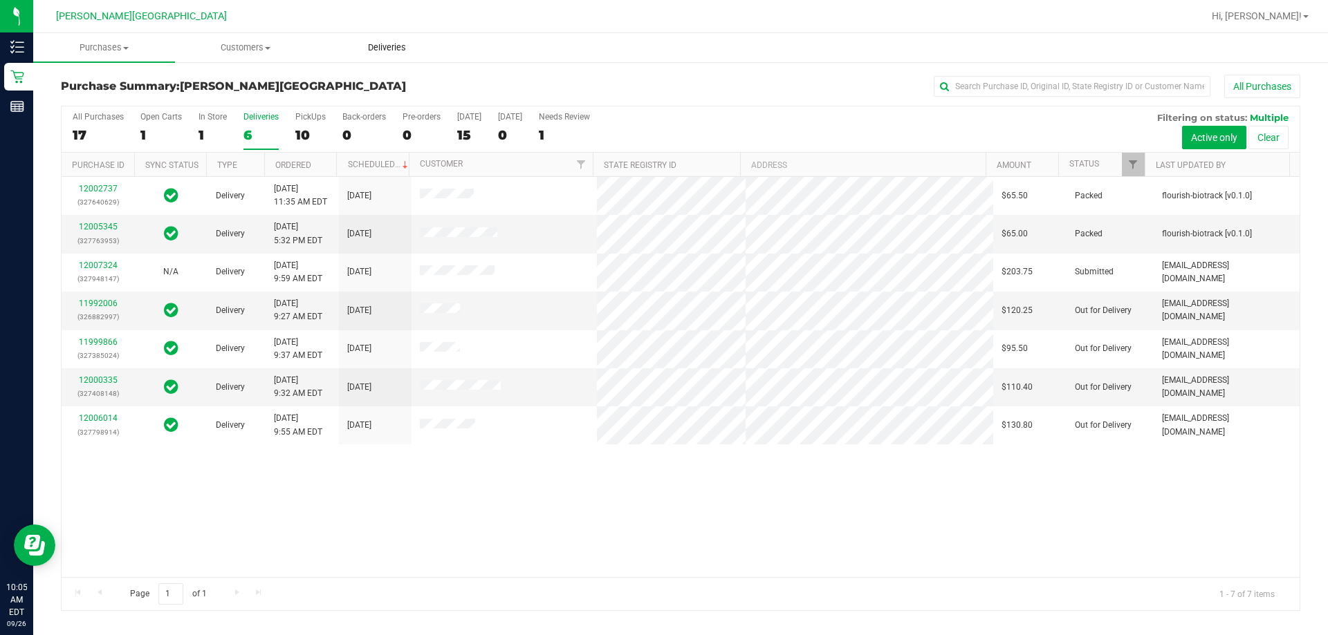
click at [375, 44] on span "Deliveries" at bounding box center [386, 47] width 75 height 12
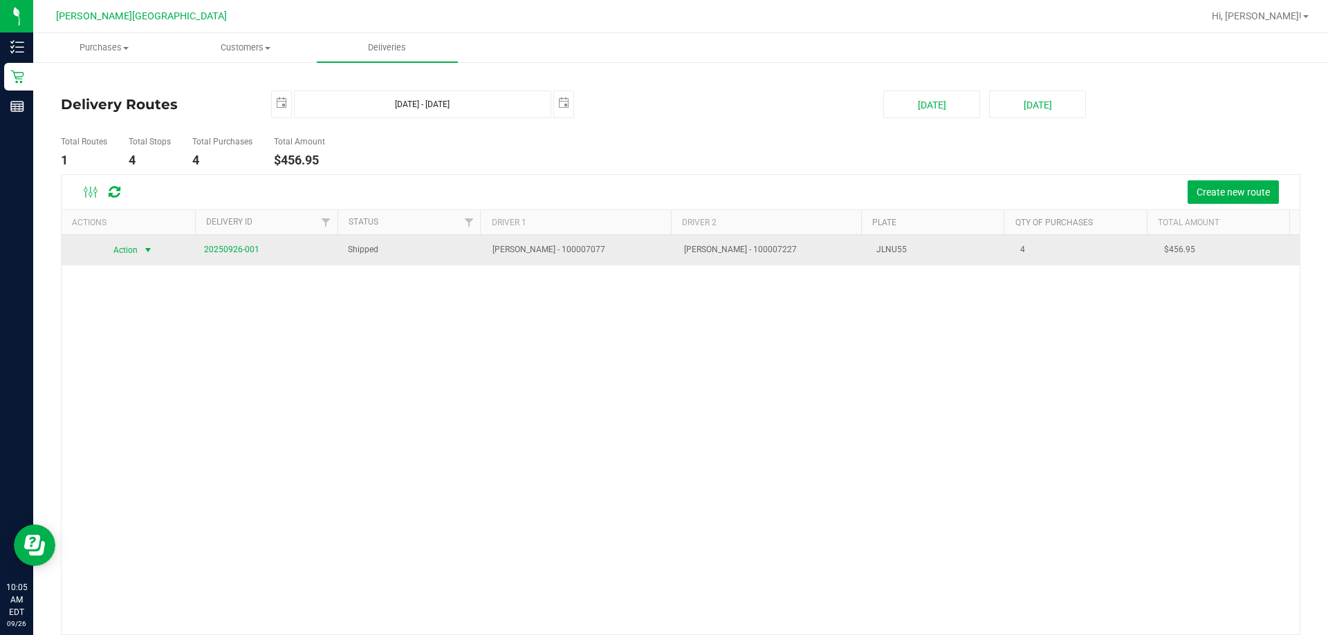
click at [131, 249] on span "Action" at bounding box center [119, 250] width 37 height 19
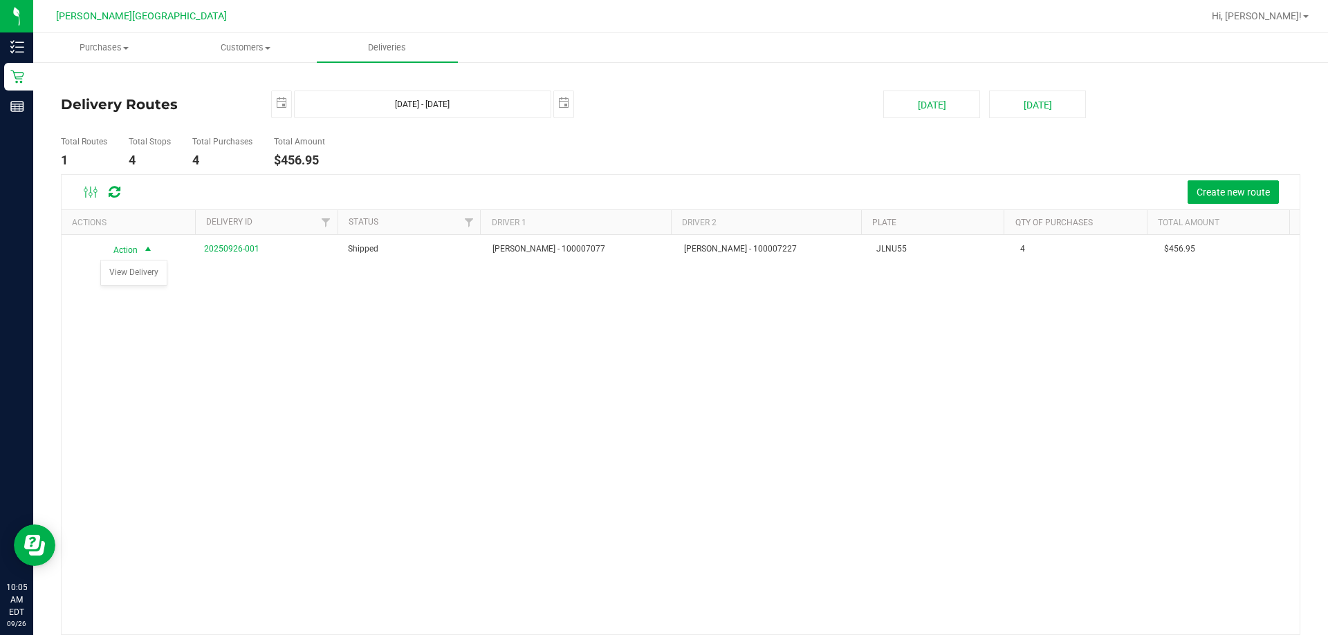
click at [375, 334] on div "Action Action View Delivery 20250926-001 Shipped Jacob Rubinton - 100007077 Cli…" at bounding box center [681, 435] width 1238 height 400
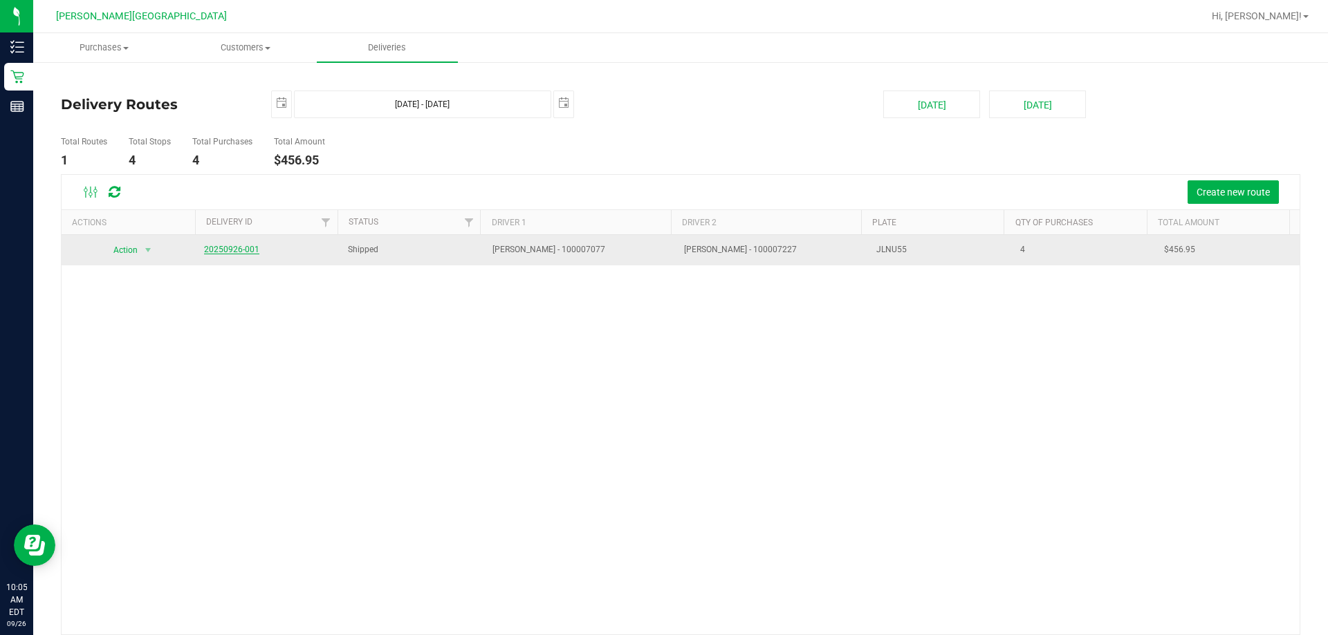
click at [218, 252] on link "20250926-001" at bounding box center [231, 250] width 55 height 10
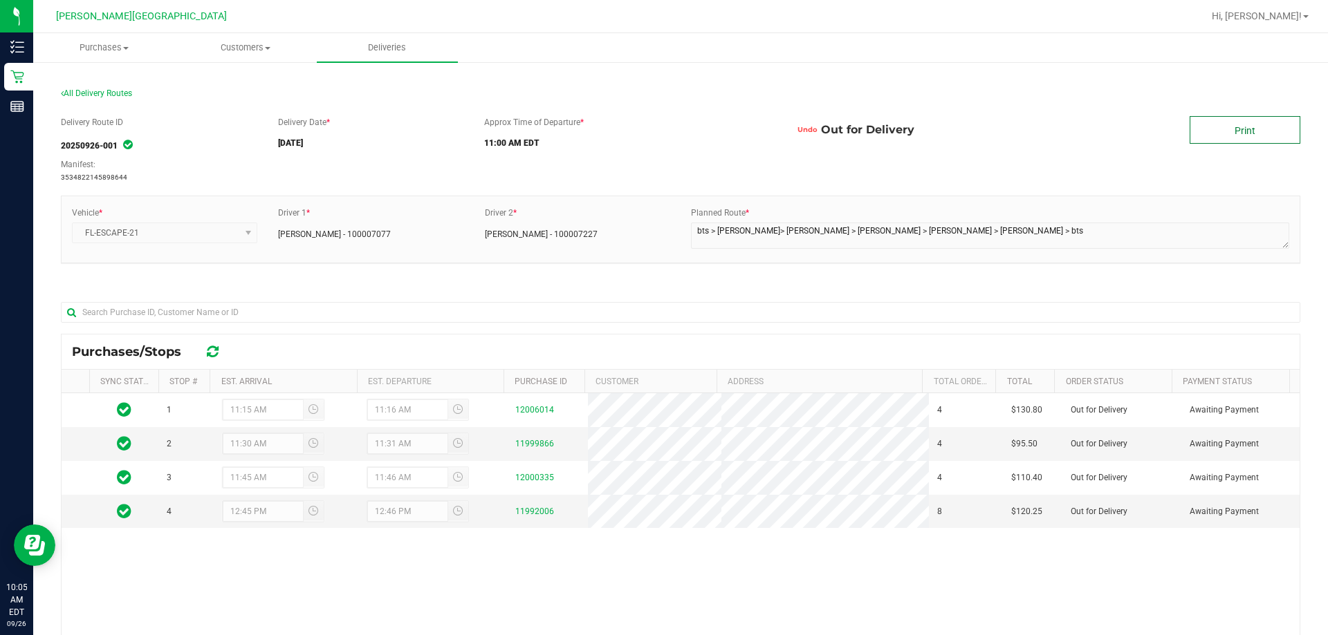
click at [662, 128] on link "Print" at bounding box center [1244, 130] width 111 height 28
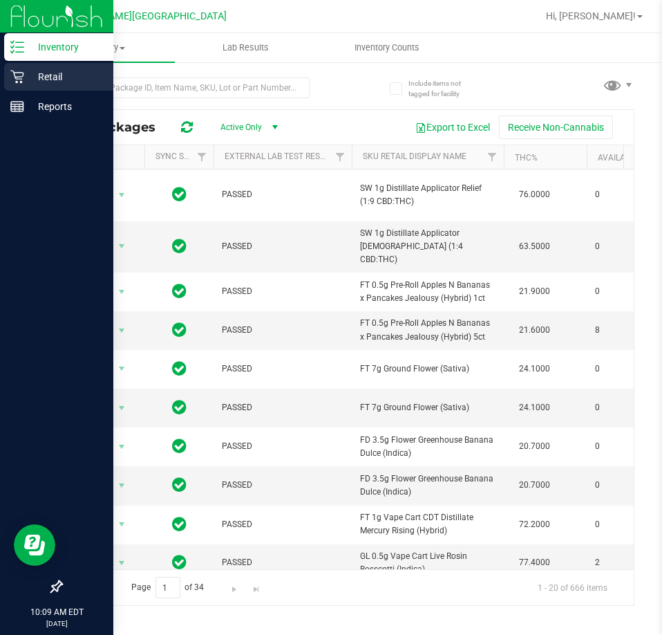
click at [42, 75] on p "Retail" at bounding box center [65, 76] width 83 height 17
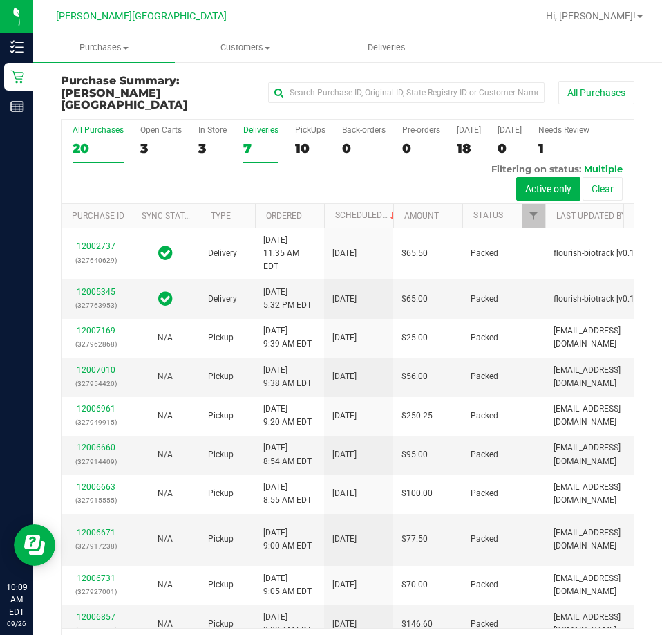
click at [257, 125] on div "Deliveries" at bounding box center [260, 130] width 35 height 10
click at [0, 0] on input "Deliveries 7" at bounding box center [0, 0] width 0 height 0
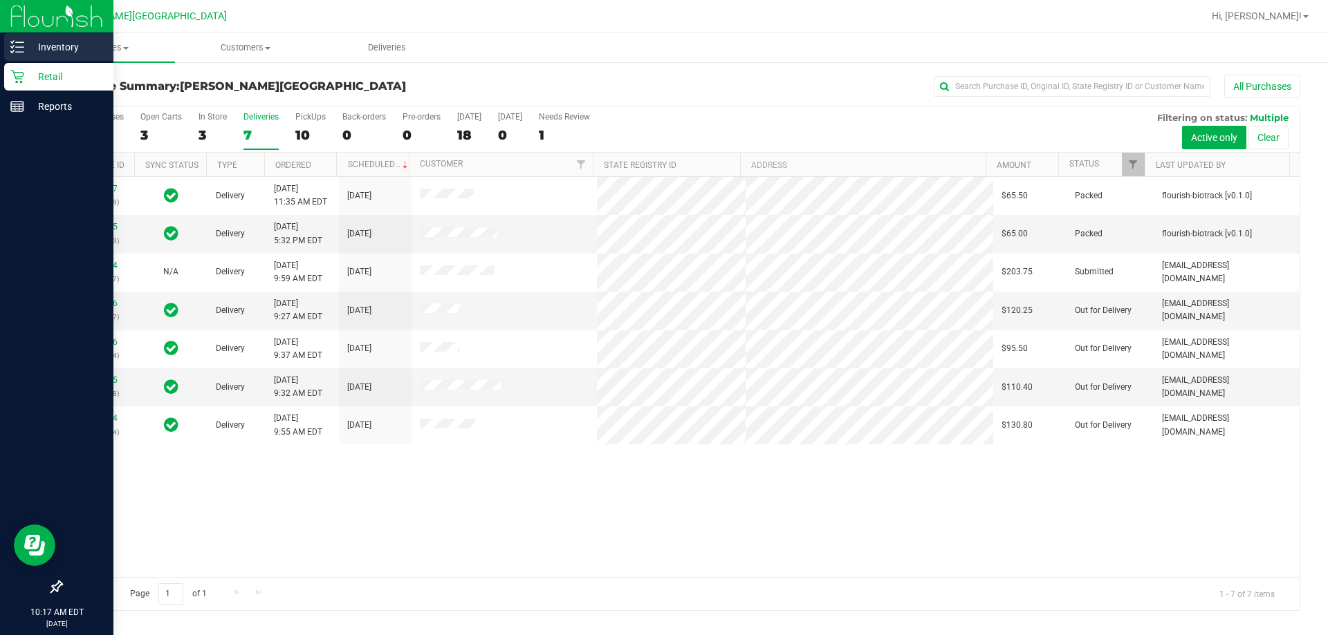
click at [30, 40] on p "Inventory" at bounding box center [65, 47] width 83 height 17
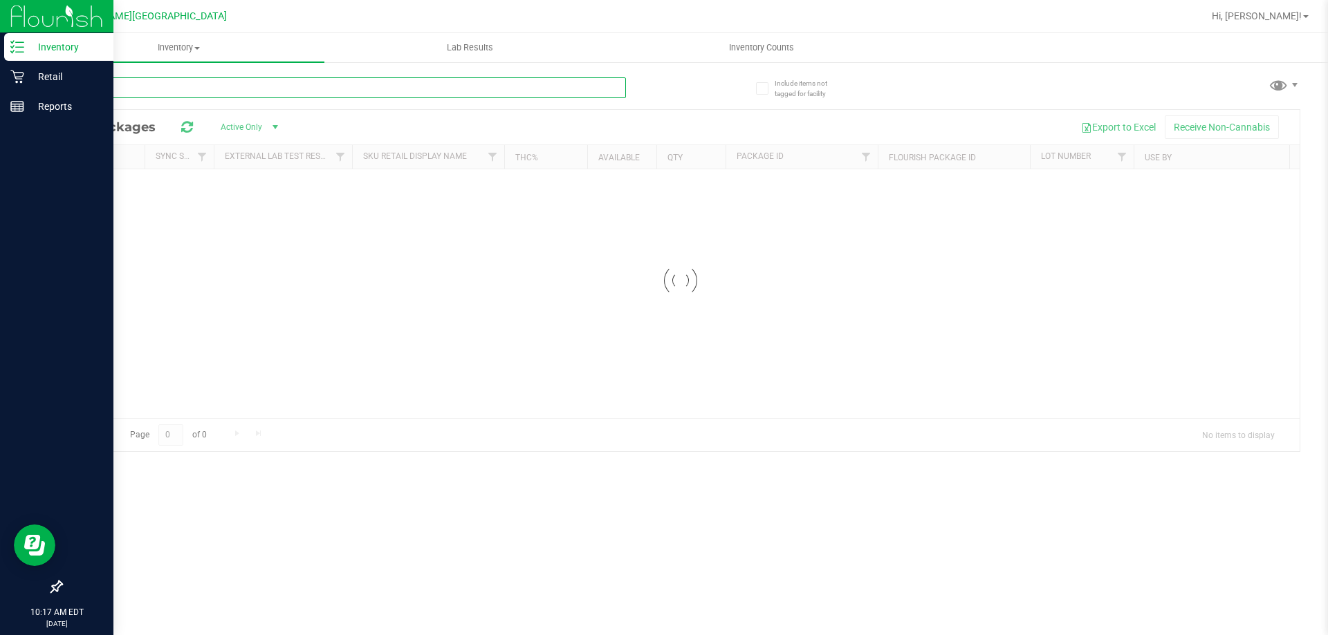
click at [263, 97] on input "text" at bounding box center [343, 87] width 565 height 21
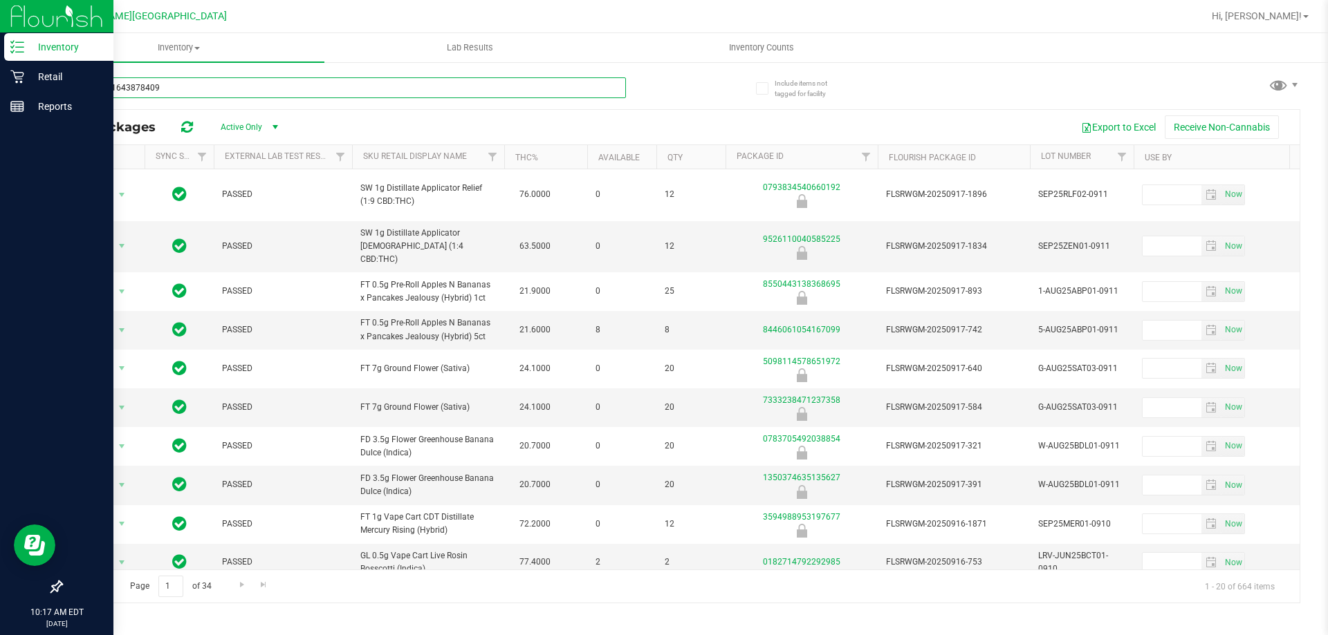
type input "9006841643878409"
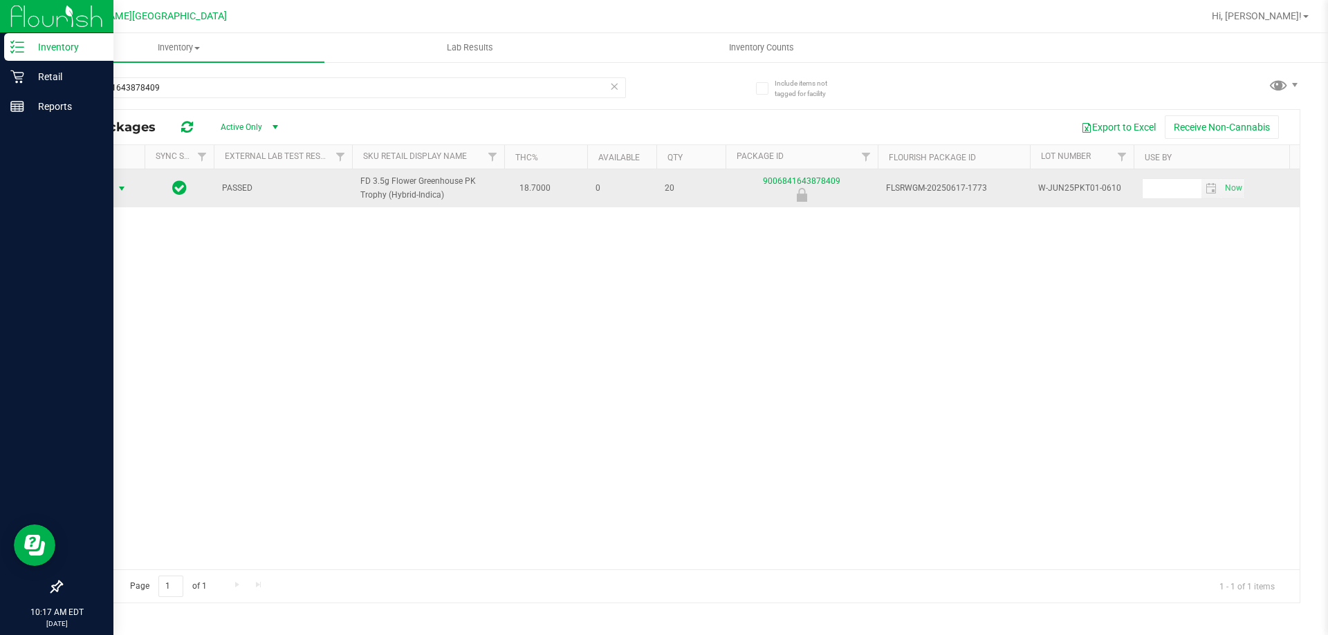
click at [117, 188] on span "select" at bounding box center [121, 188] width 11 height 11
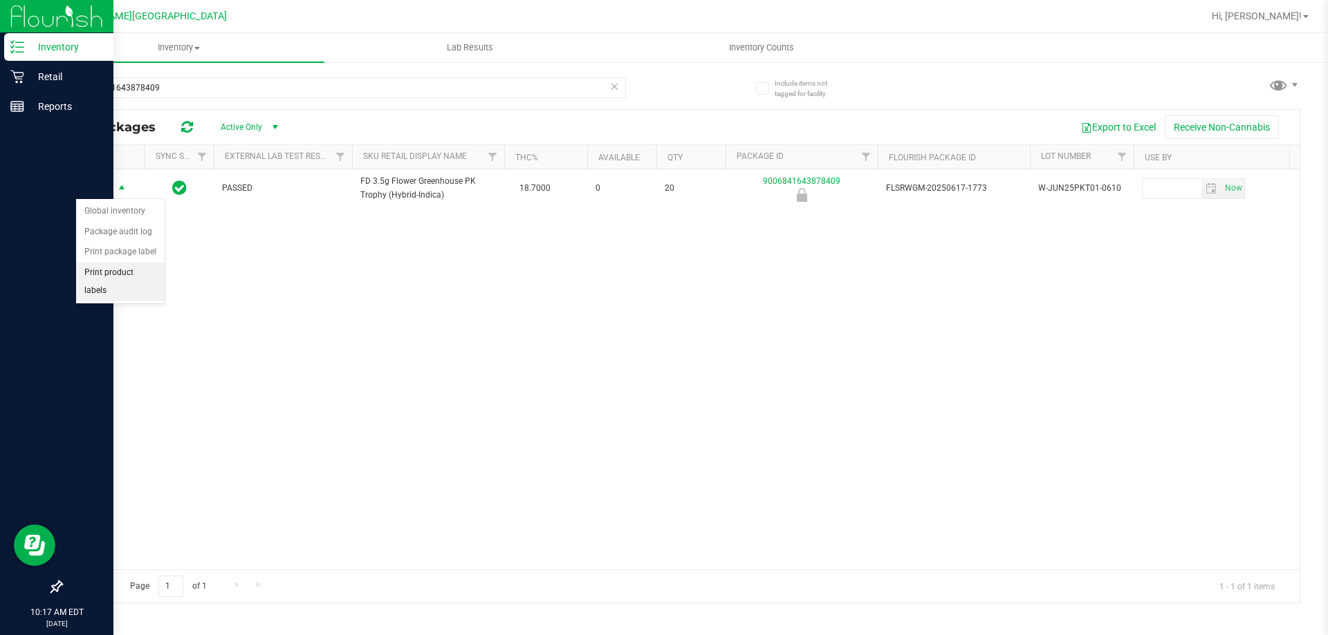
click at [145, 281] on li "Print product labels" at bounding box center [120, 282] width 89 height 38
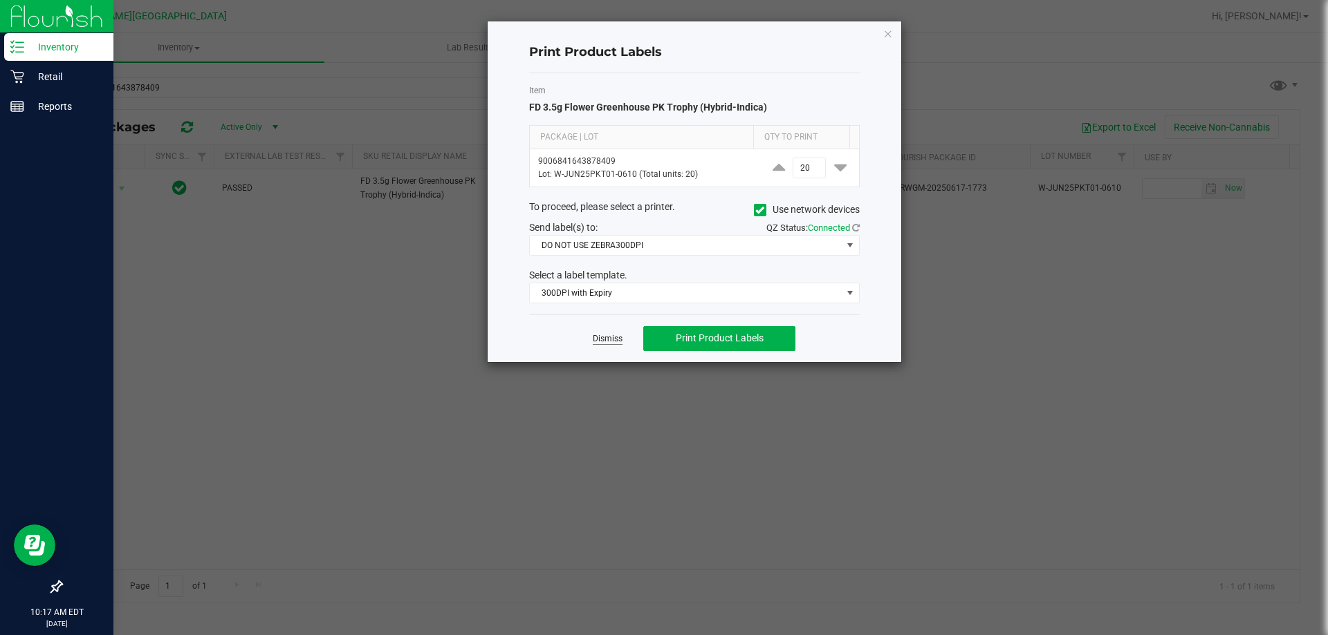
click at [597, 342] on link "Dismiss" at bounding box center [608, 339] width 30 height 12
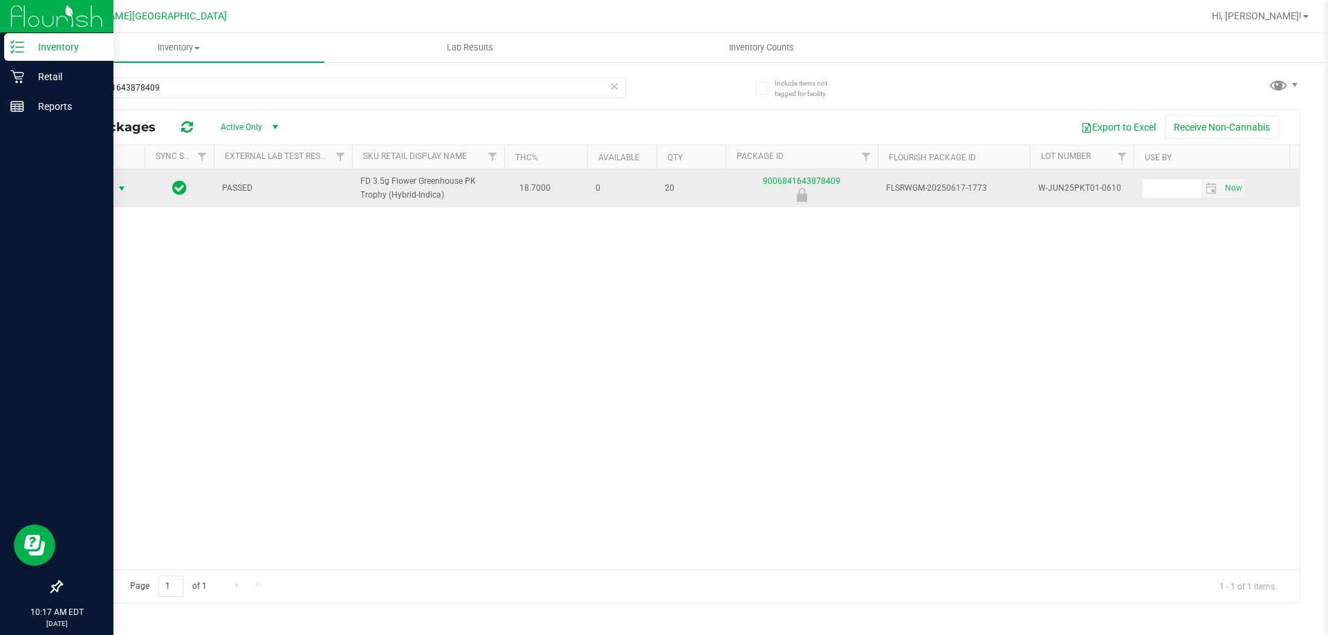
click at [121, 188] on span "select" at bounding box center [121, 188] width 11 height 11
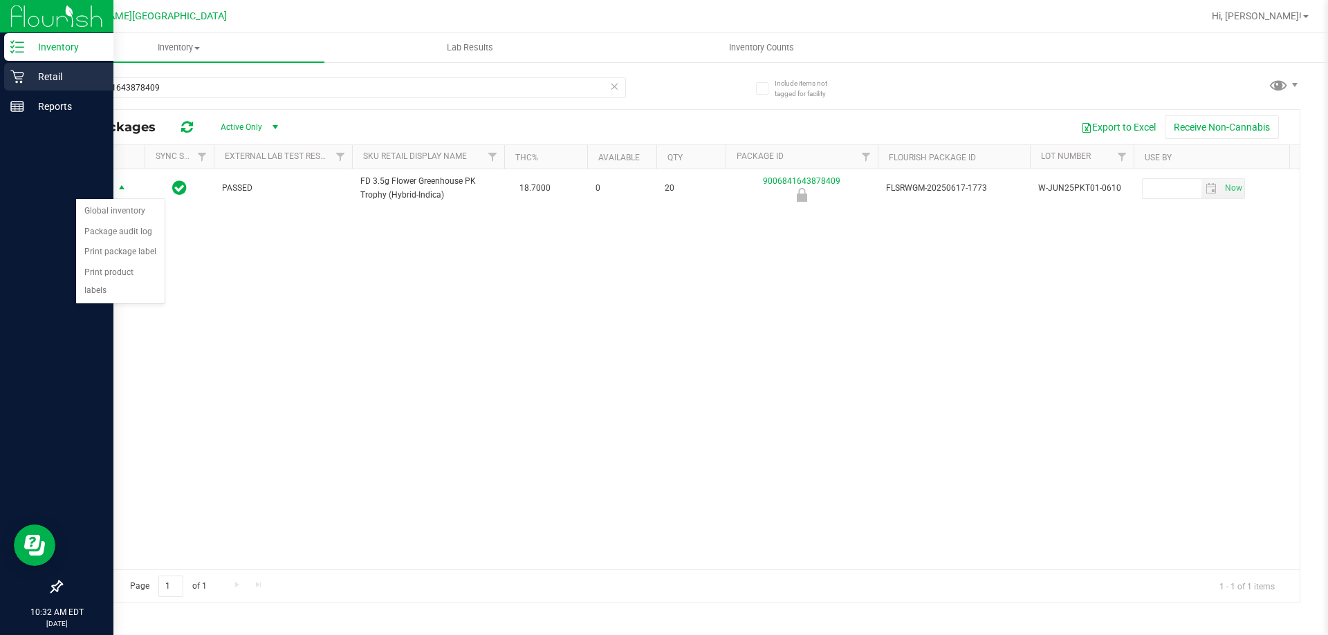
click at [48, 79] on p "Retail" at bounding box center [65, 76] width 83 height 17
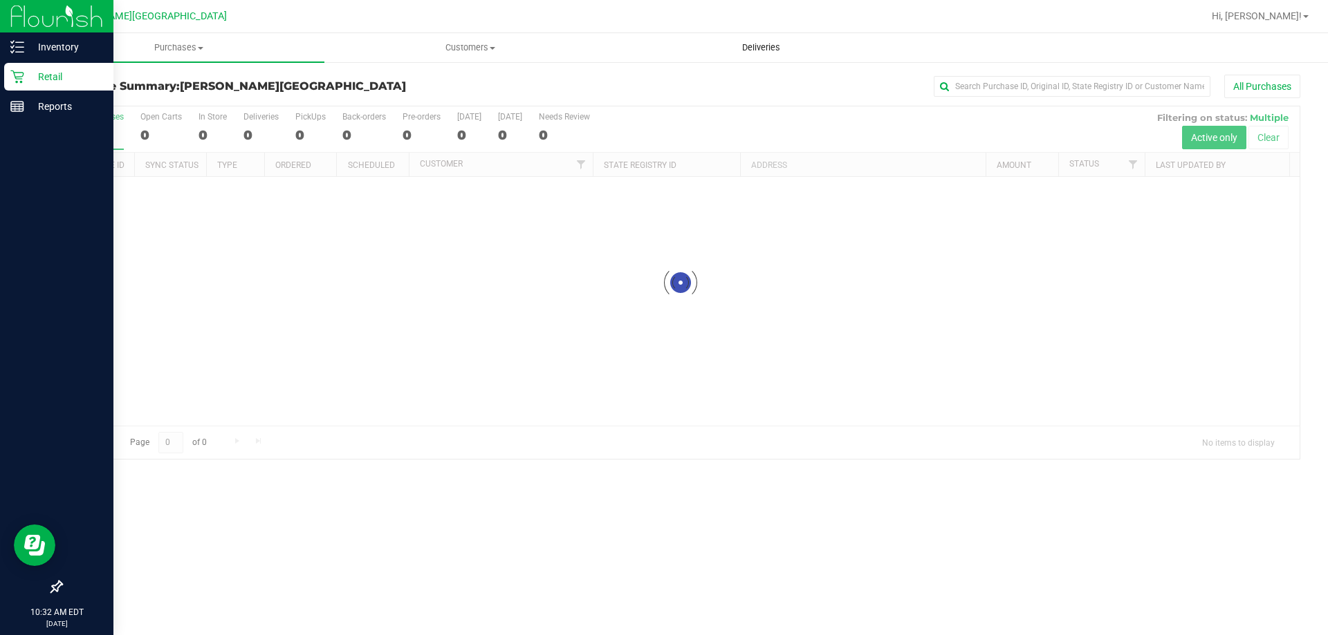
click at [662, 51] on span "Deliveries" at bounding box center [760, 47] width 75 height 12
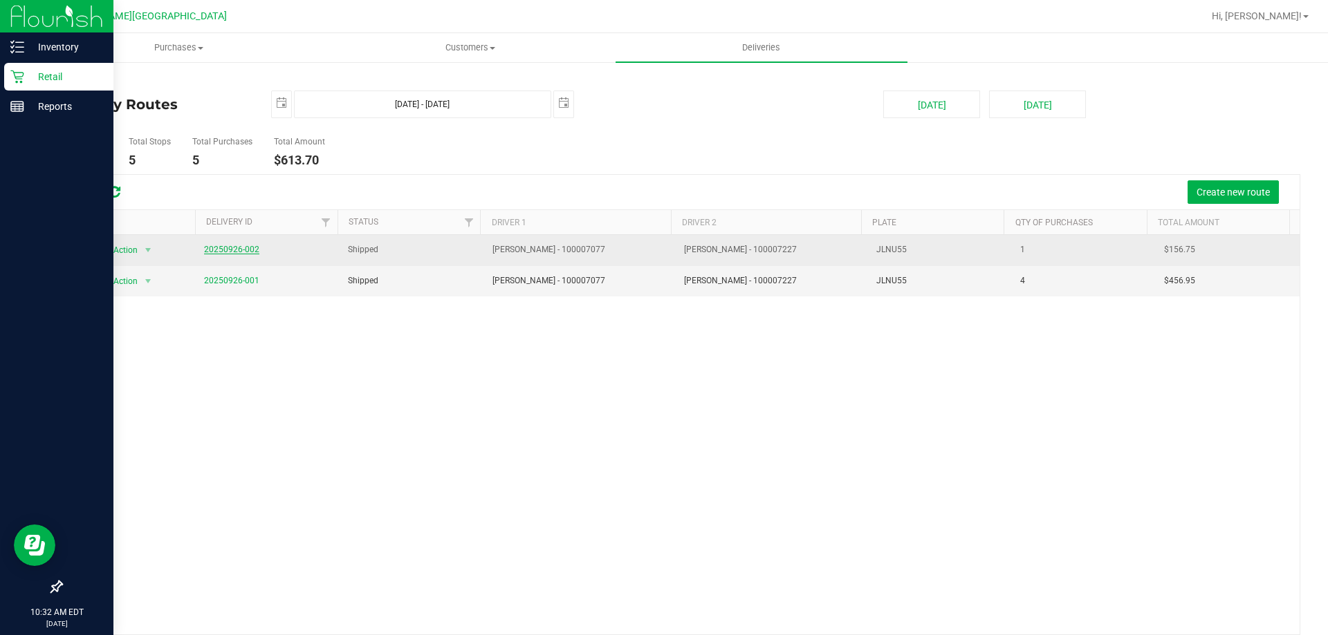
click at [221, 253] on link "20250926-002" at bounding box center [231, 250] width 55 height 10
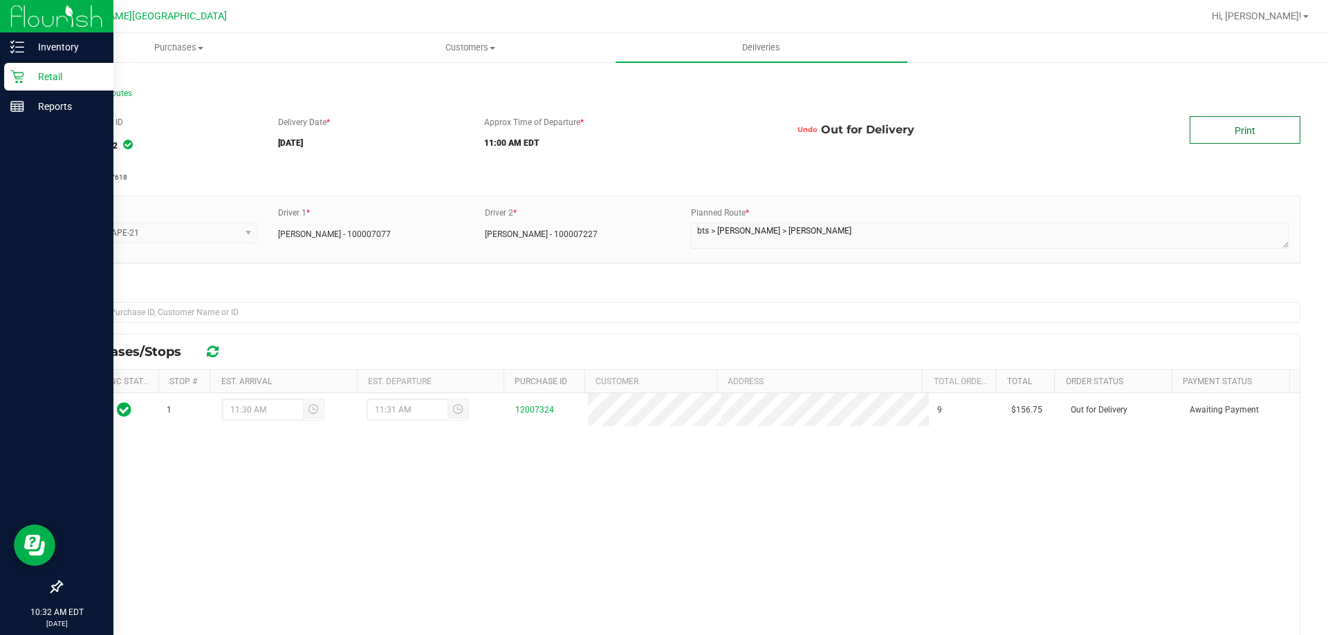
click at [662, 126] on link "Print" at bounding box center [1244, 130] width 111 height 28
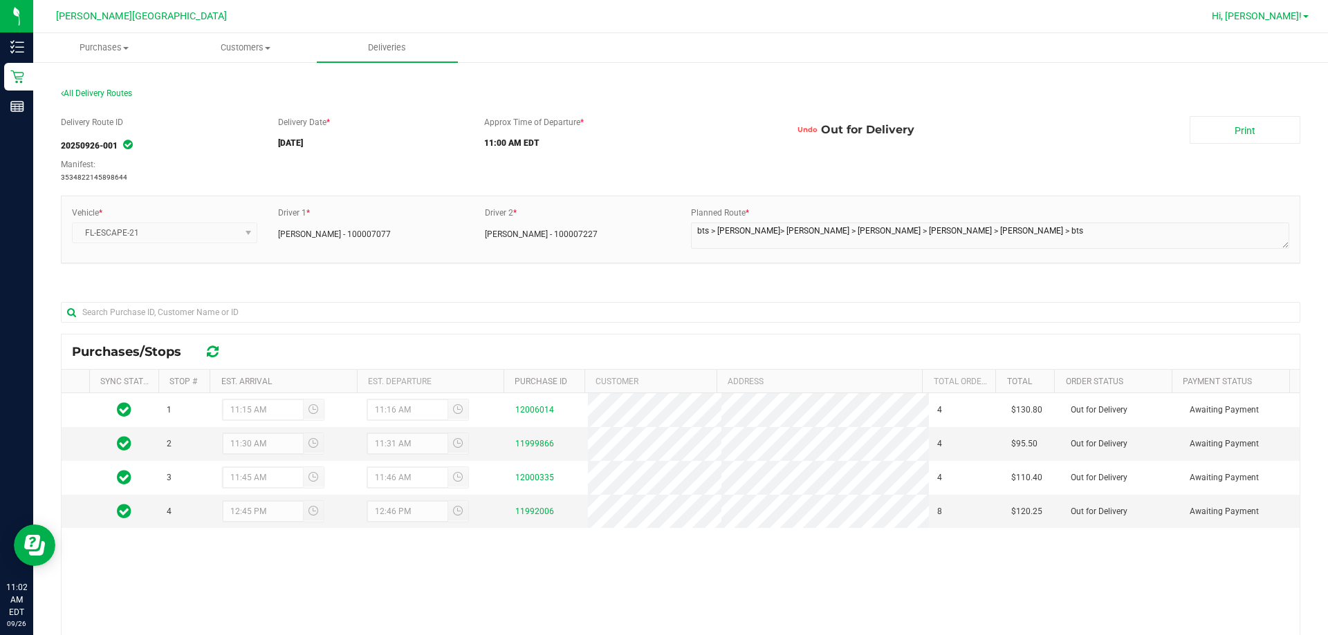
click at [1283, 13] on span "Hi, [PERSON_NAME]!" at bounding box center [1256, 15] width 90 height 11
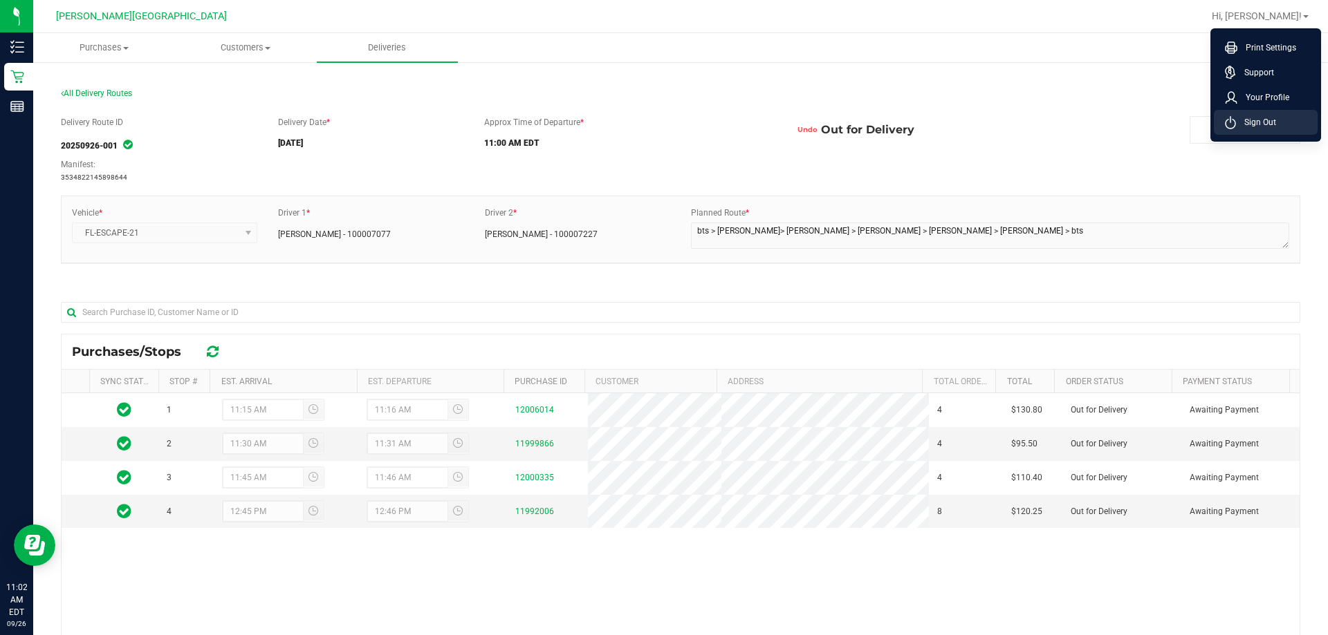
click at [1265, 118] on span "Sign Out" at bounding box center [1256, 122] width 40 height 14
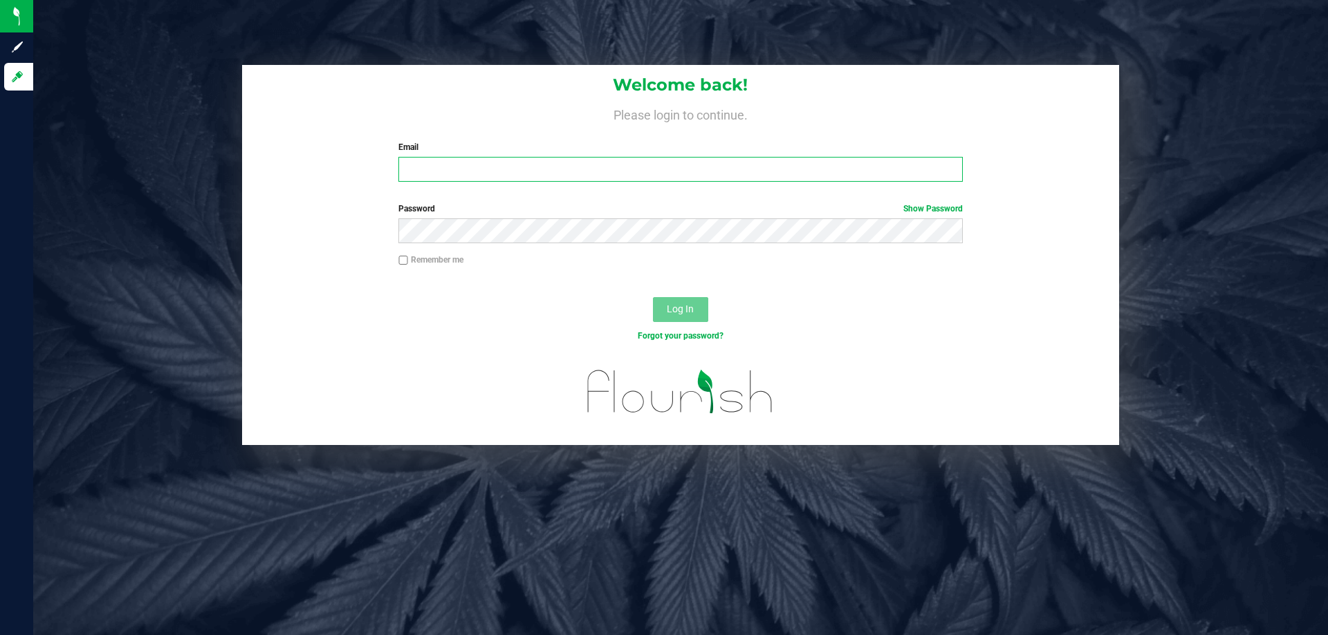
click at [552, 180] on input "Email" at bounding box center [680, 169] width 564 height 25
type input "dsavittieri@liveparallel.com"
click at [653, 297] on button "Log In" at bounding box center [680, 309] width 55 height 25
